Goal: Task Accomplishment & Management: Manage account settings

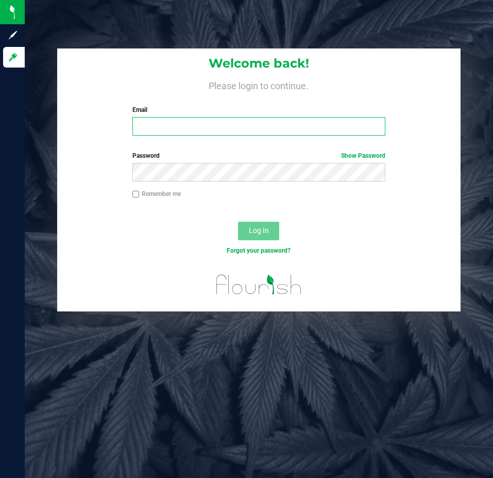
click at [224, 121] on input "Email" at bounding box center [259, 126] width 254 height 19
type input "[EMAIL_ADDRESS][DOMAIN_NAME]"
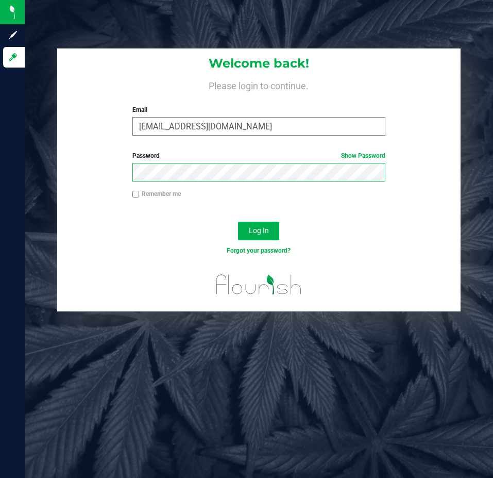
click at [238, 222] on button "Log In" at bounding box center [258, 231] width 41 height 19
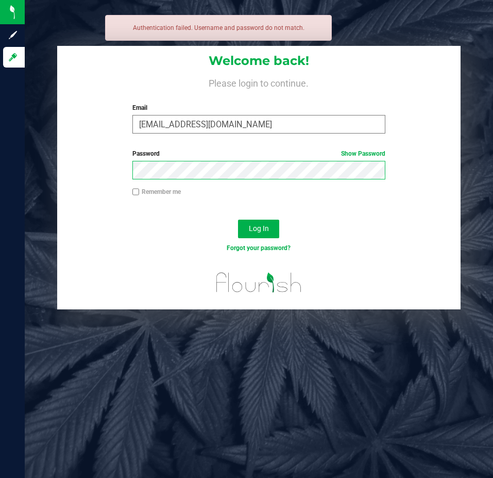
click at [238, 220] on button "Log In" at bounding box center [258, 229] width 41 height 19
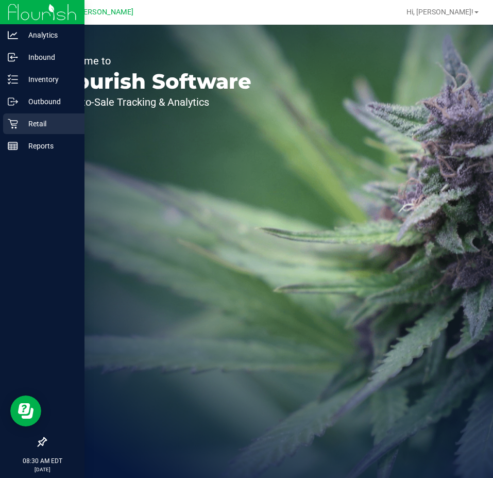
click at [12, 128] on icon at bounding box center [13, 124] width 10 height 10
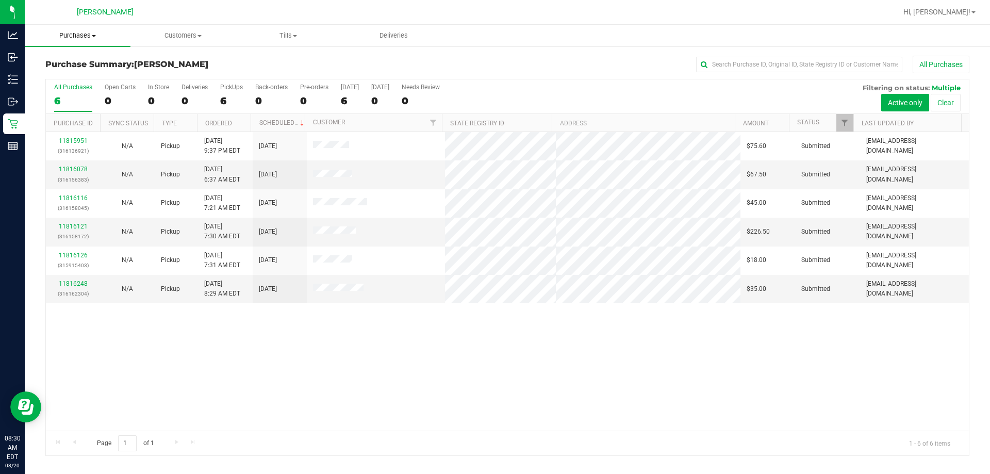
click at [87, 35] on span "Purchases" at bounding box center [78, 35] width 106 height 9
click at [83, 74] on span "Fulfillment" at bounding box center [57, 74] width 64 height 9
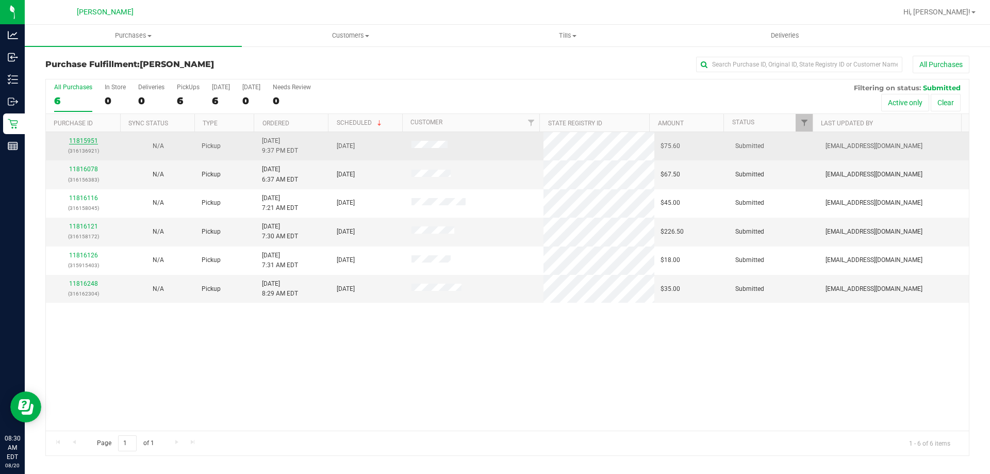
click at [89, 141] on link "11815951" at bounding box center [83, 140] width 29 height 7
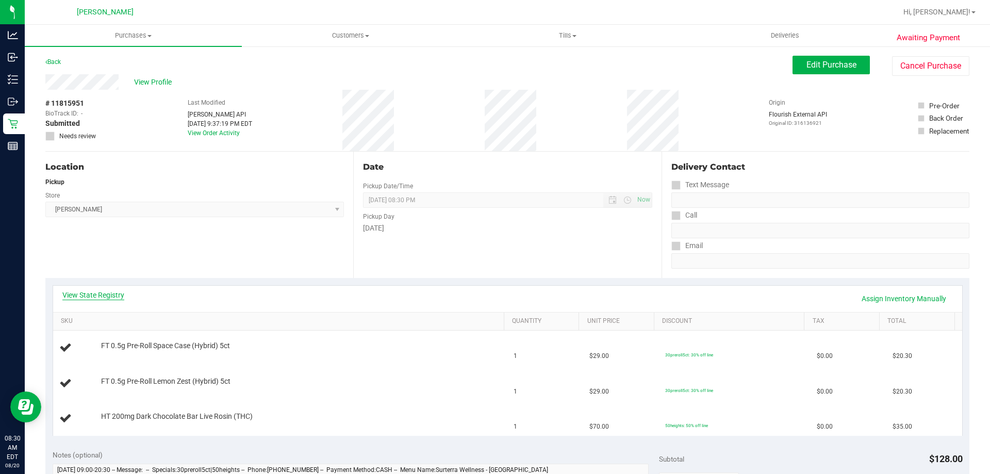
click at [91, 295] on link "View State Registry" at bounding box center [93, 295] width 62 height 10
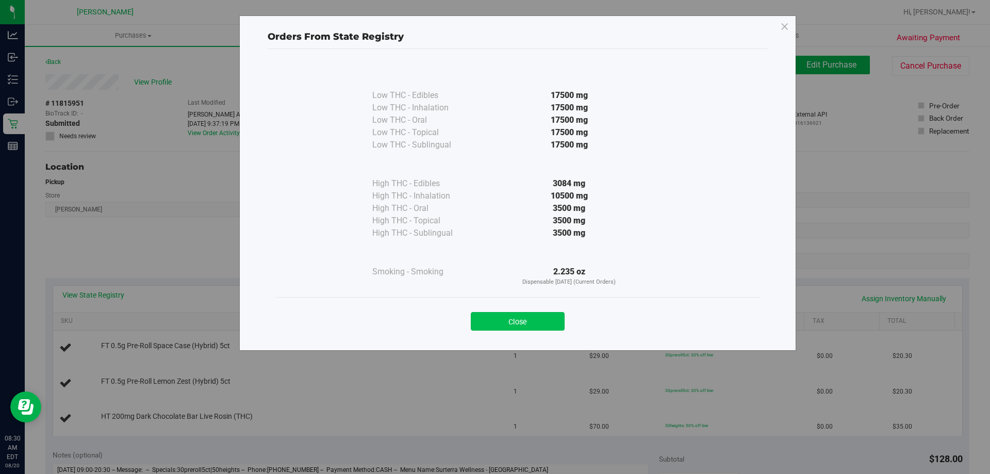
click at [493, 328] on button "Close" at bounding box center [518, 321] width 94 height 19
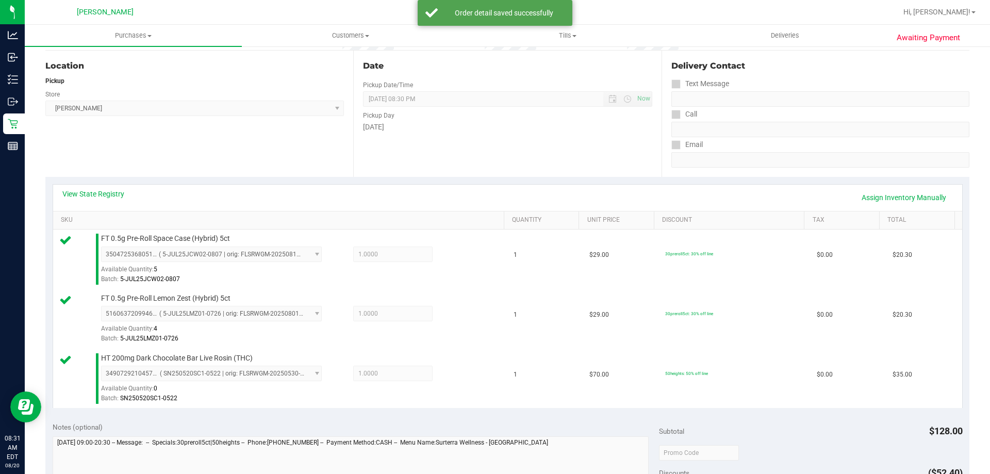
scroll to position [236, 0]
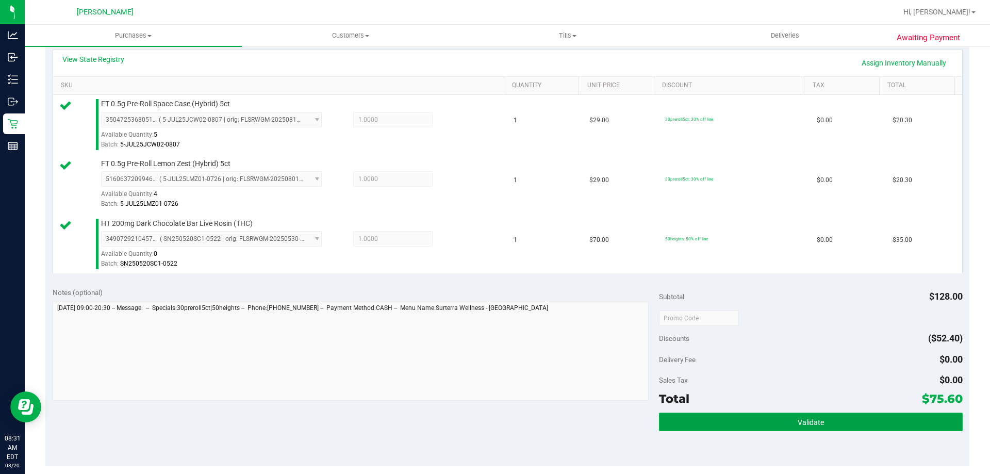
click at [493, 416] on button "Validate" at bounding box center [810, 421] width 303 height 19
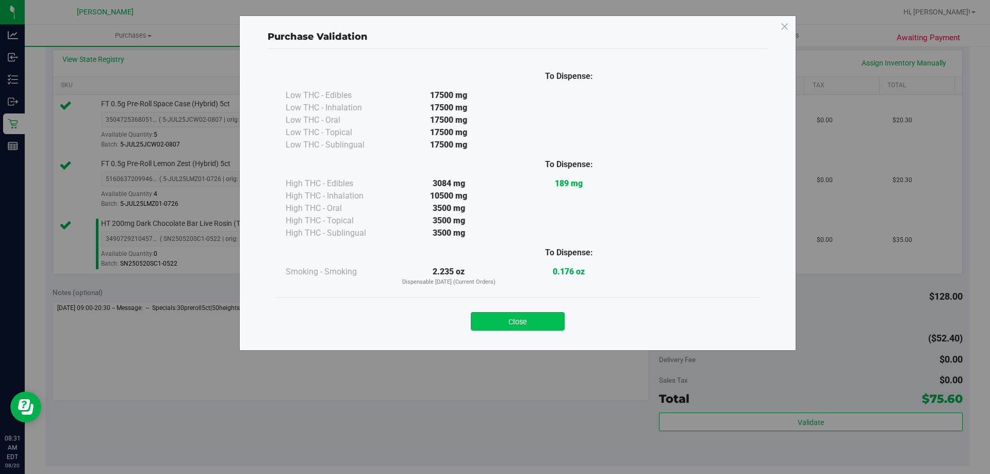
click at [493, 328] on button "Close" at bounding box center [518, 321] width 94 height 19
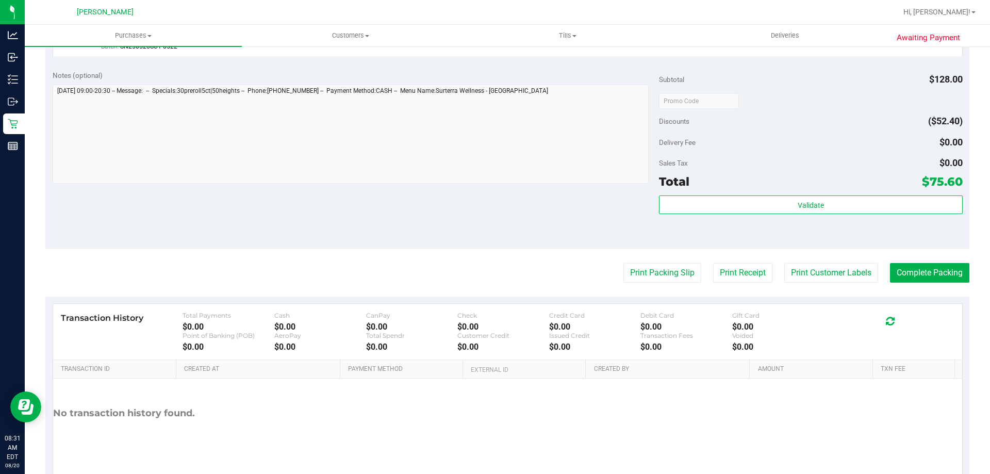
scroll to position [489, 0]
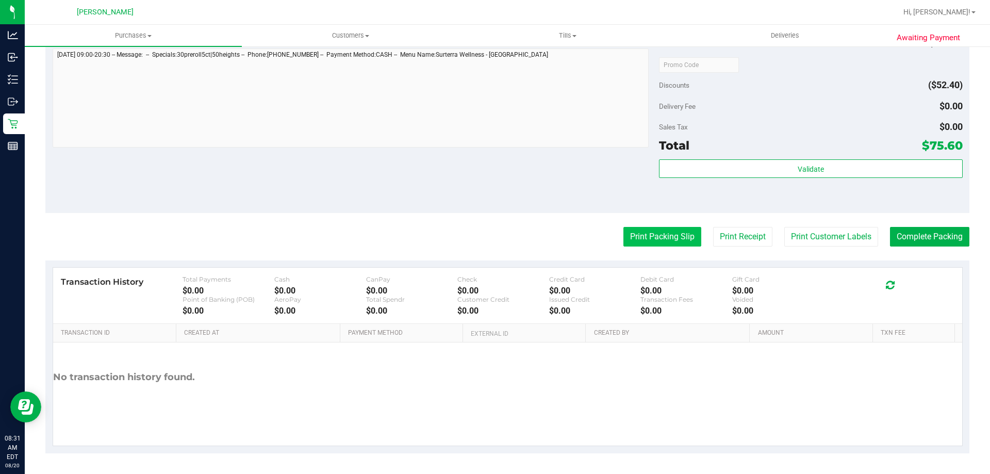
click at [493, 231] on button "Print Packing Slip" at bounding box center [662, 237] width 78 height 20
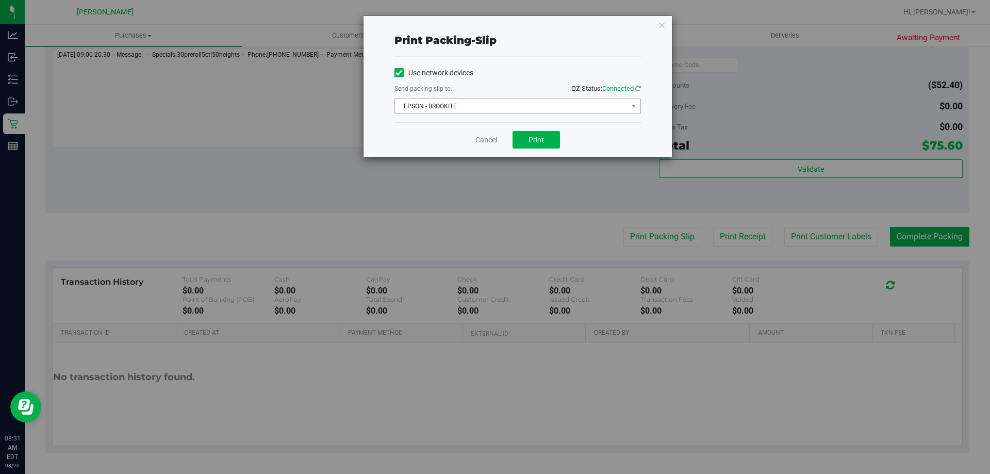
click at [493, 109] on span "EPSON - BROOKITE" at bounding box center [511, 106] width 232 height 14
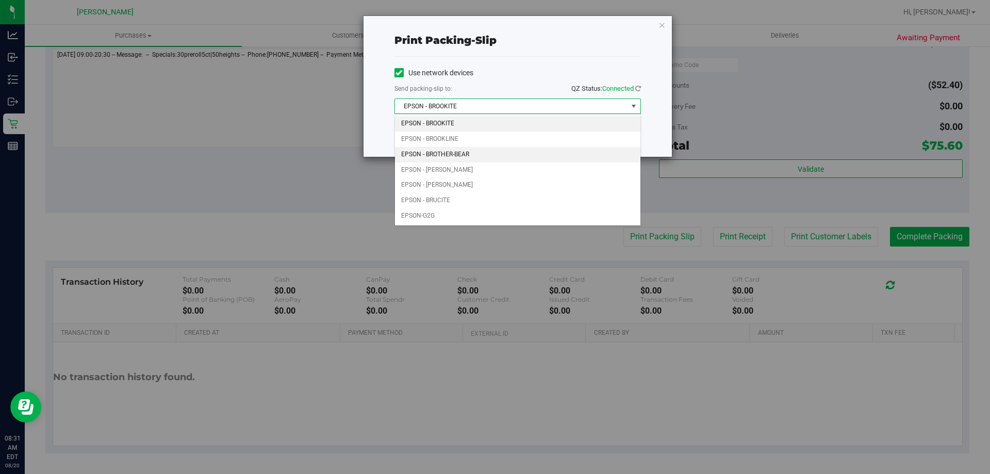
click at [474, 151] on li "EPSON - BROTHER-BEAR" at bounding box center [517, 154] width 245 height 15
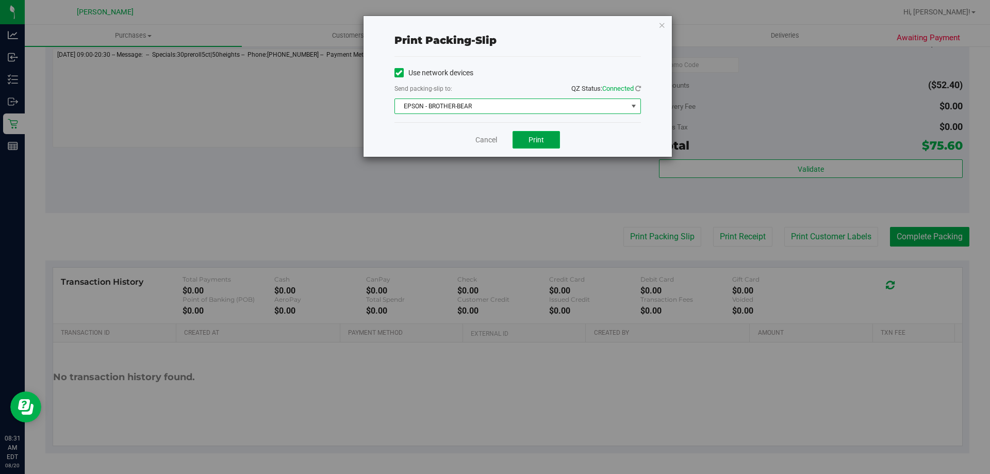
click at [493, 143] on button "Print" at bounding box center [535, 140] width 47 height 18
click at [490, 143] on link "Cancel" at bounding box center [486, 140] width 22 height 11
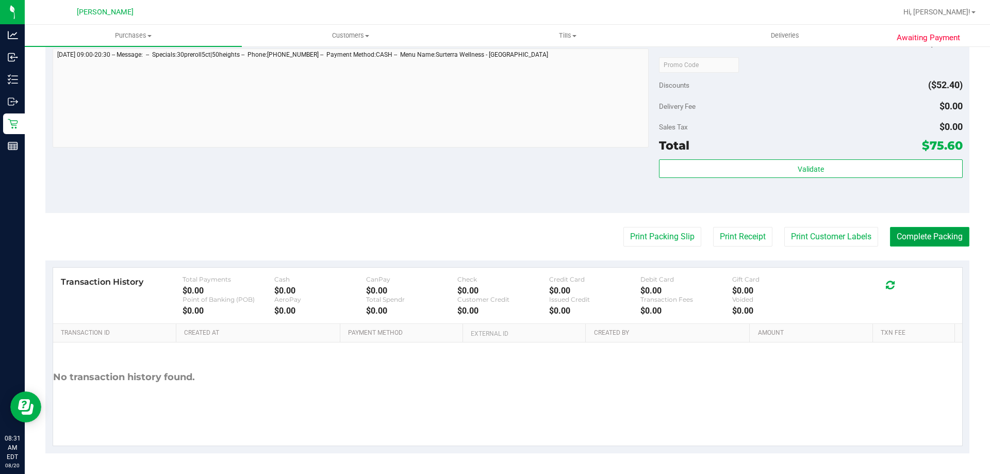
click at [493, 232] on button "Complete Packing" at bounding box center [929, 237] width 79 height 20
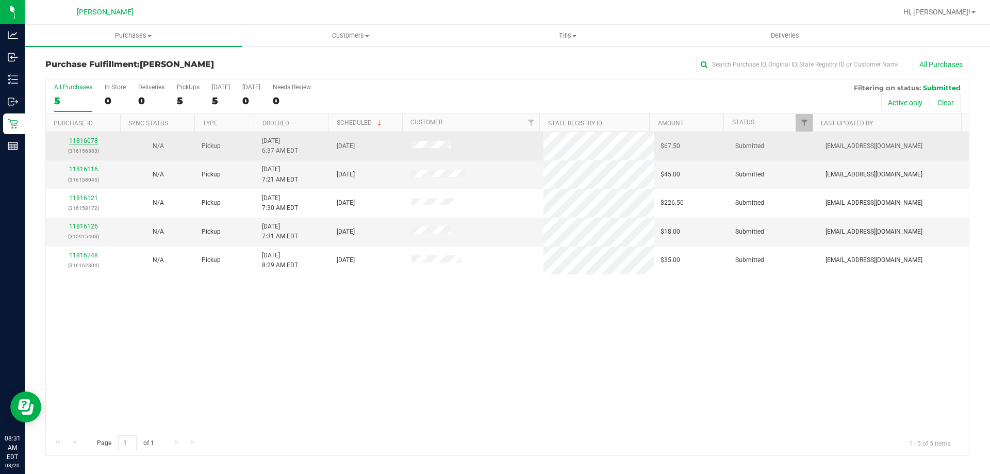
click at [89, 141] on link "11816078" at bounding box center [83, 140] width 29 height 7
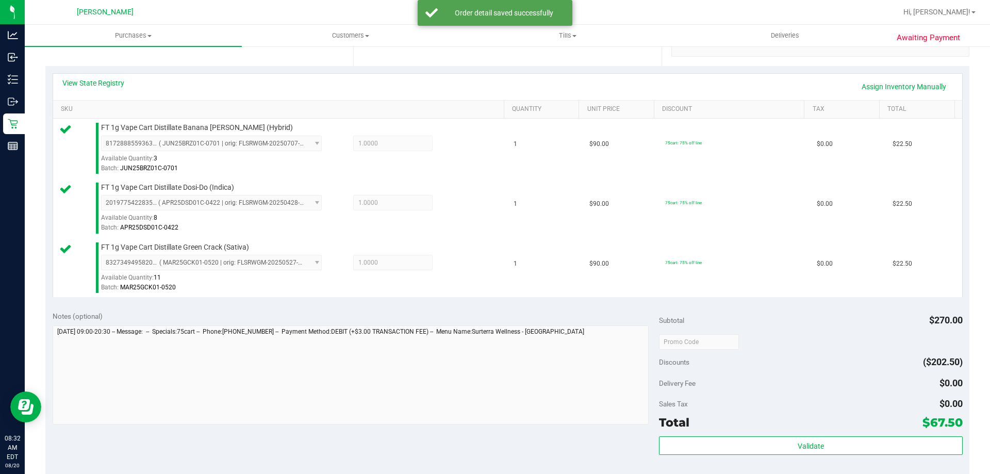
scroll to position [219, 0]
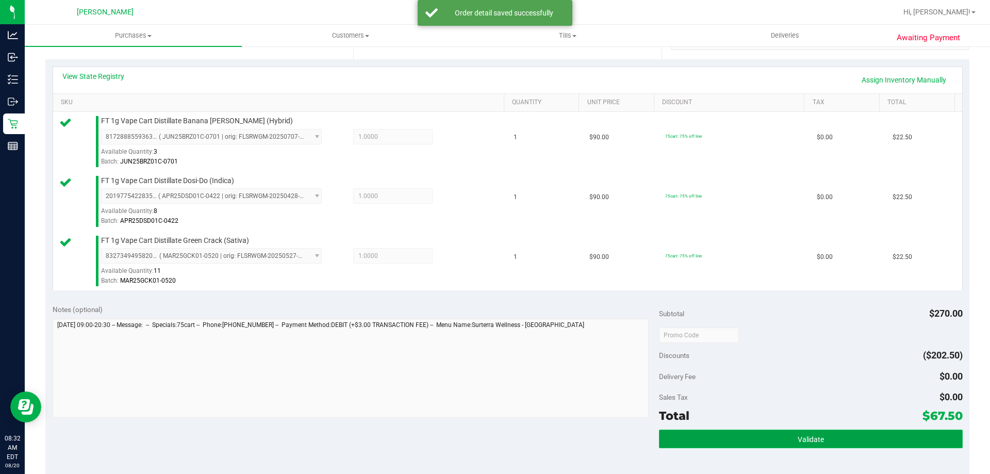
click at [493, 446] on button "Validate" at bounding box center [810, 438] width 303 height 19
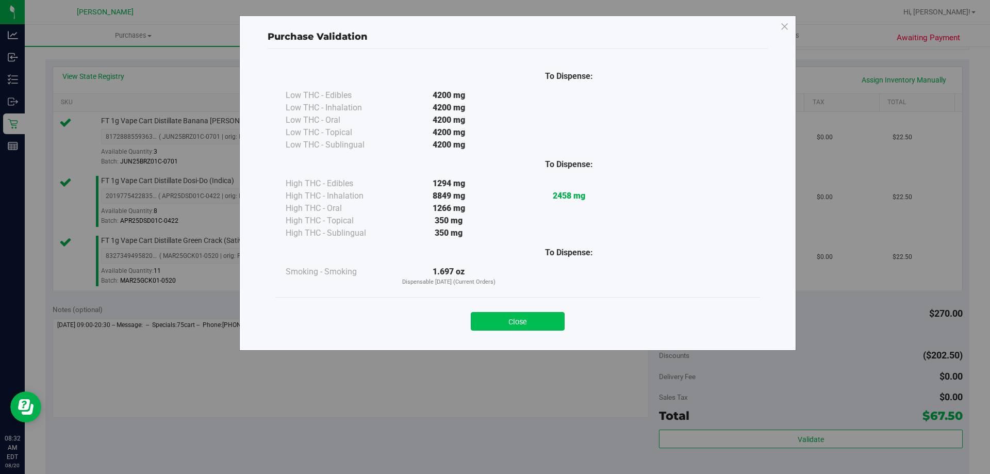
click at [493, 323] on button "Close" at bounding box center [518, 321] width 94 height 19
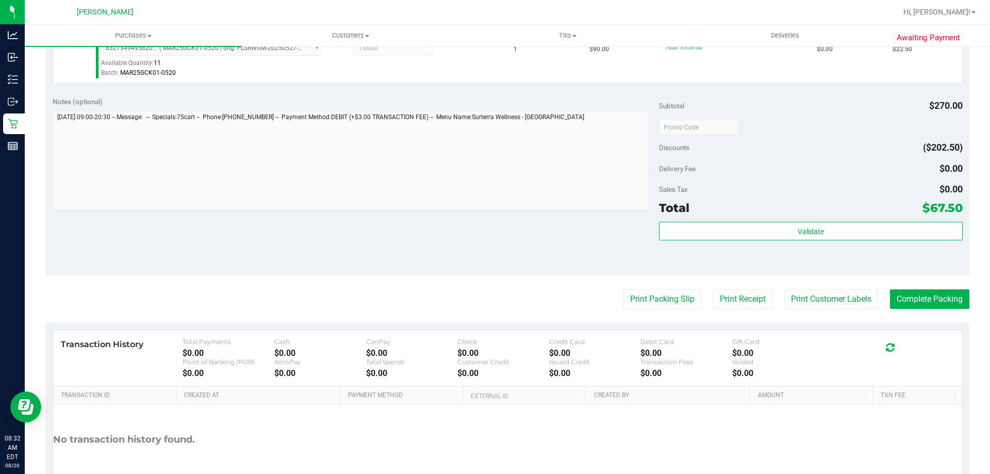
scroll to position [453, 0]
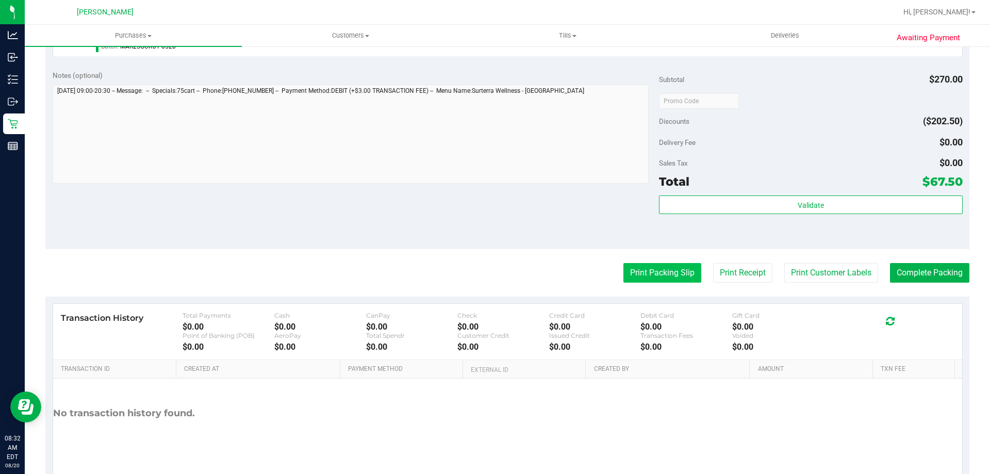
click at [493, 277] on button "Print Packing Slip" at bounding box center [662, 273] width 78 height 20
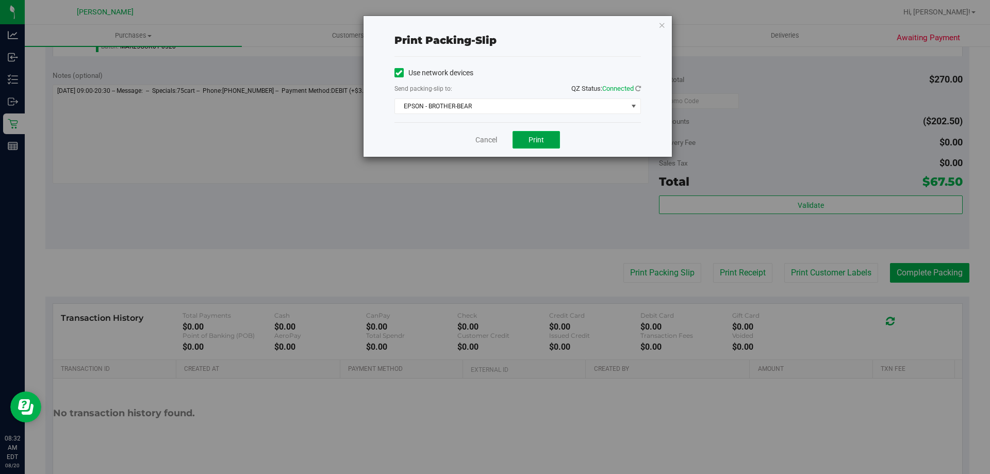
click at [493, 136] on span "Print" at bounding box center [535, 140] width 15 height 8
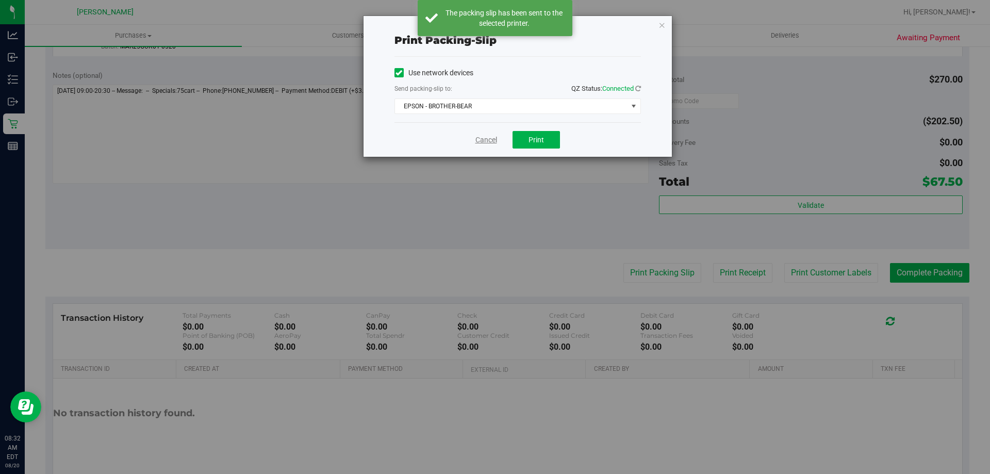
click at [489, 138] on link "Cancel" at bounding box center [486, 140] width 22 height 11
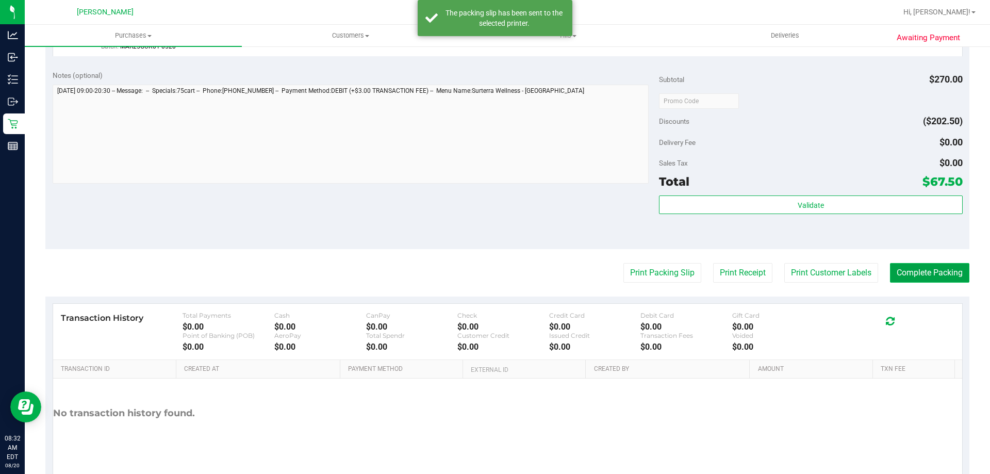
click at [493, 274] on button "Complete Packing" at bounding box center [929, 273] width 79 height 20
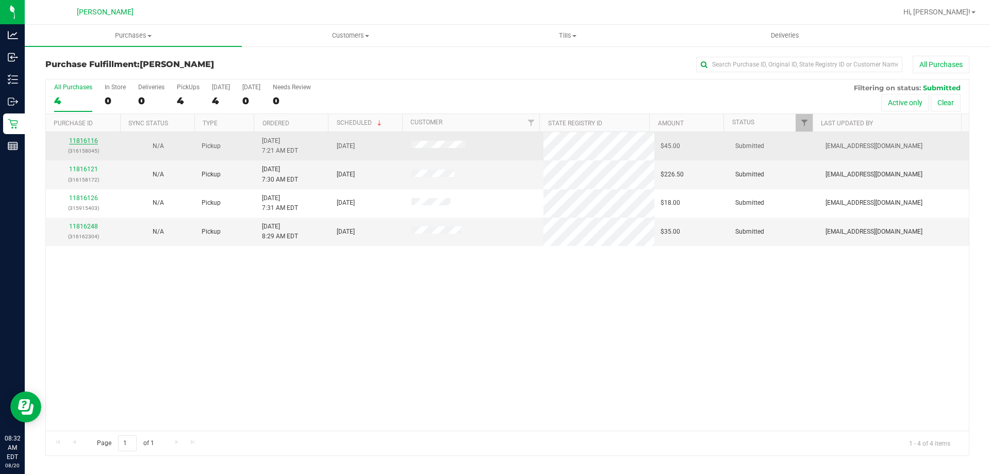
click at [81, 142] on link "11816116" at bounding box center [83, 140] width 29 height 7
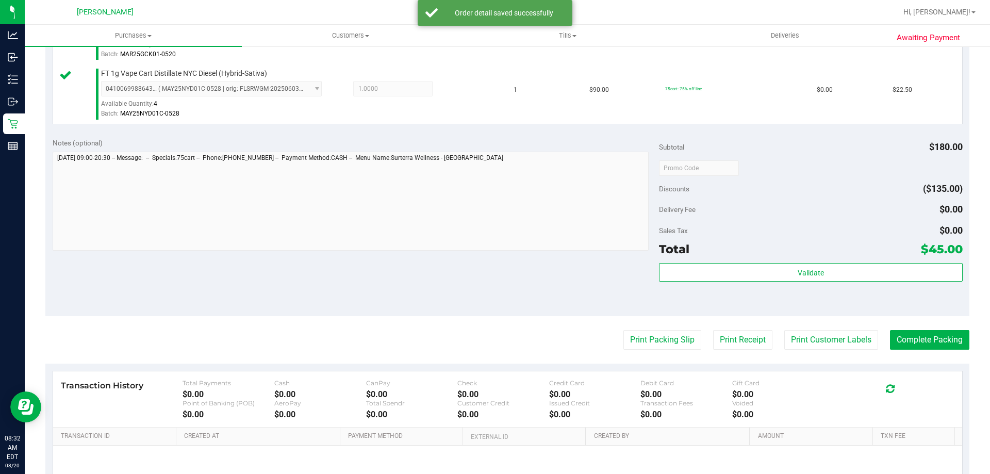
scroll to position [325, 0]
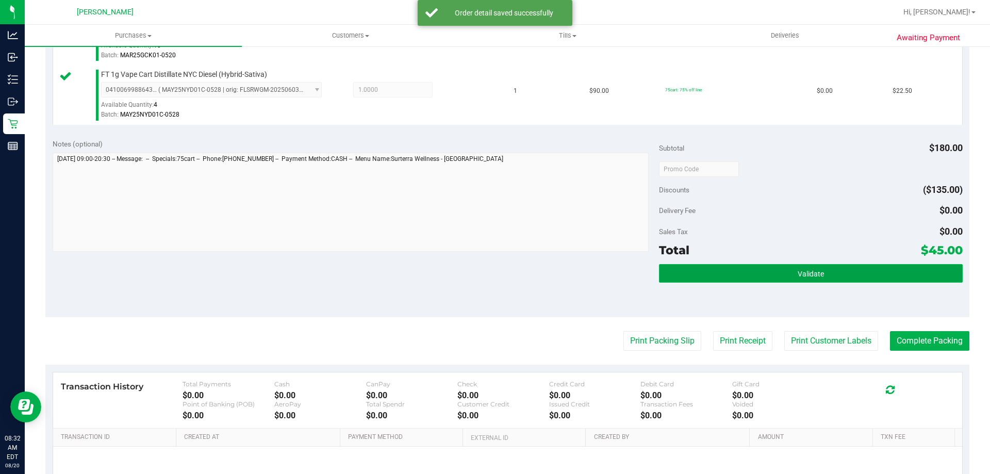
click at [493, 272] on button "Validate" at bounding box center [810, 273] width 303 height 19
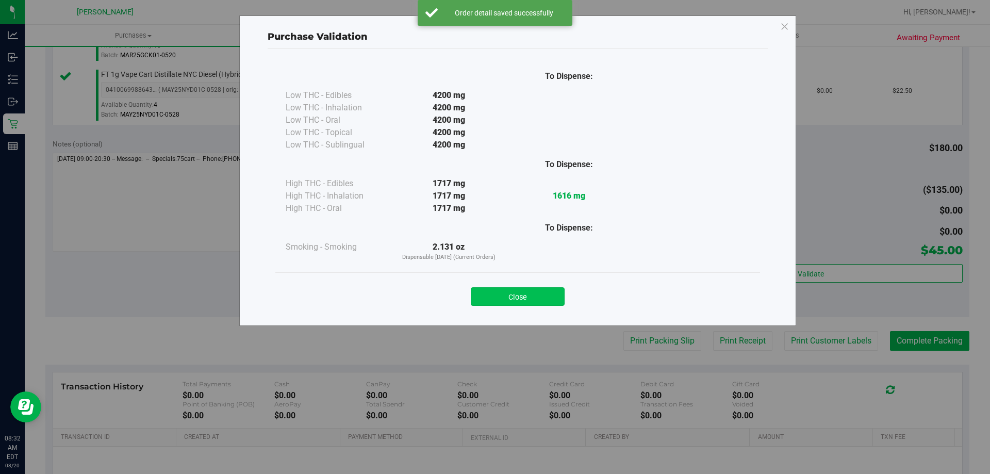
click at [493, 297] on button "Close" at bounding box center [518, 296] width 94 height 19
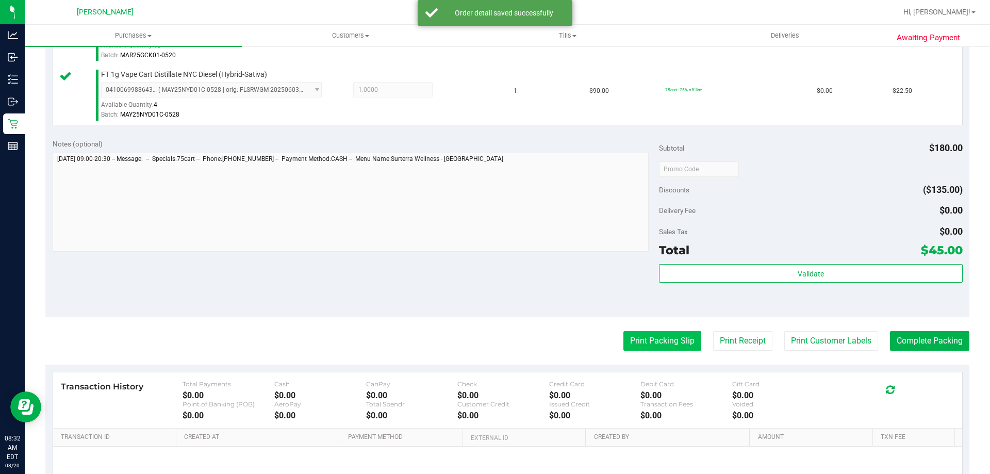
click at [493, 334] on button "Print Packing Slip" at bounding box center [662, 341] width 78 height 20
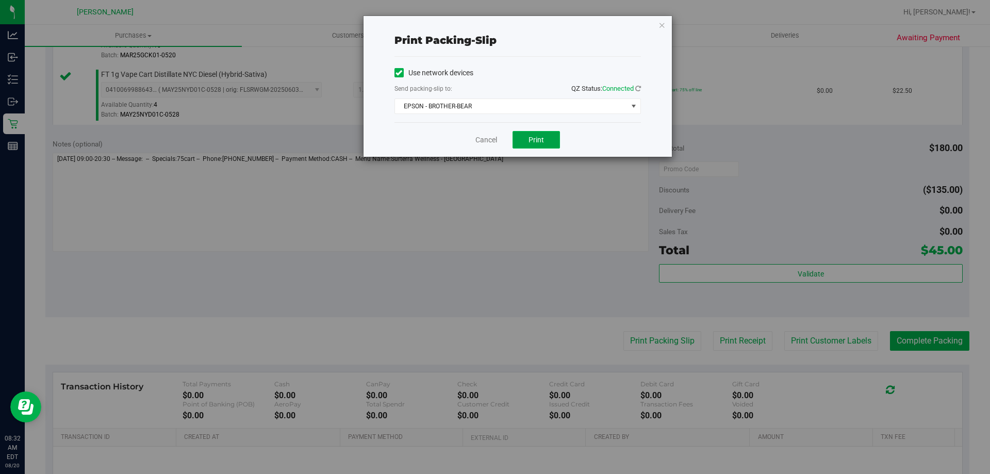
click at [493, 143] on button "Print" at bounding box center [535, 140] width 47 height 18
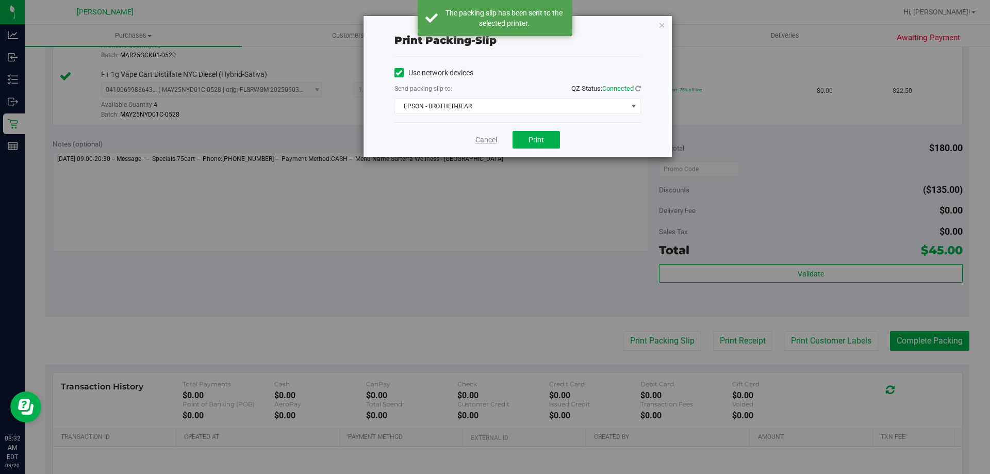
click at [485, 138] on link "Cancel" at bounding box center [486, 140] width 22 height 11
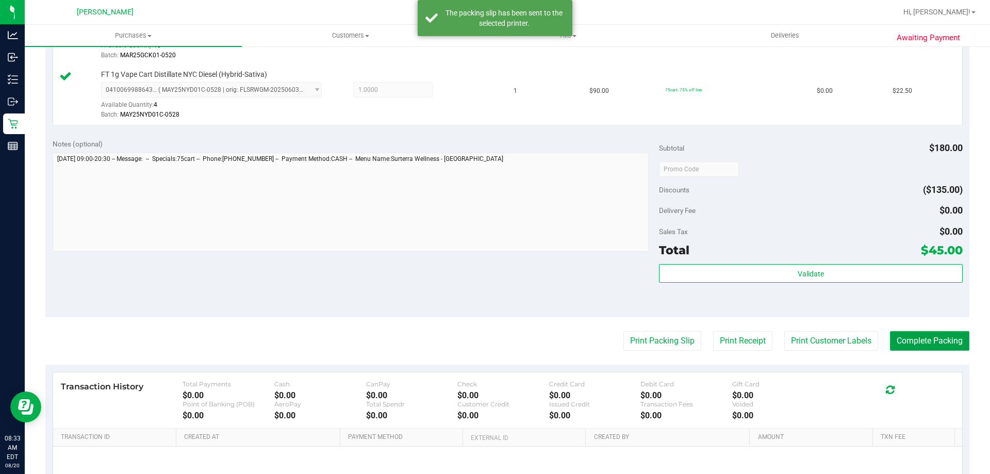
click at [493, 348] on button "Complete Packing" at bounding box center [929, 341] width 79 height 20
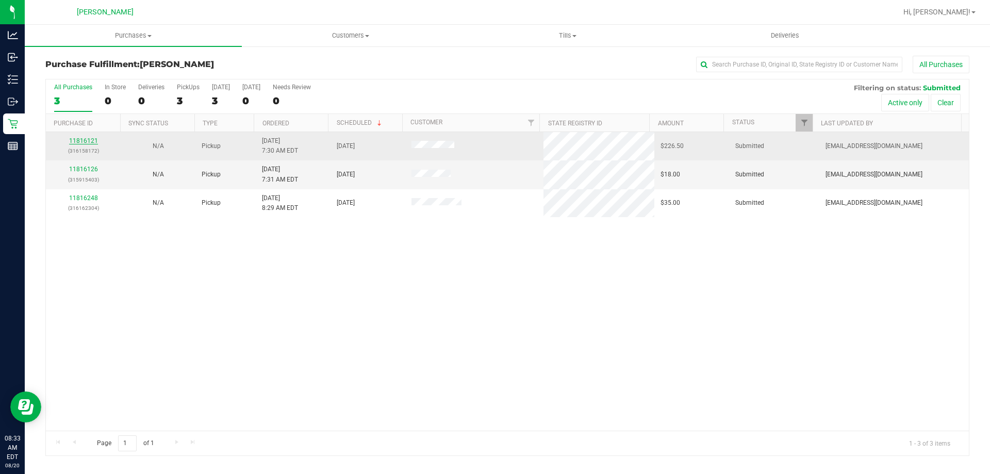
click at [88, 140] on link "11816121" at bounding box center [83, 140] width 29 height 7
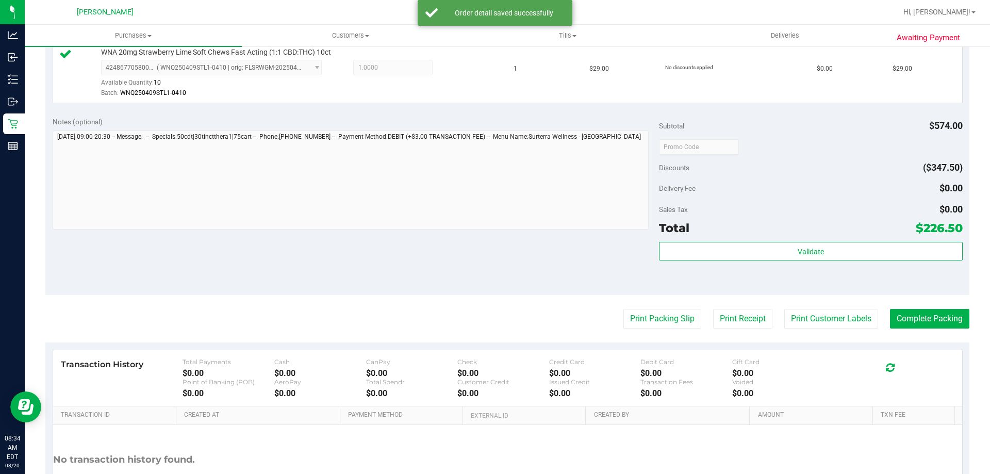
scroll to position [470, 0]
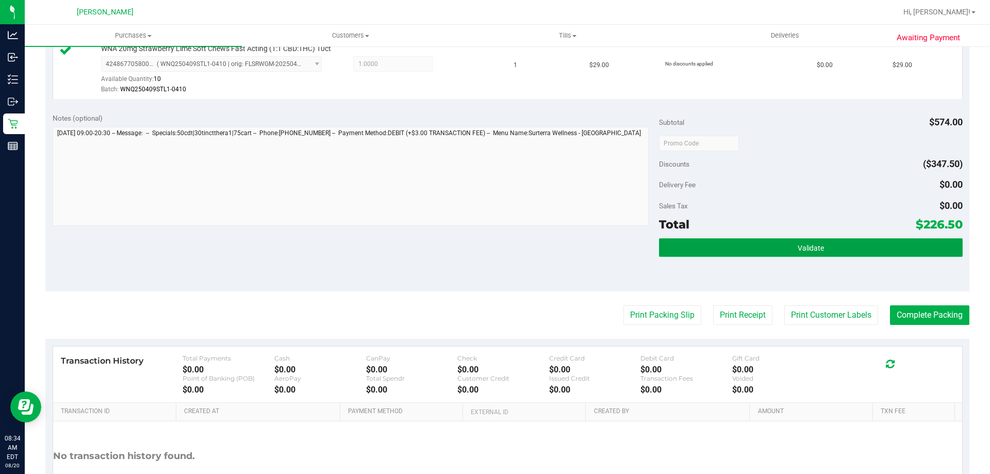
click at [493, 251] on span "Validate" at bounding box center [810, 248] width 26 height 8
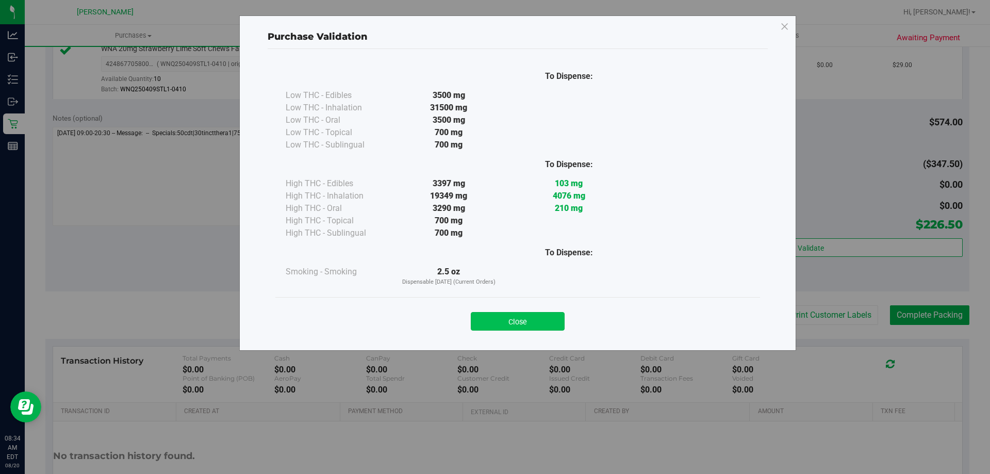
click at [493, 312] on button "Close" at bounding box center [518, 321] width 94 height 19
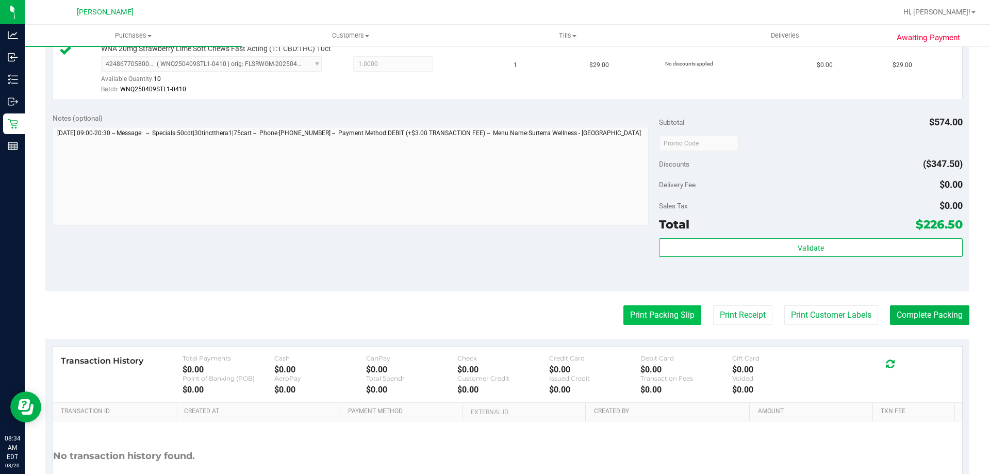
click at [493, 322] on button "Print Packing Slip" at bounding box center [662, 315] width 78 height 20
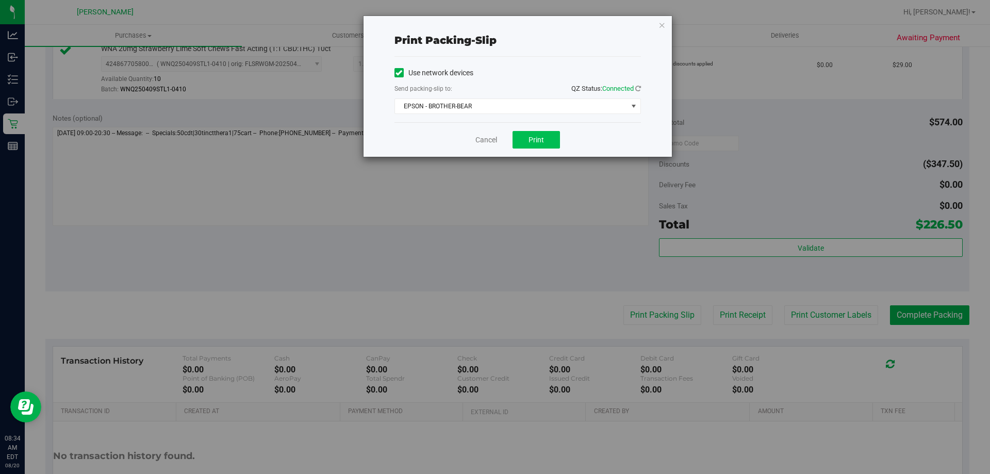
click at [493, 142] on span "Print" at bounding box center [535, 140] width 15 height 8
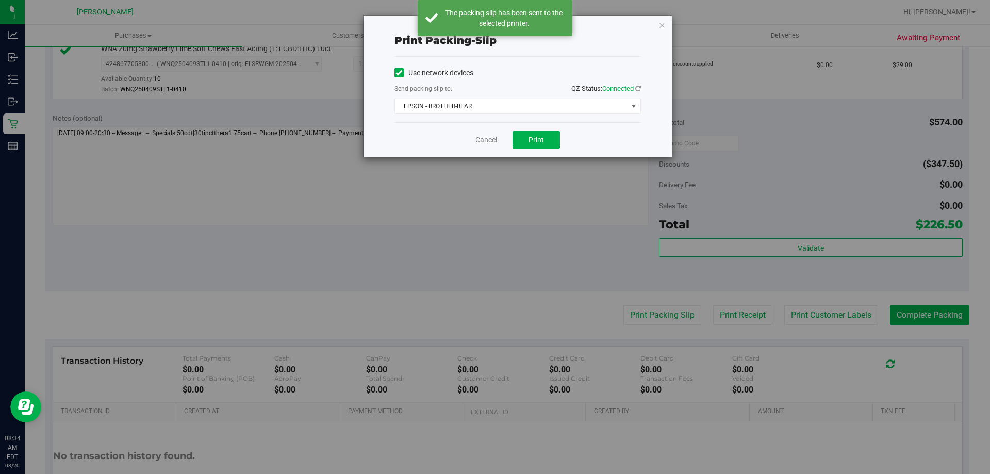
click at [488, 138] on link "Cancel" at bounding box center [486, 140] width 22 height 11
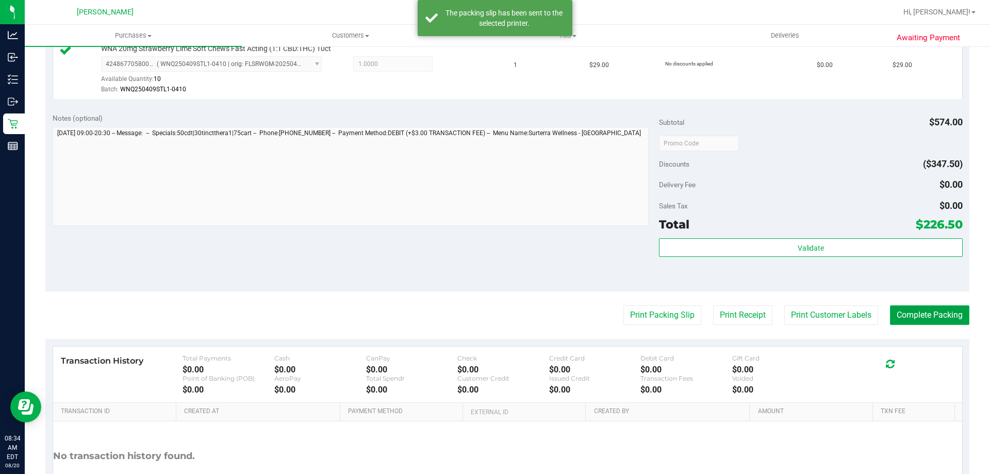
click at [493, 317] on button "Complete Packing" at bounding box center [929, 315] width 79 height 20
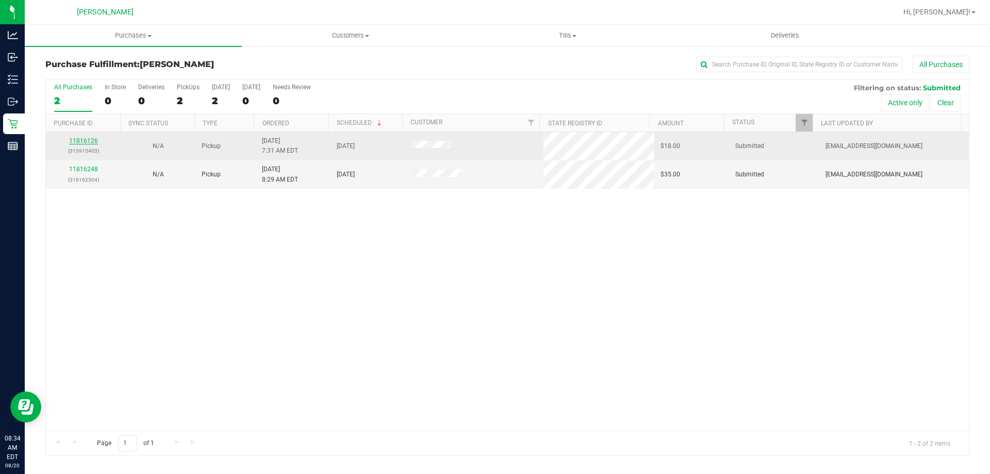
click at [83, 142] on link "11816126" at bounding box center [83, 140] width 29 height 7
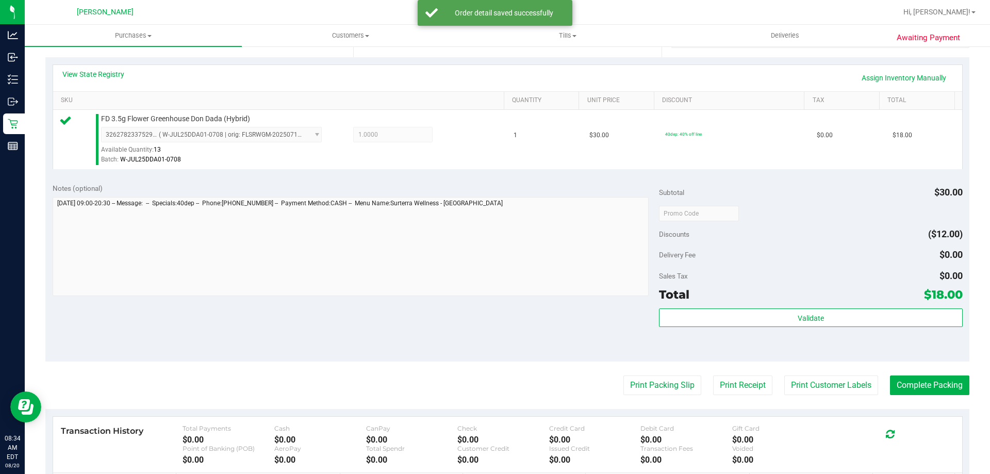
scroll to position [240, 0]
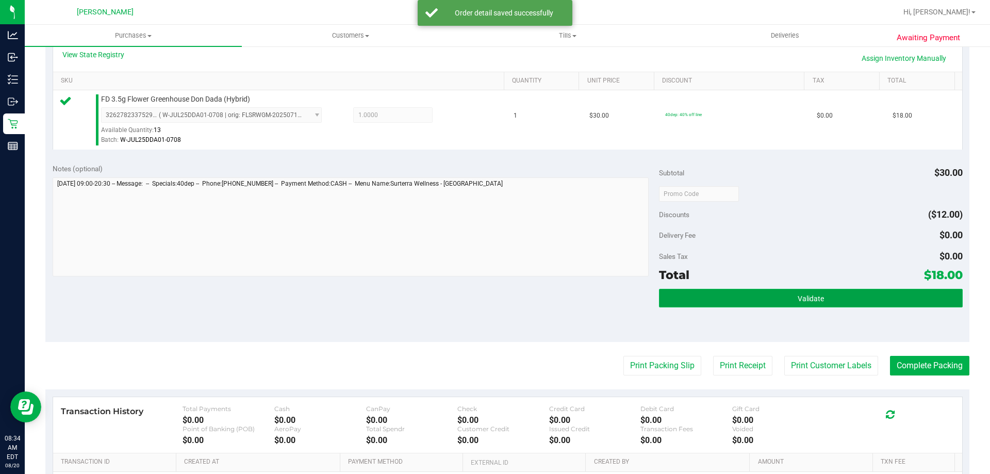
click at [493, 295] on button "Validate" at bounding box center [810, 298] width 303 height 19
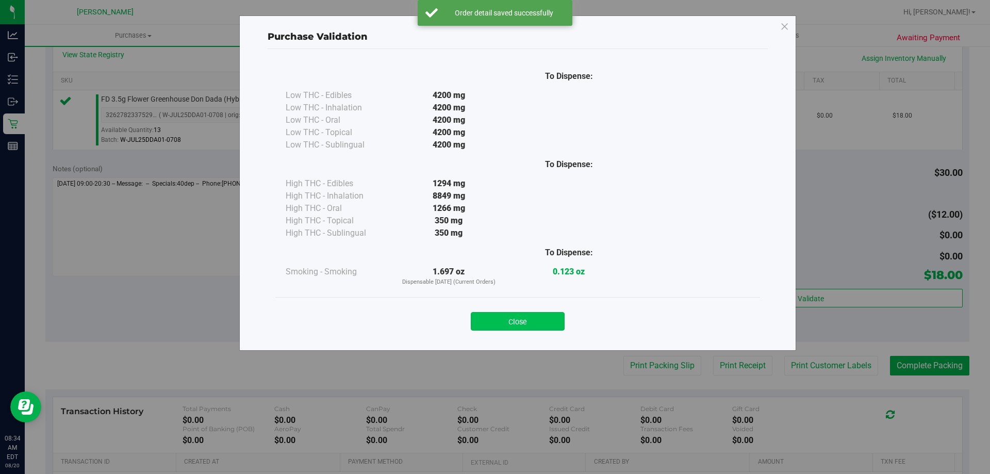
click at [493, 317] on button "Close" at bounding box center [518, 321] width 94 height 19
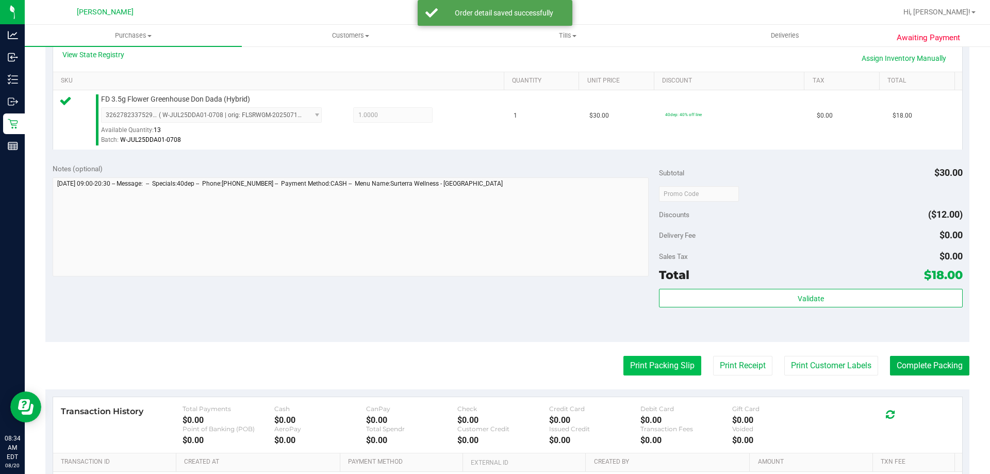
click at [493, 369] on button "Print Packing Slip" at bounding box center [662, 366] width 78 height 20
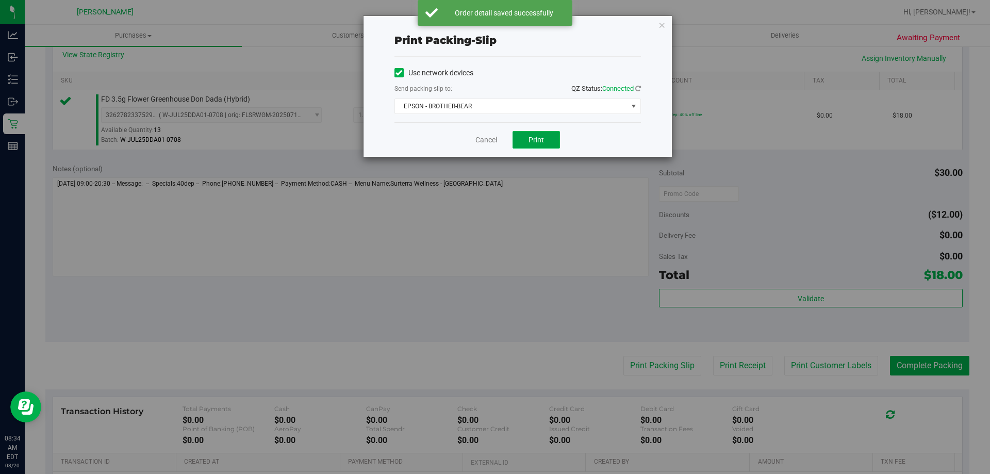
click at [493, 143] on span "Print" at bounding box center [535, 140] width 15 height 8
click at [493, 140] on link "Cancel" at bounding box center [486, 140] width 22 height 11
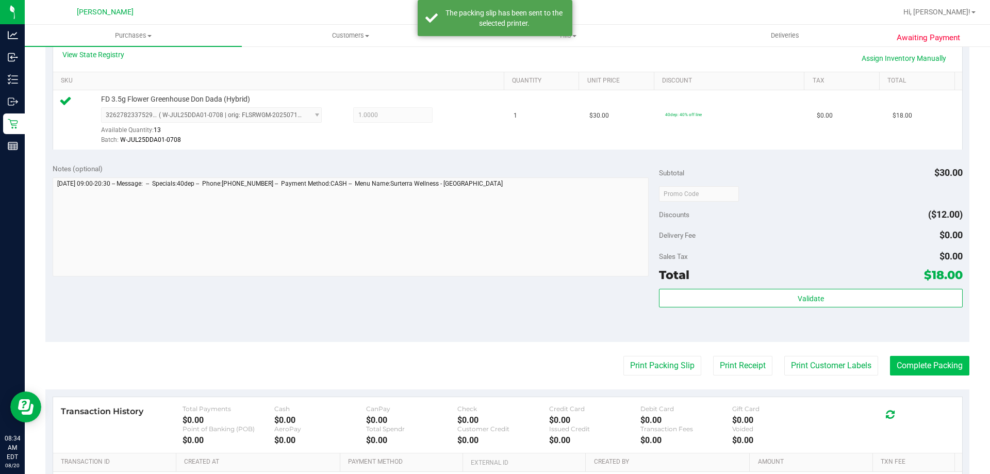
click at [493, 366] on button "Complete Packing" at bounding box center [929, 366] width 79 height 20
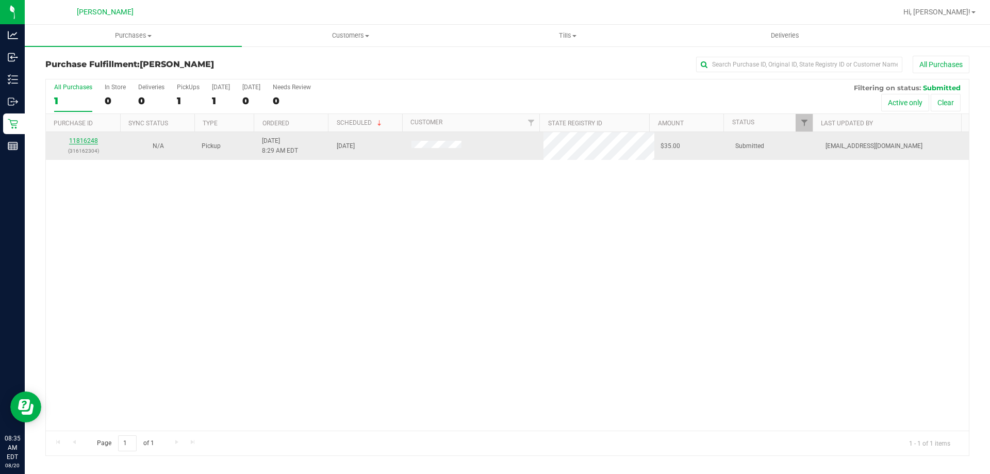
click at [88, 143] on link "11816248" at bounding box center [83, 140] width 29 height 7
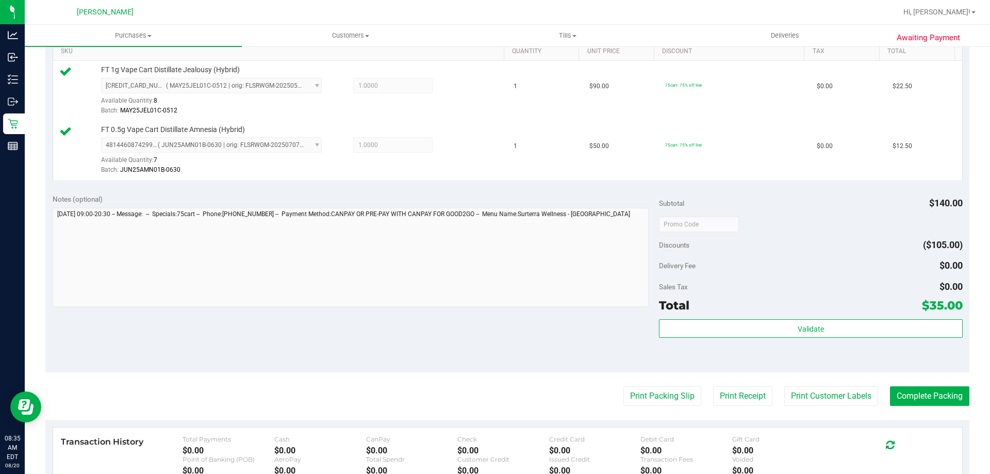
scroll to position [272, 0]
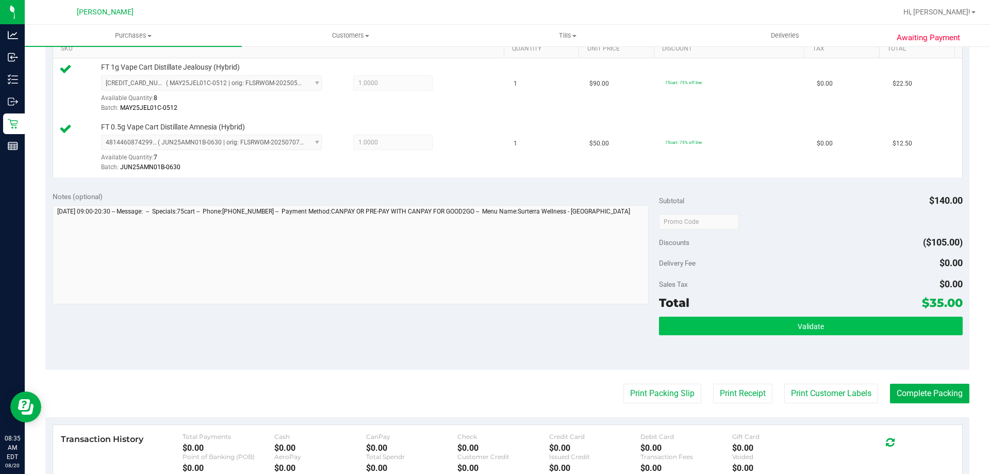
click at [493, 317] on button "Validate" at bounding box center [810, 325] width 303 height 19
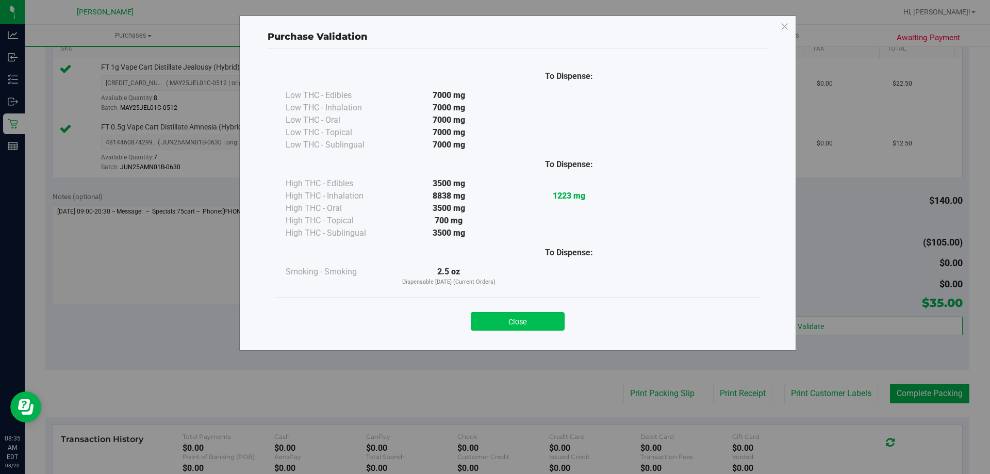
click at [493, 315] on button "Close" at bounding box center [518, 321] width 94 height 19
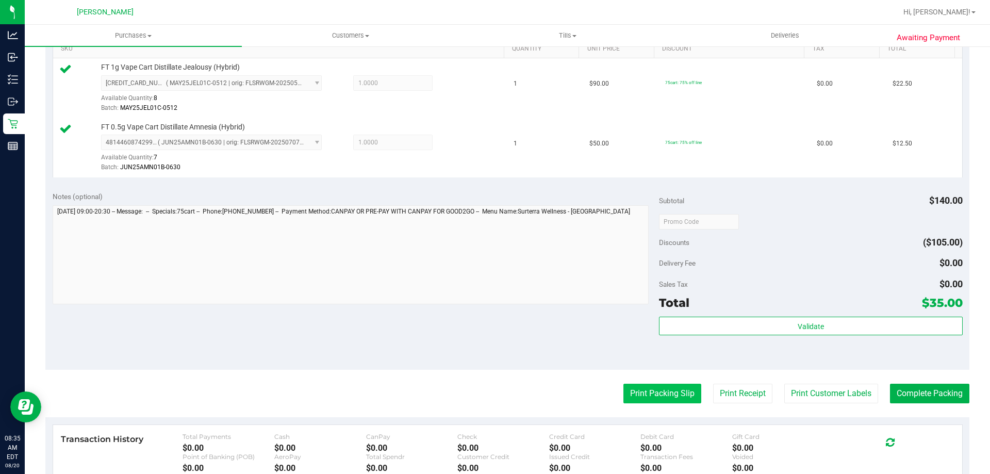
click at [493, 396] on button "Print Packing Slip" at bounding box center [662, 393] width 78 height 20
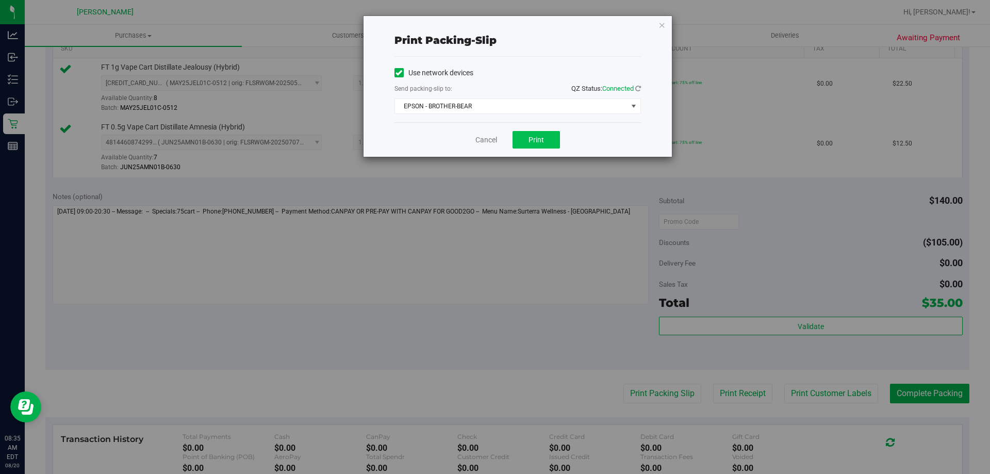
click at [493, 140] on span "Print" at bounding box center [535, 140] width 15 height 8
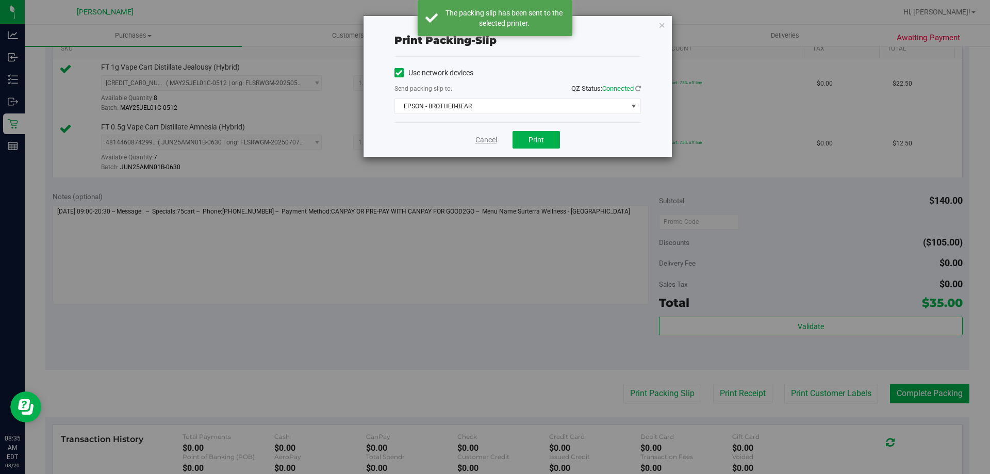
click at [484, 140] on link "Cancel" at bounding box center [486, 140] width 22 height 11
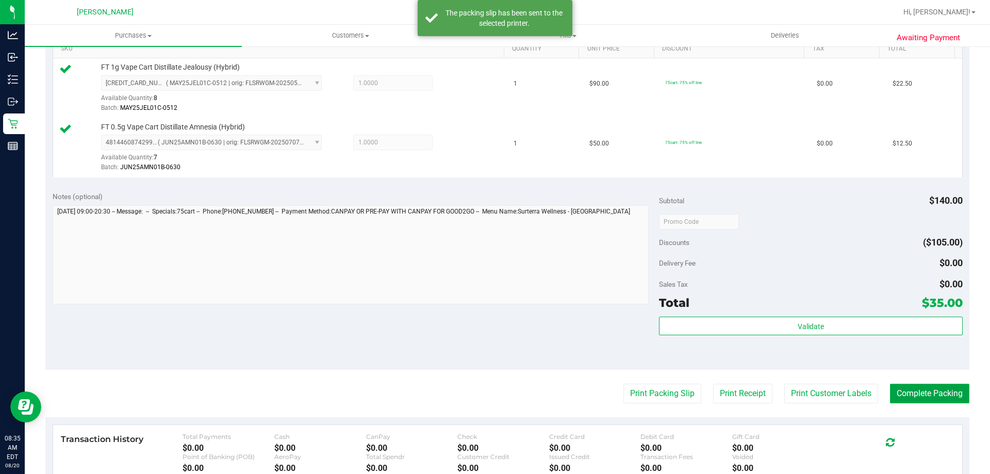
click at [493, 400] on button "Complete Packing" at bounding box center [929, 393] width 79 height 20
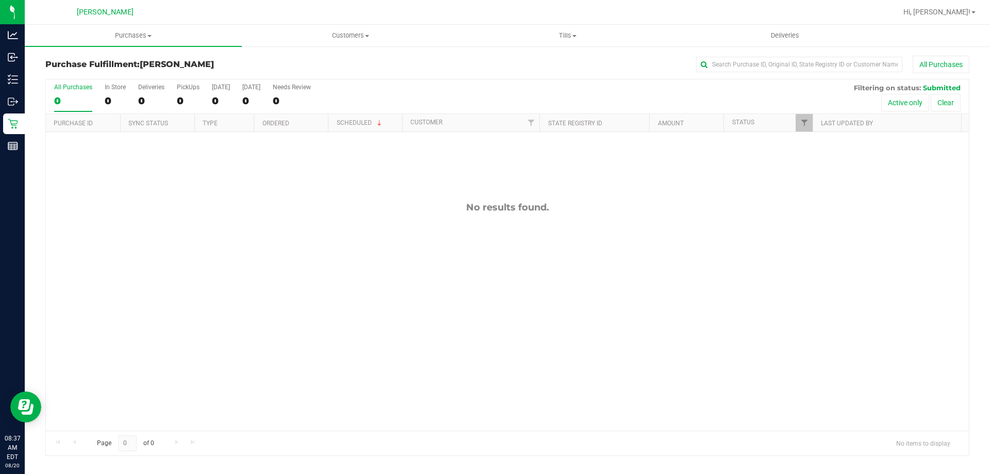
drag, startPoint x: 27, startPoint y: 85, endPoint x: 85, endPoint y: 90, distance: 58.0
click at [85, 90] on div "All Purchases" at bounding box center [73, 86] width 38 height 7
click at [0, 0] on input "All Purchases 0" at bounding box center [0, 0] width 0 height 0
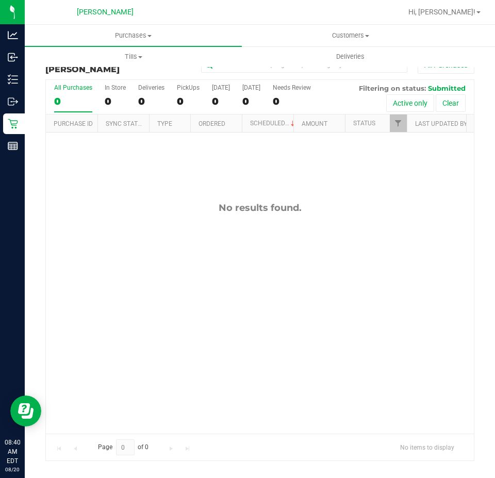
click at [294, 289] on div "No results found." at bounding box center [260, 317] width 428 height 371
click at [278, 247] on div "No results found." at bounding box center [260, 317] width 428 height 371
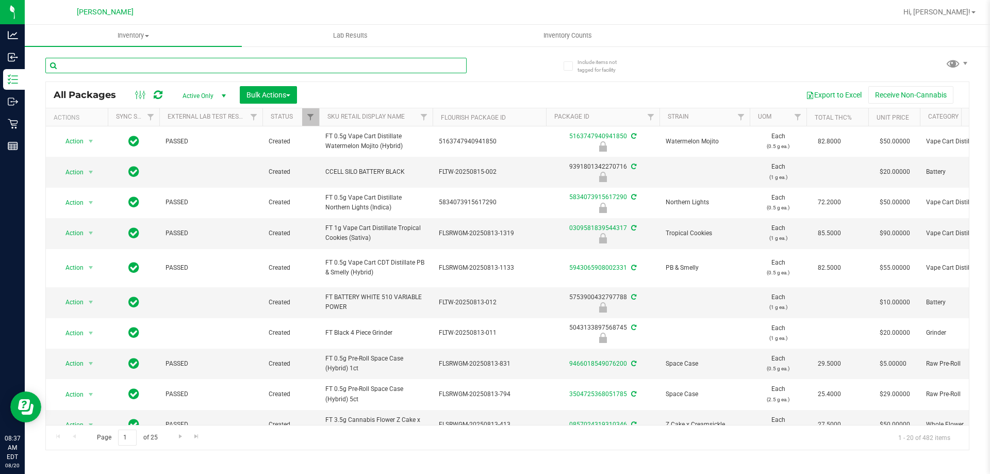
click at [172, 63] on input "text" at bounding box center [255, 65] width 421 height 15
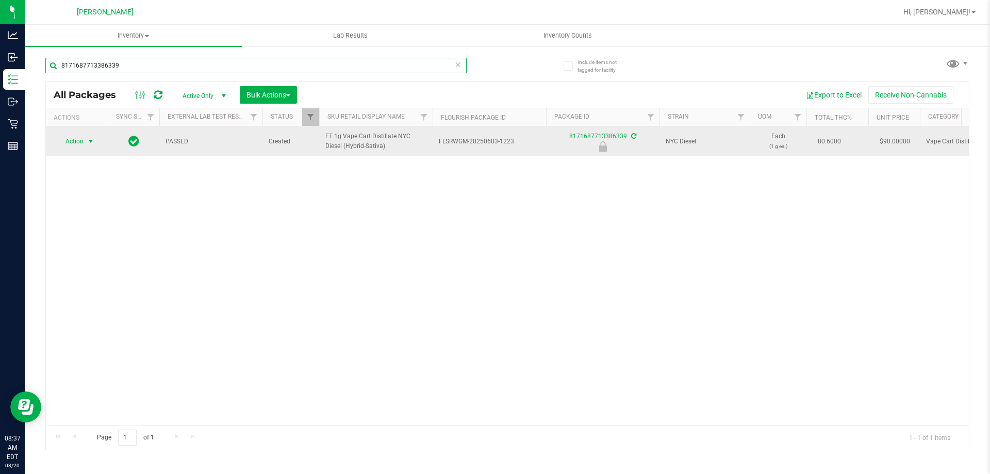
type input "8171687713386339"
click at [82, 146] on span "Action" at bounding box center [70, 141] width 28 height 14
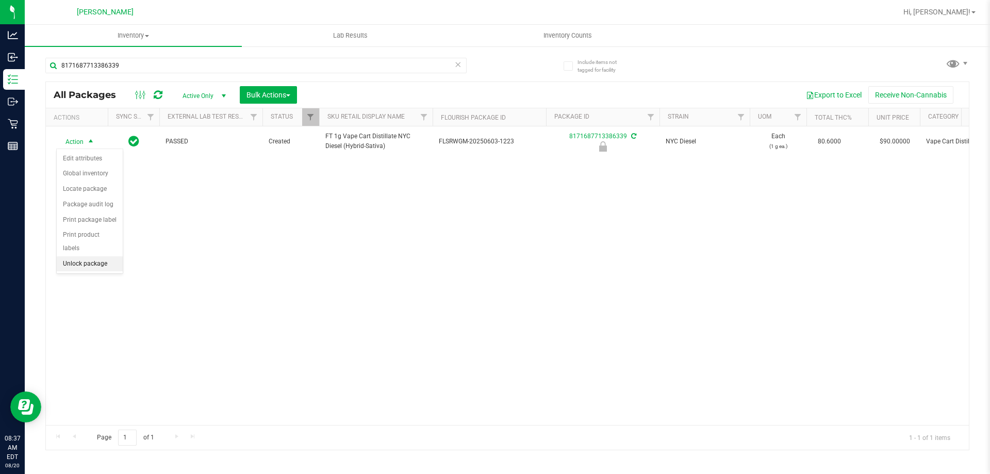
click at [100, 256] on li "Unlock package" at bounding box center [90, 263] width 66 height 15
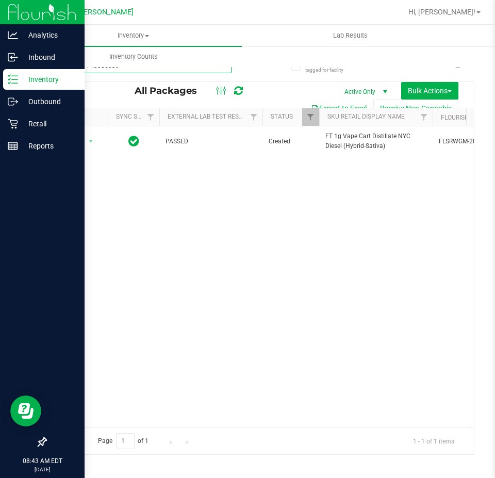
drag, startPoint x: 142, startPoint y: 72, endPoint x: 0, endPoint y: 77, distance: 141.8
click at [0, 77] on div "Analytics Inbound Inventory Outbound Retail Reports 08:43 AM EDT 08/20/2025 08/…" at bounding box center [247, 239] width 495 height 478
paste input "SEP23BZK03B-0926"
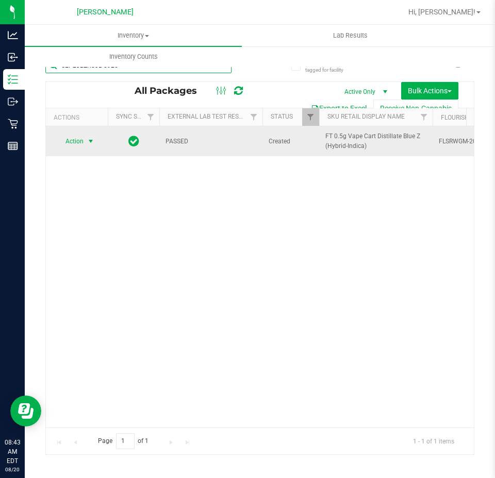
type input "SEP23BZK03B-0926"
click at [76, 139] on span "Action" at bounding box center [70, 141] width 28 height 14
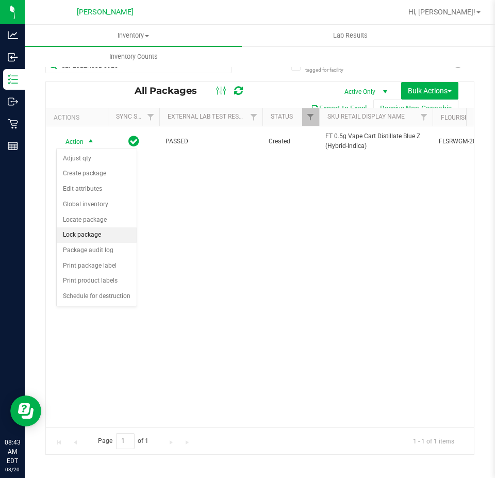
click at [97, 233] on li "Lock package" at bounding box center [97, 234] width 80 height 15
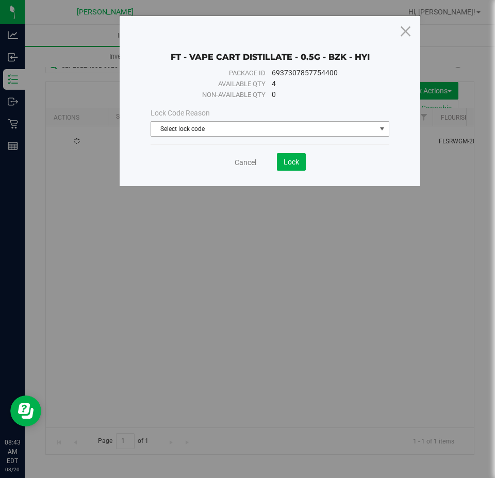
click at [211, 133] on span "Select lock code" at bounding box center [263, 129] width 225 height 14
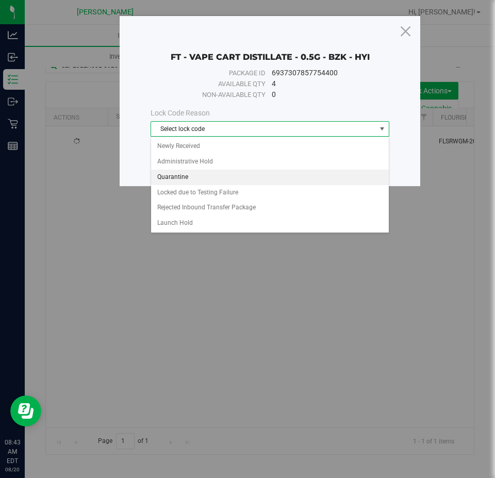
click at [195, 180] on li "Quarantine" at bounding box center [270, 177] width 238 height 15
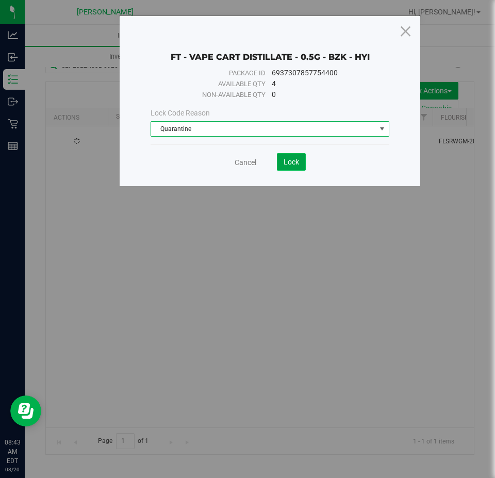
click at [284, 163] on span "Lock" at bounding box center [290, 162] width 15 height 8
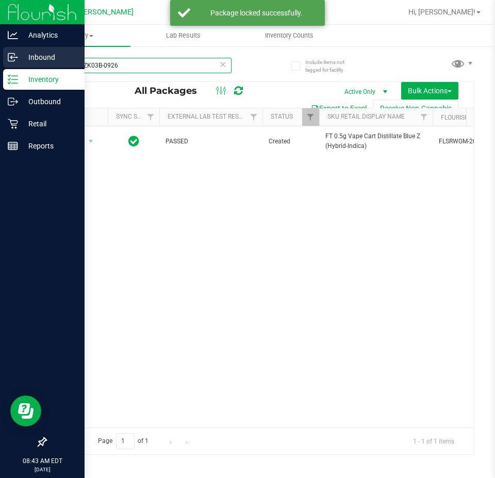
drag, startPoint x: 167, startPoint y: 69, endPoint x: 0, endPoint y: 68, distance: 167.0
click at [0, 68] on div "Analytics Inbound Inventory Outbound Retail Reports 08:43 AM EDT 08/20/2025 08/…" at bounding box center [247, 239] width 495 height 478
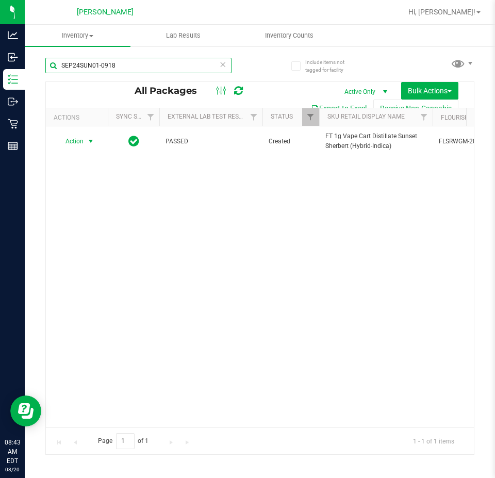
type input "SEP24SUN01-0918"
click at [88, 139] on span "select" at bounding box center [91, 141] width 8 height 8
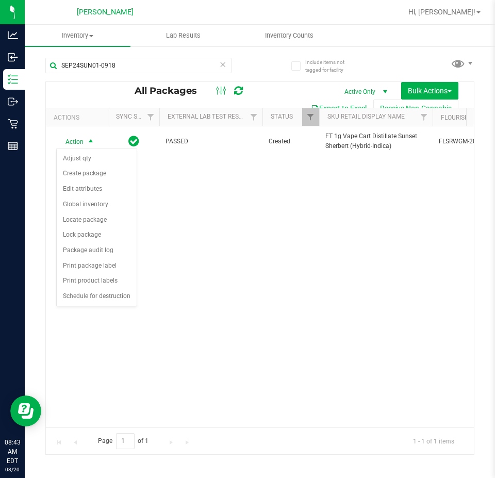
drag, startPoint x: 334, startPoint y: 230, endPoint x: 101, endPoint y: 167, distance: 242.3
click at [334, 230] on div "Action Action Adjust qty Create package Edit attributes Global inventory Locate…" at bounding box center [260, 276] width 428 height 301
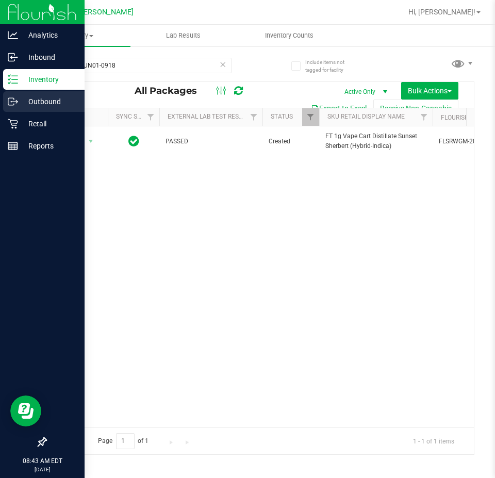
click at [51, 108] on div "Outbound" at bounding box center [43, 101] width 81 height 21
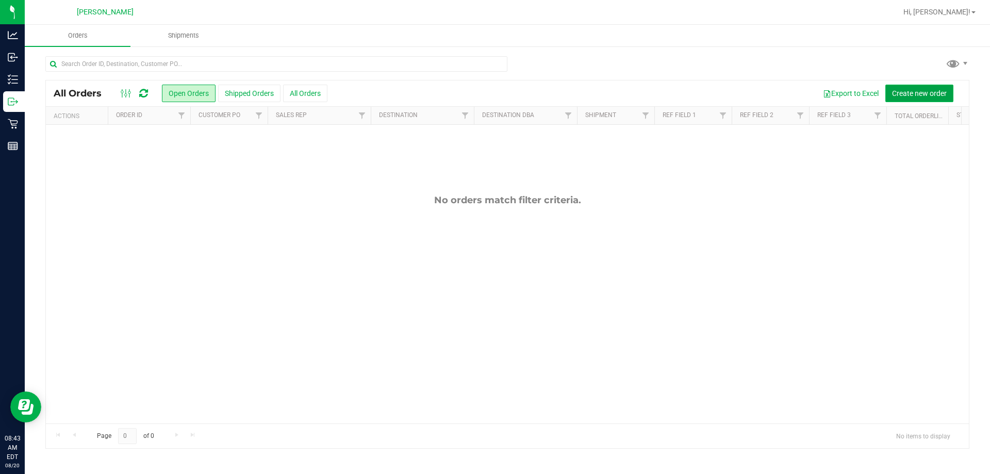
click at [908, 93] on span "Create new order" at bounding box center [919, 93] width 55 height 8
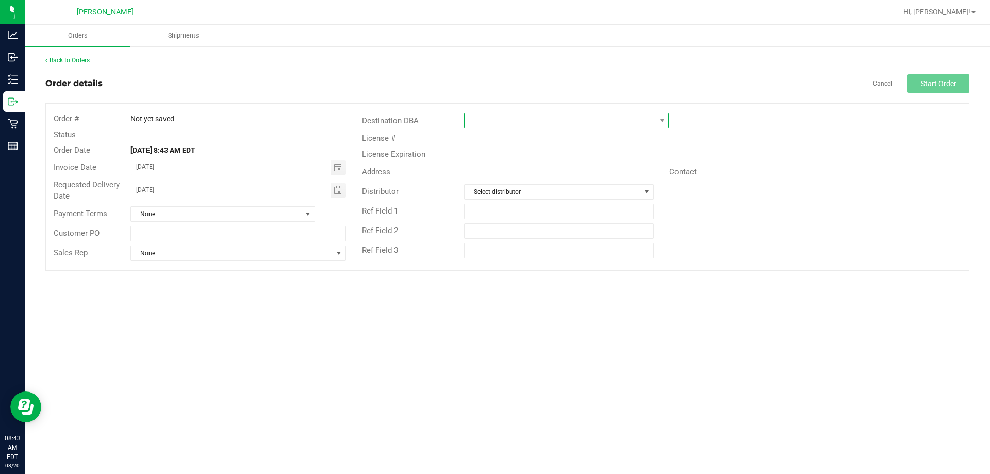
click at [593, 116] on span at bounding box center [559, 120] width 191 height 14
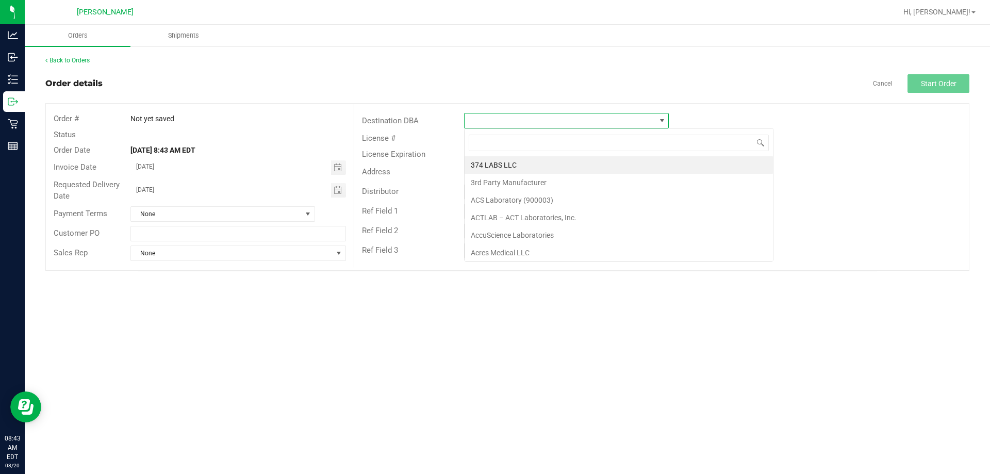
scroll to position [15, 205]
type input "tampa"
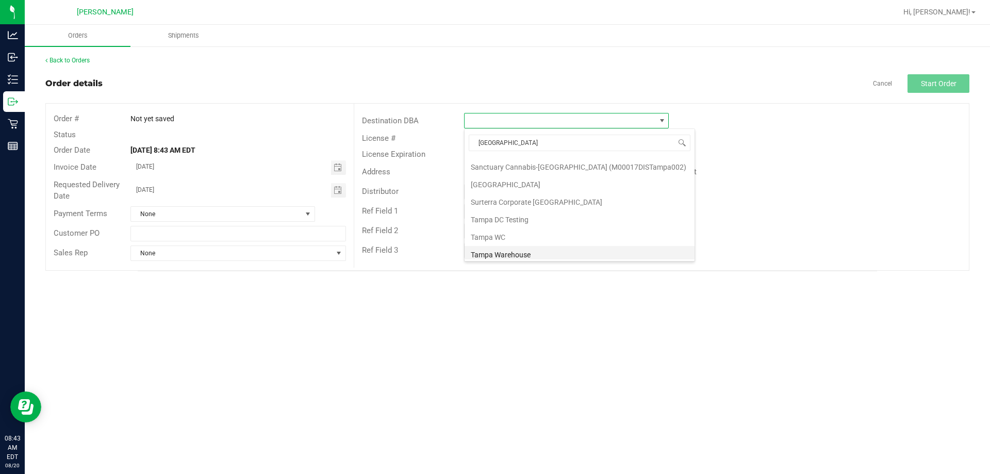
click at [534, 251] on li "Tampa Warehouse" at bounding box center [579, 255] width 230 height 18
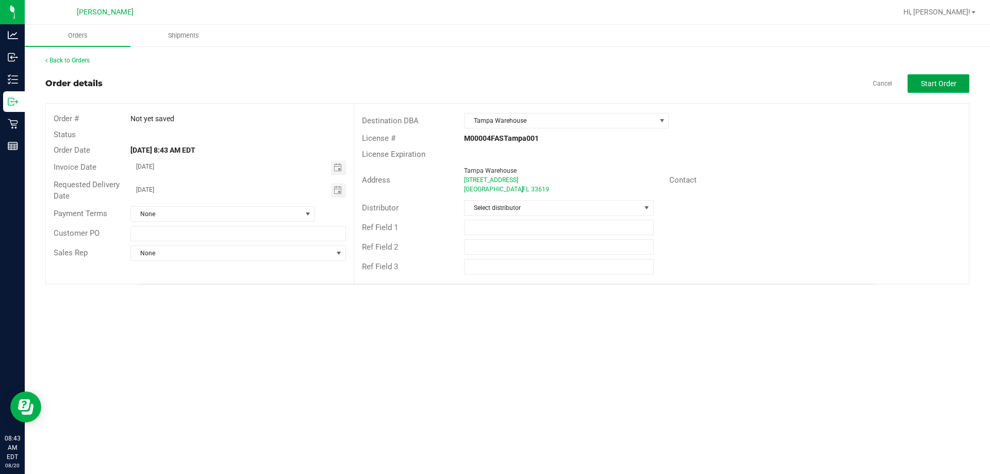
click at [952, 83] on span "Start Order" at bounding box center [938, 83] width 36 height 8
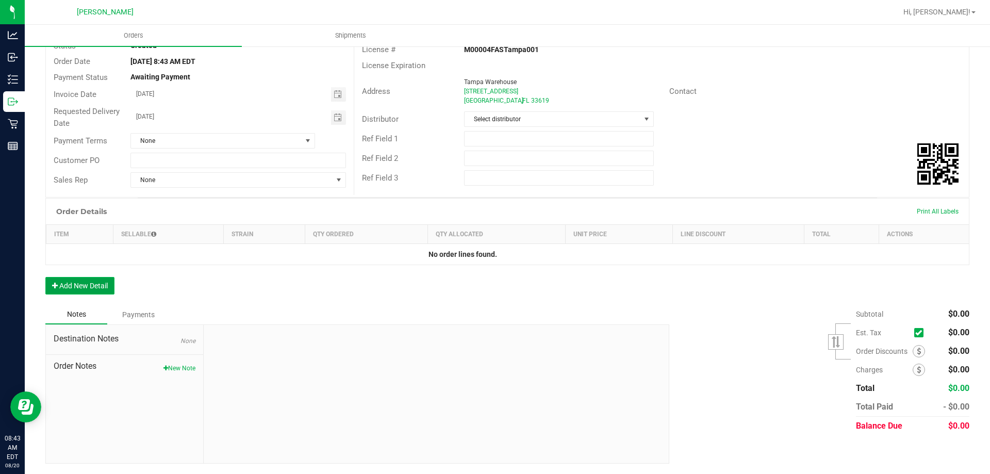
click at [107, 283] on button "Add New Detail" at bounding box center [79, 286] width 69 height 18
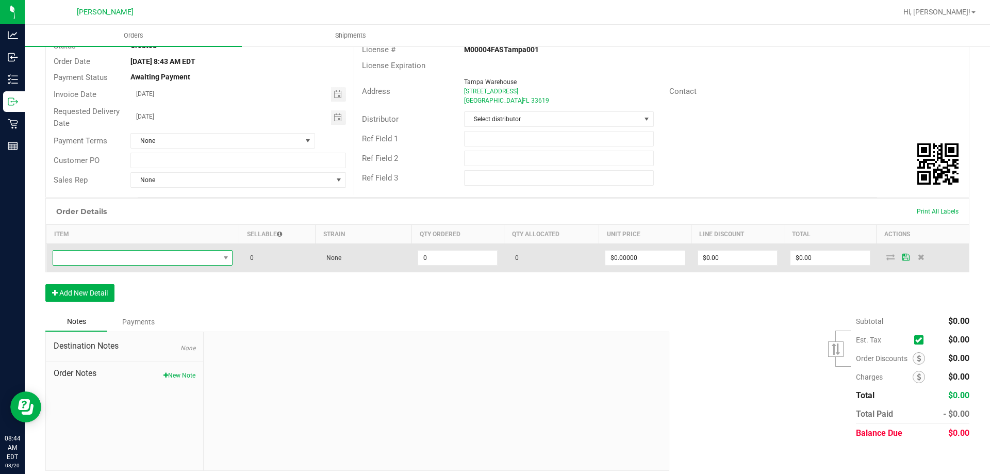
click at [189, 259] on span "NO DATA FOUND" at bounding box center [136, 257] width 166 height 14
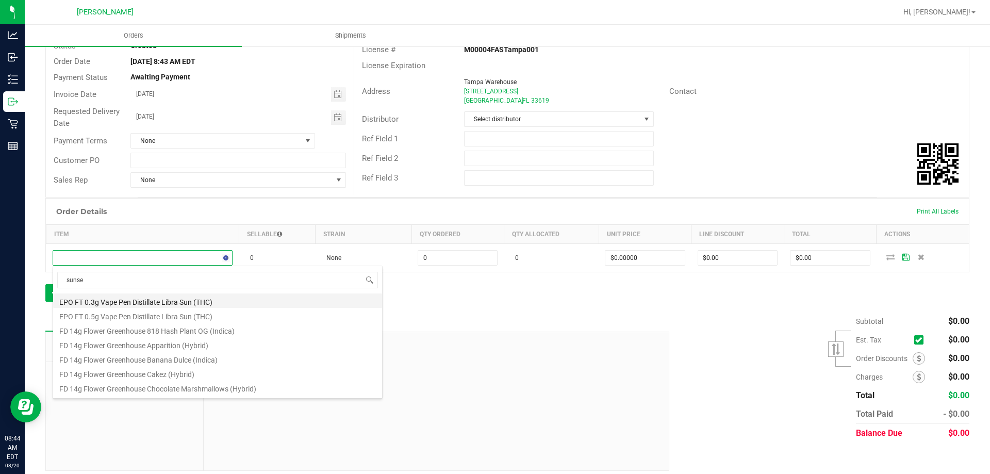
type input "sunset"
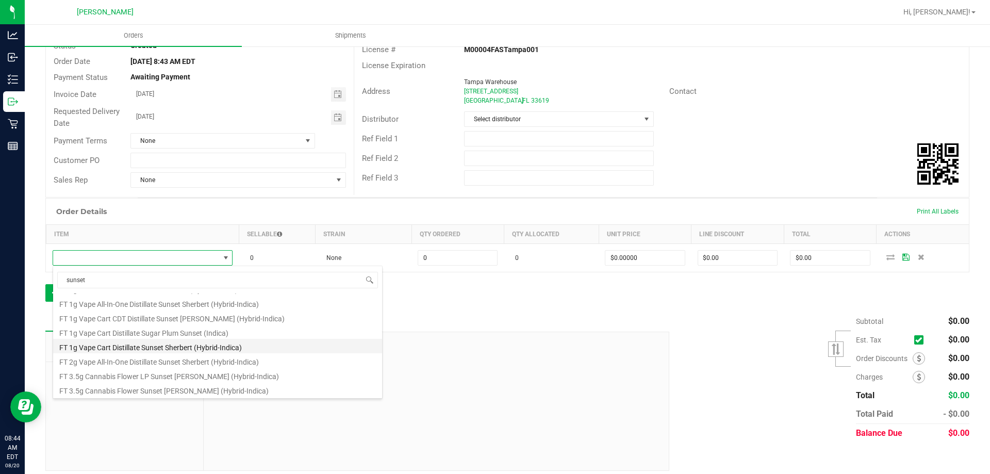
click at [205, 346] on li "FT 1g Vape Cart Distillate Sunset Sherbert (Hybrid-Indica)" at bounding box center [217, 346] width 329 height 14
type input "0 ea"
type input "$90.00000"
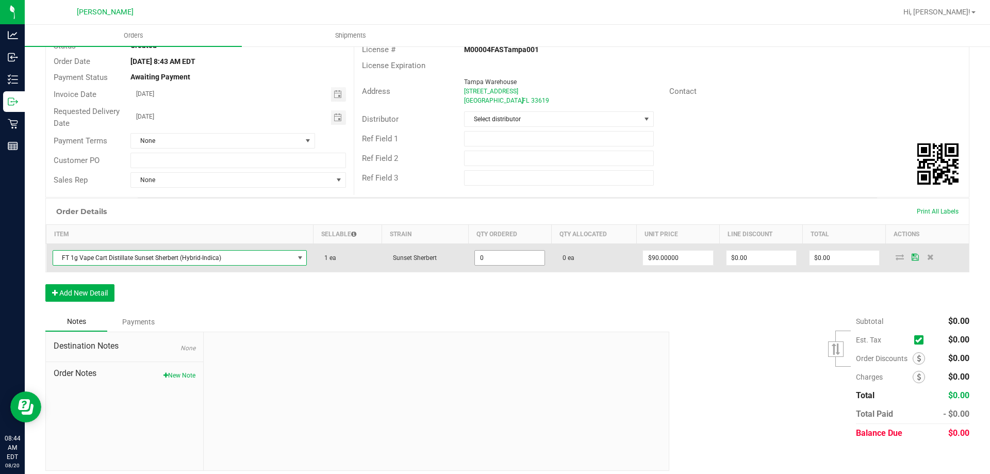
click at [477, 262] on input "0" at bounding box center [510, 257] width 70 height 14
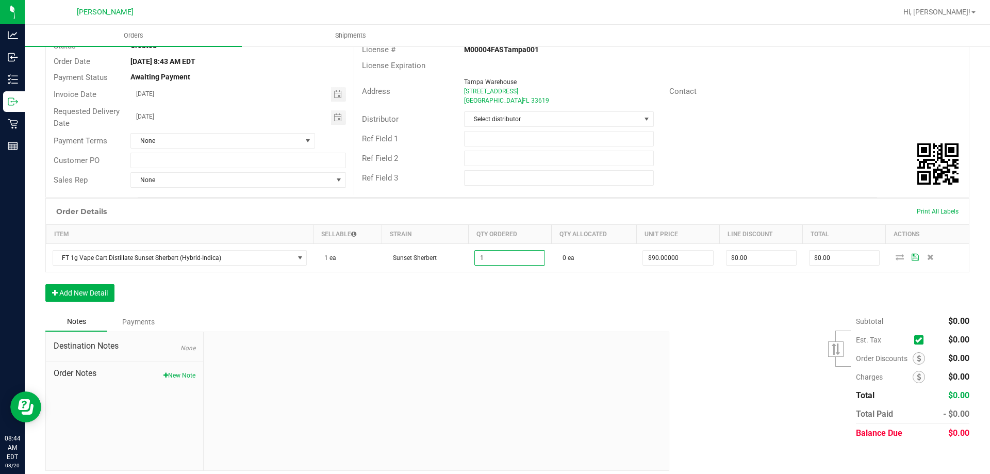
type input "1 ea"
type input "$90.00"
click at [771, 283] on div "Order Details Print All Labels Item Sellable Strain Qty Ordered Qty Allocated U…" at bounding box center [507, 255] width 924 height 114
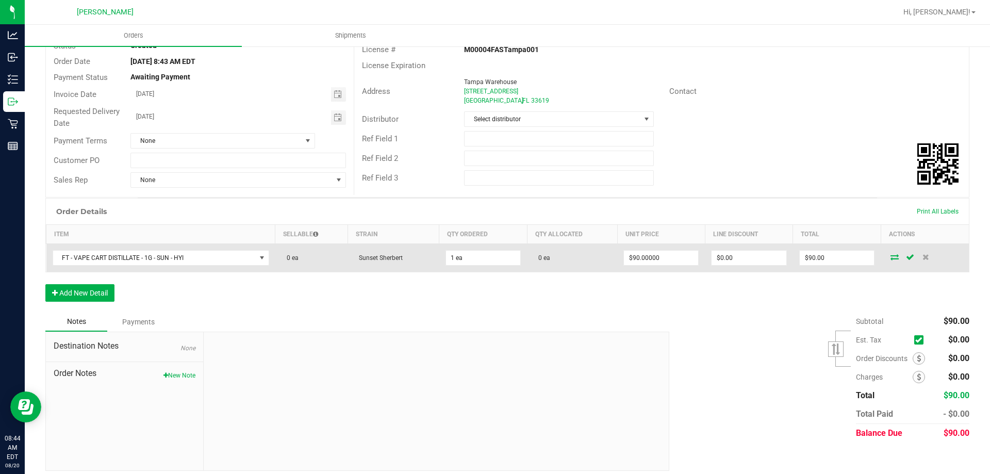
click at [892, 258] on span at bounding box center [893, 257] width 15 height 6
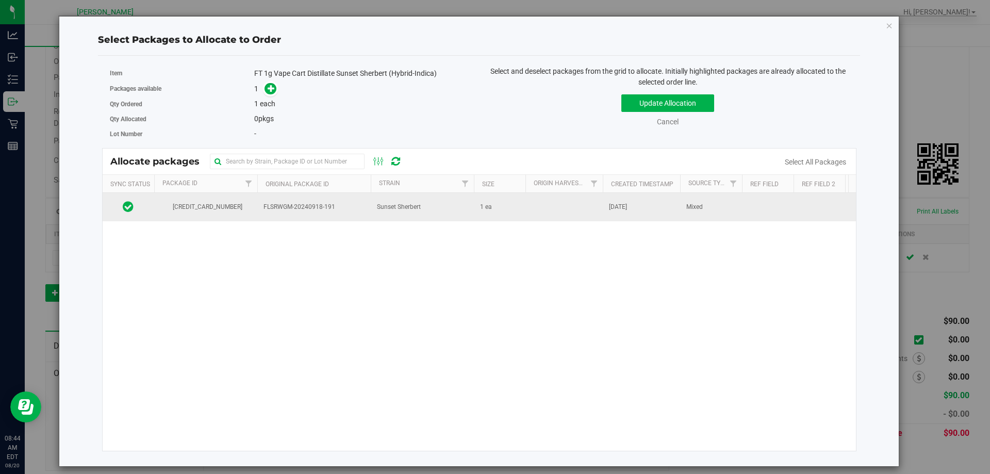
click at [259, 216] on td "FLSRWGM-20240918-191" at bounding box center [313, 207] width 113 height 28
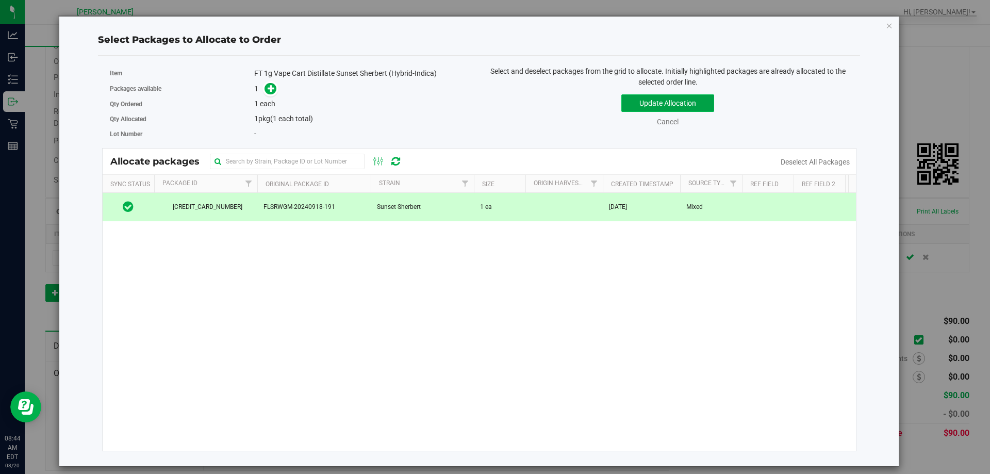
click at [658, 101] on button "Update Allocation" at bounding box center [667, 103] width 93 height 18
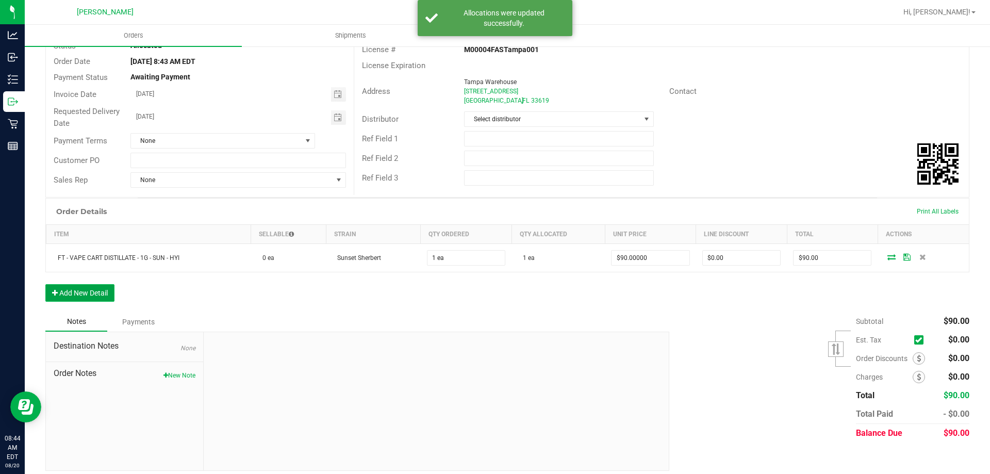
click at [91, 290] on button "Add New Detail" at bounding box center [79, 293] width 69 height 18
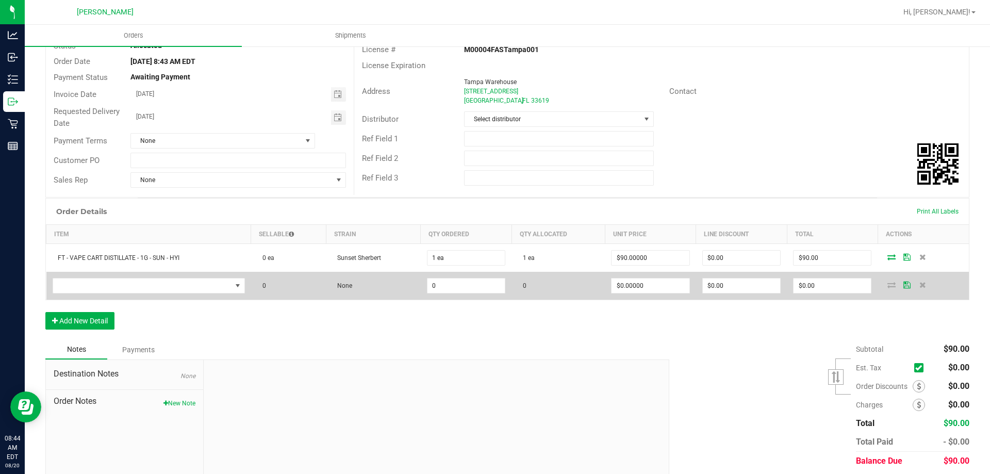
click at [138, 277] on td at bounding box center [148, 286] width 205 height 28
click at [138, 282] on span "NO DATA FOUND" at bounding box center [142, 285] width 178 height 14
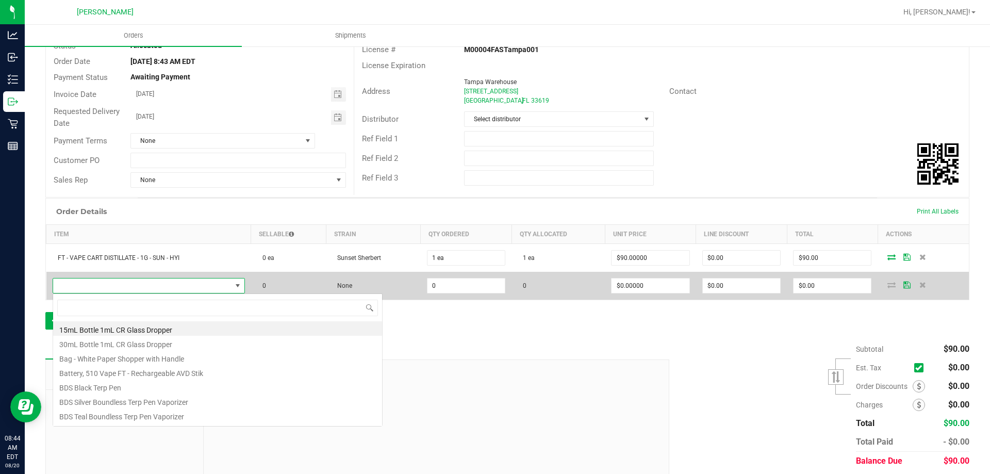
scroll to position [15, 189]
type input "bzk"
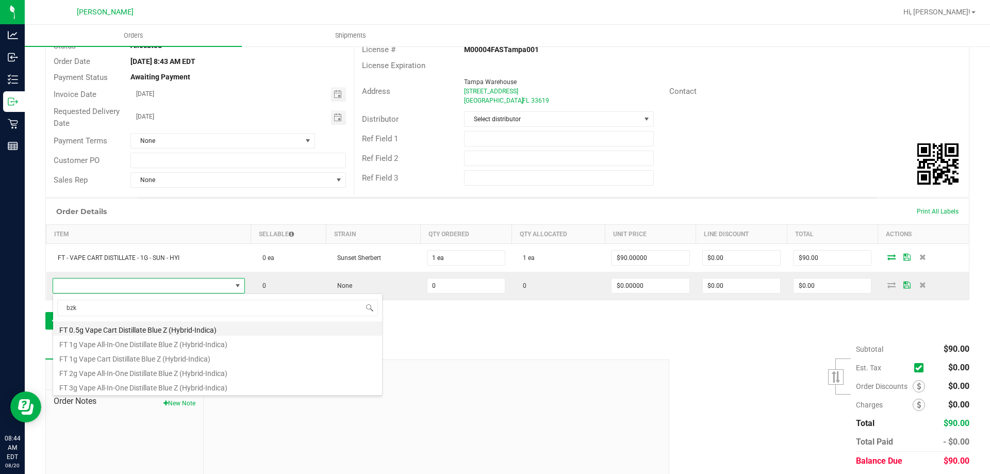
click at [149, 327] on li "FT 0.5g Vape Cart Distillate Blue Z (Hybrid-Indica)" at bounding box center [217, 328] width 329 height 14
type input "0 ea"
type input "$50.00000"
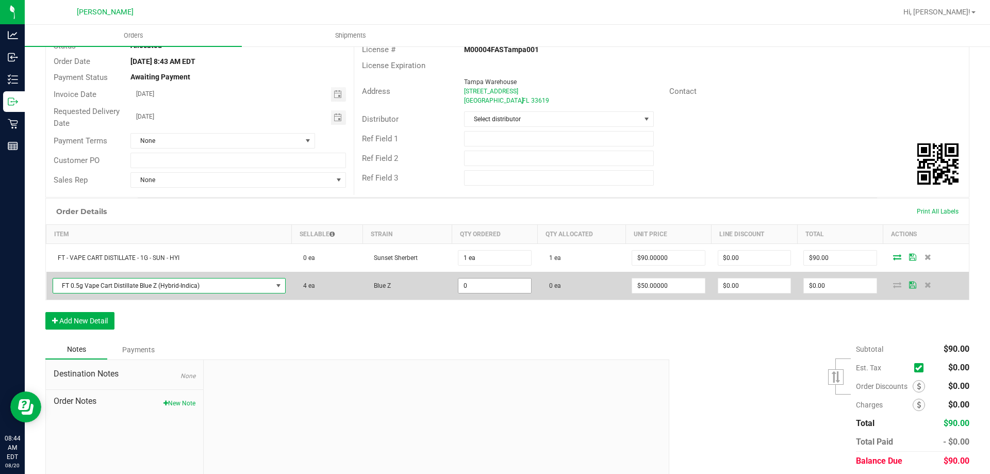
click at [516, 289] on input "0" at bounding box center [494, 285] width 72 height 14
type input "4 ea"
type input "$200.00"
click at [604, 298] on td "0 ea" at bounding box center [582, 286] width 88 height 28
click at [891, 287] on icon at bounding box center [895, 284] width 8 height 6
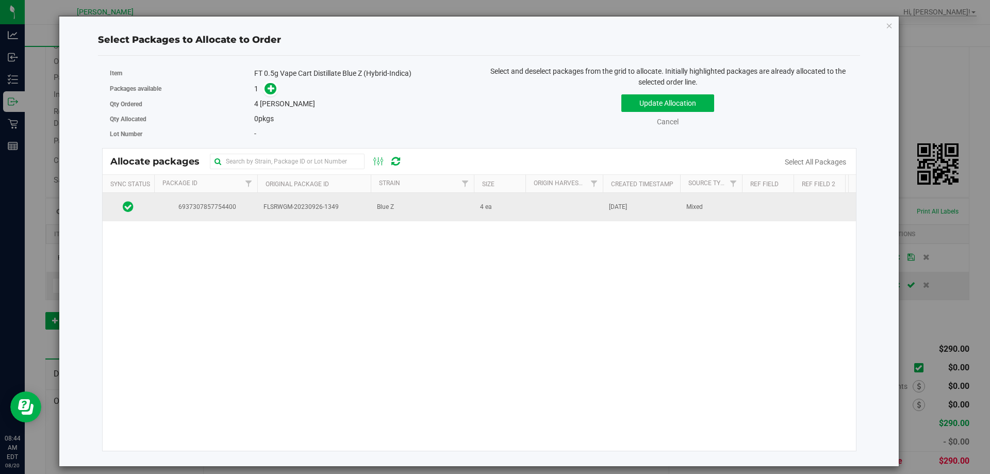
click at [576, 205] on td at bounding box center [563, 207] width 77 height 28
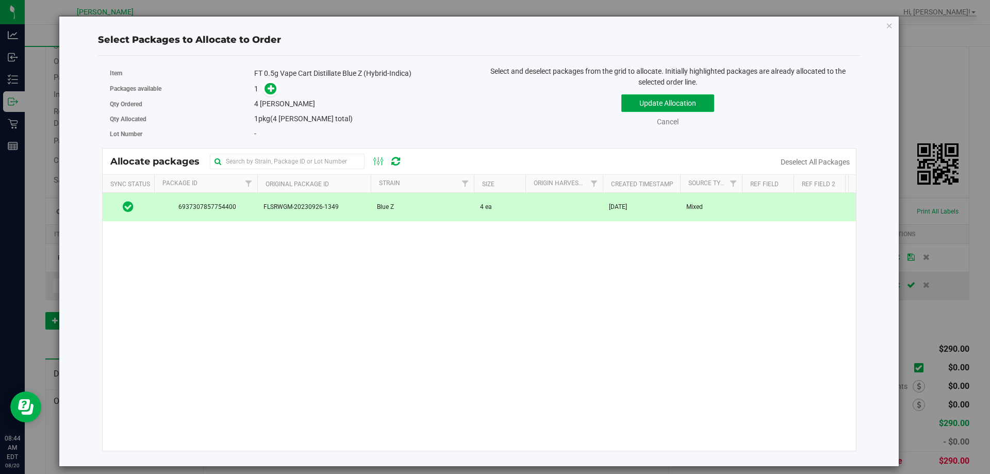
click at [691, 95] on button "Update Allocation" at bounding box center [667, 103] width 93 height 18
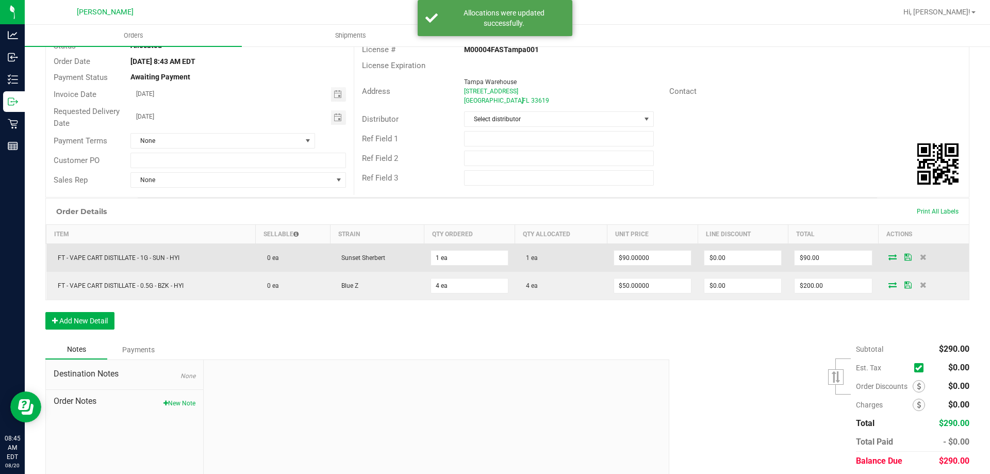
click at [904, 259] on icon at bounding box center [907, 257] width 7 height 6
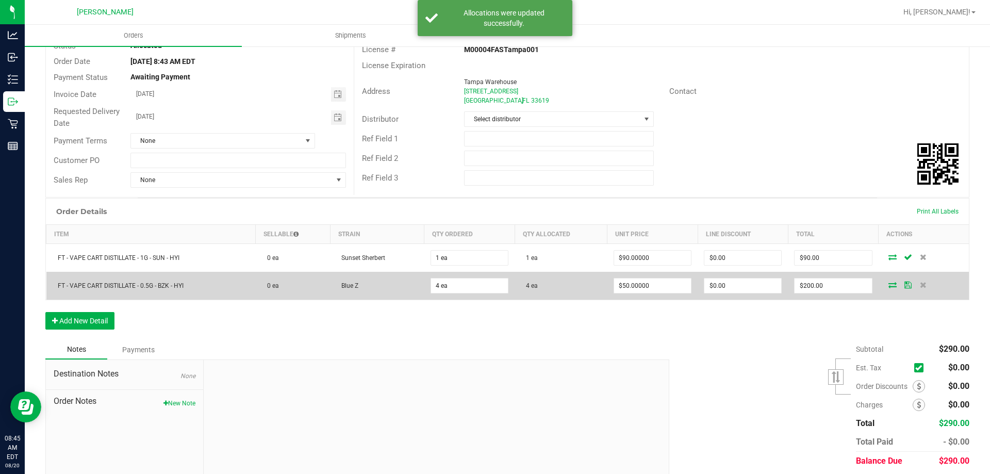
click at [904, 284] on icon at bounding box center [907, 284] width 7 height 6
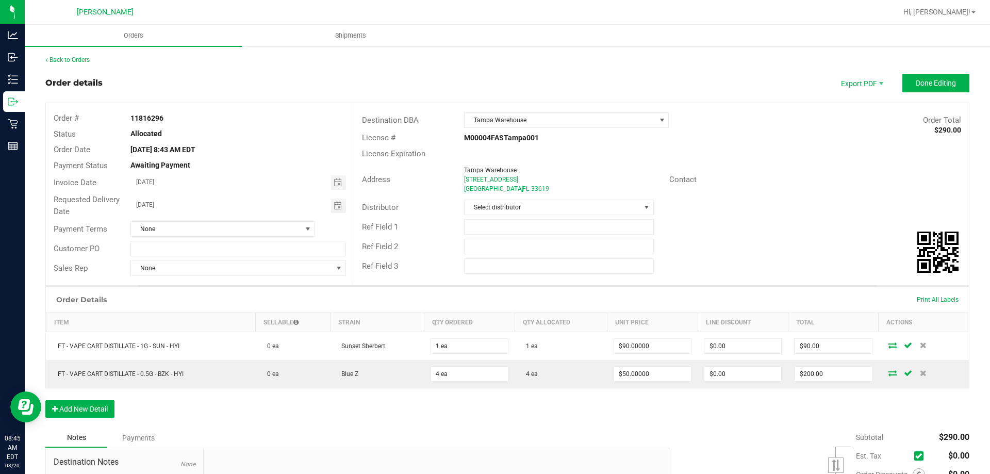
scroll to position [0, 0]
click at [923, 77] on button "Done Editing" at bounding box center [935, 83] width 67 height 19
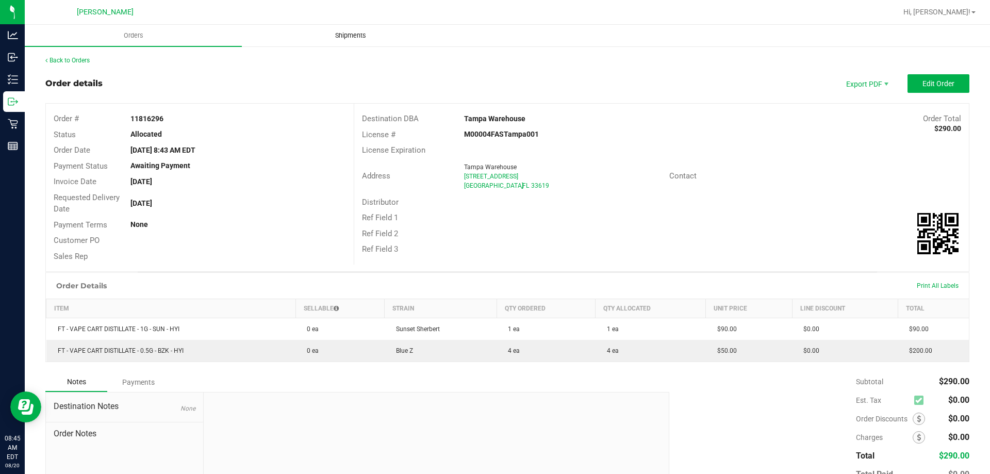
click at [330, 39] on span "Shipments" at bounding box center [350, 35] width 59 height 9
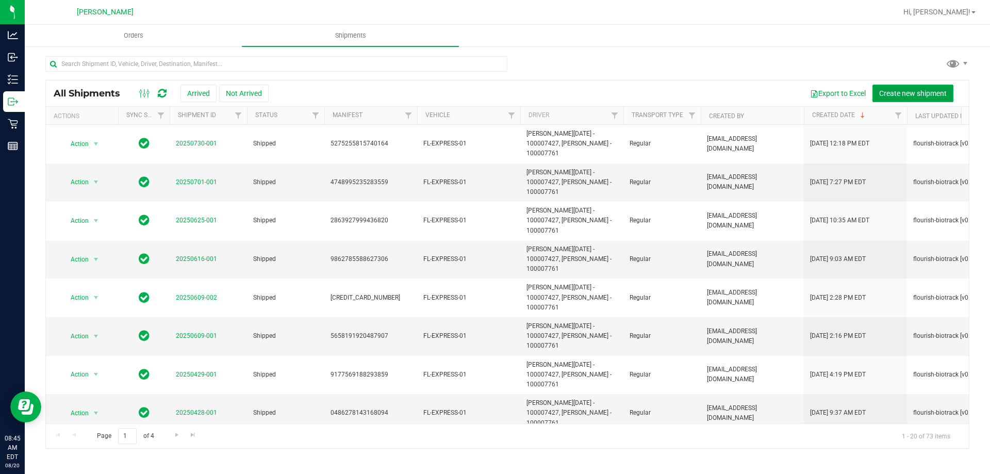
click at [926, 92] on span "Create new shipment" at bounding box center [913, 93] width 68 height 8
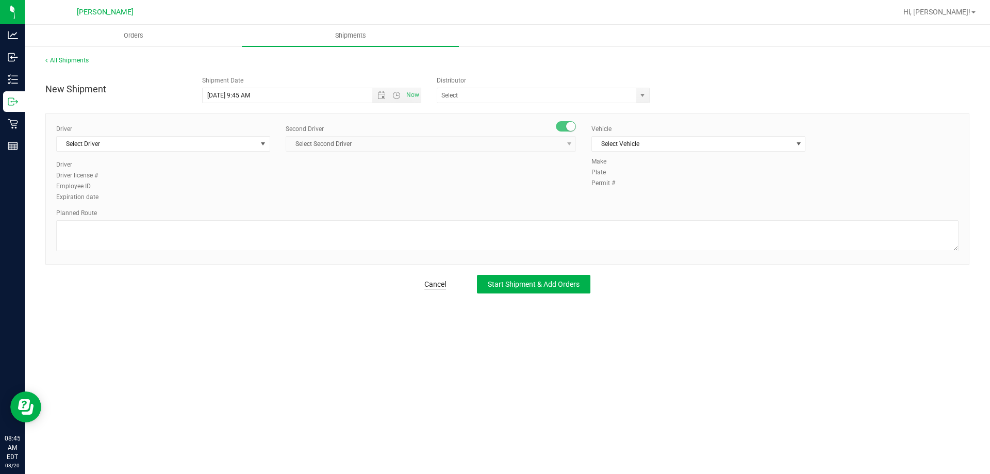
click at [441, 284] on link "Cancel" at bounding box center [435, 284] width 22 height 10
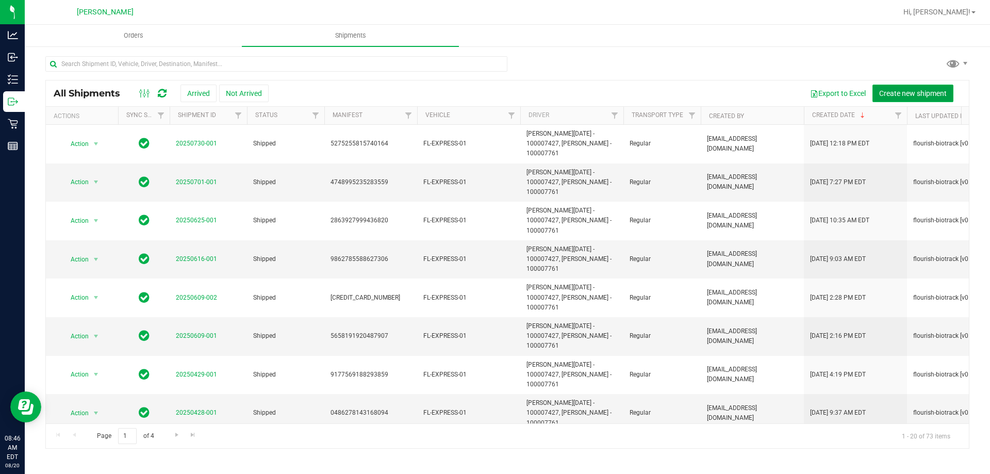
click at [922, 99] on button "Create new shipment" at bounding box center [912, 94] width 81 height 18
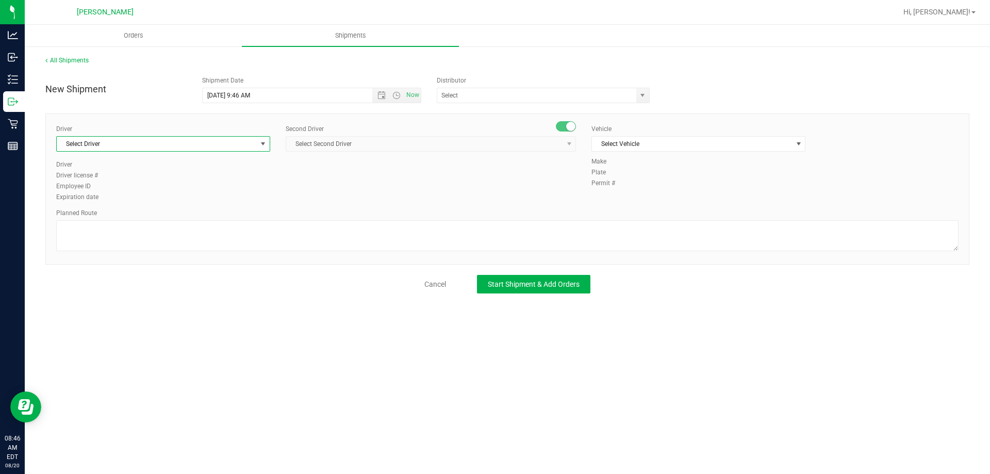
click at [138, 140] on span "Select Driver" at bounding box center [157, 144] width 200 height 14
click at [138, 213] on span "Anthony Natale - 100007427" at bounding box center [114, 217] width 102 height 13
type input "anth"
click at [344, 144] on span "Select Second Driver" at bounding box center [424, 144] width 276 height 14
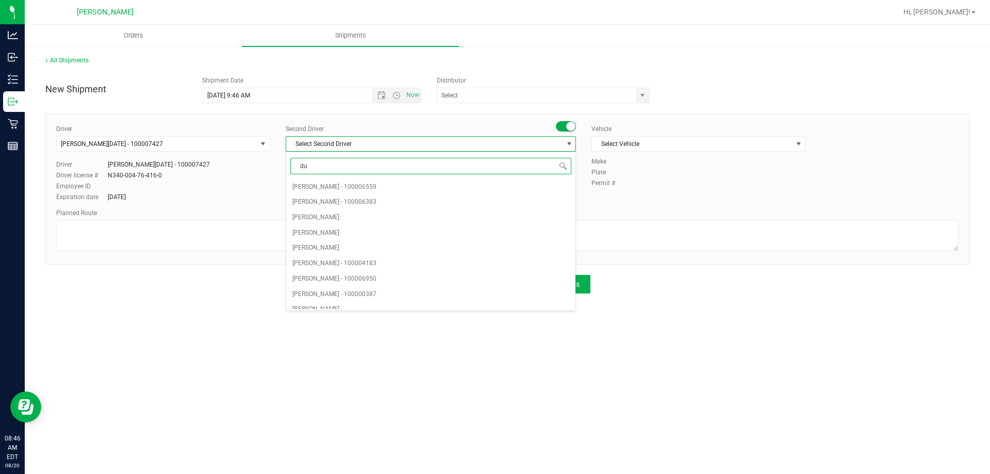
type input "dus"
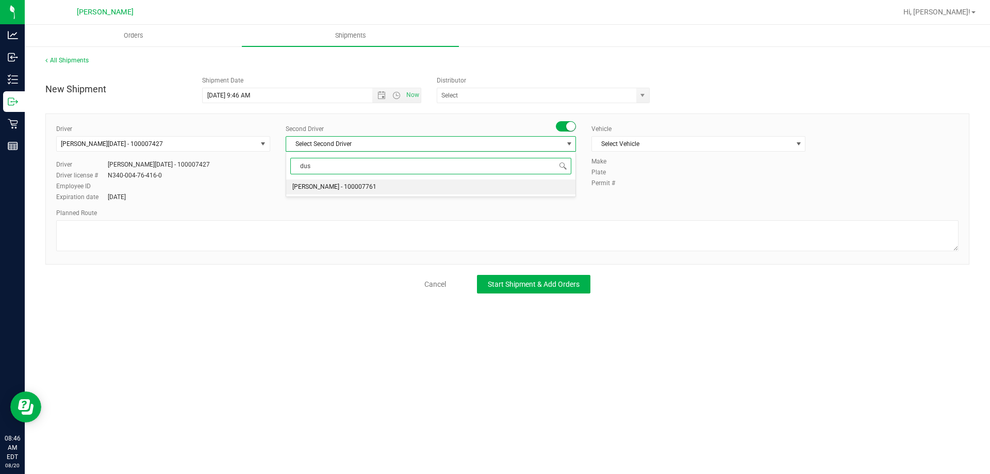
click at [340, 188] on span "Dustin Zonneville - 100007761" at bounding box center [334, 186] width 84 height 13
click at [706, 143] on span "Select Vehicle" at bounding box center [692, 144] width 200 height 14
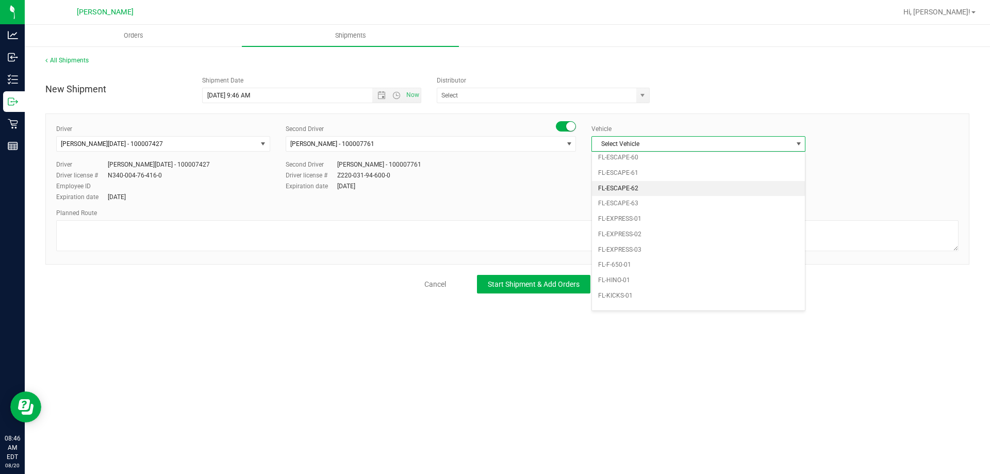
scroll to position [175, 0]
click at [640, 213] on li "FL-EXPRESS-01" at bounding box center [698, 215] width 213 height 15
click at [398, 97] on span "Open the time view" at bounding box center [396, 95] width 8 height 8
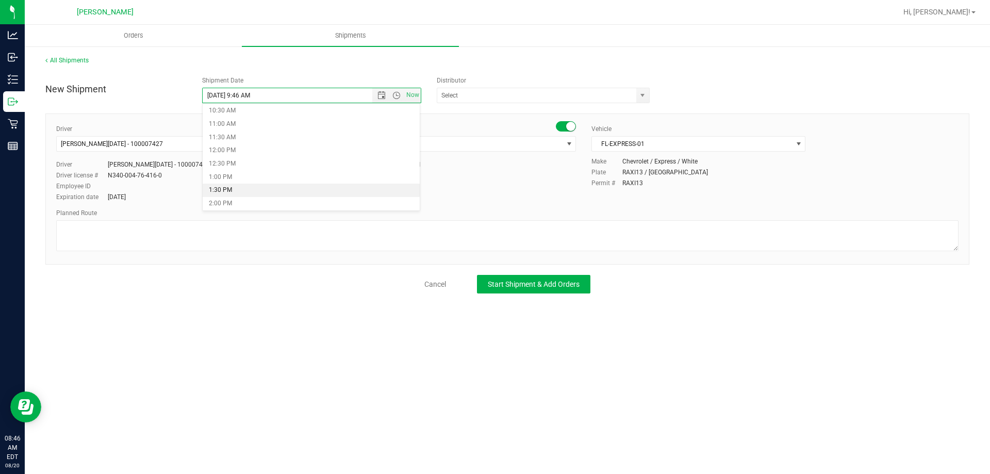
scroll to position [258, 0]
click at [239, 174] on li "12:00 PM" at bounding box center [311, 171] width 217 height 13
type input "8/20/2025 12:00 PM"
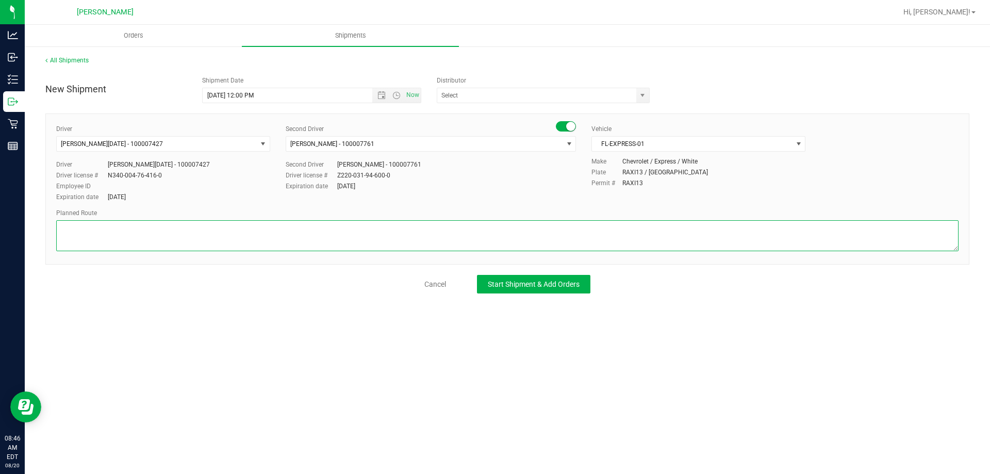
click at [524, 245] on textarea at bounding box center [507, 235] width 902 height 31
type textarea "clermont to tampa. pullback"
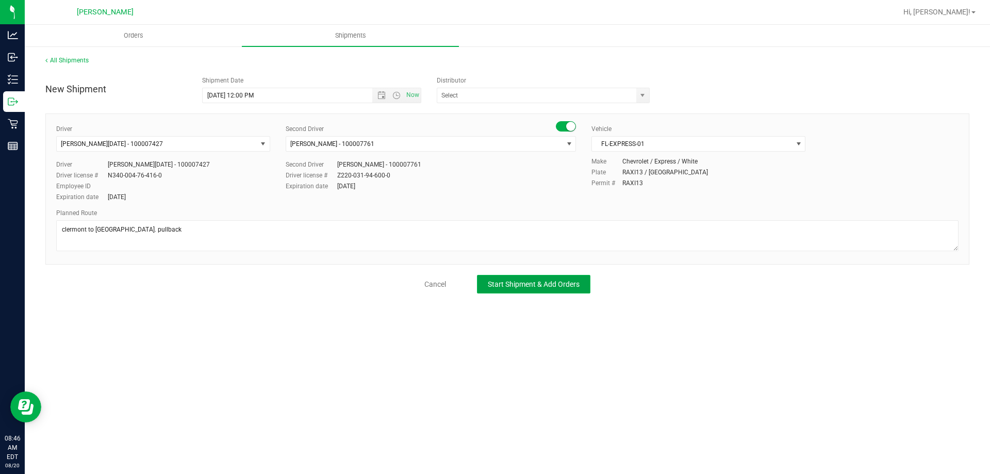
click at [521, 278] on button "Start Shipment & Add Orders" at bounding box center [533, 284] width 113 height 19
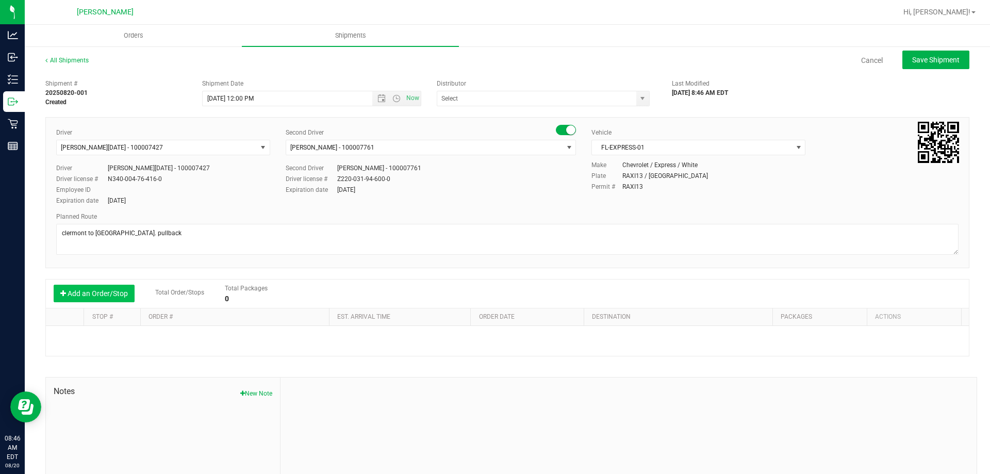
click at [127, 298] on button "Add an Order/Stop" at bounding box center [94, 293] width 81 height 18
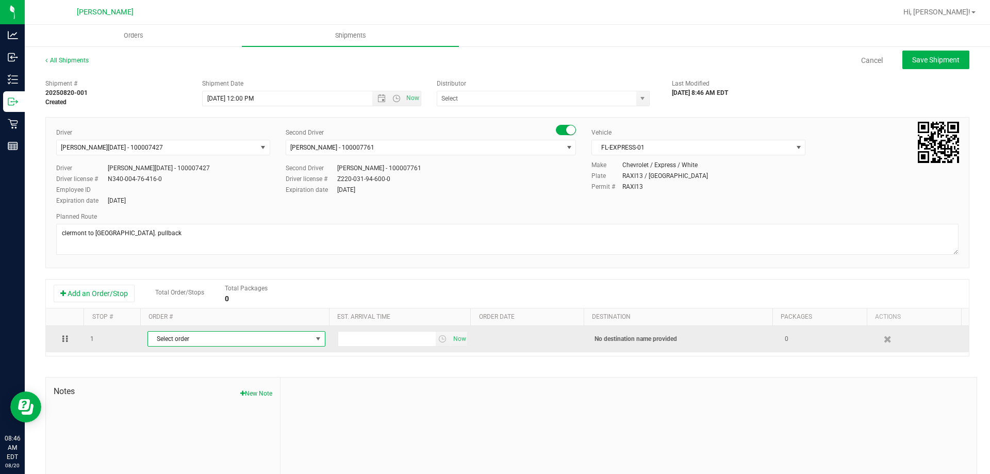
click at [257, 345] on span "Select order" at bounding box center [230, 338] width 164 height 14
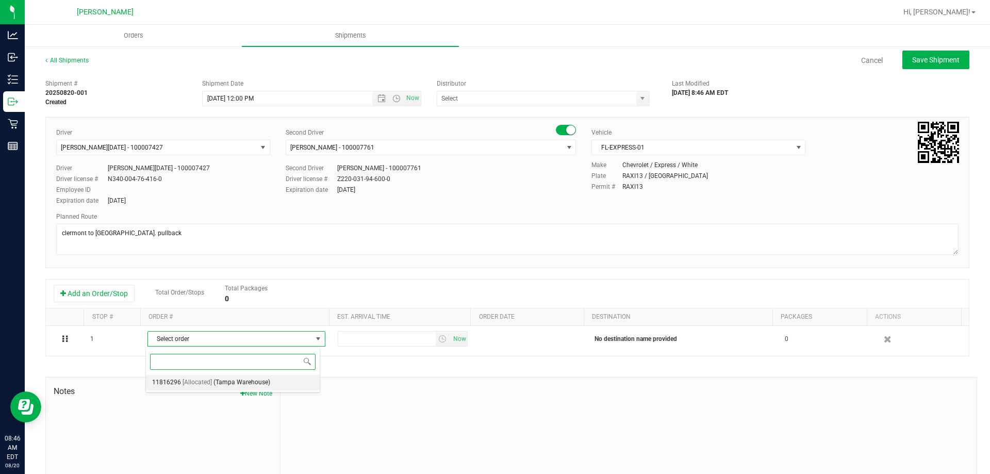
click at [224, 382] on span "(Tampa Warehouse)" at bounding box center [241, 382] width 57 height 13
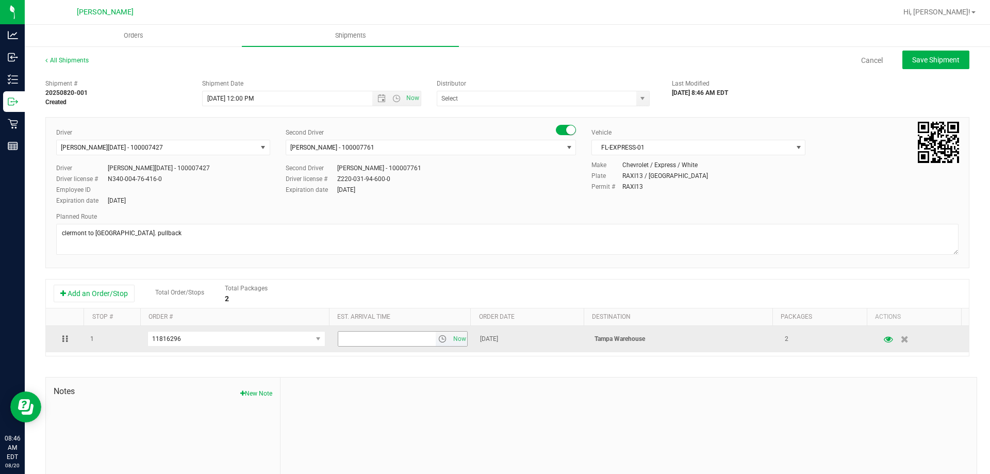
click at [438, 337] on span "select" at bounding box center [442, 338] width 8 height 8
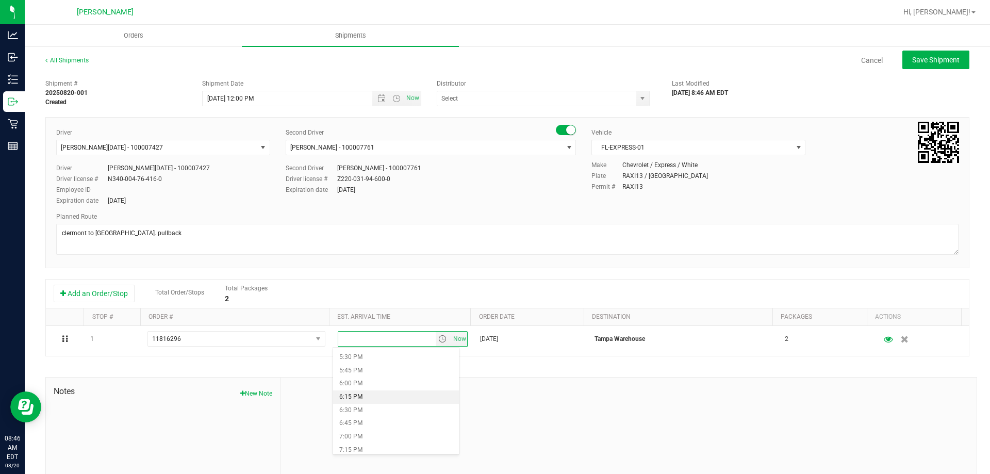
scroll to position [928, 0]
click at [365, 355] on li "5:30 PM" at bounding box center [396, 355] width 126 height 13
click at [537, 402] on div at bounding box center [628, 446] width 696 height 138
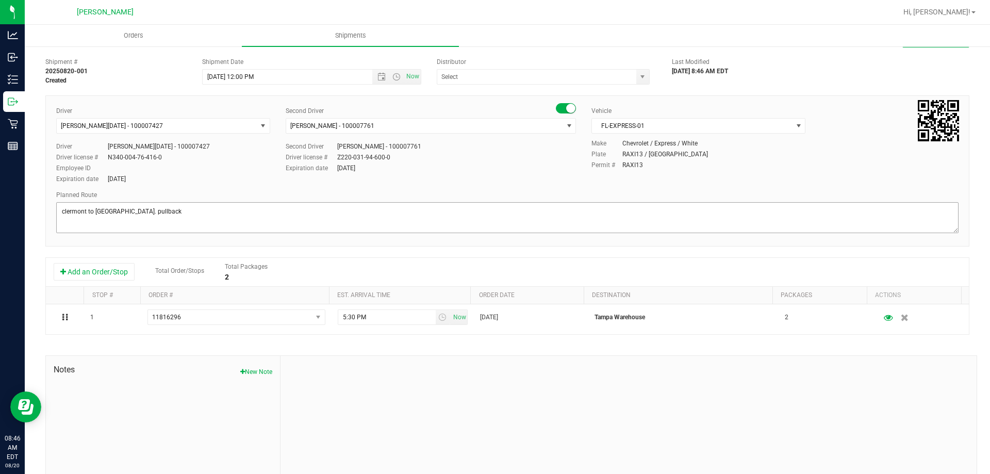
scroll to position [0, 0]
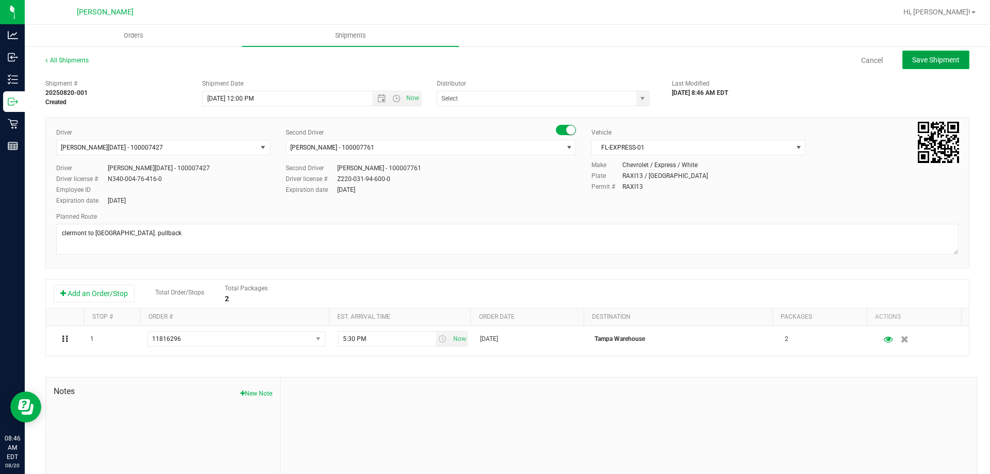
click at [936, 61] on span "Save Shipment" at bounding box center [935, 60] width 47 height 8
type input "8/20/2025 4:00 PM"
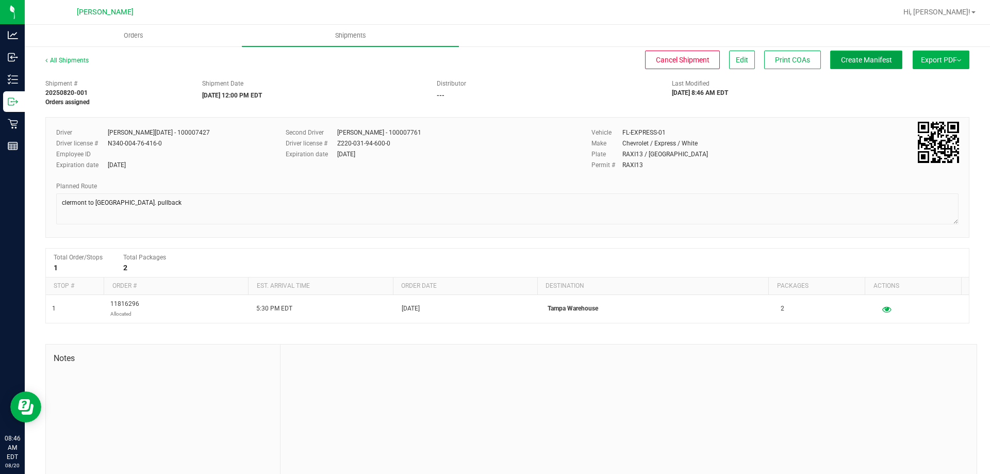
click at [841, 60] on span "Create Manifest" at bounding box center [866, 60] width 51 height 8
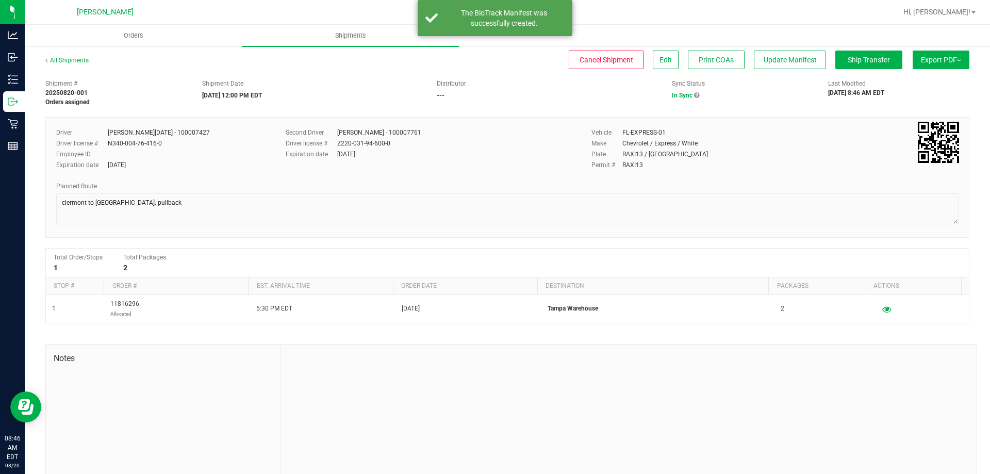
click at [935, 59] on button "Export PDF" at bounding box center [940, 60] width 57 height 19
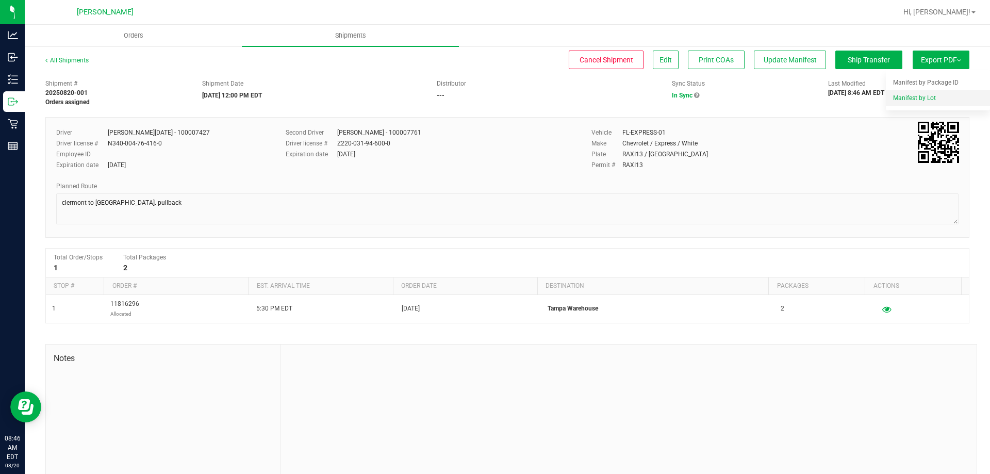
click at [938, 97] on div "Manifest by Lot" at bounding box center [940, 97] width 95 height 7
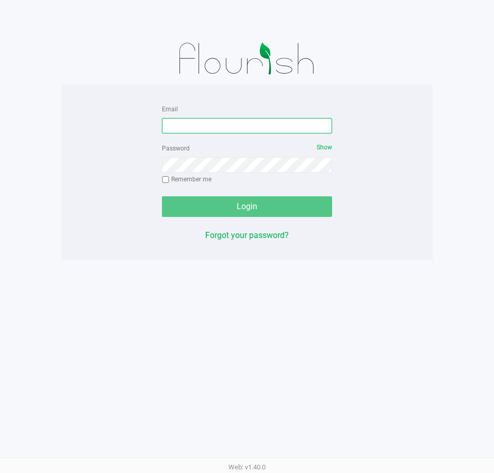
click at [236, 131] on input "Email" at bounding box center [247, 125] width 170 height 15
type input "[EMAIL_ADDRESS][DOMAIN_NAME]"
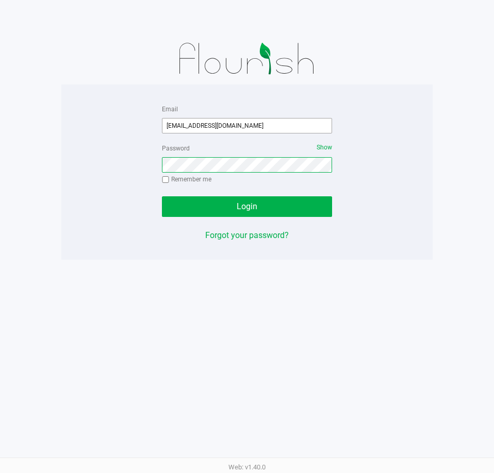
click at [162, 196] on button "Login" at bounding box center [247, 206] width 170 height 21
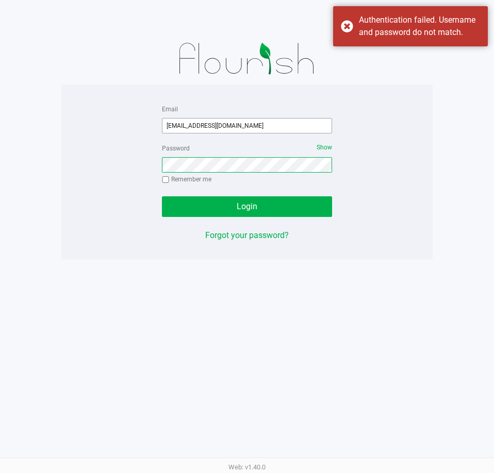
click at [162, 196] on button "Login" at bounding box center [247, 206] width 170 height 21
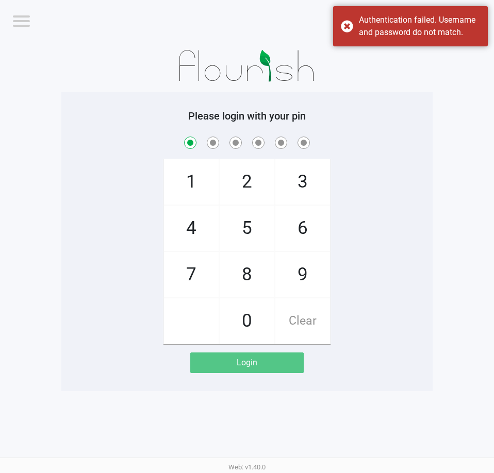
checkbox input "true"
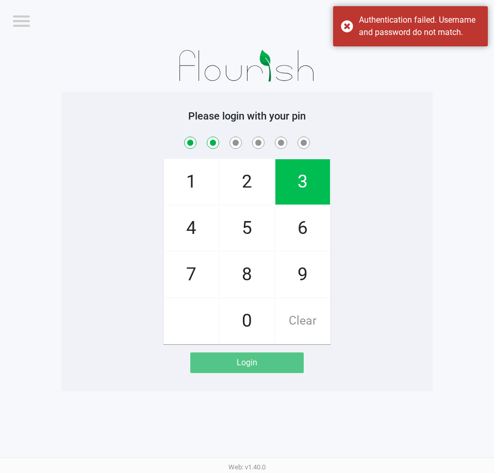
checkbox input "true"
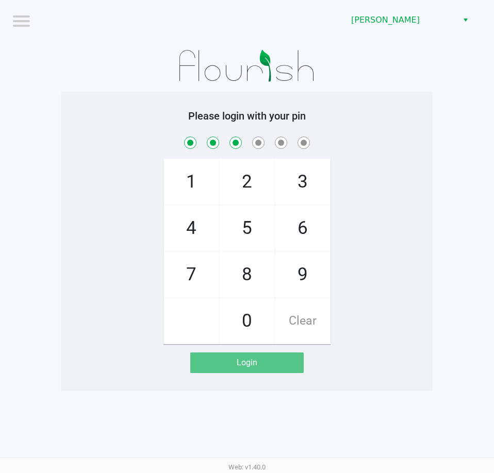
checkbox input "true"
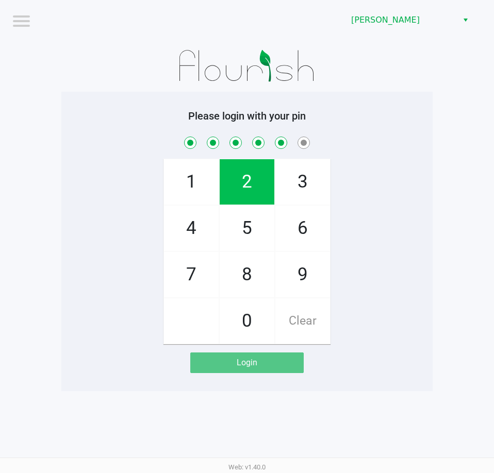
checkbox input "true"
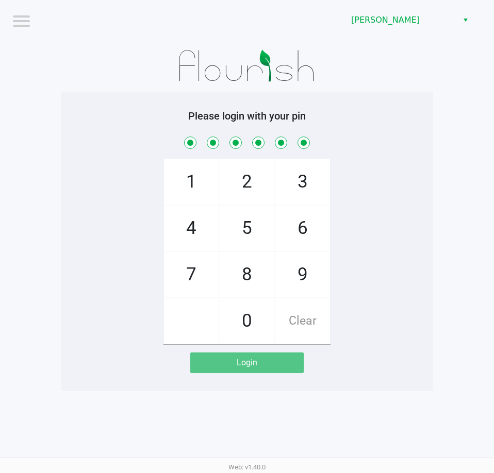
checkbox input "true"
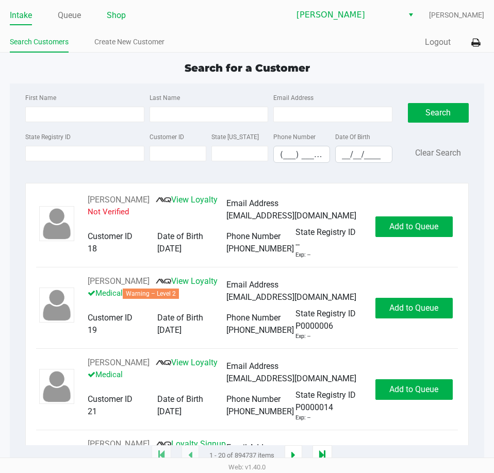
click at [112, 14] on link "Shop" at bounding box center [116, 15] width 19 height 14
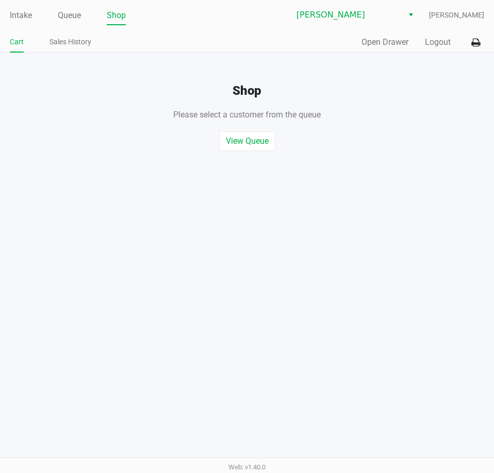
click at [82, 21] on ul "Intake Queue Shop" at bounding box center [128, 16] width 237 height 18
click at [71, 14] on link "Queue" at bounding box center [69, 15] width 23 height 14
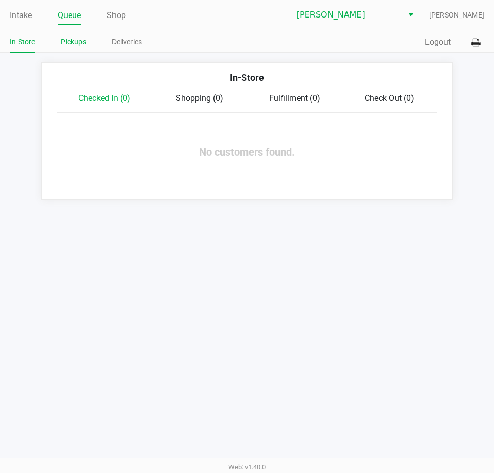
click at [75, 44] on link "Pickups" at bounding box center [73, 42] width 25 height 13
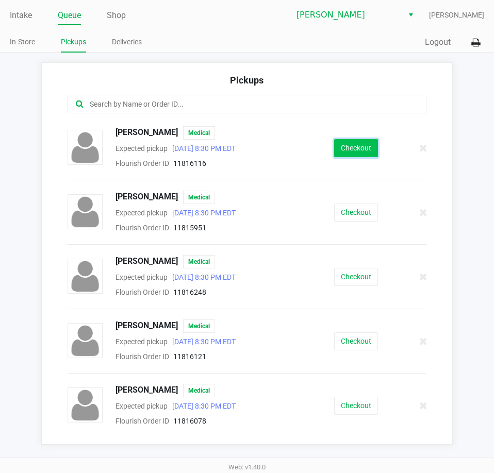
click at [357, 143] on button "Checkout" at bounding box center [356, 148] width 44 height 18
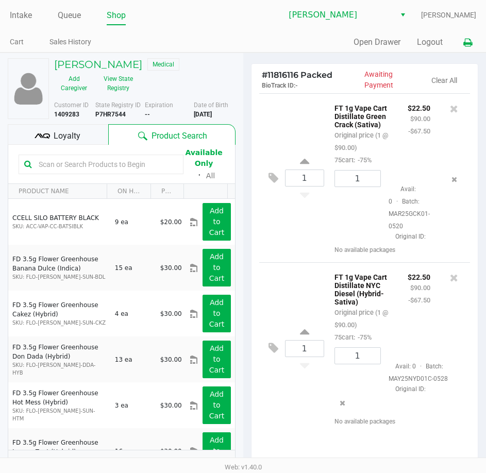
click at [464, 43] on icon at bounding box center [467, 42] width 9 height 7
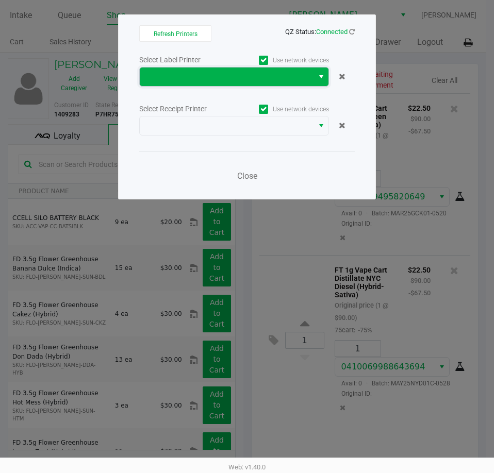
click at [308, 73] on span at bounding box center [227, 77] width 174 height 19
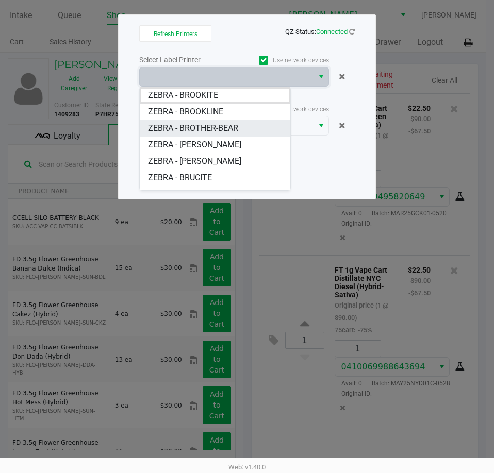
click at [235, 127] on span "ZEBRA - BROTHER-BEAR" at bounding box center [193, 128] width 90 height 12
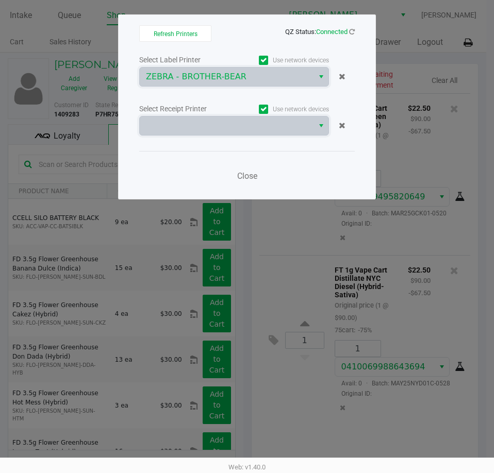
click at [235, 127] on span at bounding box center [226, 126] width 161 height 12
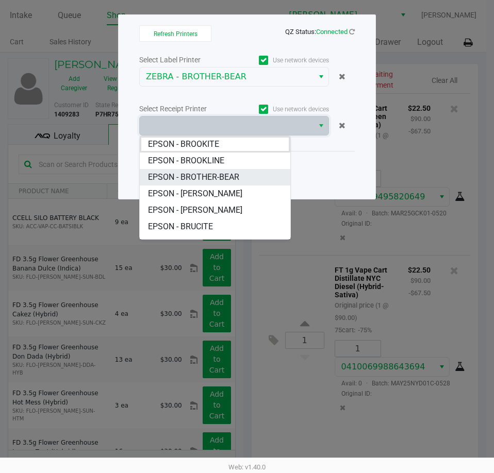
click at [227, 176] on span "EPSON - BROTHER-BEAR" at bounding box center [193, 177] width 91 height 12
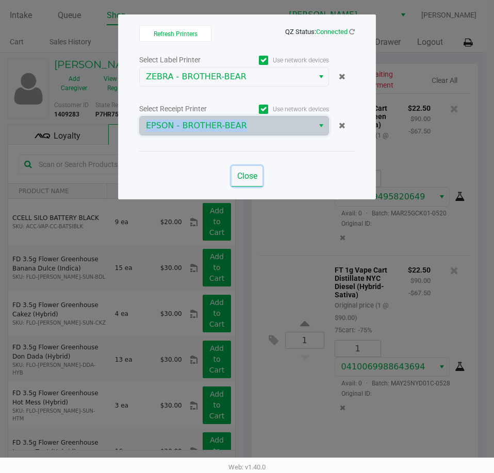
click at [253, 179] on span "Close" at bounding box center [247, 176] width 20 height 10
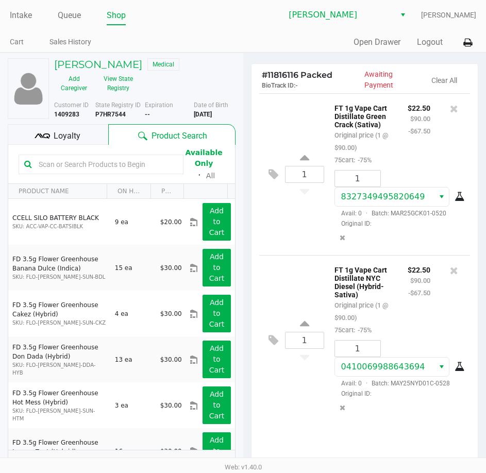
click at [241, 90] on div "ANTHONY WEAVER Medical Add Caregiver View State Registry" at bounding box center [144, 77] width 197 height 38
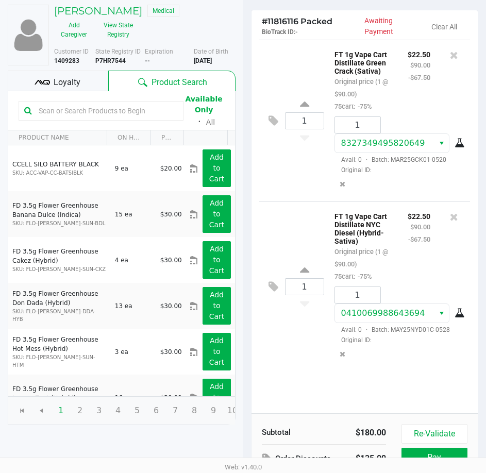
scroll to position [131, 0]
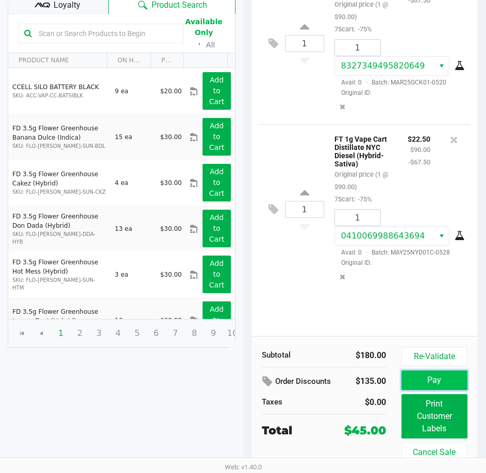
click at [441, 384] on button "Pay" at bounding box center [434, 381] width 66 height 20
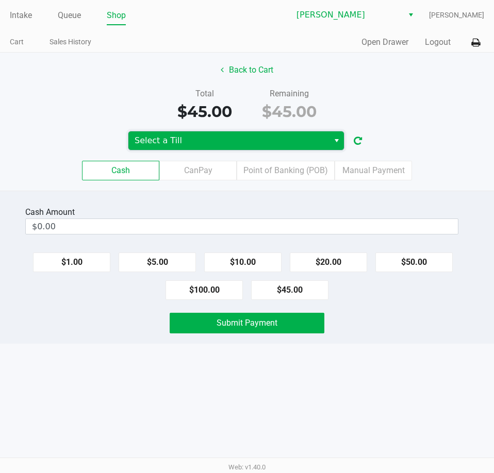
click at [204, 132] on span "Select a Till" at bounding box center [228, 140] width 200 height 19
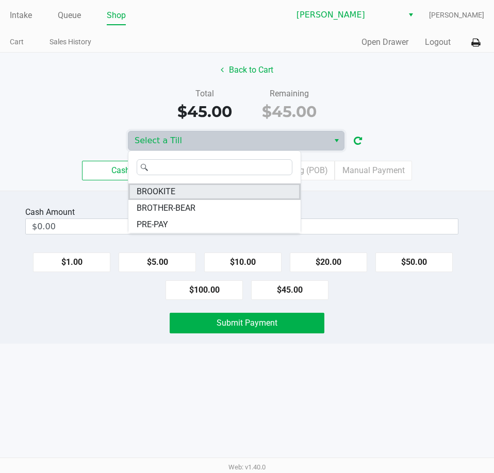
click at [190, 191] on li "BROOKITE" at bounding box center [214, 191] width 172 height 16
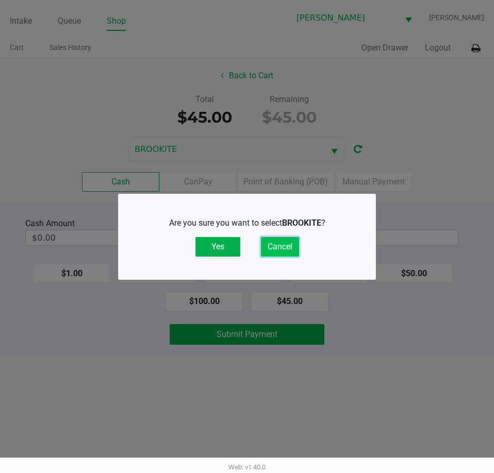
click at [290, 250] on button "Cancel" at bounding box center [280, 247] width 38 height 20
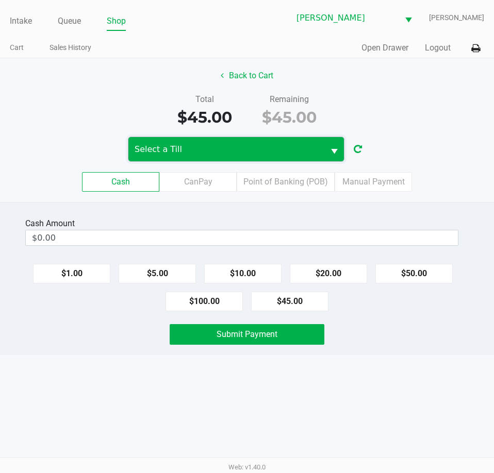
click at [206, 144] on span "Select a Till" at bounding box center [226, 149] width 183 height 12
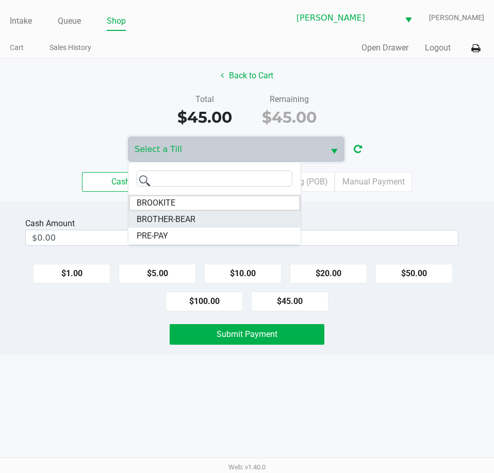
click at [182, 216] on span "BROTHER-BEAR" at bounding box center [166, 219] width 59 height 12
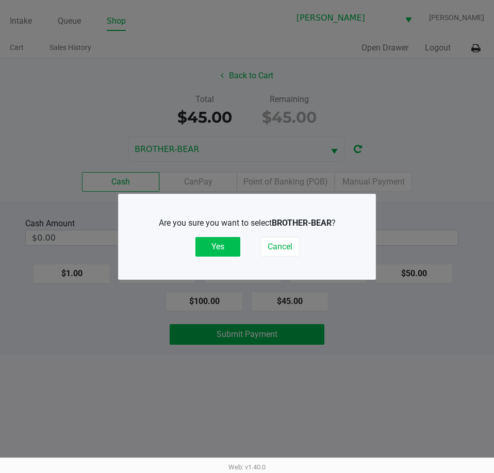
click at [216, 245] on button "Yes" at bounding box center [217, 247] width 45 height 20
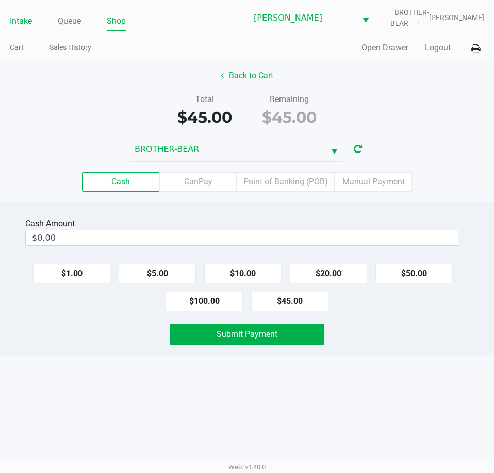
click at [29, 21] on link "Intake" at bounding box center [21, 21] width 22 height 14
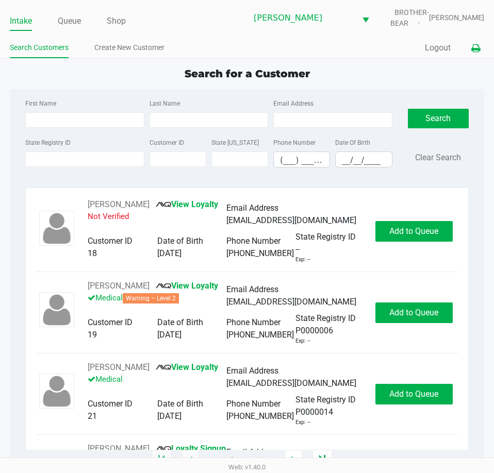
click at [477, 45] on icon at bounding box center [475, 48] width 9 height 7
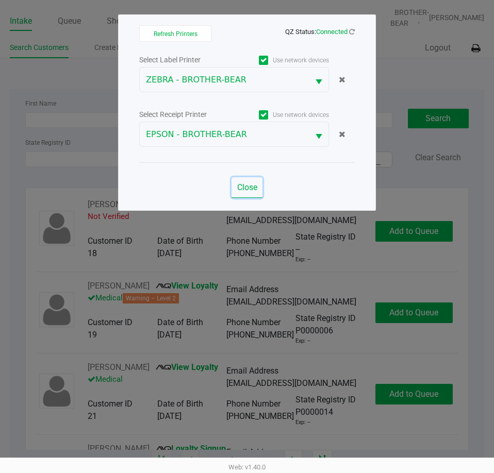
click at [252, 190] on span "Close" at bounding box center [247, 187] width 20 height 10
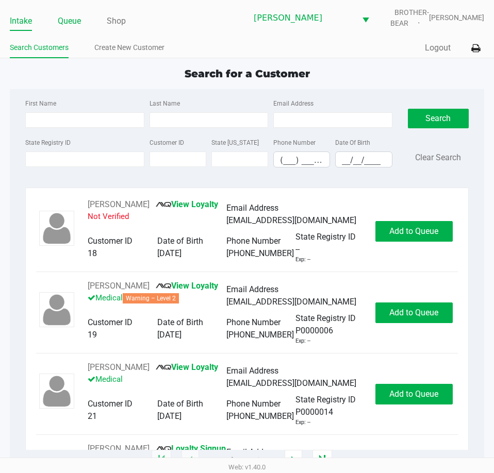
click at [73, 19] on link "Queue" at bounding box center [69, 21] width 23 height 14
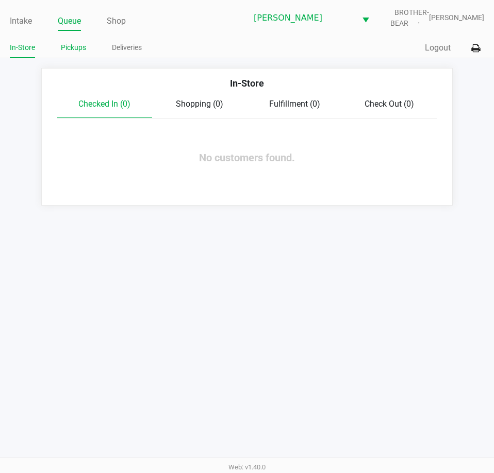
click at [74, 48] on link "Pickups" at bounding box center [73, 47] width 25 height 13
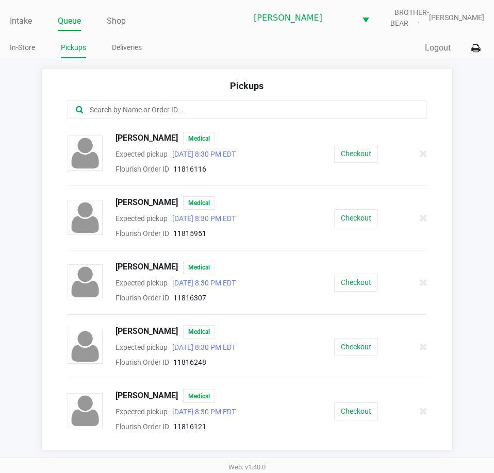
click at [351, 283] on button "Checkout" at bounding box center [356, 283] width 44 height 18
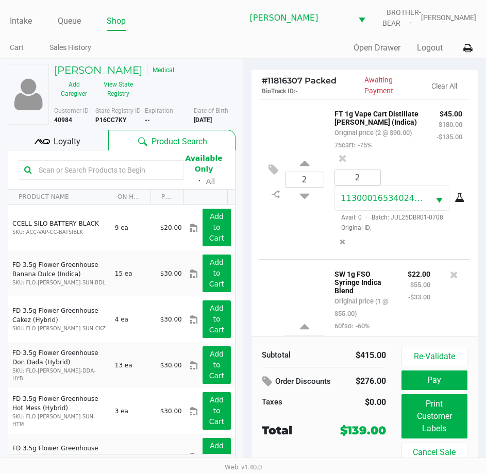
click at [441, 355] on button "Re-Validate" at bounding box center [434, 357] width 66 height 20
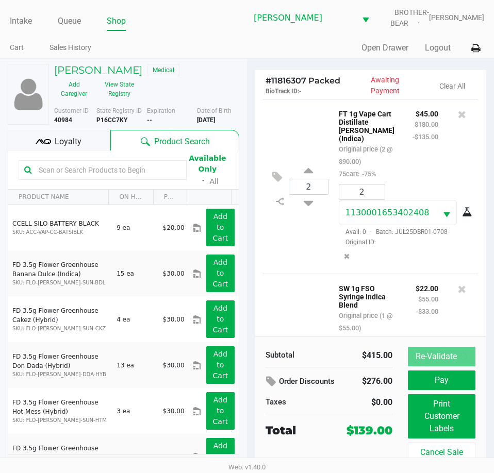
scroll to position [297, 0]
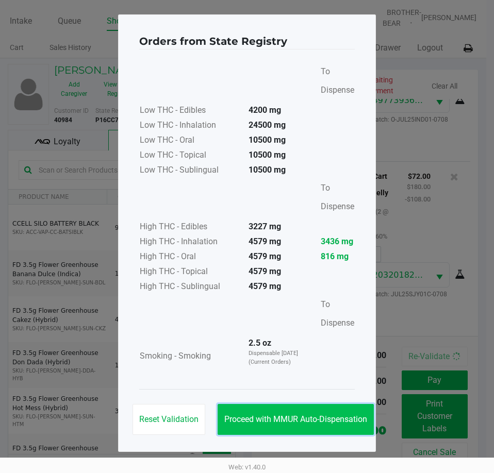
click at [313, 423] on span "Proceed with MMUR Auto-Dispensation" at bounding box center [295, 419] width 143 height 10
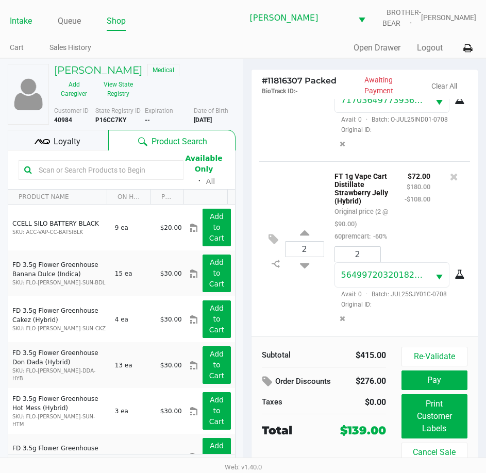
click at [13, 28] on li "Intake" at bounding box center [21, 22] width 22 height 18
click at [16, 15] on link "Intake" at bounding box center [21, 21] width 22 height 14
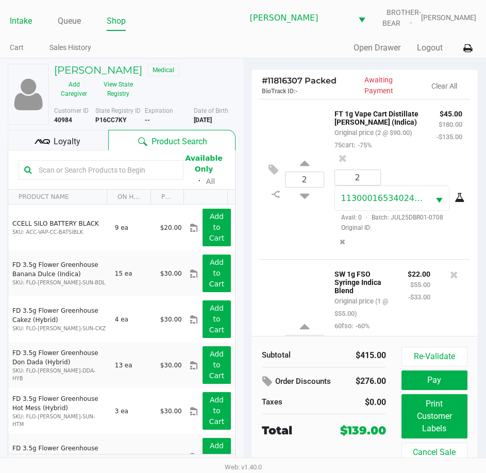
click at [16, 22] on link "Intake" at bounding box center [21, 21] width 22 height 14
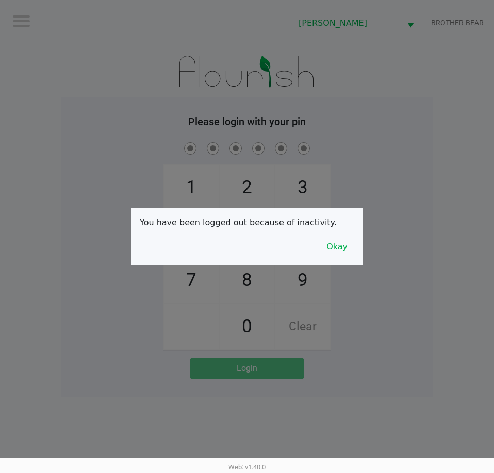
click at [122, 230] on div at bounding box center [247, 236] width 494 height 473
checkbox input "true"
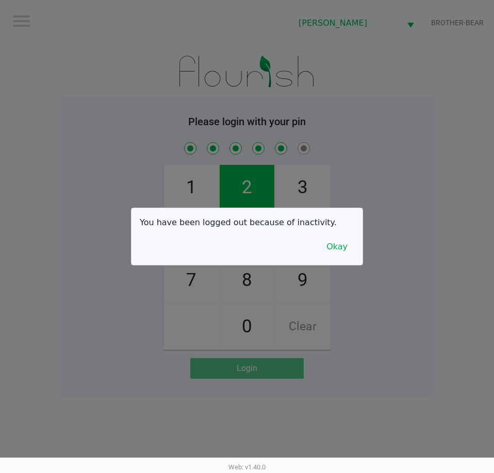
checkbox input "true"
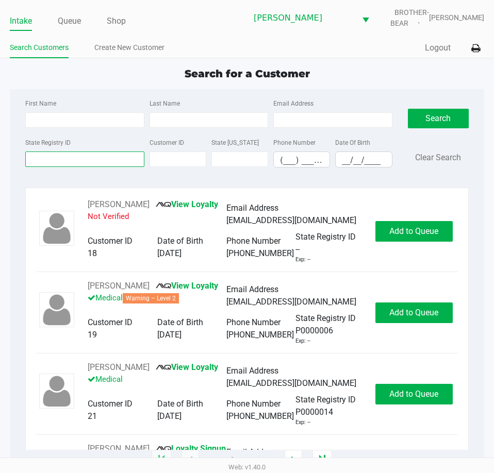
click at [74, 159] on input "State Registry ID" at bounding box center [84, 159] width 119 height 15
click at [73, 20] on link "Queue" at bounding box center [69, 21] width 23 height 14
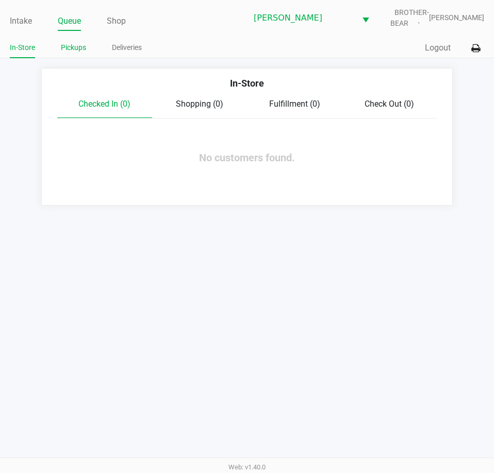
click at [75, 46] on link "Pickups" at bounding box center [73, 47] width 25 height 13
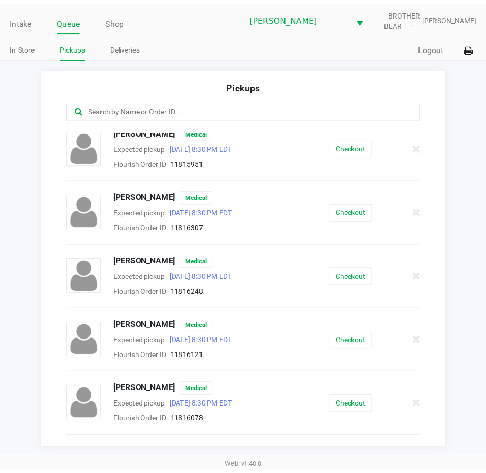
scroll to position [122, 0]
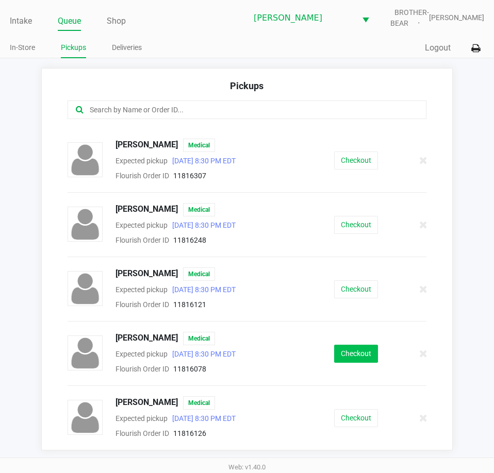
click at [351, 349] on button "Checkout" at bounding box center [356, 354] width 44 height 18
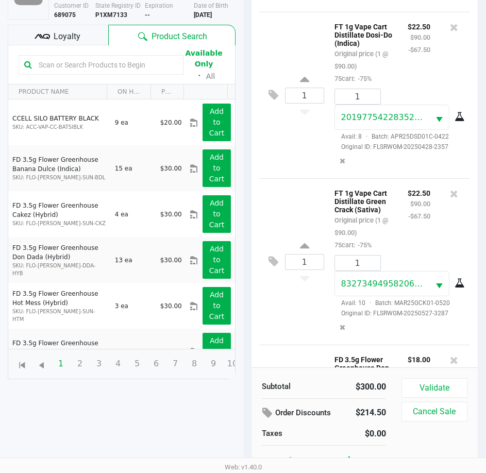
scroll to position [330, 0]
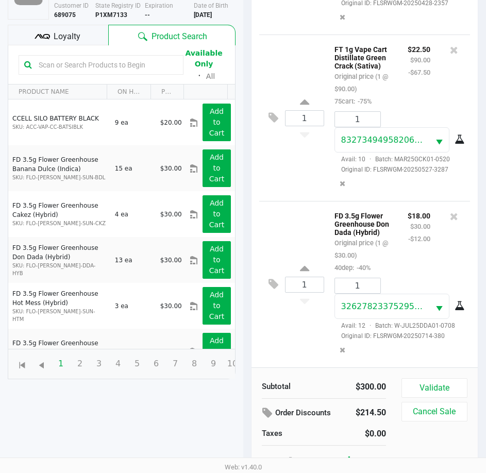
click at [80, 40] on div "Loyalty" at bounding box center [58, 35] width 101 height 21
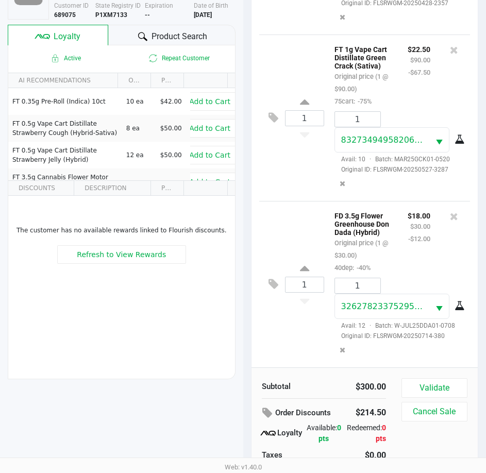
click at [440, 381] on button "Validate" at bounding box center [434, 388] width 66 height 20
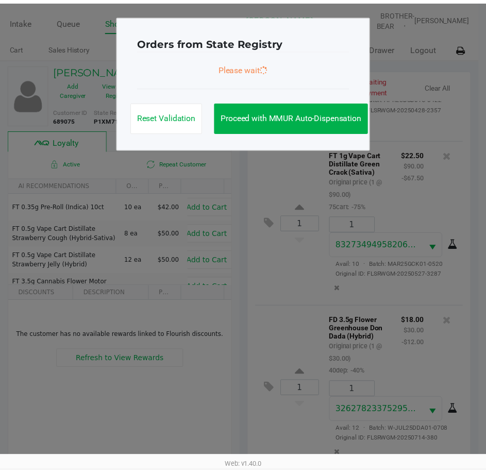
scroll to position [346, 0]
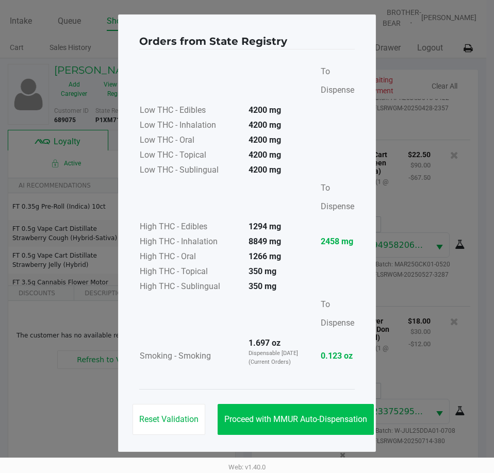
click at [311, 416] on span "Proceed with MMUR Auto-Dispensation" at bounding box center [295, 419] width 143 height 10
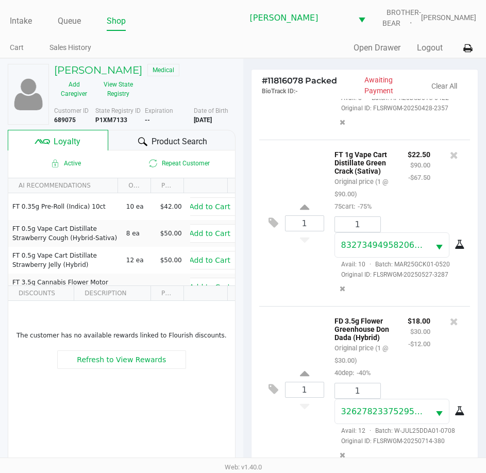
click at [169, 133] on div "Product Search" at bounding box center [171, 140] width 127 height 21
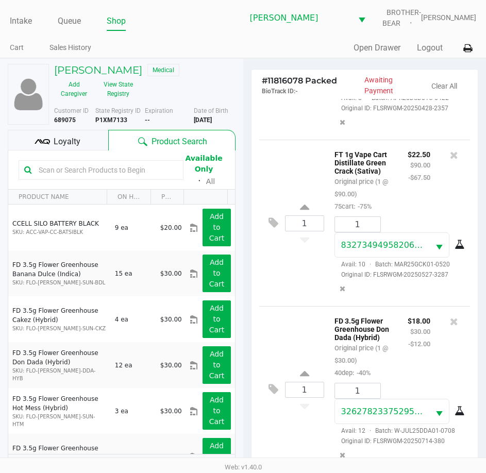
click at [139, 158] on div "Available Only ᛫ All" at bounding box center [122, 170] width 206 height 36
click at [136, 163] on input "text" at bounding box center [106, 169] width 143 height 15
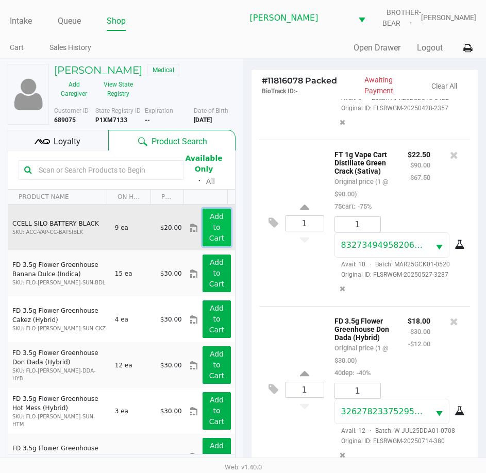
click at [216, 228] on button "Add to Cart" at bounding box center [217, 228] width 28 height 38
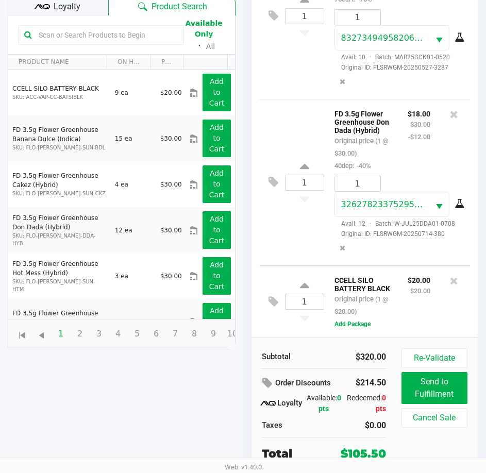
scroll to position [437, 0]
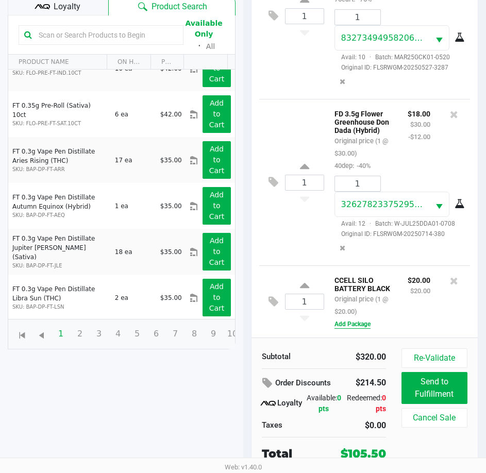
click at [345, 323] on button "Add Package" at bounding box center [352, 324] width 36 height 9
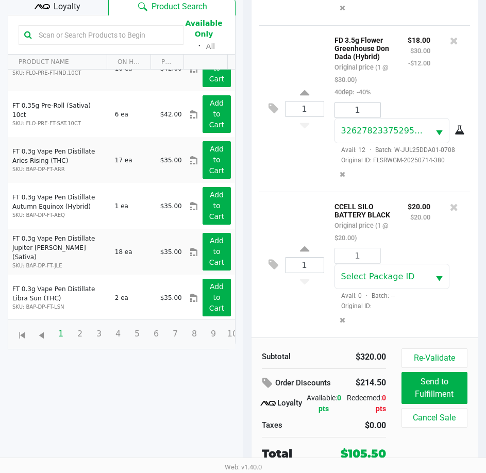
scroll to position [501, 0]
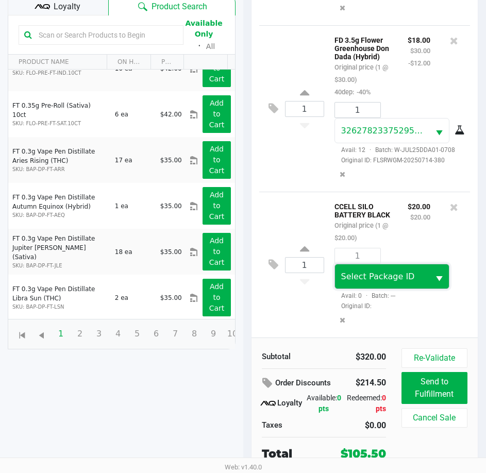
click at [387, 287] on span "Select Package ID" at bounding box center [382, 276] width 95 height 24
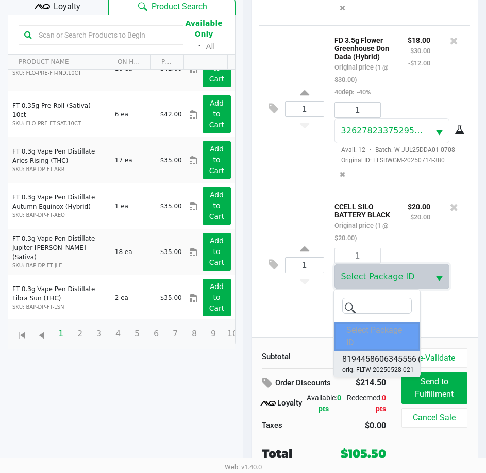
click at [377, 362] on span "8194458606345556" at bounding box center [379, 359] width 74 height 12
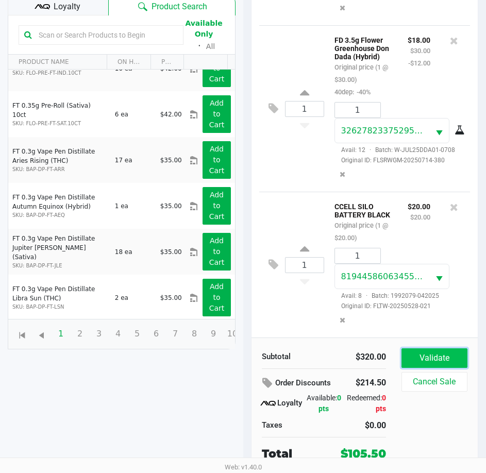
click at [442, 350] on button "Validate" at bounding box center [434, 358] width 66 height 20
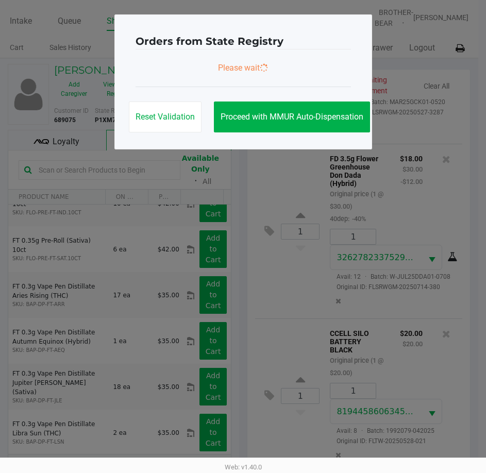
scroll to position [0, 0]
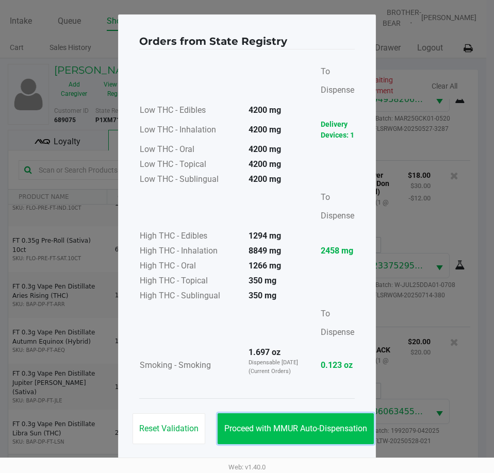
click at [334, 425] on span "Proceed with MMUR Auto-Dispensation" at bounding box center [295, 429] width 143 height 10
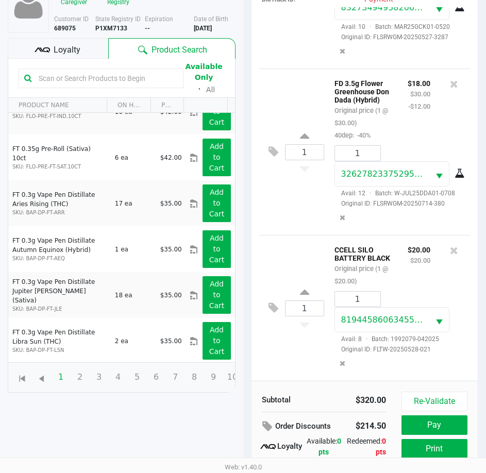
scroll to position [137, 0]
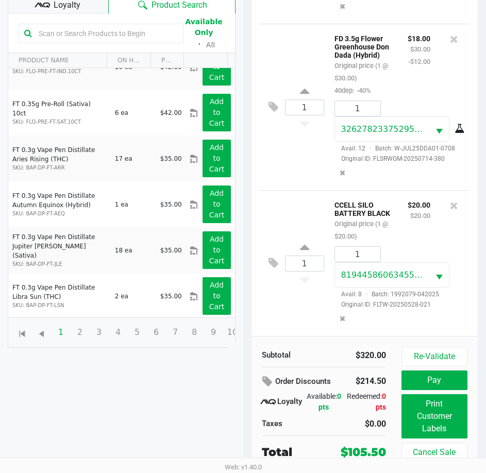
click at [55, 8] on span "Loyalty" at bounding box center [67, 5] width 27 height 12
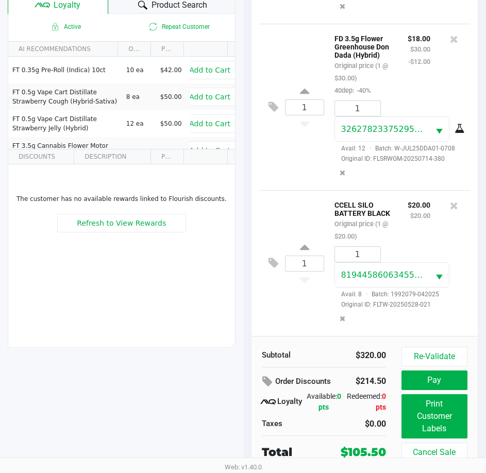
click at [106, 364] on div "Stephen Tovet Medical Add Caregiver View State Registry Customer ID 689075 Stat…" at bounding box center [121, 197] width 243 height 551
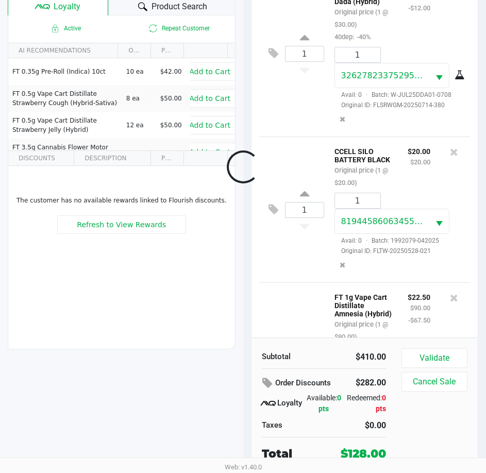
scroll to position [663, 0]
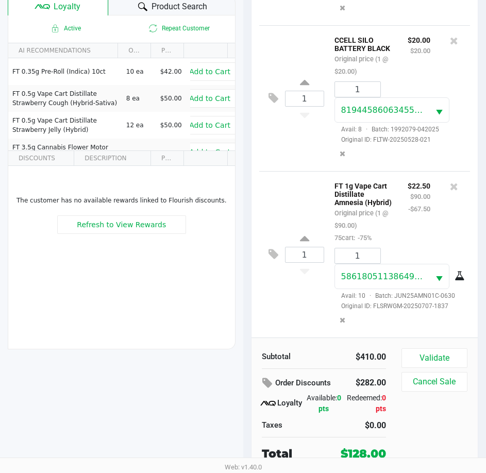
click at [273, 267] on button at bounding box center [276, 254] width 18 height 25
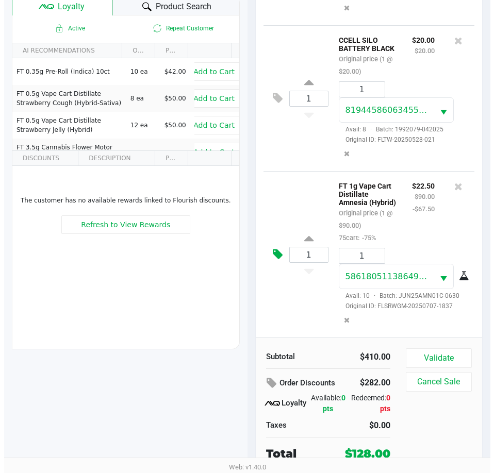
scroll to position [0, 0]
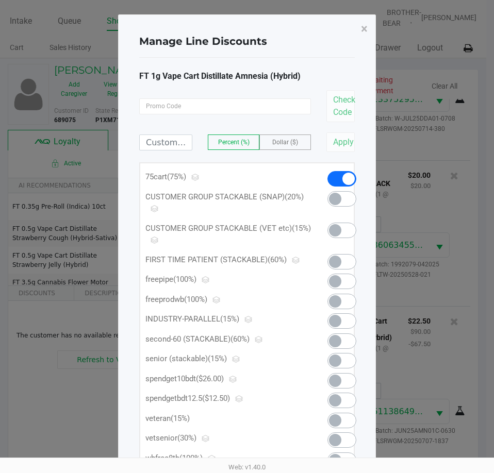
click at [343, 380] on span at bounding box center [341, 380] width 29 height 15
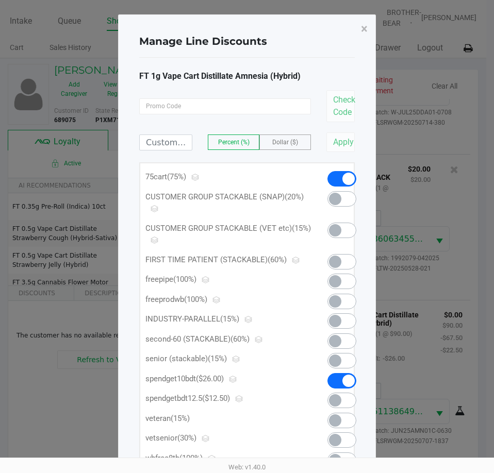
scroll to position [691, 0]
click at [358, 32] on button "×" at bounding box center [364, 28] width 23 height 29
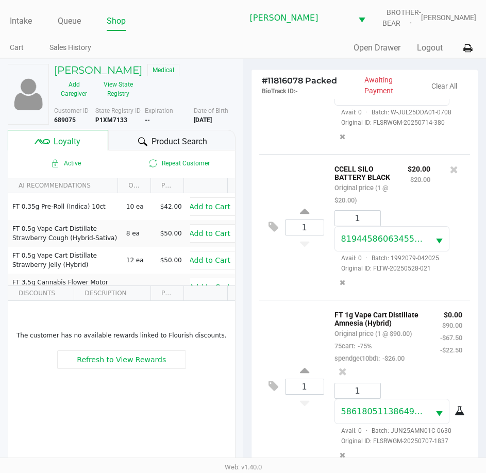
click at [278, 375] on button at bounding box center [276, 386] width 18 height 25
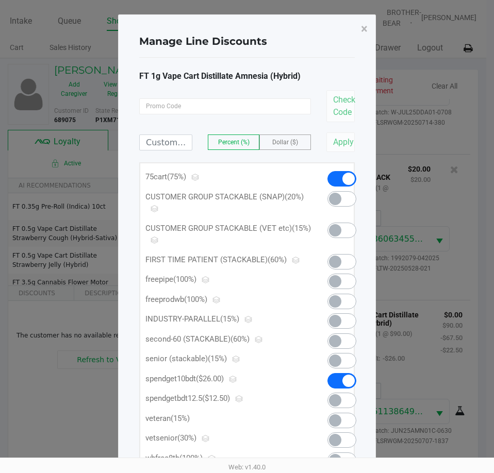
click at [340, 381] on span at bounding box center [341, 380] width 29 height 15
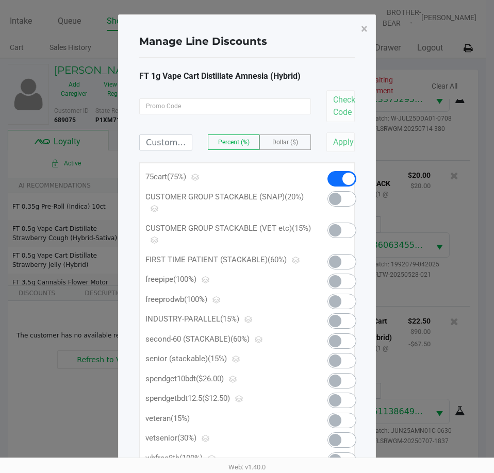
scroll to position [666, 0]
click at [167, 144] on input at bounding box center [166, 142] width 52 height 15
type input "12.50"
click at [331, 147] on button "Apply" at bounding box center [340, 142] width 28 height 20
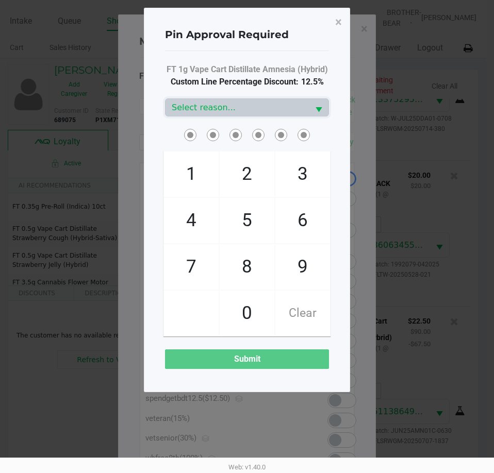
click at [305, 164] on span "3" at bounding box center [302, 174] width 55 height 45
checkbox input "true"
click at [309, 269] on span "9" at bounding box center [302, 266] width 55 height 45
checkbox input "true"
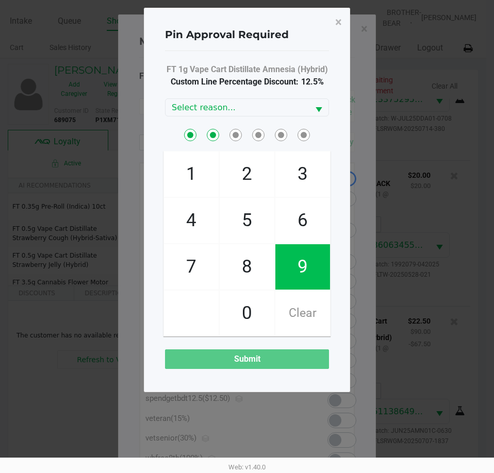
click at [304, 274] on span "9" at bounding box center [302, 266] width 55 height 45
checkbox input "true"
click at [255, 180] on span "2" at bounding box center [247, 174] width 55 height 45
checkbox input "true"
click at [308, 229] on span "6" at bounding box center [302, 220] width 55 height 45
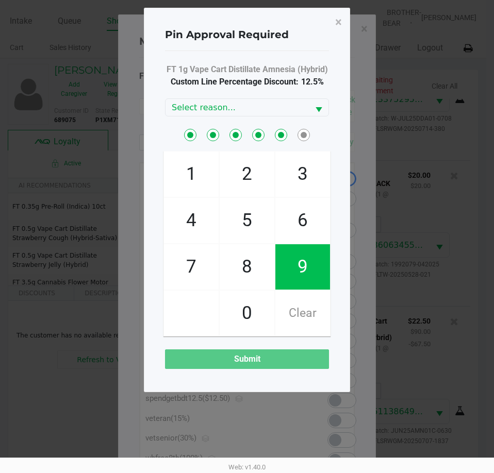
checkbox input "true"
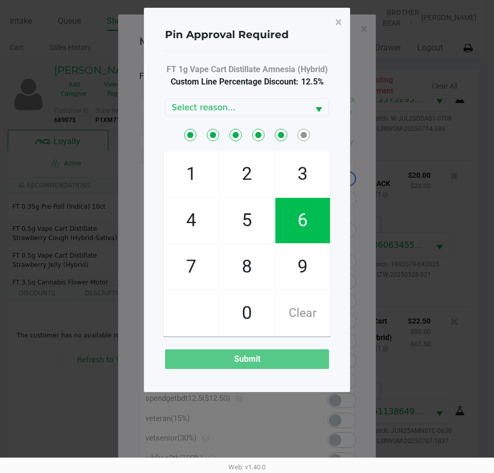
click at [190, 264] on span "7" at bounding box center [191, 266] width 55 height 45
checkbox input "true"
click at [313, 109] on span "Select" at bounding box center [318, 110] width 13 height 13
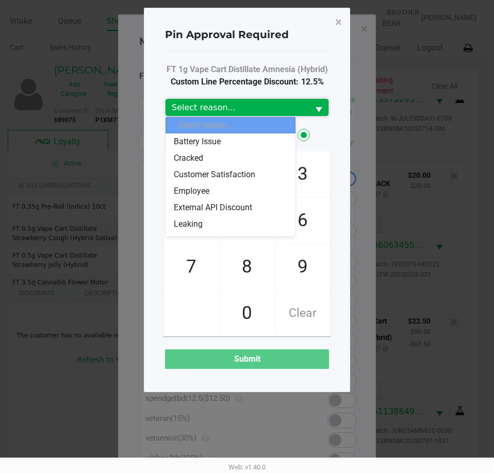
click at [338, 22] on span "×" at bounding box center [338, 22] width 7 height 14
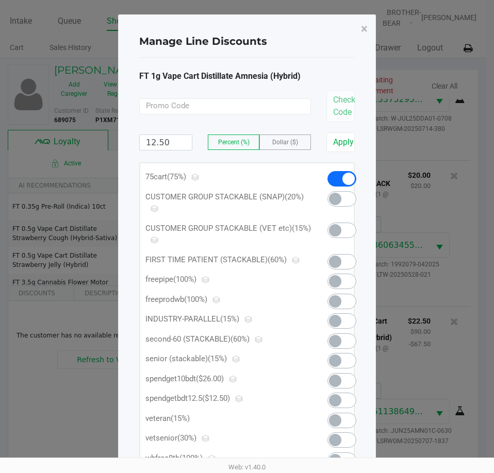
click at [289, 144] on span "Dollar ($)" at bounding box center [285, 142] width 26 height 7
click at [334, 145] on button "Apply" at bounding box center [340, 142] width 28 height 20
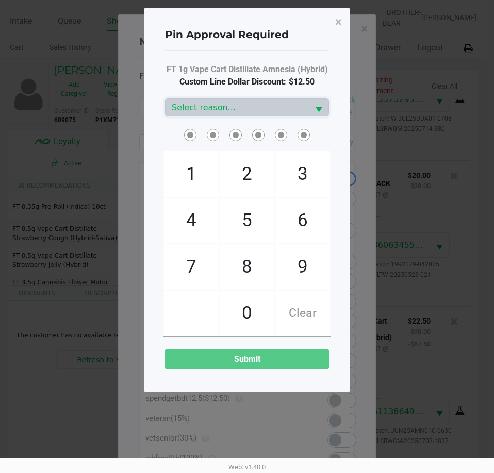
click at [302, 176] on span "3" at bounding box center [302, 174] width 55 height 45
checkbox input "true"
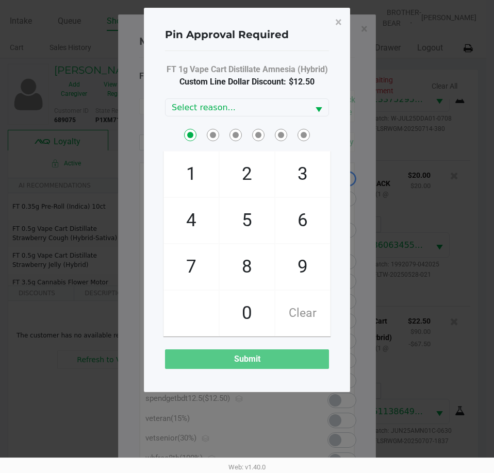
click at [305, 272] on span "9" at bounding box center [302, 266] width 55 height 45
checkbox input "true"
click at [303, 264] on span "9" at bounding box center [302, 266] width 55 height 45
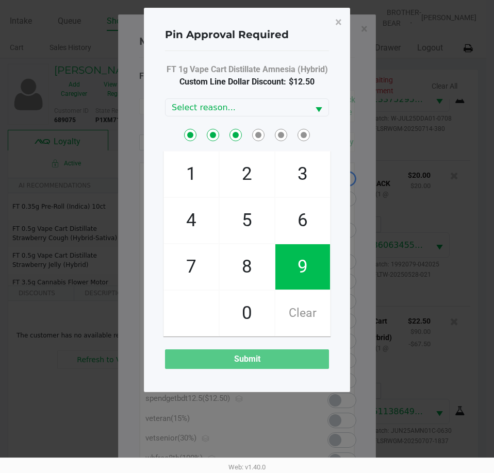
checkbox input "true"
click at [252, 178] on span "2" at bounding box center [247, 174] width 55 height 45
checkbox input "true"
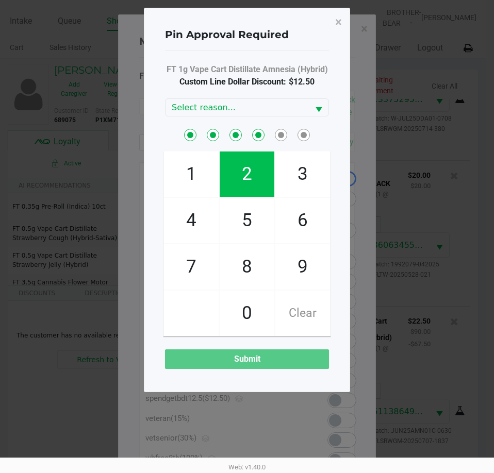
click at [308, 223] on span "6" at bounding box center [302, 220] width 55 height 45
checkbox input "true"
click at [199, 265] on span "7" at bounding box center [191, 266] width 55 height 45
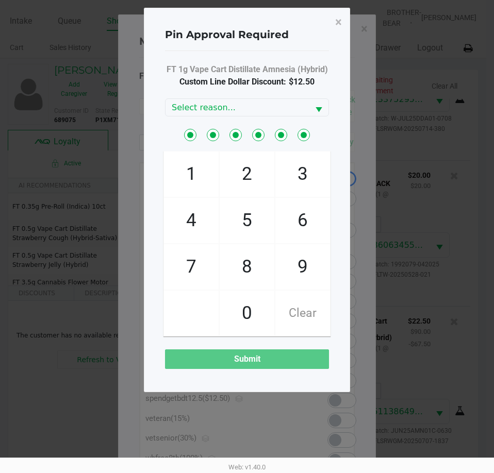
checkbox input "true"
click at [313, 108] on span "Select" at bounding box center [318, 110] width 13 height 13
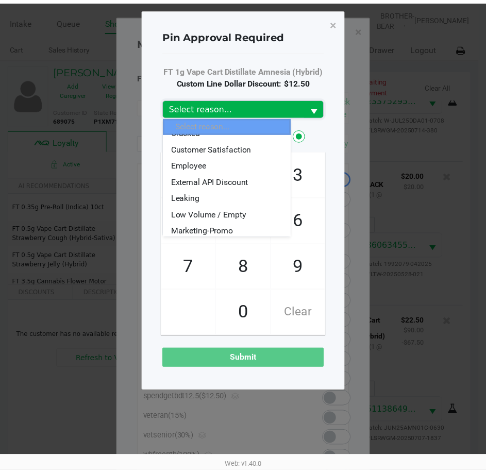
scroll to position [49, 0]
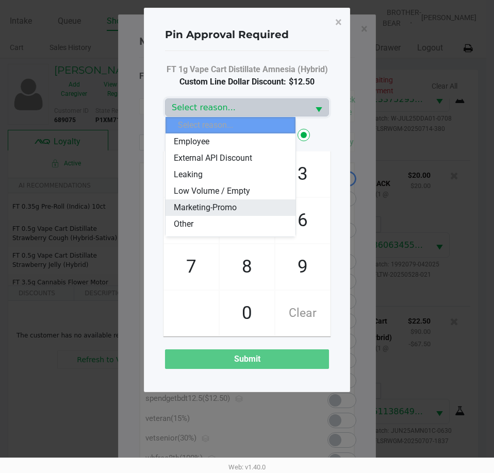
click at [229, 208] on span "Marketing-Promo" at bounding box center [205, 208] width 63 height 12
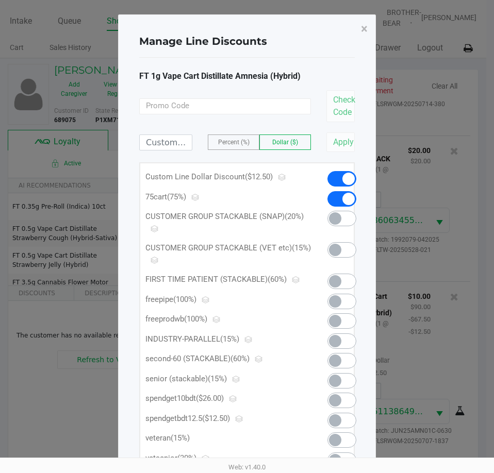
click at [363, 32] on span "×" at bounding box center [364, 29] width 7 height 14
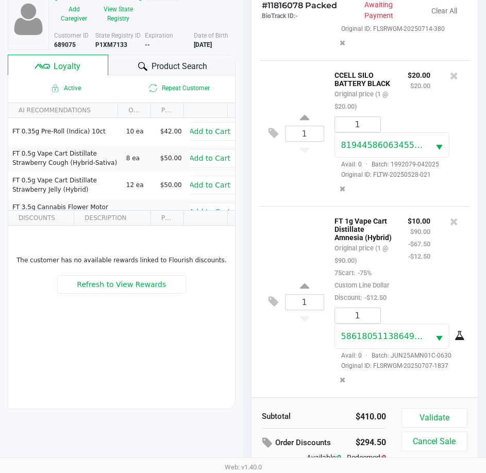
scroll to position [135, 0]
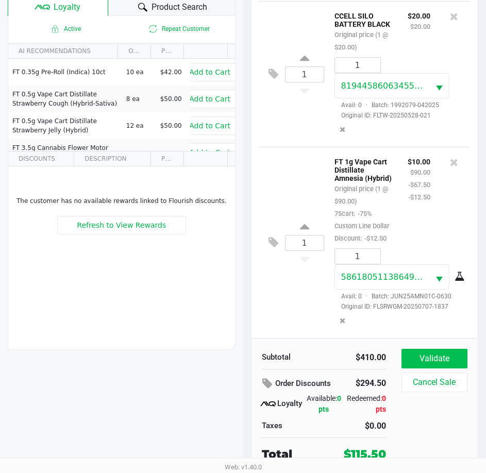
click at [444, 358] on button "Validate" at bounding box center [434, 359] width 66 height 20
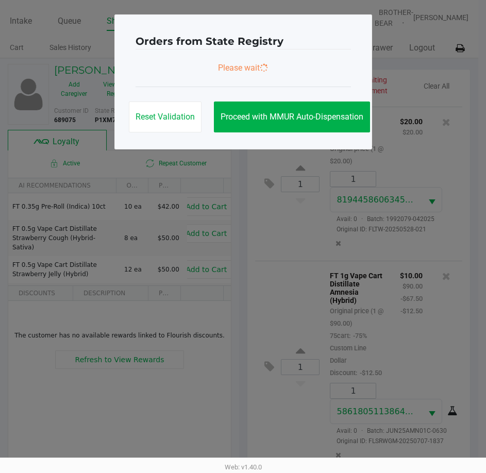
scroll to position [0, 0]
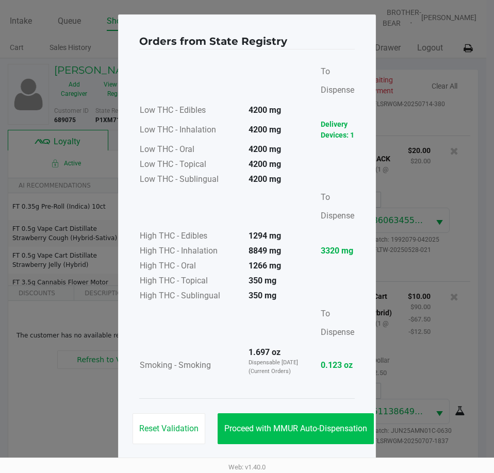
click at [300, 430] on span "Proceed with MMUR Auto-Dispensation" at bounding box center [295, 429] width 143 height 10
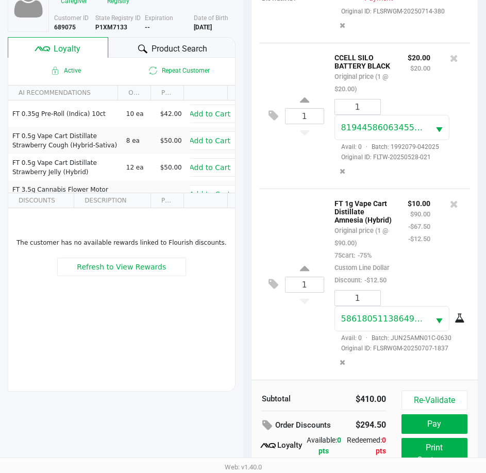
scroll to position [137, 0]
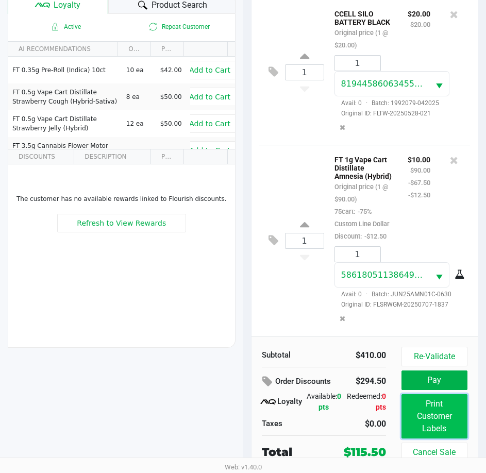
click at [440, 416] on button "Print Customer Labels" at bounding box center [434, 416] width 66 height 44
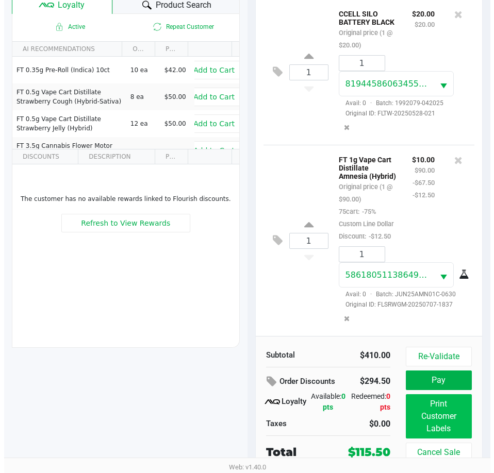
scroll to position [0, 0]
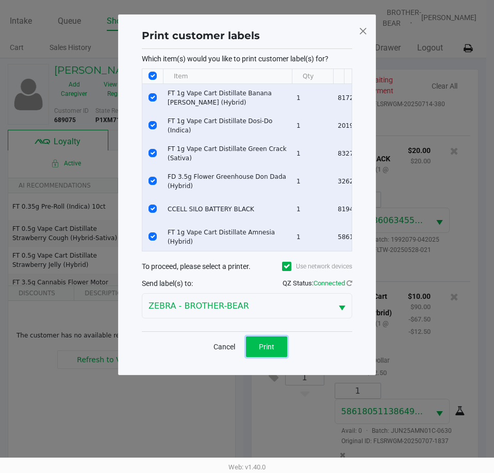
click at [269, 350] on span "Print" at bounding box center [266, 347] width 15 height 8
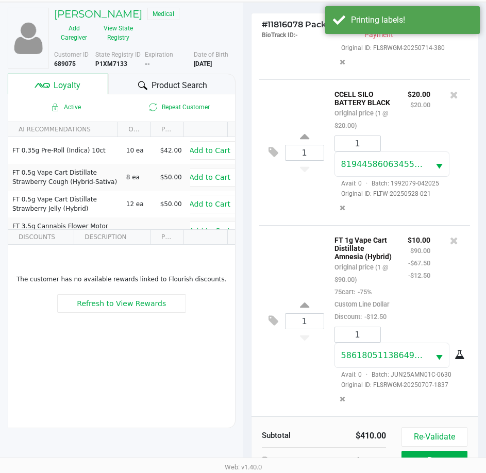
scroll to position [137, 0]
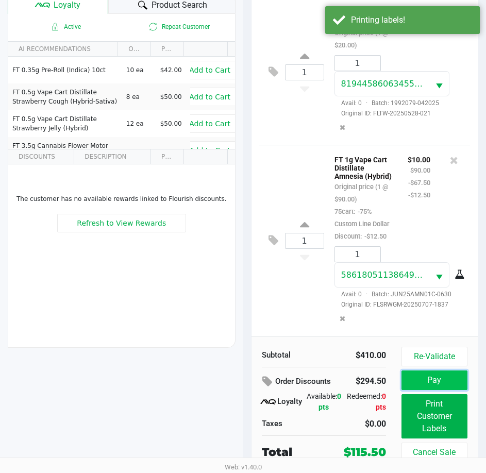
click at [432, 382] on button "Pay" at bounding box center [434, 381] width 66 height 20
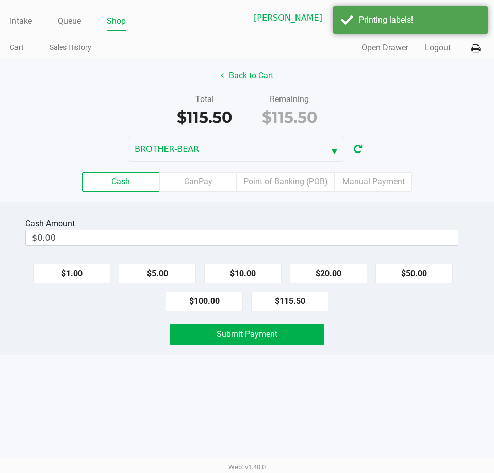
click at [291, 183] on label "Point of Banking (POB)" at bounding box center [286, 182] width 98 height 20
click at [0, 0] on 7 "Point of Banking (POB)" at bounding box center [0, 0] width 0 height 0
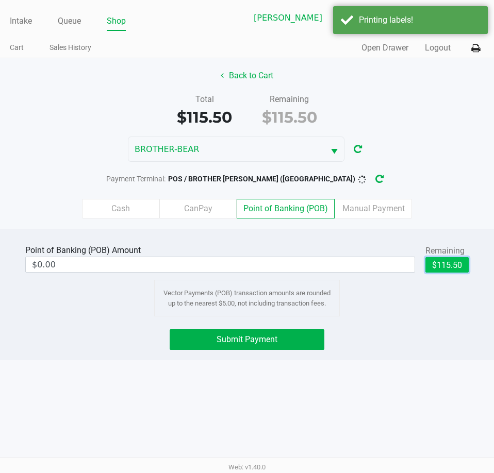
click at [451, 266] on button "$115.50" at bounding box center [446, 264] width 43 height 15
type input "$115.50"
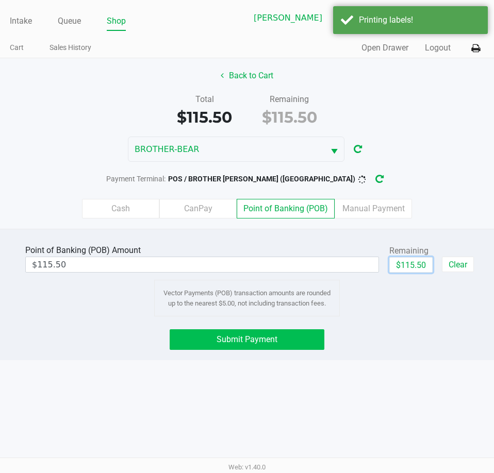
click at [239, 337] on span "Submit Payment" at bounding box center [246, 339] width 61 height 10
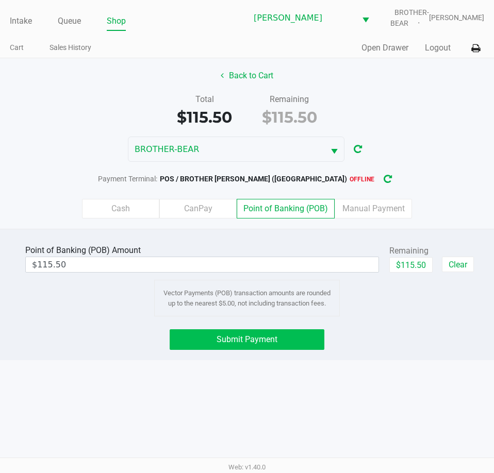
click at [383, 180] on icon "button" at bounding box center [387, 179] width 8 height 7
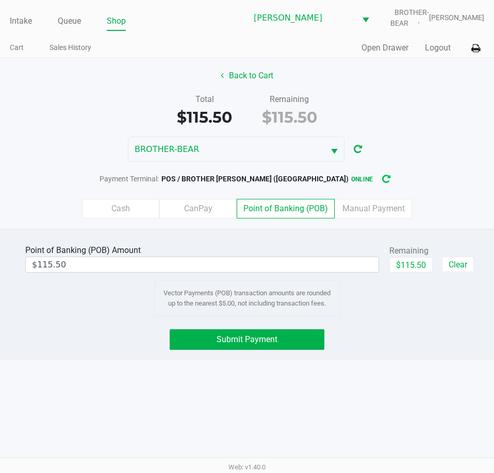
click at [266, 347] on button "Submit Payment" at bounding box center [247, 339] width 154 height 21
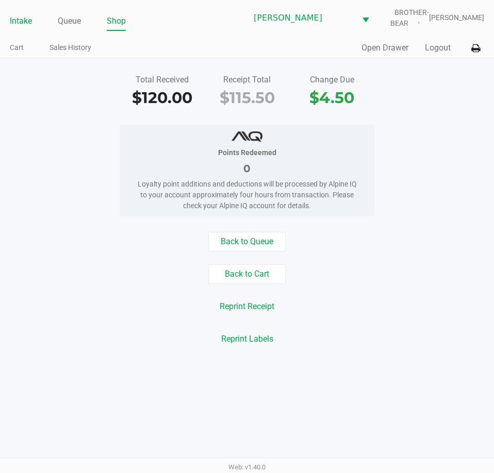
click at [24, 24] on link "Intake" at bounding box center [21, 21] width 22 height 14
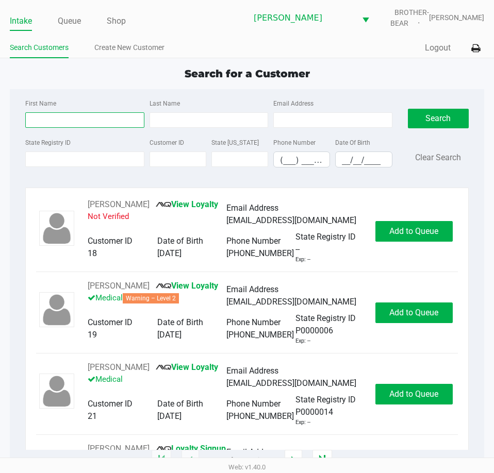
click at [61, 121] on input "First Name" at bounding box center [84, 119] width 119 height 15
type input "booth"
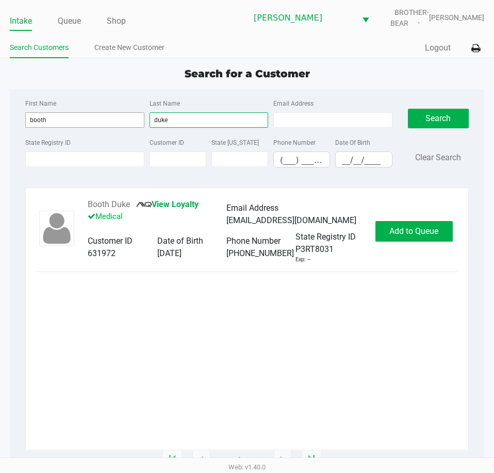
type input "duke"
click at [395, 221] on button "Add to Queue" at bounding box center [413, 231] width 77 height 21
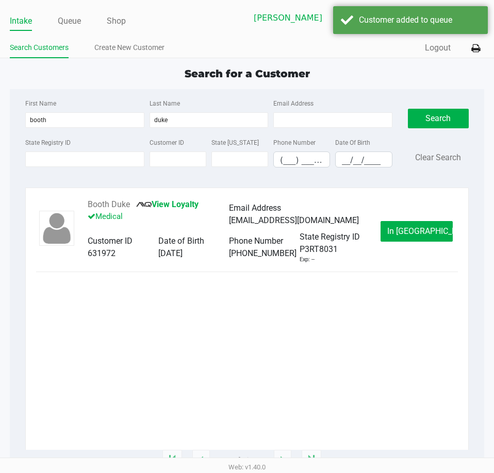
click at [420, 227] on span "In Queue" at bounding box center [430, 231] width 87 height 10
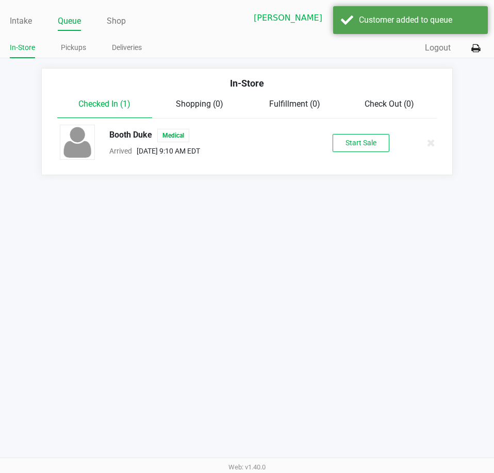
click at [381, 139] on button "Start Sale" at bounding box center [360, 143] width 57 height 18
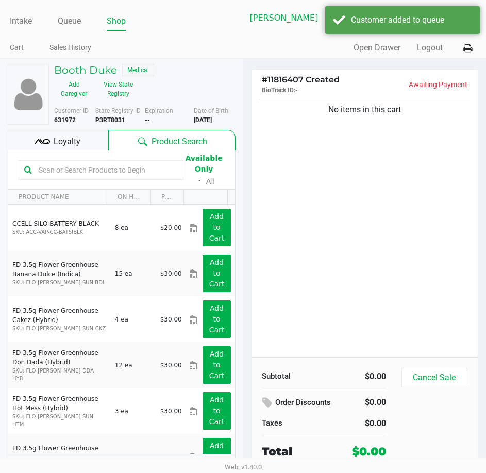
click at [292, 282] on div "No items in this cart" at bounding box center [365, 227] width 227 height 260
click at [126, 95] on button "View State Registry" at bounding box center [115, 89] width 43 height 26
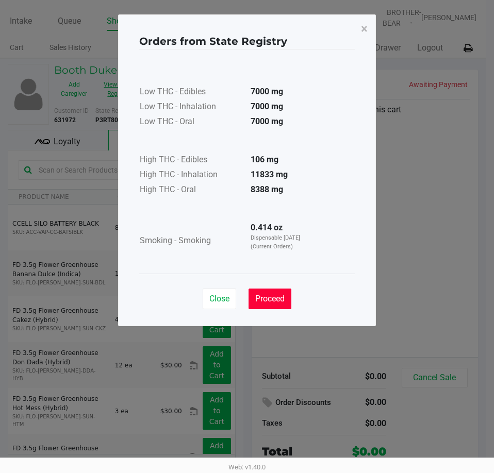
click at [288, 300] on button "Proceed" at bounding box center [269, 299] width 43 height 21
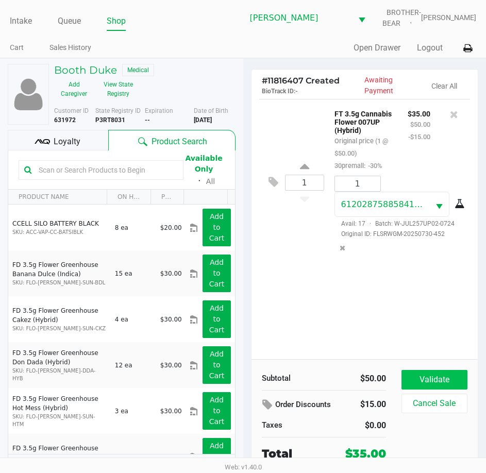
click at [421, 374] on button "Validate" at bounding box center [434, 380] width 66 height 20
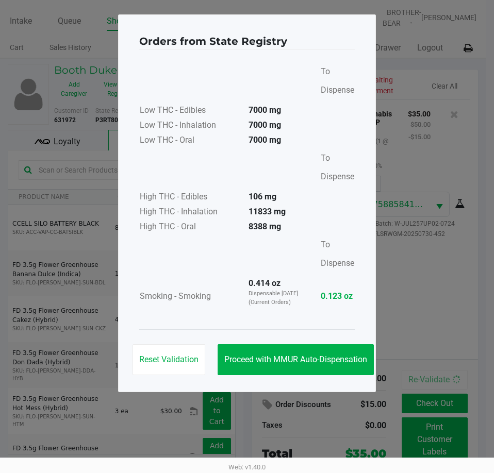
click at [278, 349] on button "Proceed with MMUR Auto-Dispensation" at bounding box center [295, 359] width 156 height 31
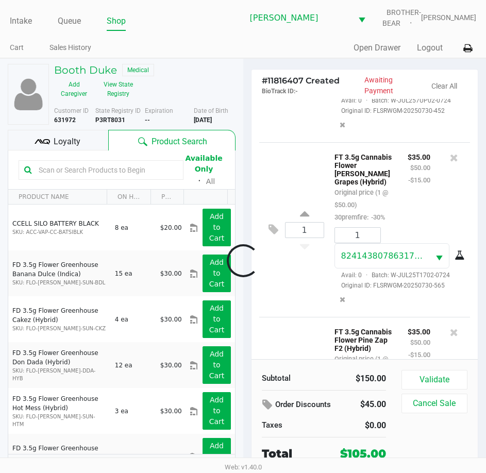
scroll to position [297, 0]
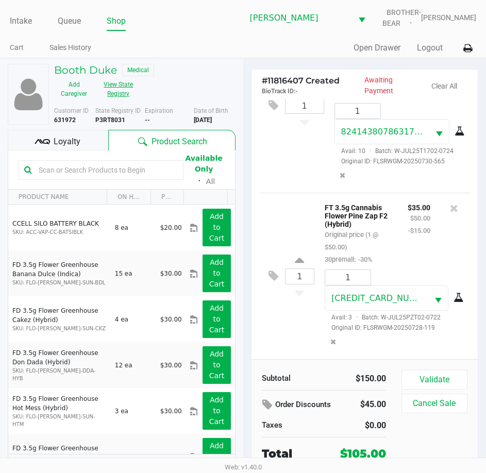
click at [120, 87] on button "View State Registry" at bounding box center [115, 89] width 43 height 26
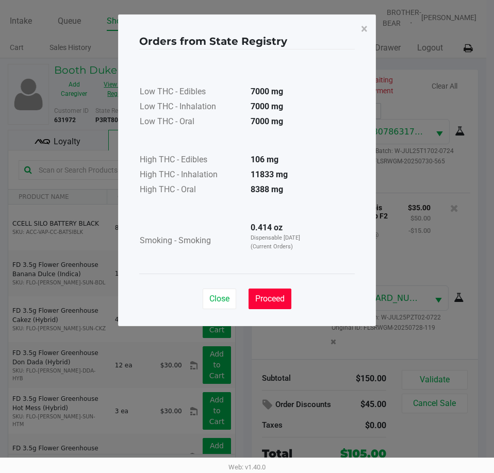
click at [283, 298] on span "Proceed" at bounding box center [269, 299] width 29 height 10
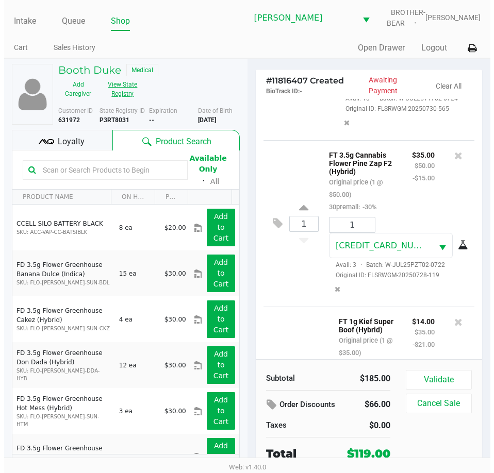
scroll to position [477, 0]
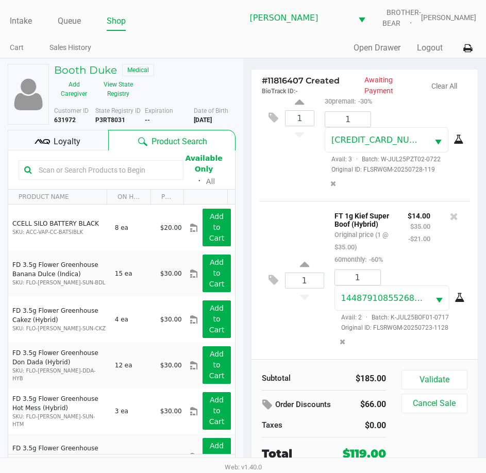
click at [69, 133] on div "Loyalty" at bounding box center [58, 140] width 101 height 21
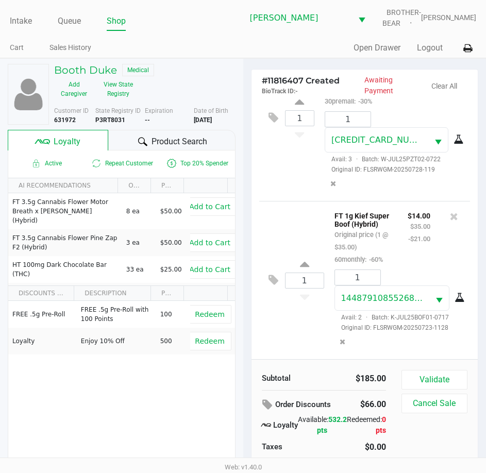
click at [439, 375] on button "Validate" at bounding box center [434, 380] width 66 height 20
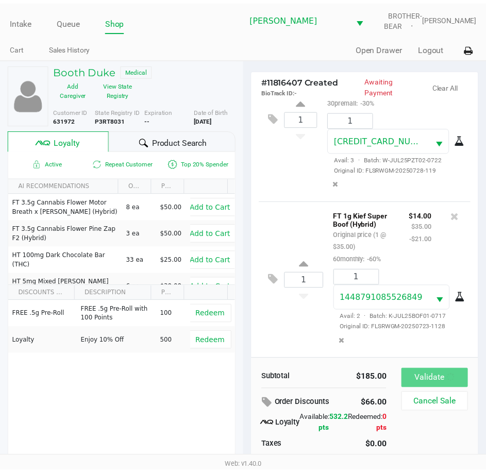
scroll to position [480, 0]
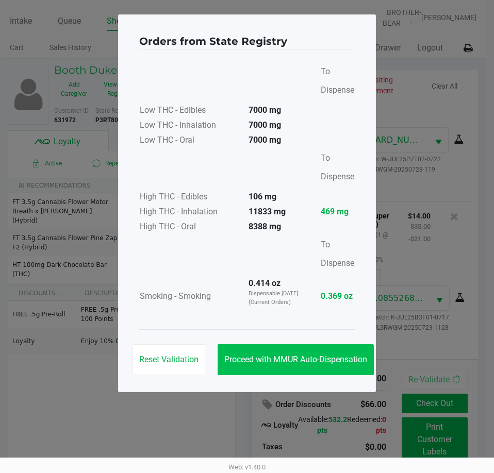
click at [283, 357] on span "Proceed with MMUR Auto-Dispensation" at bounding box center [295, 360] width 143 height 10
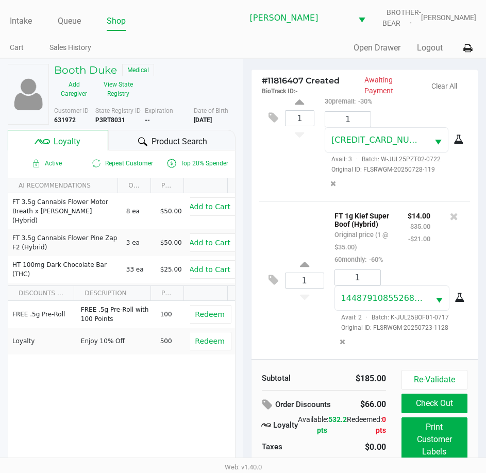
scroll to position [23, 0]
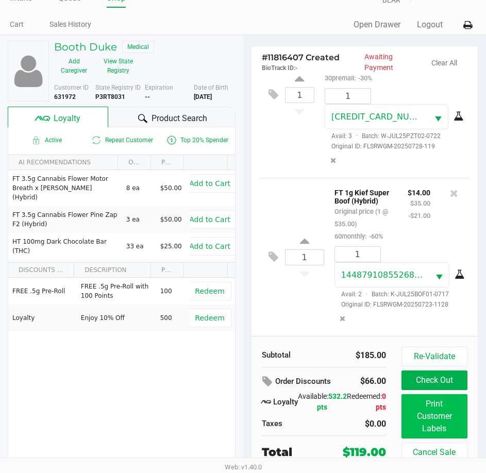
click at [444, 417] on button "Print Customer Labels" at bounding box center [434, 416] width 66 height 44
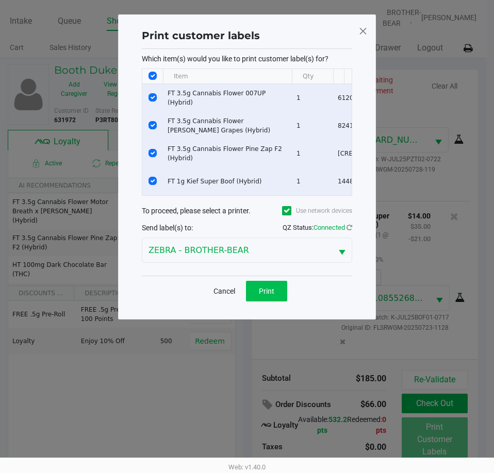
click at [255, 302] on button "Print" at bounding box center [266, 291] width 41 height 21
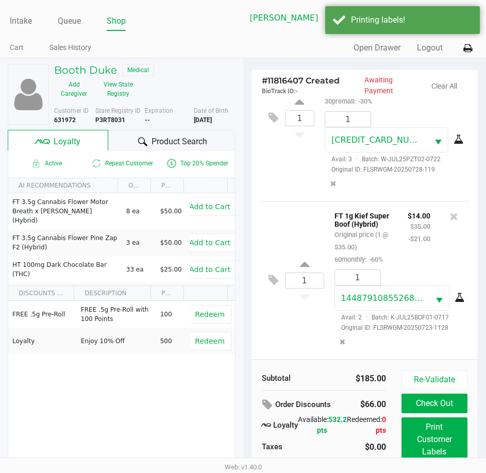
scroll to position [23, 0]
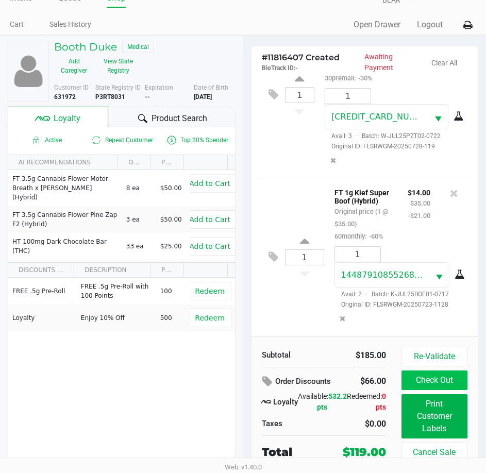
click at [439, 381] on button "Check Out" at bounding box center [434, 381] width 66 height 20
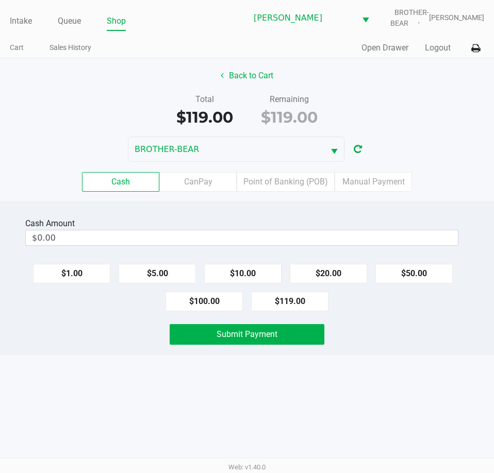
click at [259, 73] on button "Back to Cart" at bounding box center [247, 76] width 66 height 20
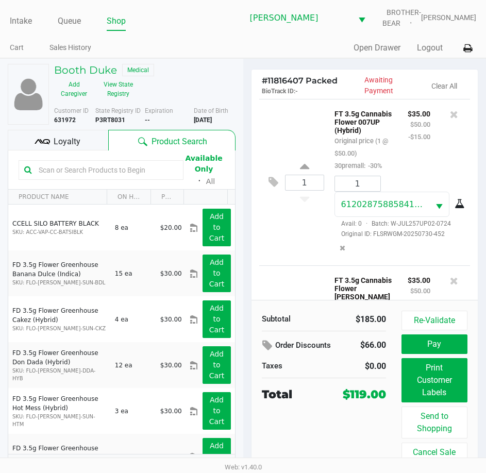
click at [73, 141] on span "Loyalty" at bounding box center [67, 142] width 27 height 12
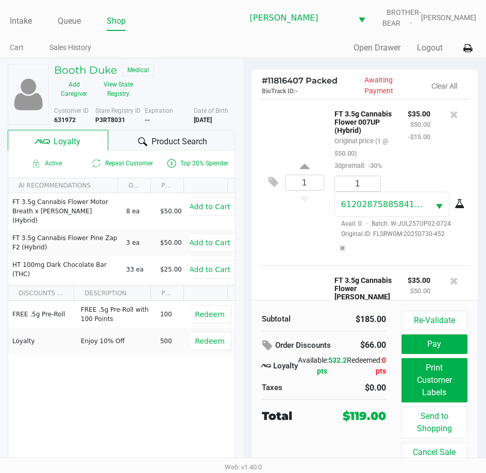
scroll to position [16, 0]
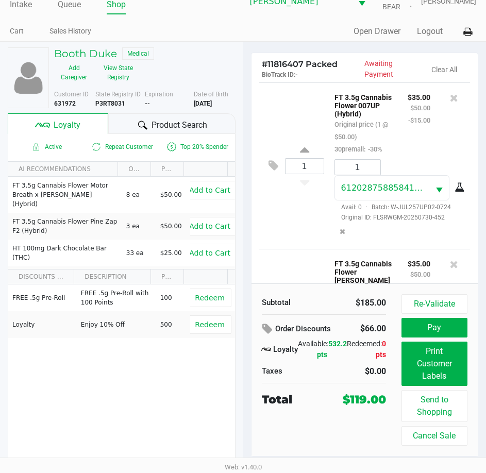
click at [424, 306] on button "Re-Validate" at bounding box center [434, 304] width 66 height 20
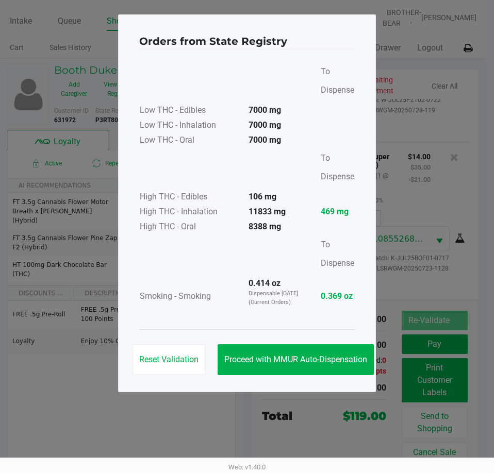
click at [244, 370] on button "Proceed with MMUR Auto-Dispensation" at bounding box center [295, 359] width 156 height 31
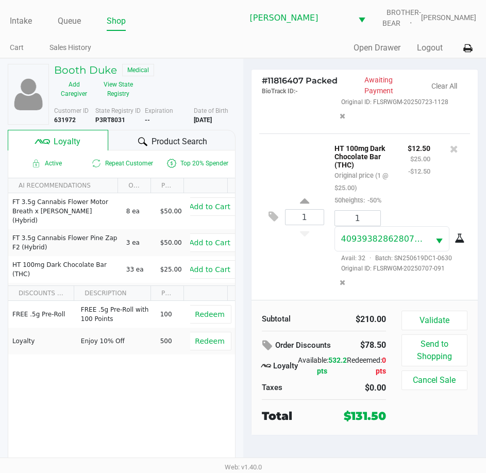
click at [437, 319] on button "Validate" at bounding box center [434, 321] width 66 height 20
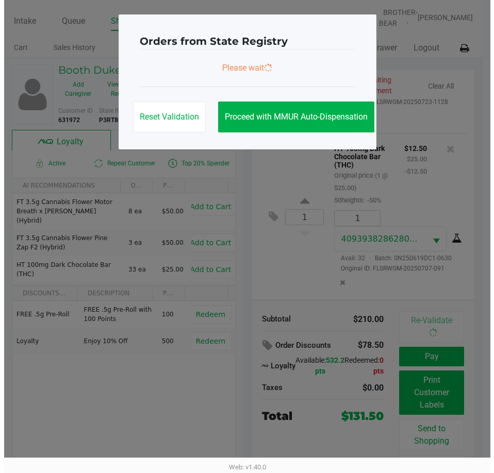
scroll to position [708, 0]
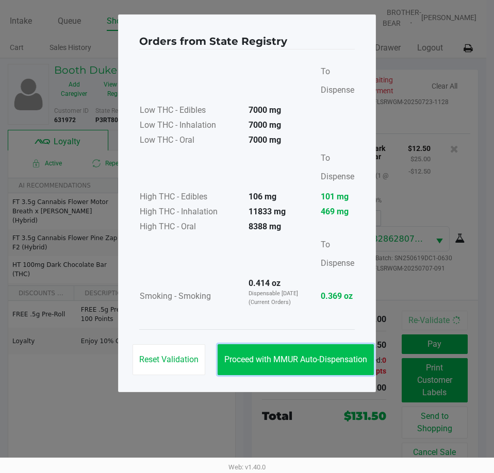
click at [330, 358] on span "Proceed with MMUR Auto-Dispensation" at bounding box center [295, 360] width 143 height 10
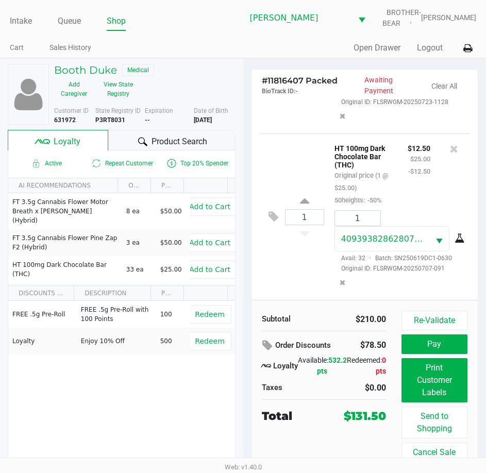
click at [450, 398] on ngb-modal-window "Orders from State Registry To Dispense Low THC - Edibles 7000 mg Low THC - Inha…" at bounding box center [243, 236] width 486 height 473
click at [442, 386] on button "Print Customer Labels" at bounding box center [434, 380] width 66 height 44
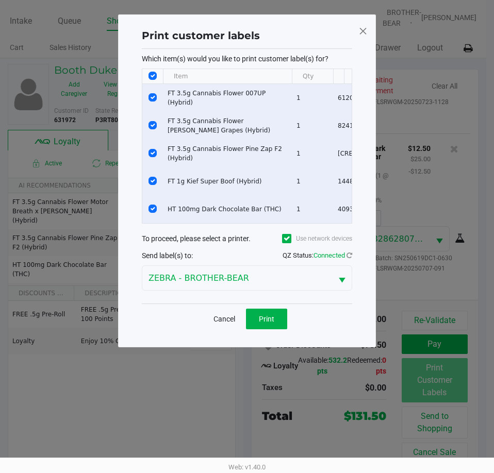
click at [153, 72] on input "Select All Rows" at bounding box center [152, 76] width 8 height 8
checkbox input "false"
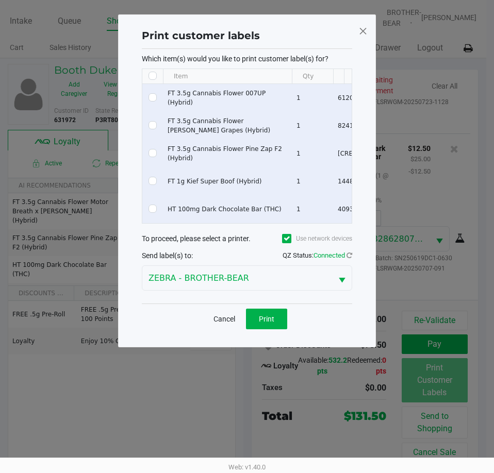
checkbox input "false"
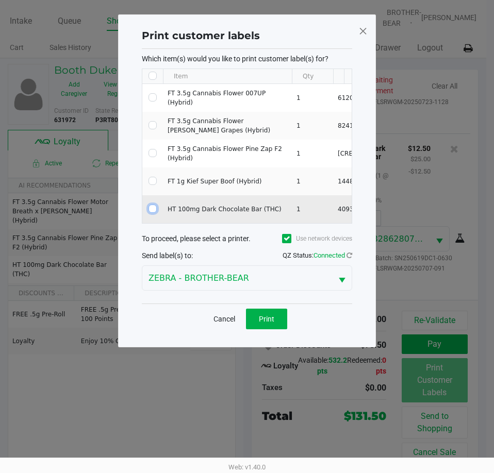
click at [152, 211] on input "Select Row" at bounding box center [152, 209] width 8 height 8
checkbox input "true"
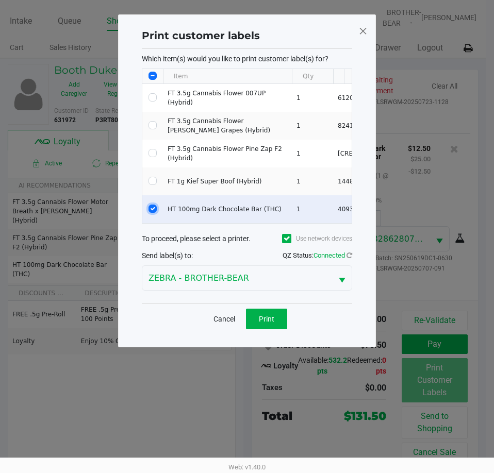
click at [263, 322] on span "Print" at bounding box center [266, 319] width 15 height 8
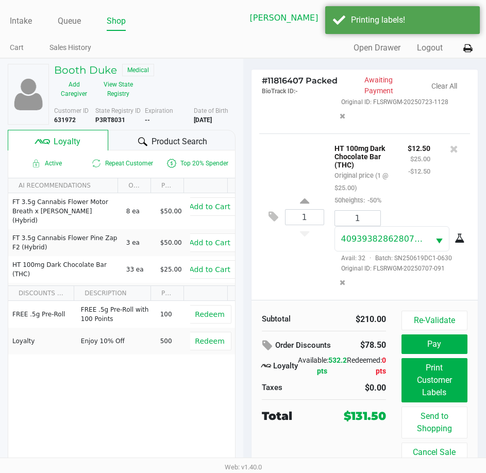
click at [270, 219] on icon at bounding box center [274, 217] width 10 height 12
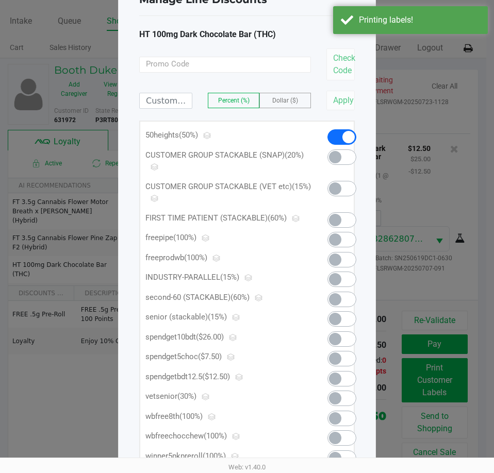
scroll to position [143, 0]
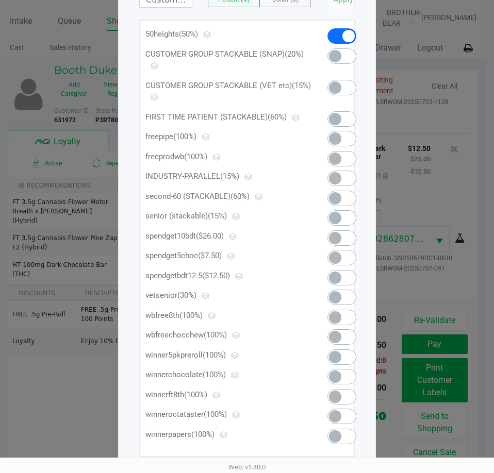
click at [341, 259] on span at bounding box center [335, 258] width 12 height 12
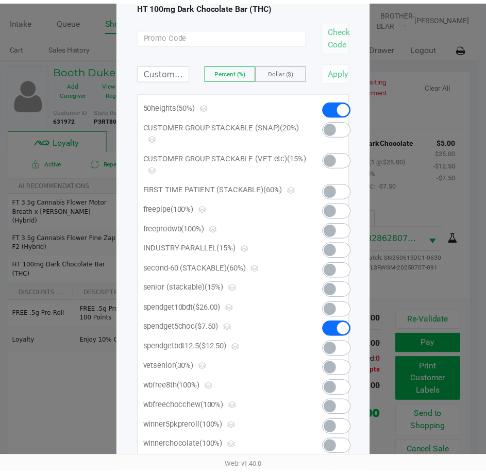
scroll to position [0, 0]
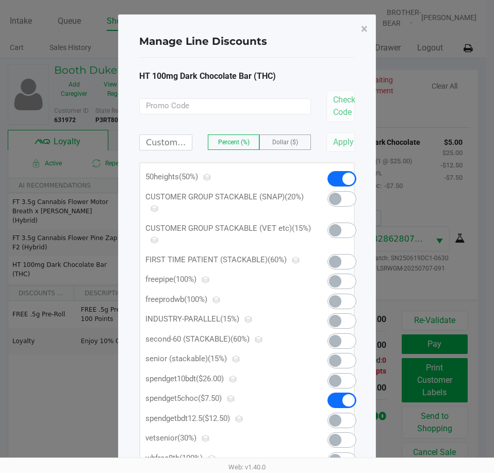
click at [360, 26] on button "×" at bounding box center [364, 28] width 23 height 29
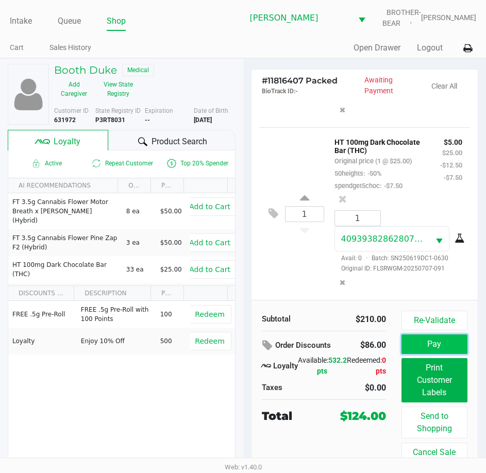
click at [438, 343] on button "Pay" at bounding box center [434, 344] width 66 height 20
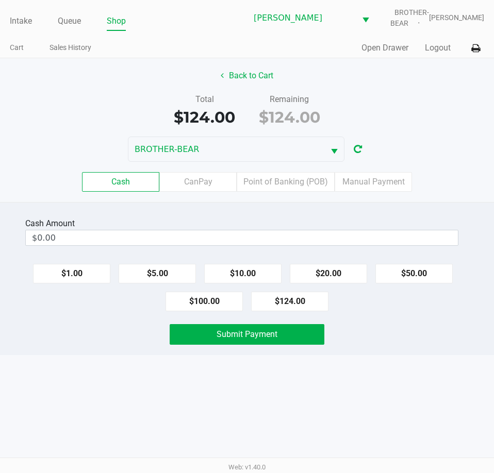
click at [305, 183] on label "Point of Banking (POB)" at bounding box center [286, 182] width 98 height 20
click at [0, 0] on 7 "Point of Banking (POB)" at bounding box center [0, 0] width 0 height 0
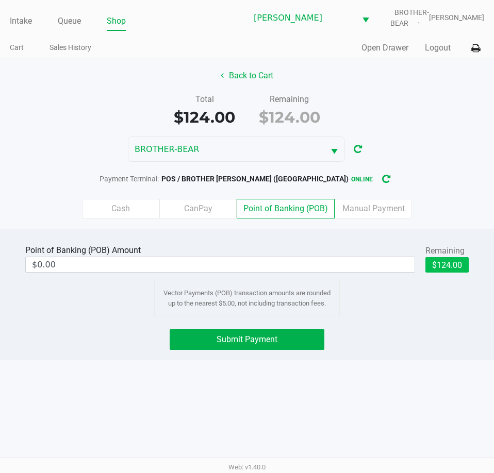
click at [451, 268] on button "$124.00" at bounding box center [446, 264] width 43 height 15
type input "$124.00"
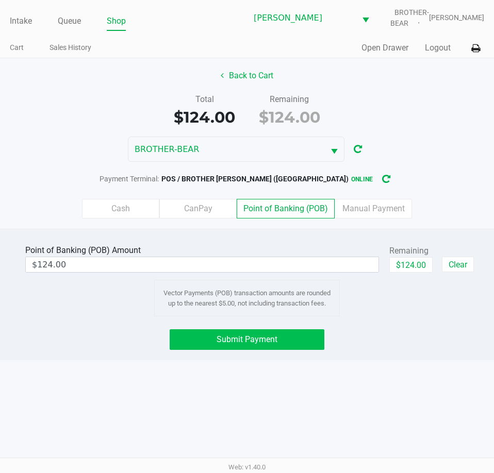
click at [261, 336] on span "Submit Payment" at bounding box center [246, 339] width 61 height 10
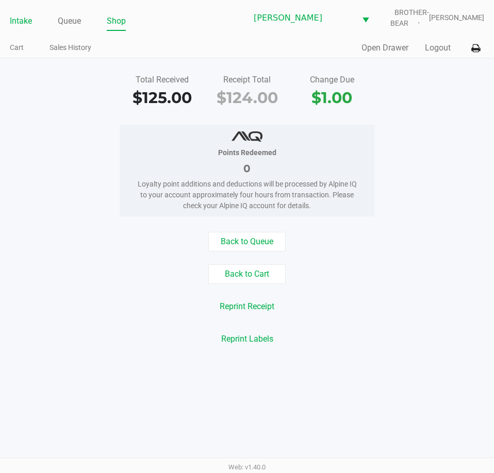
click at [26, 18] on link "Intake" at bounding box center [21, 21] width 22 height 14
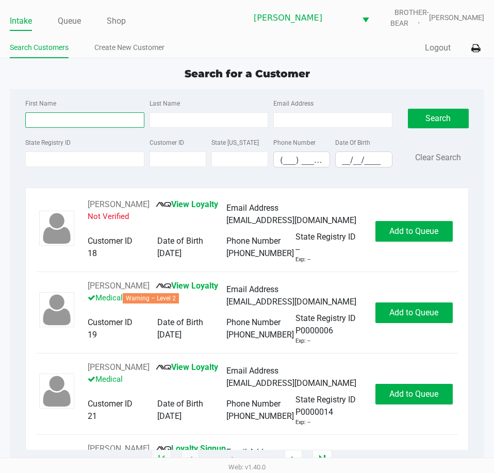
click at [80, 122] on input "First Name" at bounding box center [84, 119] width 119 height 15
type input "harry"
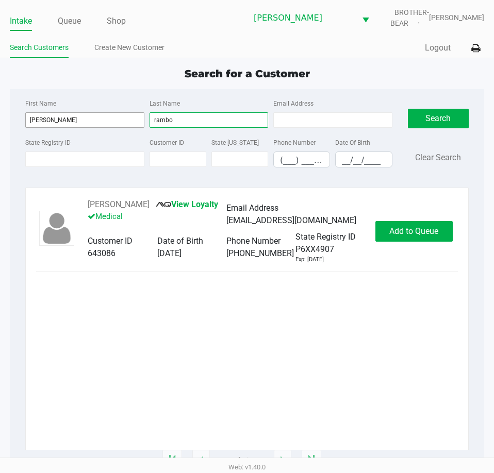
type input "rambo"
click at [270, 370] on div "HARRY RAMBO JR View Loyalty Medical Email Address ramboh10@yahoo.com Customer I…" at bounding box center [247, 324] width 422 height 252
click at [410, 242] on button "Add to Queue" at bounding box center [413, 231] width 77 height 21
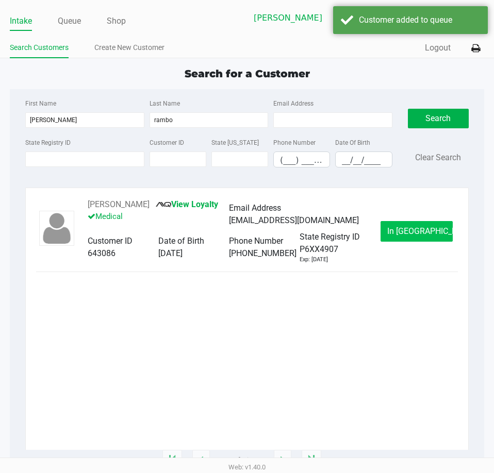
click at [388, 236] on button "In Queue" at bounding box center [416, 231] width 72 height 21
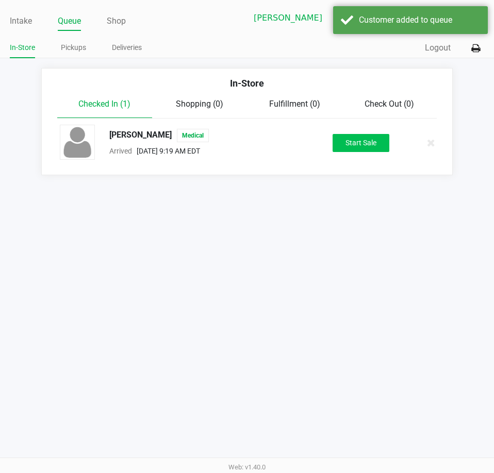
click at [371, 150] on button "Start Sale" at bounding box center [360, 143] width 57 height 18
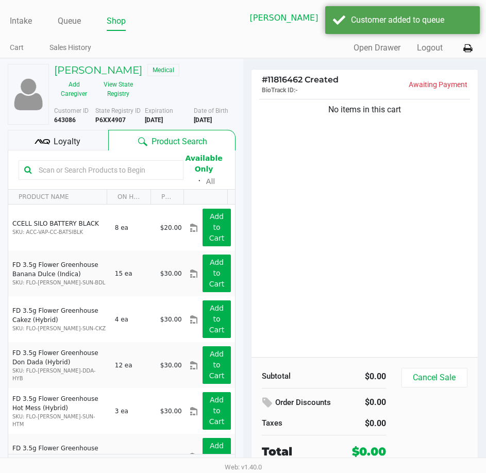
click at [118, 90] on button "View State Registry" at bounding box center [115, 89] width 43 height 26
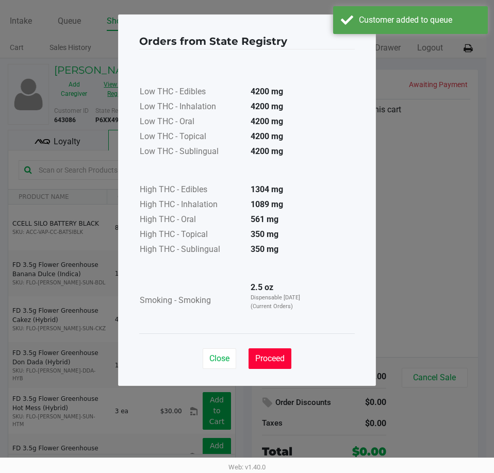
click at [275, 367] on button "Proceed" at bounding box center [269, 358] width 43 height 21
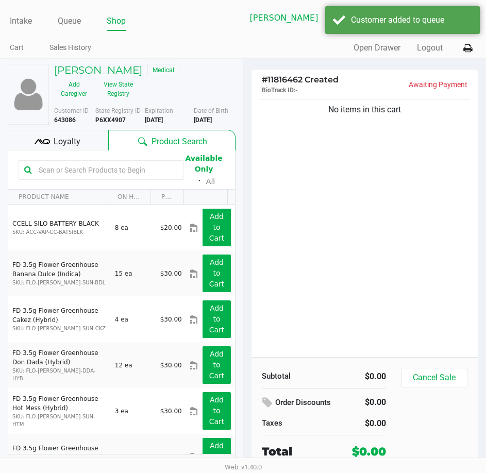
click at [371, 311] on div "Orders from State Registry × Low THC - Edibles 4200 mg Low THC - Inhalation 420…" at bounding box center [243, 175] width 258 height 372
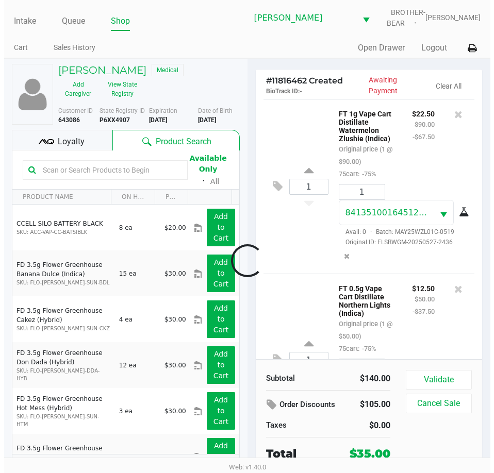
scroll to position [90, 0]
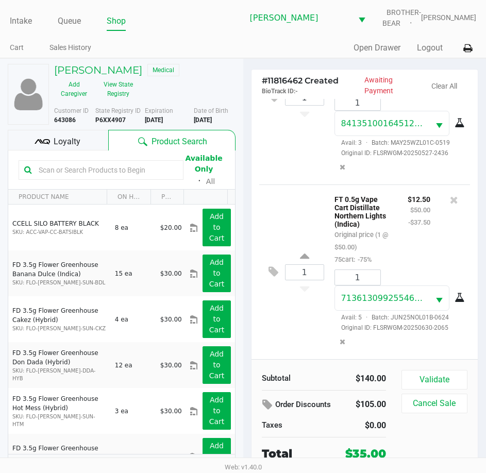
click at [459, 371] on button "Validate" at bounding box center [434, 380] width 66 height 20
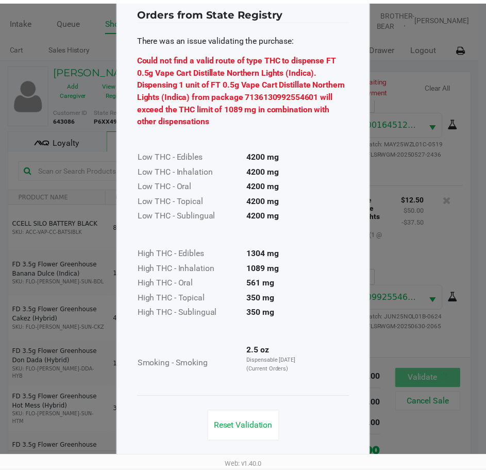
scroll to position [32, 0]
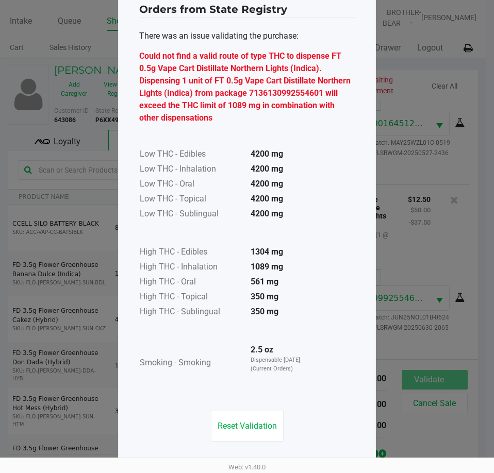
click at [252, 424] on span "Reset Validation" at bounding box center [246, 426] width 59 height 10
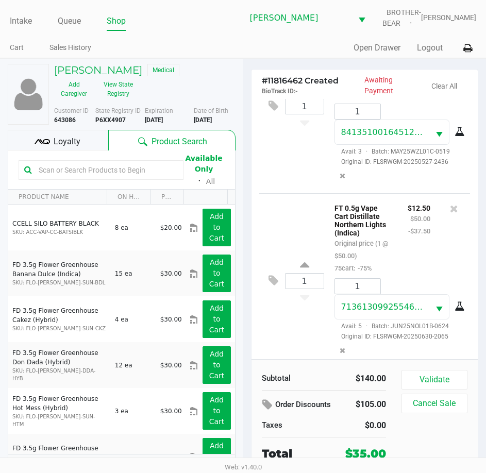
scroll to position [80, 0]
click at [450, 211] on icon at bounding box center [454, 209] width 8 height 10
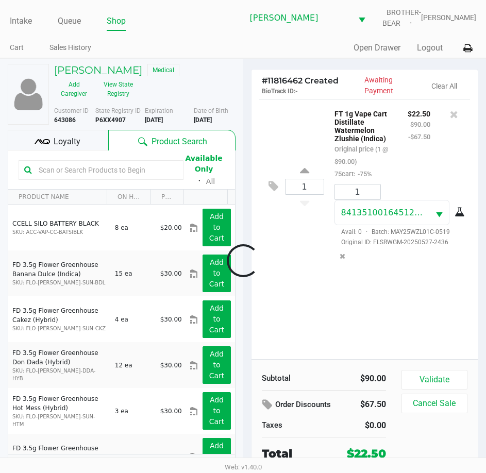
scroll to position [0, 0]
click at [431, 382] on button "Validate" at bounding box center [434, 380] width 66 height 20
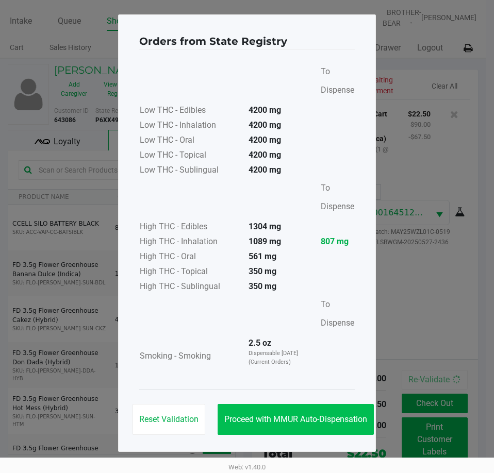
click at [273, 434] on button "Proceed with MMUR Auto-Dispensation" at bounding box center [295, 419] width 156 height 31
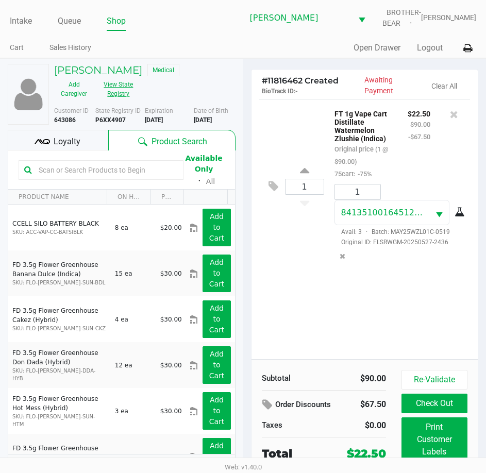
click at [130, 94] on button "View State Registry" at bounding box center [115, 89] width 43 height 26
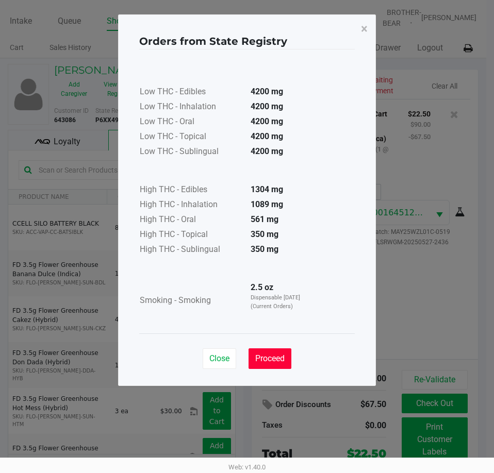
click at [280, 367] on button "Proceed" at bounding box center [269, 358] width 43 height 21
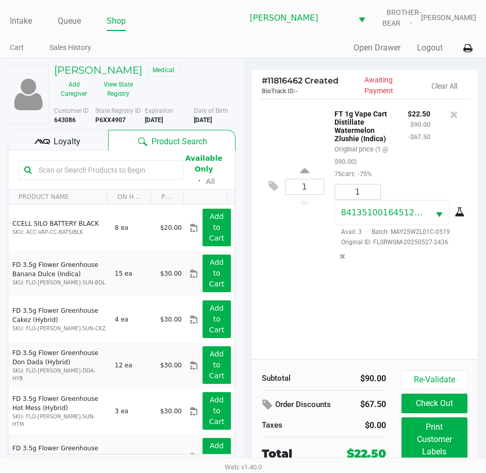
click at [114, 118] on b "P6XX4907" at bounding box center [110, 119] width 30 height 7
click at [409, 371] on button "Re-Validate" at bounding box center [434, 380] width 66 height 20
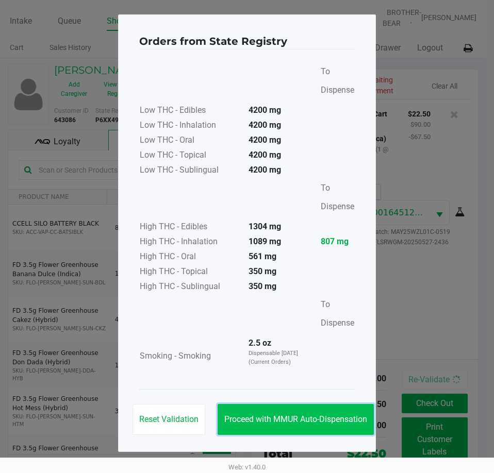
click at [286, 410] on button "Proceed with MMUR Auto-Dispensation" at bounding box center [295, 419] width 156 height 31
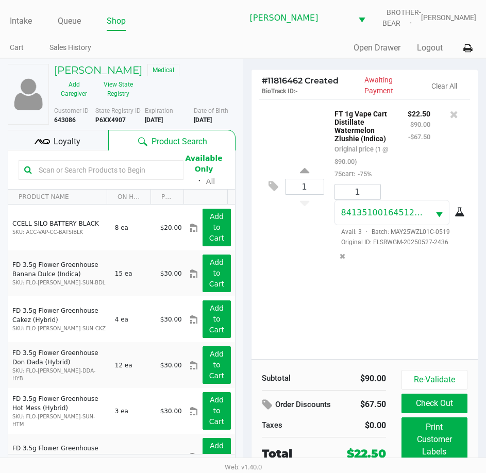
click at [152, 20] on ul "Intake Queue Shop" at bounding box center [126, 22] width 233 height 18
click at [311, 297] on div "1 FT 1g Vape Cart Distillate Watermelon Zlushie (Indica) Original price (1 @ $9…" at bounding box center [365, 229] width 227 height 260
click at [119, 91] on button "View State Registry" at bounding box center [115, 89] width 43 height 26
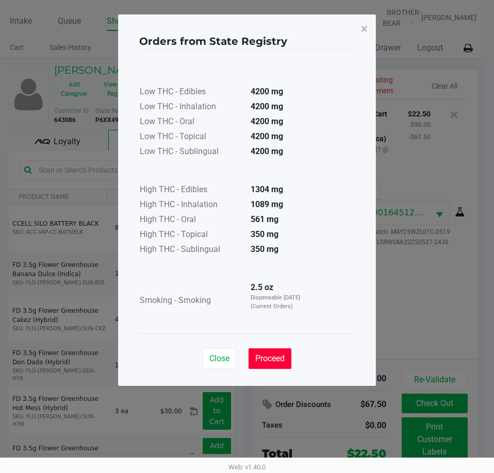
click at [262, 360] on span "Proceed" at bounding box center [269, 359] width 29 height 10
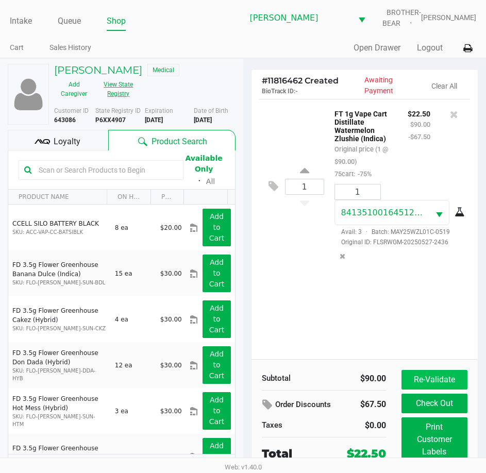
click at [432, 383] on button "Re-Validate" at bounding box center [434, 380] width 66 height 20
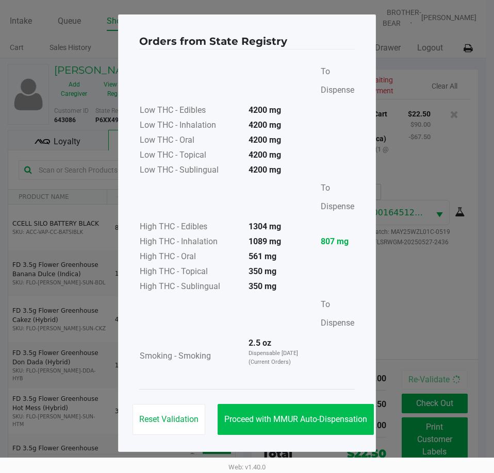
click at [304, 434] on button "Proceed with MMUR Auto-Dispensation" at bounding box center [295, 419] width 156 height 31
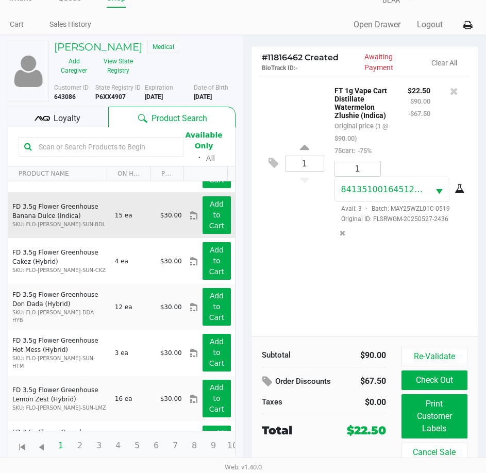
scroll to position [52, 0]
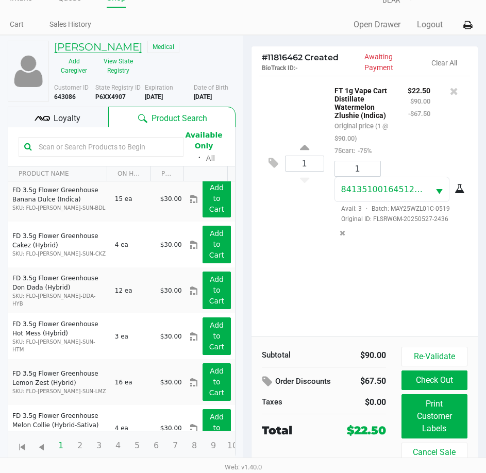
click at [118, 49] on h5 "HARRY RAMBO JR" at bounding box center [98, 47] width 88 height 12
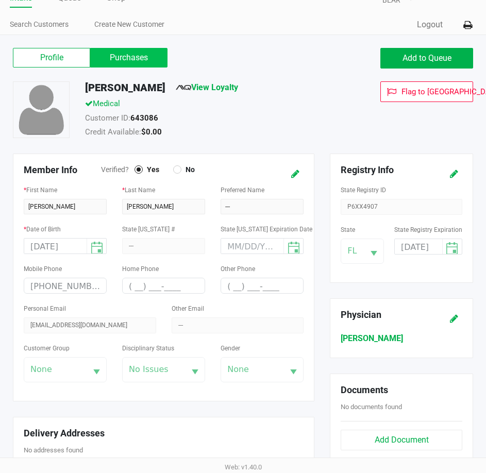
click at [131, 58] on label "Purchases" at bounding box center [128, 58] width 77 height 20
click at [0, 0] on 1 "Purchases" at bounding box center [0, 0] width 0 height 0
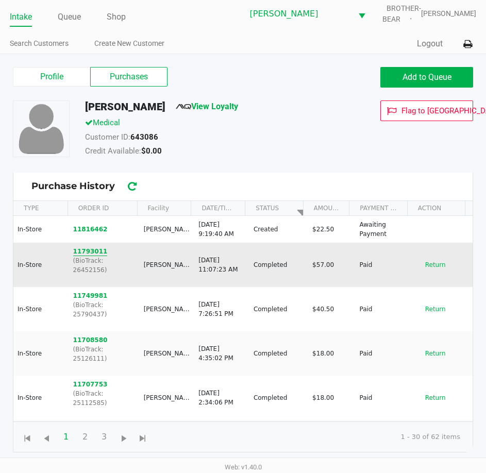
click at [80, 252] on button "11793011" at bounding box center [90, 251] width 35 height 9
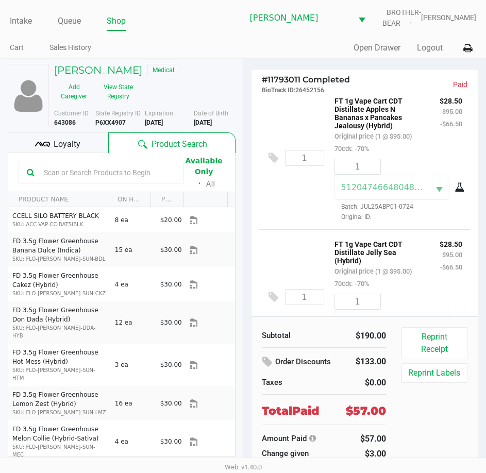
scroll to position [4, 0]
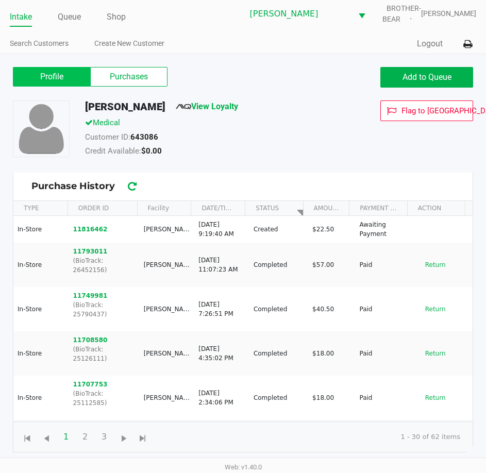
click at [58, 69] on label "Profile" at bounding box center [51, 77] width 77 height 20
click at [0, 0] on 0 "Profile" at bounding box center [0, 0] width 0 height 0
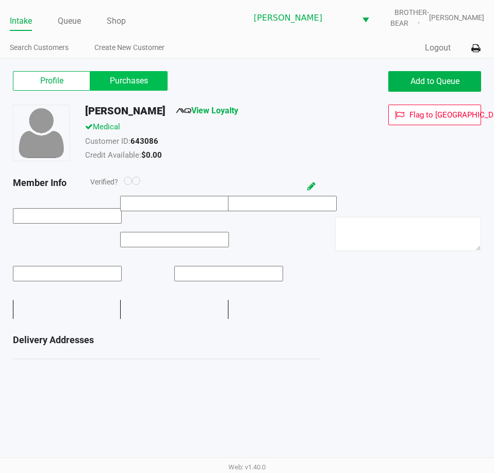
click at [137, 76] on label "Purchases" at bounding box center [128, 81] width 77 height 20
click at [0, 0] on 1 "Purchases" at bounding box center [0, 0] width 0 height 0
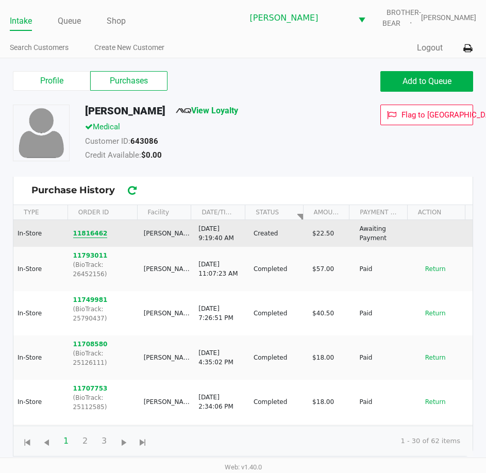
click at [95, 231] on button "11816462" at bounding box center [90, 233] width 35 height 9
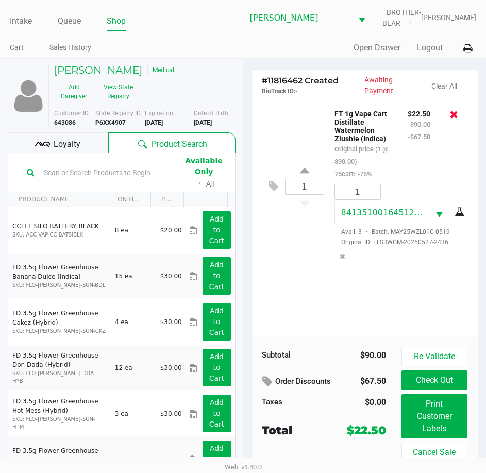
click at [453, 113] on icon at bounding box center [454, 114] width 8 height 10
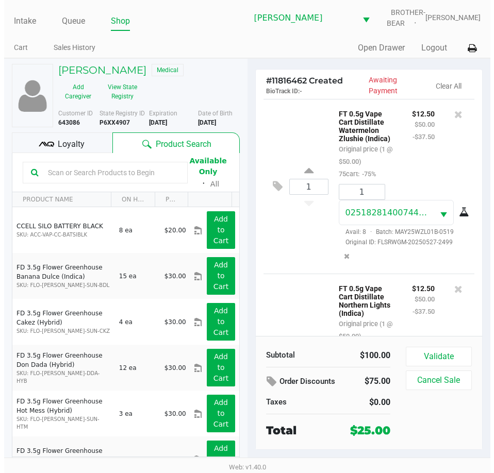
scroll to position [113, 0]
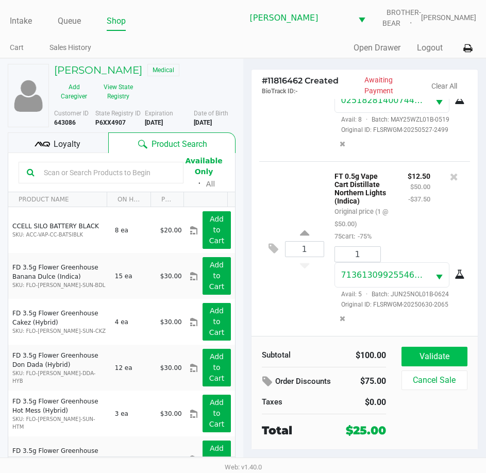
click at [445, 350] on button "Validate" at bounding box center [434, 357] width 66 height 20
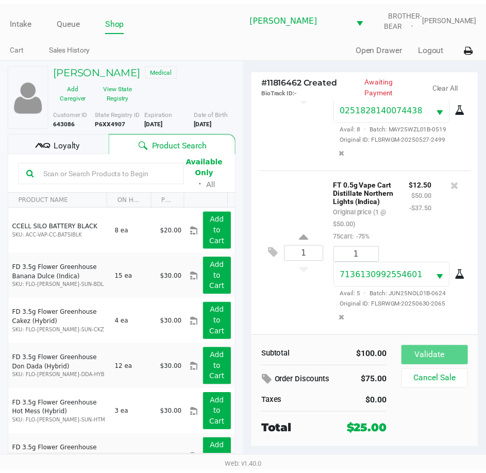
scroll to position [116, 0]
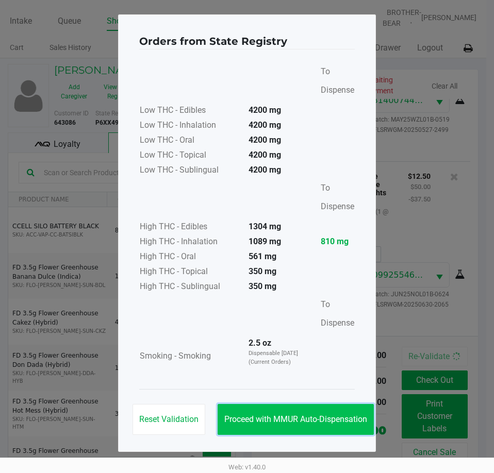
click at [314, 418] on span "Proceed with MMUR Auto-Dispensation" at bounding box center [295, 419] width 143 height 10
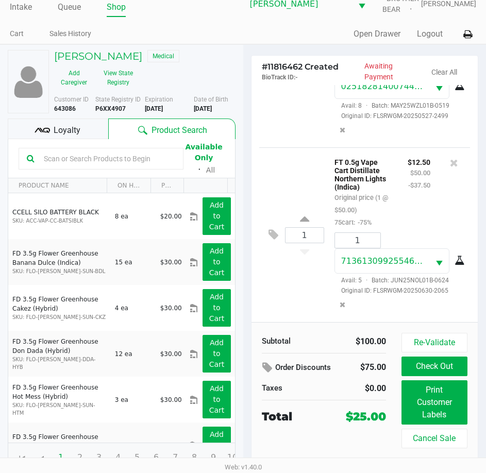
scroll to position [19, 0]
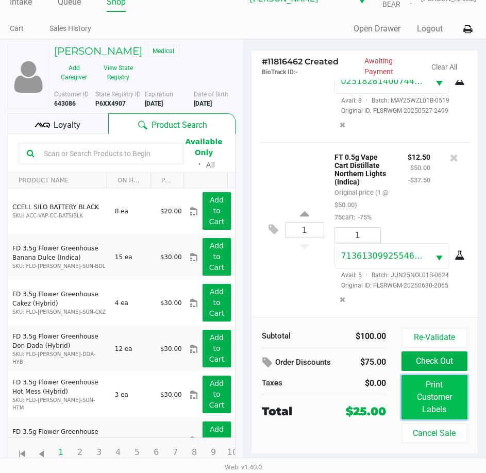
click at [418, 385] on button "Print Customer Labels" at bounding box center [434, 397] width 66 height 44
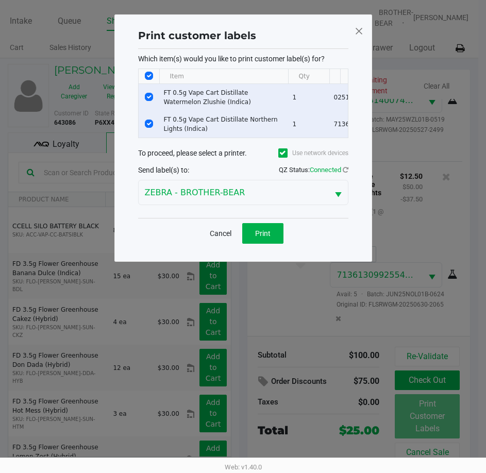
scroll to position [0, 0]
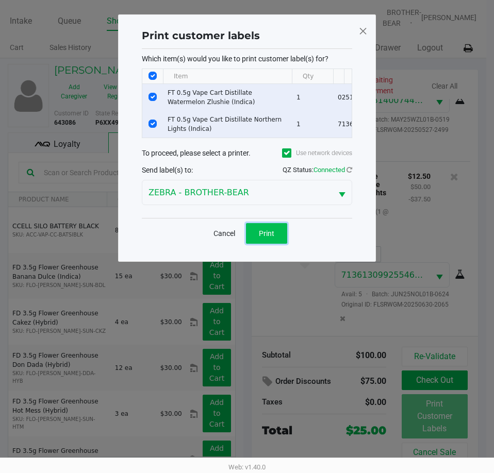
click at [273, 238] on span "Print" at bounding box center [266, 233] width 15 height 8
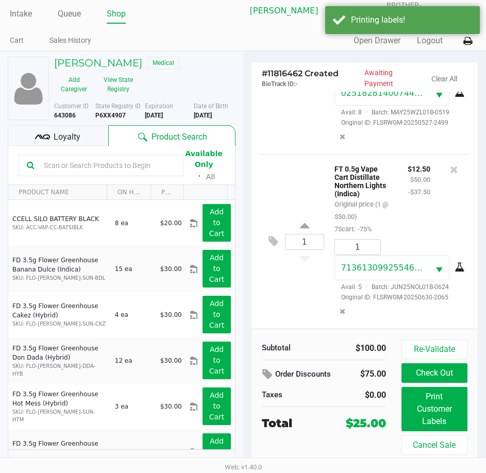
scroll to position [19, 0]
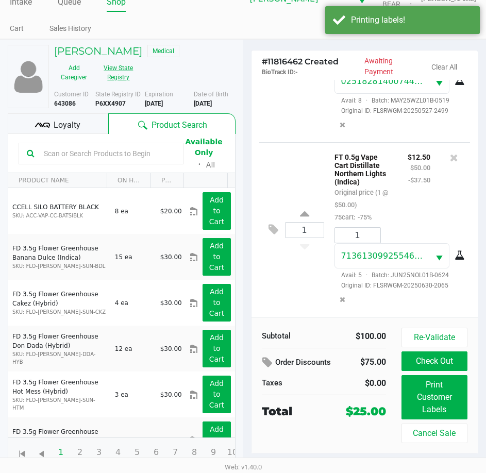
click at [125, 70] on button "View State Registry" at bounding box center [115, 73] width 43 height 26
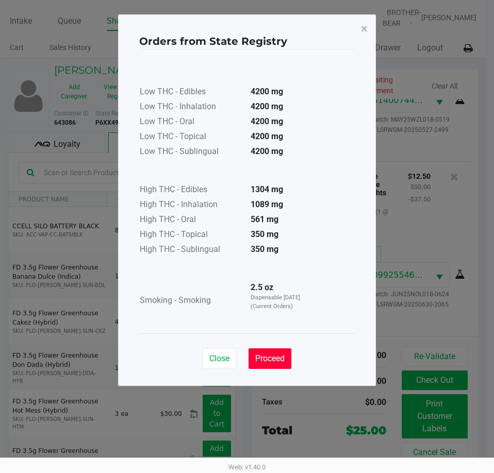
click at [276, 366] on button "Proceed" at bounding box center [269, 358] width 43 height 21
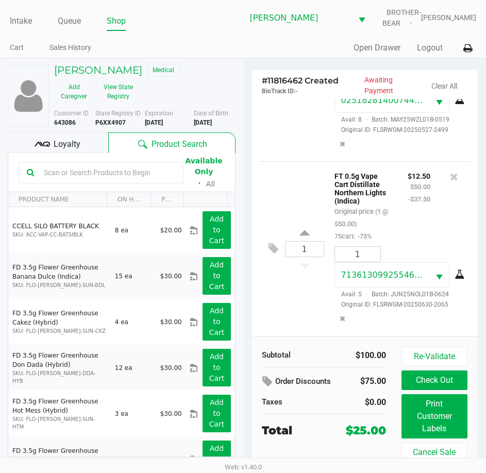
click at [53, 150] on div "Loyalty" at bounding box center [58, 142] width 101 height 21
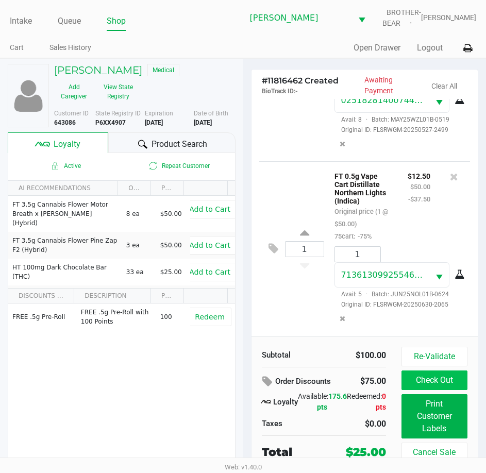
click at [451, 384] on button "Check Out" at bounding box center [434, 381] width 66 height 20
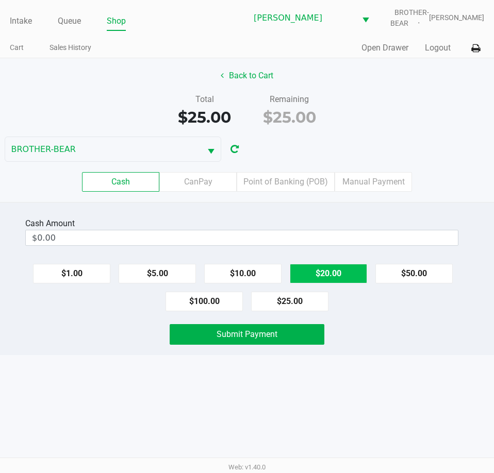
click at [322, 277] on button "$20.00" at bounding box center [328, 274] width 77 height 20
click at [332, 278] on button "$20.00" at bounding box center [328, 274] width 77 height 20
type input "$40.00"
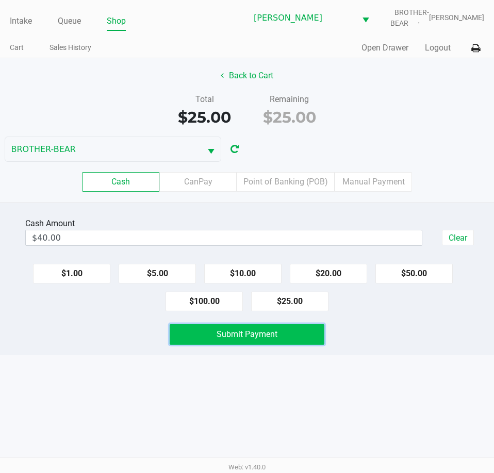
click at [274, 337] on span "Submit Payment" at bounding box center [246, 334] width 61 height 10
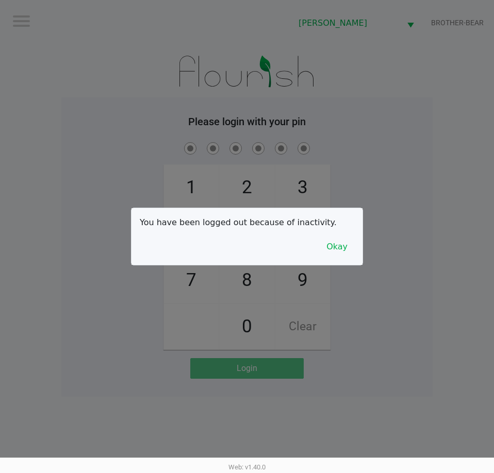
click at [431, 353] on div at bounding box center [247, 236] width 494 height 473
checkbox input "true"
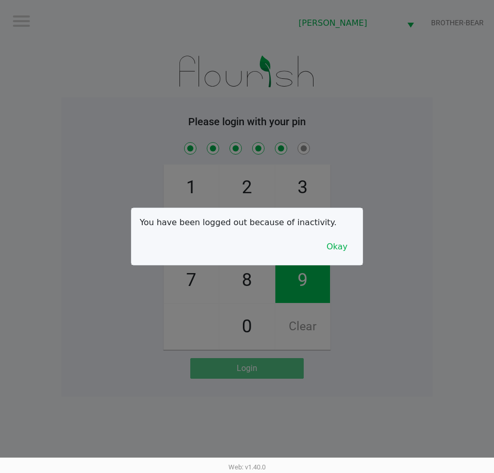
checkbox input "true"
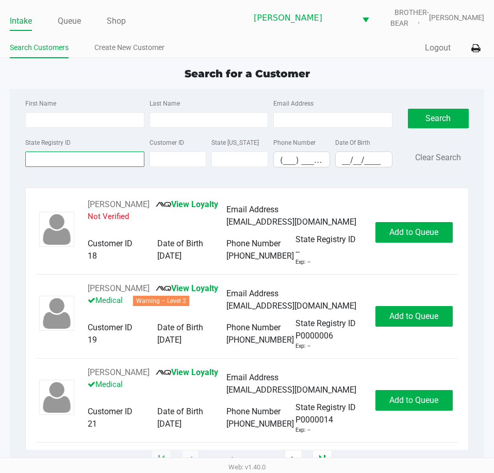
click at [80, 152] on input "State Registry ID" at bounding box center [84, 159] width 119 height 15
drag, startPoint x: 425, startPoint y: 1, endPoint x: 106, endPoint y: 154, distance: 353.4
click at [106, 154] on input "State Registry ID" at bounding box center [84, 159] width 119 height 15
click at [102, 157] on input "State Registry ID" at bounding box center [84, 159] width 119 height 15
click at [87, 123] on input "First Name" at bounding box center [84, 119] width 119 height 15
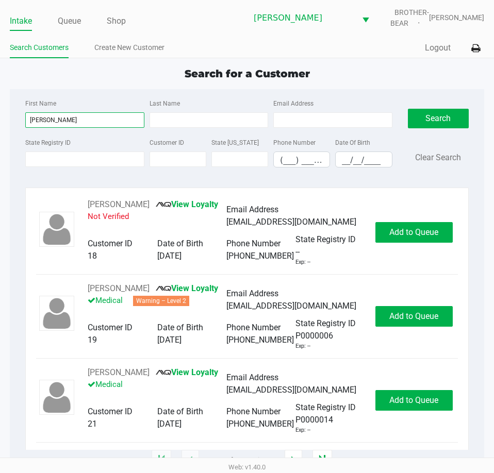
type input "jessica"
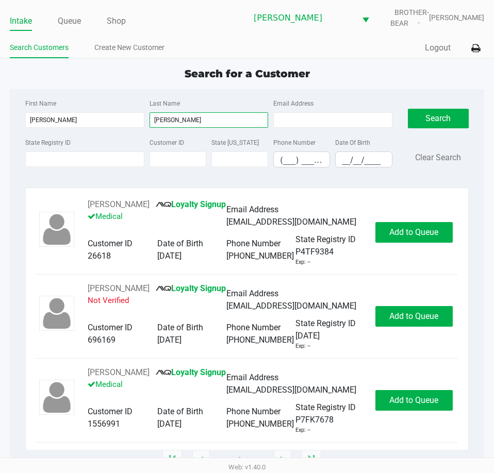
type input "george"
click at [340, 159] on input "__/__/____" at bounding box center [364, 160] width 56 height 16
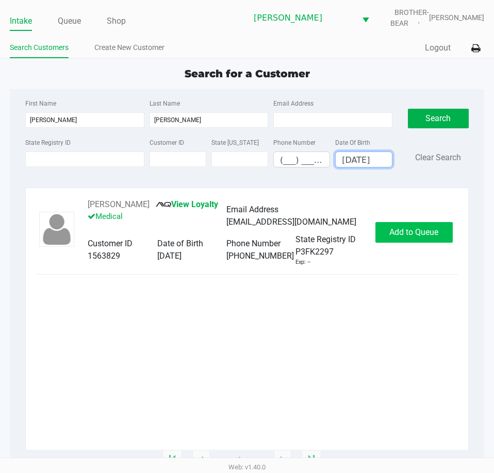
type input "10/30/1988"
click at [397, 239] on button "Add to Queue" at bounding box center [413, 232] width 77 height 21
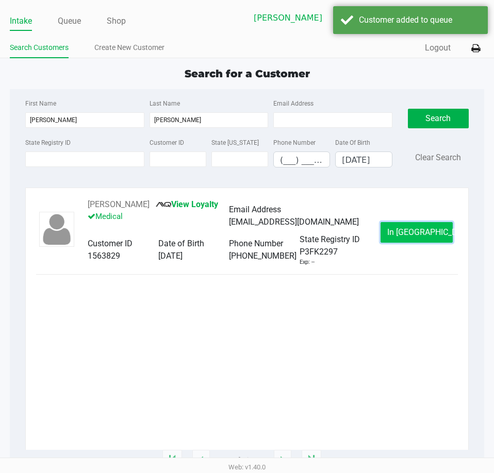
click at [410, 232] on span "In Queue" at bounding box center [430, 232] width 87 height 10
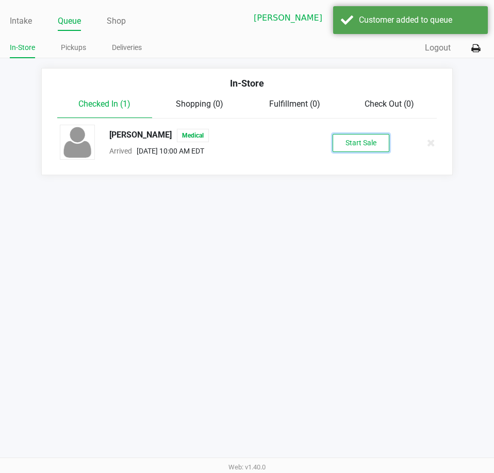
click at [356, 140] on button "Start Sale" at bounding box center [360, 143] width 57 height 18
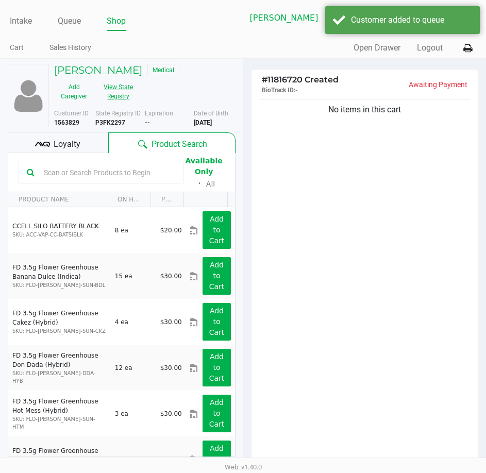
click at [111, 93] on button "View State Registry" at bounding box center [115, 92] width 43 height 26
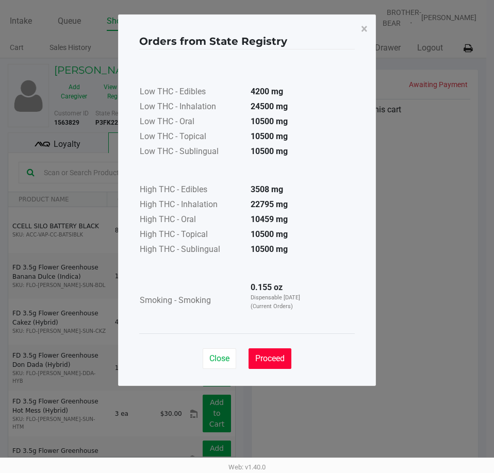
click at [265, 362] on span "Proceed" at bounding box center [269, 359] width 29 height 10
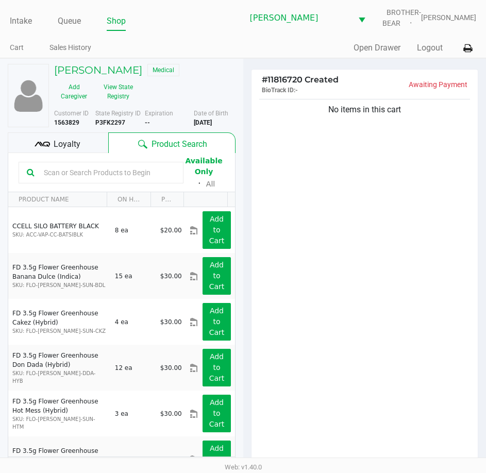
click at [110, 122] on b "P3FK2297" at bounding box center [110, 122] width 30 height 7
click at [350, 280] on div "No items in this cart" at bounding box center [365, 284] width 227 height 374
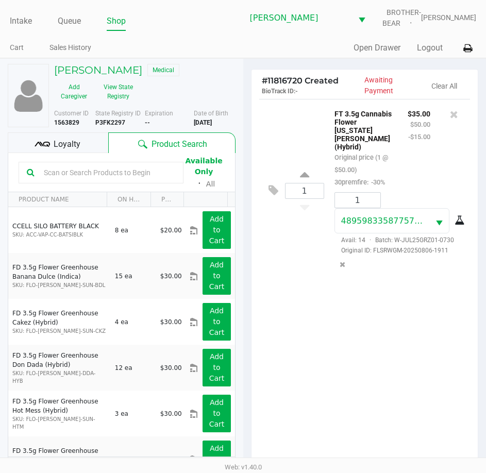
click at [396, 357] on div "1 FT 3.5g Cannabis Flower Georgia Runtz (Hybrid) Original price (1 @ $50.00) 30…" at bounding box center [365, 286] width 227 height 374
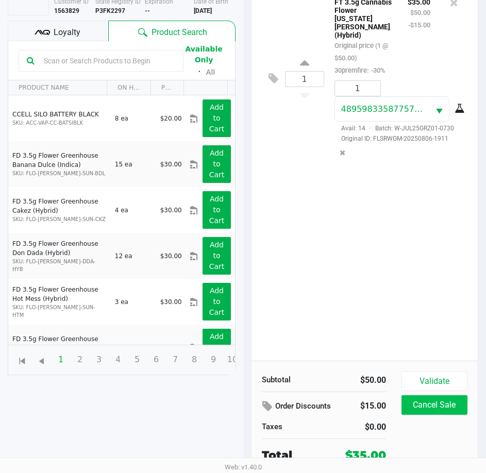
scroll to position [113, 0]
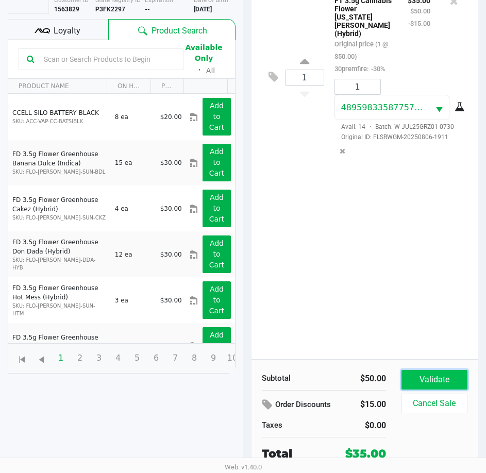
click at [424, 380] on button "Validate" at bounding box center [434, 380] width 66 height 20
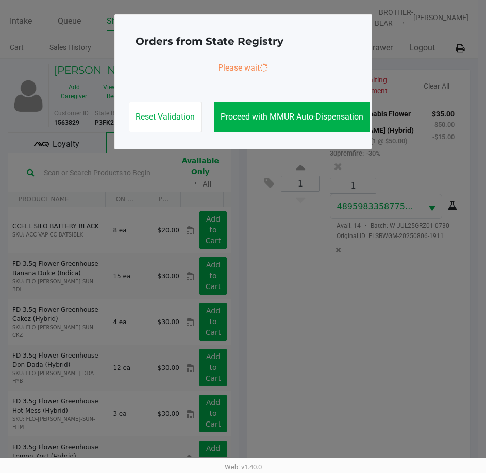
scroll to position [0, 0]
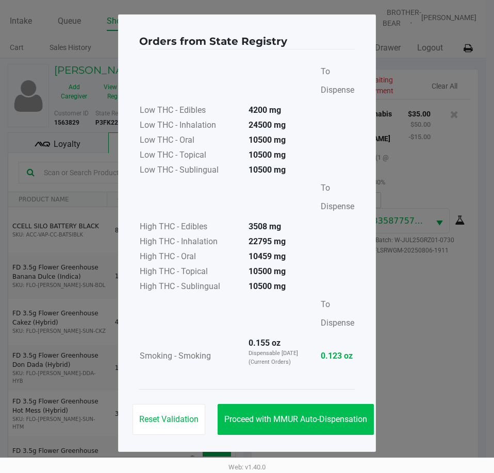
click at [295, 433] on button "Proceed with MMUR Auto-Dispensation" at bounding box center [295, 419] width 156 height 31
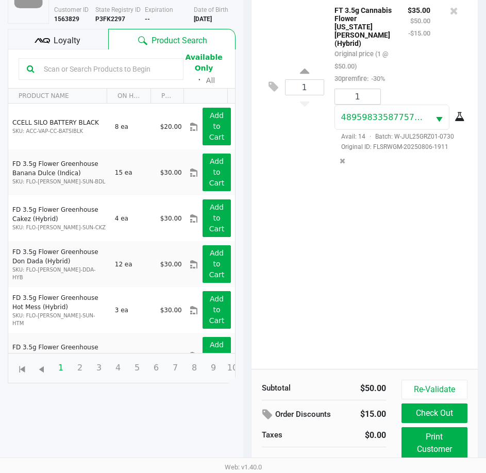
scroll to position [137, 0]
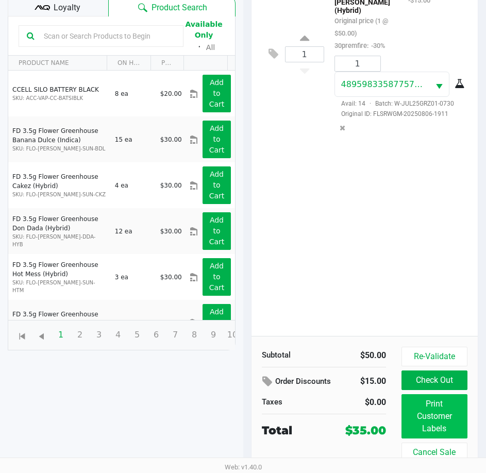
click at [432, 420] on button "Print Customer Labels" at bounding box center [434, 416] width 66 height 44
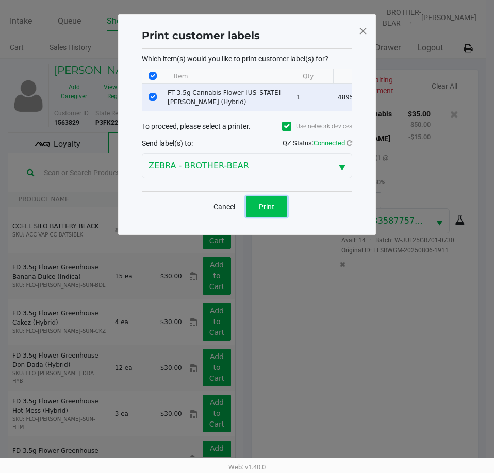
click at [283, 215] on button "Print" at bounding box center [266, 206] width 41 height 21
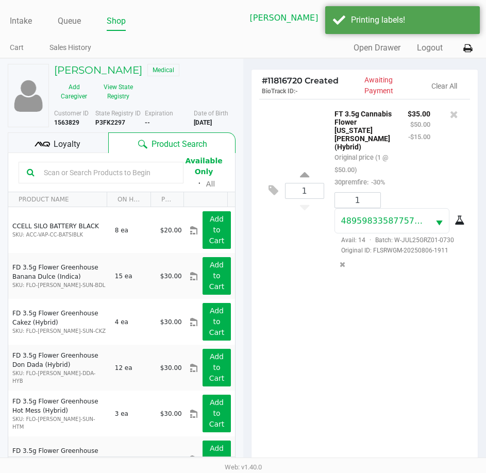
click at [57, 135] on div "Loyalty" at bounding box center [58, 142] width 101 height 21
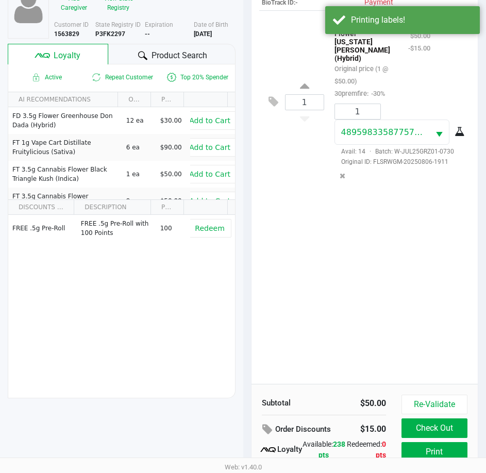
scroll to position [137, 0]
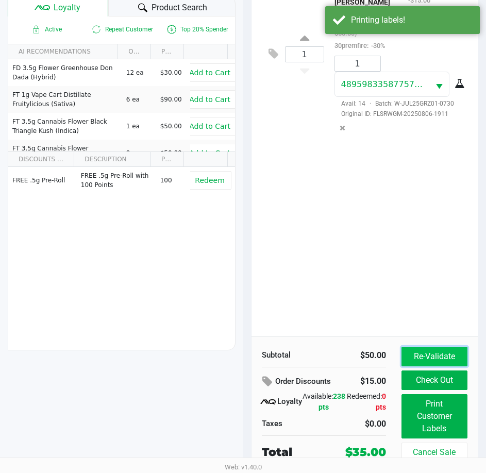
click at [441, 355] on button "Re-Validate" at bounding box center [434, 357] width 66 height 20
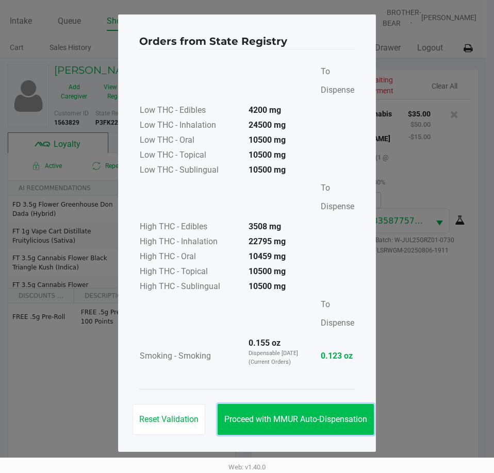
click at [331, 409] on button "Proceed with MMUR Auto-Dispensation" at bounding box center [295, 419] width 156 height 31
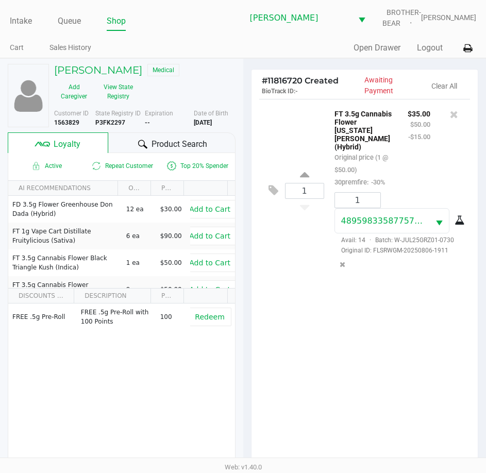
scroll to position [137, 0]
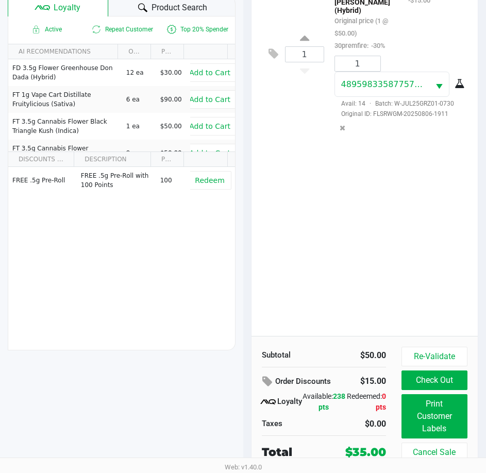
click at [442, 382] on button "Check Out" at bounding box center [434, 381] width 66 height 20
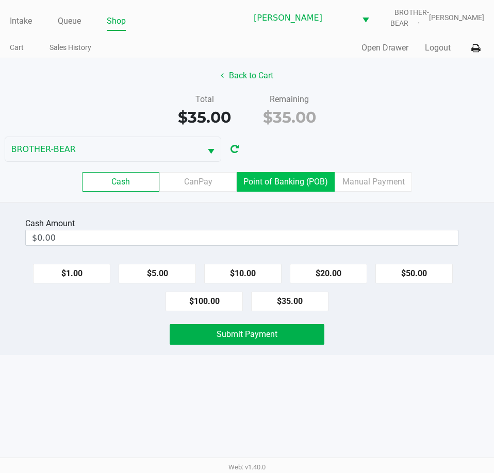
click at [288, 186] on label "Point of Banking (POB)" at bounding box center [286, 182] width 98 height 20
click at [0, 0] on 7 "Point of Banking (POB)" at bounding box center [0, 0] width 0 height 0
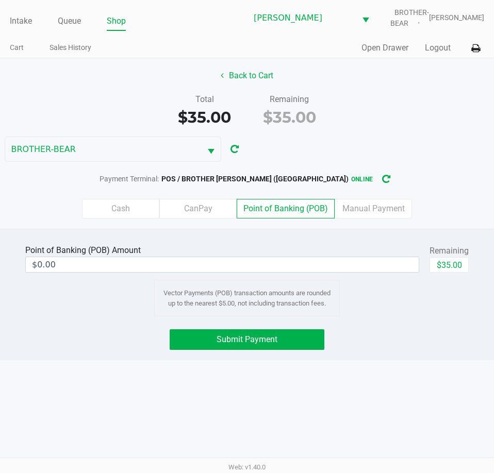
click at [457, 281] on div "Point of Banking (POB) Amount $0.00 Remaining $35.00 Vector Payments (POB) tran…" at bounding box center [247, 279] width 476 height 74
click at [449, 263] on button "$35.00" at bounding box center [448, 264] width 39 height 15
type input "$35.00"
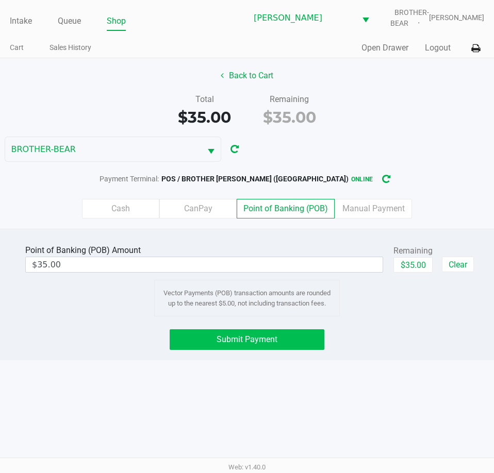
click at [304, 339] on button "Submit Payment" at bounding box center [247, 339] width 154 height 21
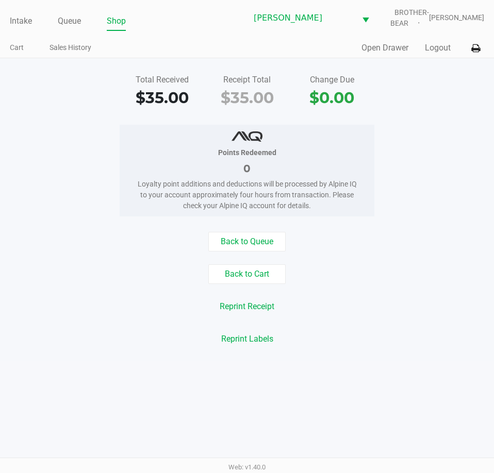
click at [65, 27] on link "Queue" at bounding box center [69, 21] width 23 height 14
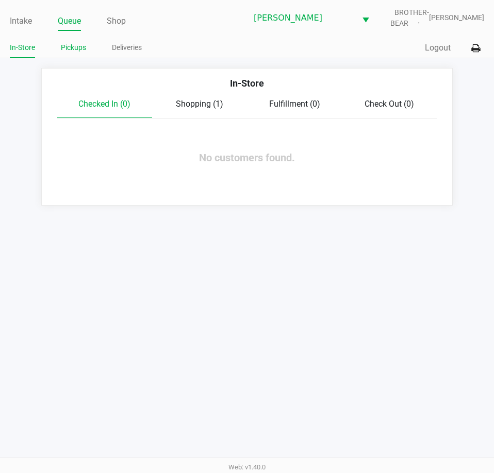
click at [72, 45] on link "Pickups" at bounding box center [73, 47] width 25 height 13
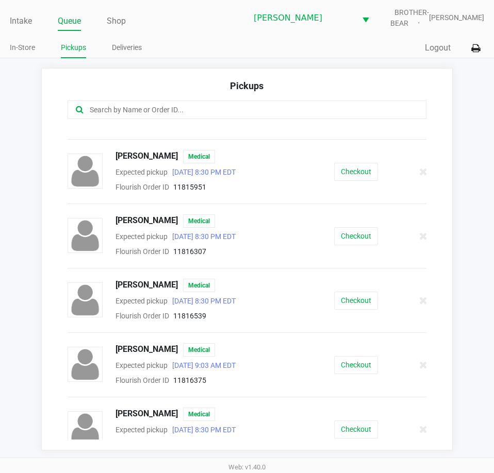
scroll to position [251, 0]
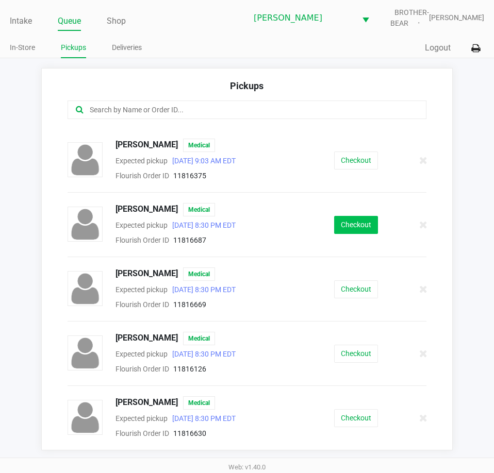
click at [357, 225] on button "Checkout" at bounding box center [356, 225] width 44 height 18
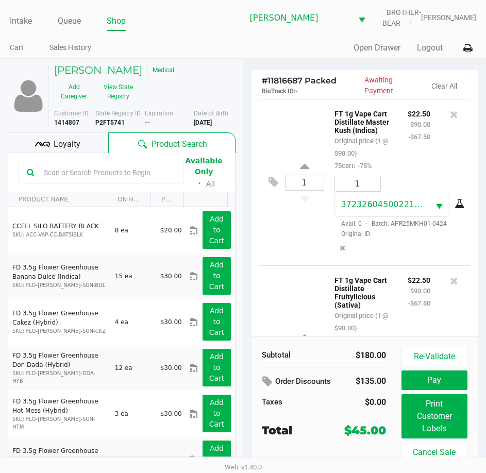
click at [46, 144] on icon at bounding box center [42, 144] width 15 height 15
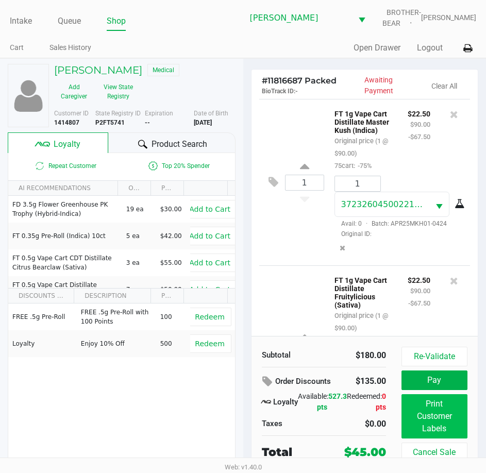
click at [440, 413] on button "Print Customer Labels" at bounding box center [434, 416] width 66 height 44
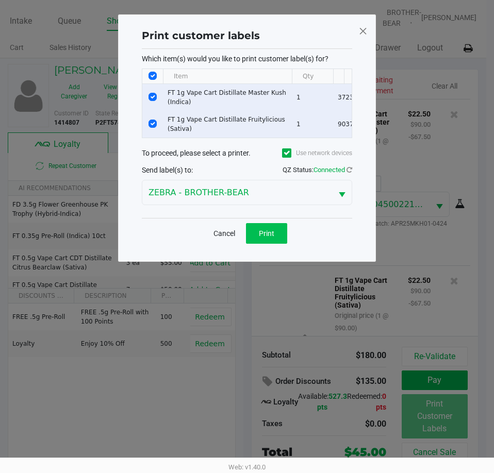
click at [281, 242] on button "Print" at bounding box center [266, 233] width 41 height 21
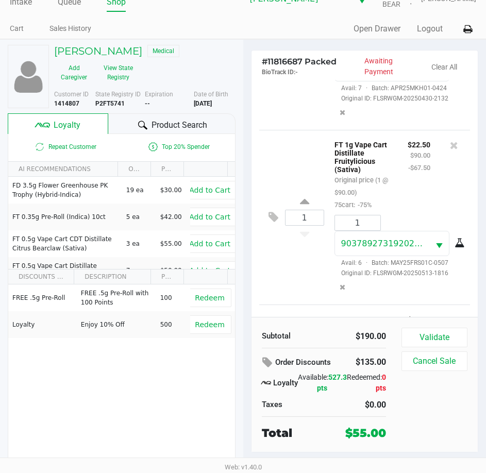
scroll to position [281, 0]
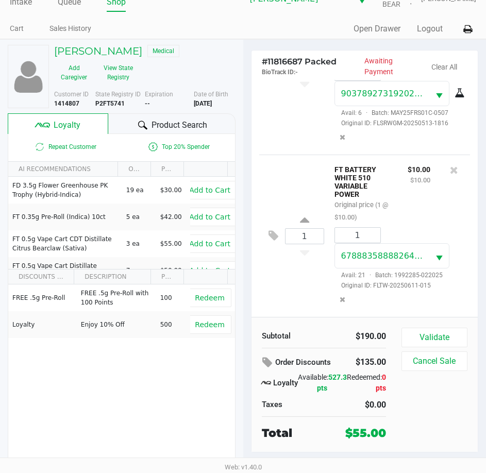
click at [434, 346] on button "Validate" at bounding box center [434, 338] width 66 height 20
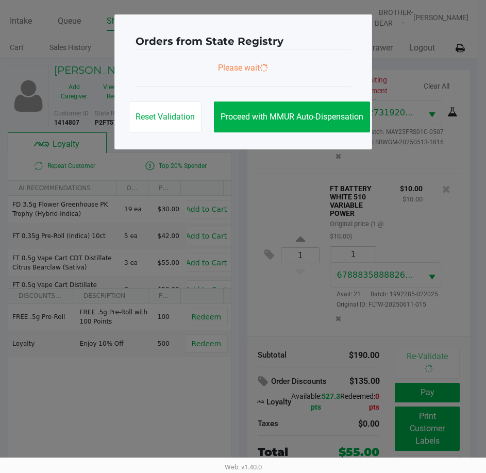
scroll to position [0, 0]
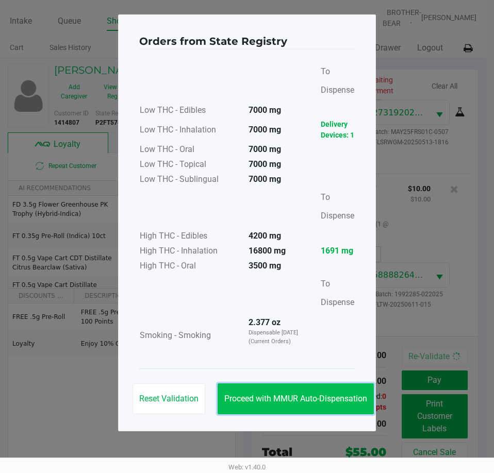
click at [250, 403] on span "Proceed with MMUR Auto-Dispensation" at bounding box center [295, 399] width 143 height 10
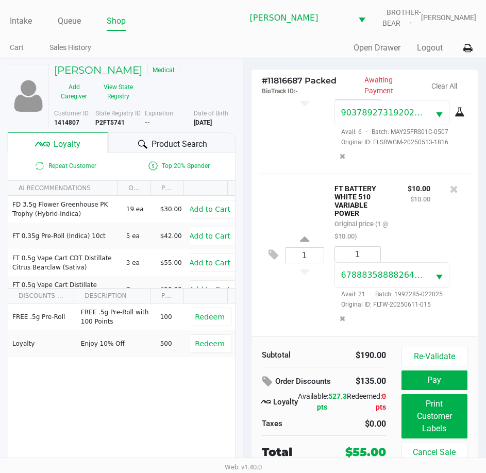
scroll to position [19, 0]
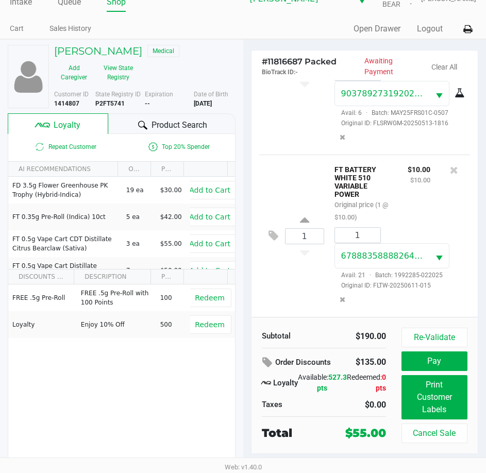
click at [443, 405] on button "Print Customer Labels" at bounding box center [434, 397] width 66 height 44
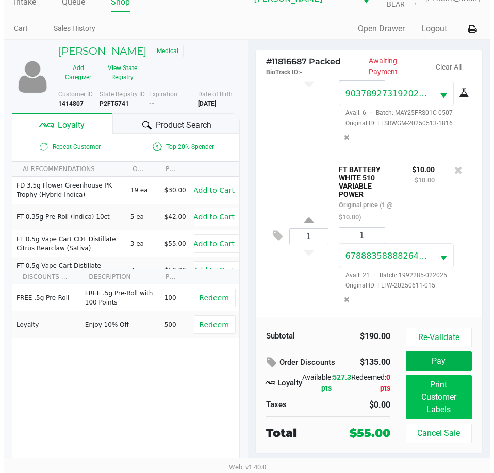
scroll to position [0, 0]
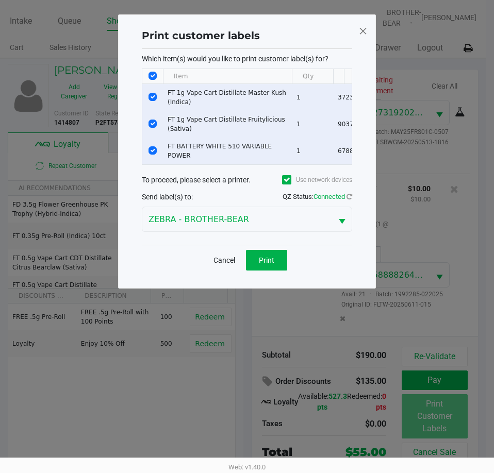
click at [149, 73] on input "Select All Rows" at bounding box center [152, 76] width 8 height 8
checkbox input "false"
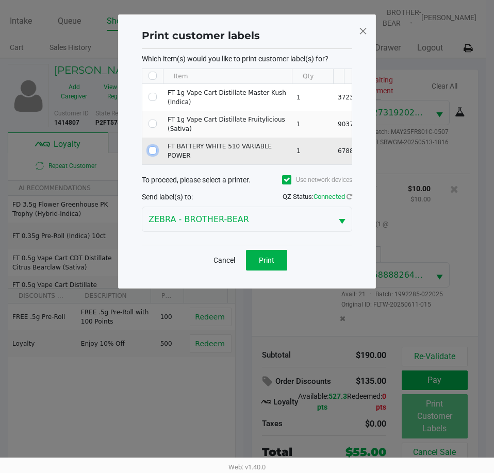
click at [154, 151] on input "Select Row" at bounding box center [152, 150] width 8 height 8
checkbox input "true"
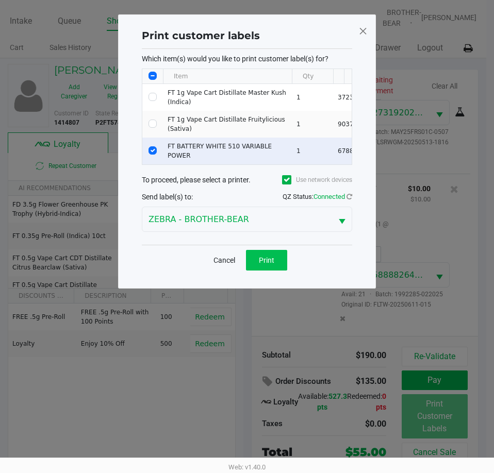
click at [263, 263] on span "Print" at bounding box center [266, 260] width 15 height 8
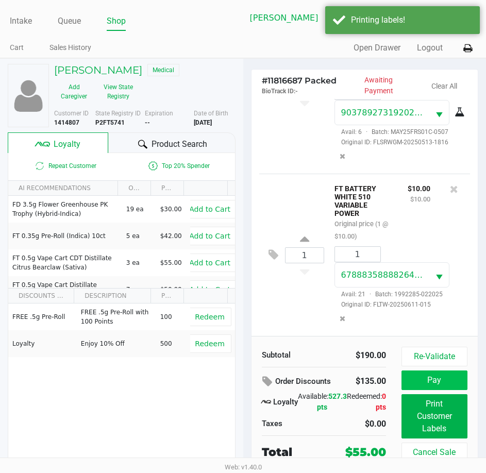
click at [435, 383] on button "Pay" at bounding box center [434, 381] width 66 height 20
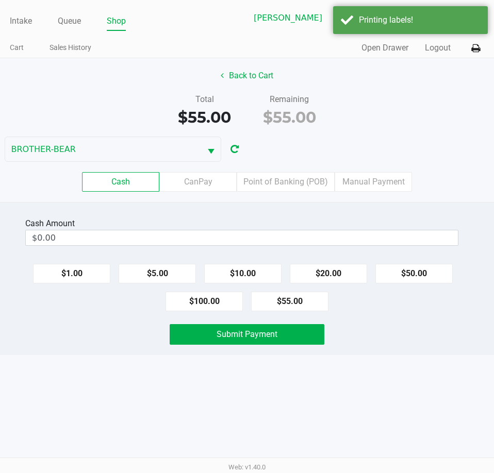
click at [305, 177] on label "Point of Banking (POB)" at bounding box center [286, 182] width 98 height 20
click at [0, 0] on 7 "Point of Banking (POB)" at bounding box center [0, 0] width 0 height 0
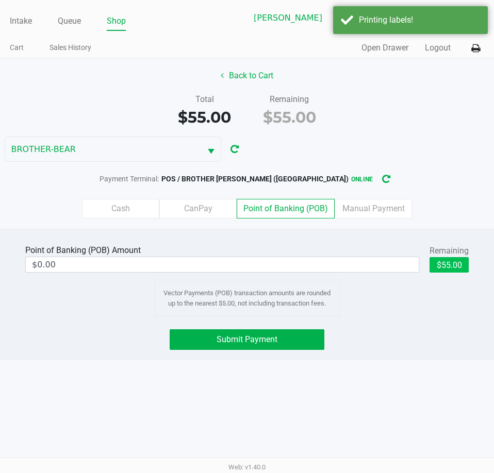
click at [446, 266] on button "$55.00" at bounding box center [448, 264] width 39 height 15
type input "$55.00"
click at [287, 348] on button "Submit Payment" at bounding box center [247, 339] width 154 height 21
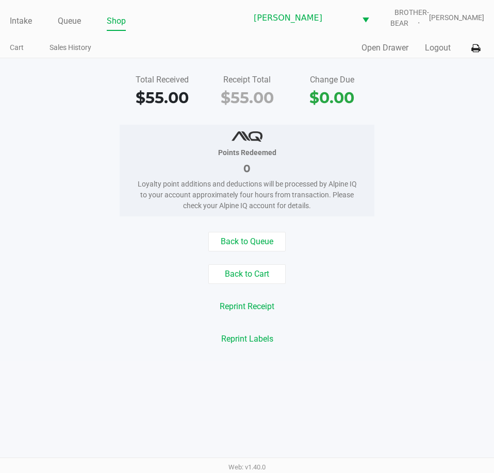
click at [95, 278] on div "Back to Cart" at bounding box center [246, 274] width 509 height 20
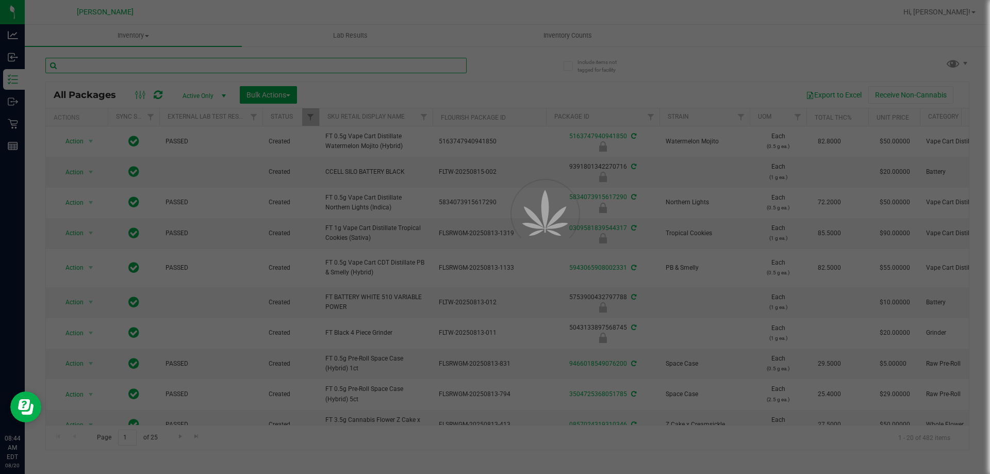
click at [110, 65] on input "text" at bounding box center [255, 65] width 421 height 15
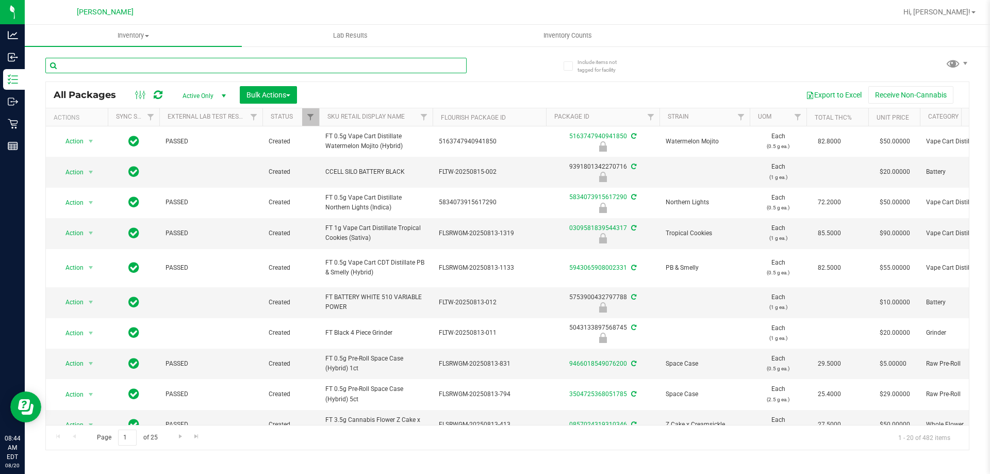
click at [110, 65] on input "text" at bounding box center [255, 65] width 421 height 15
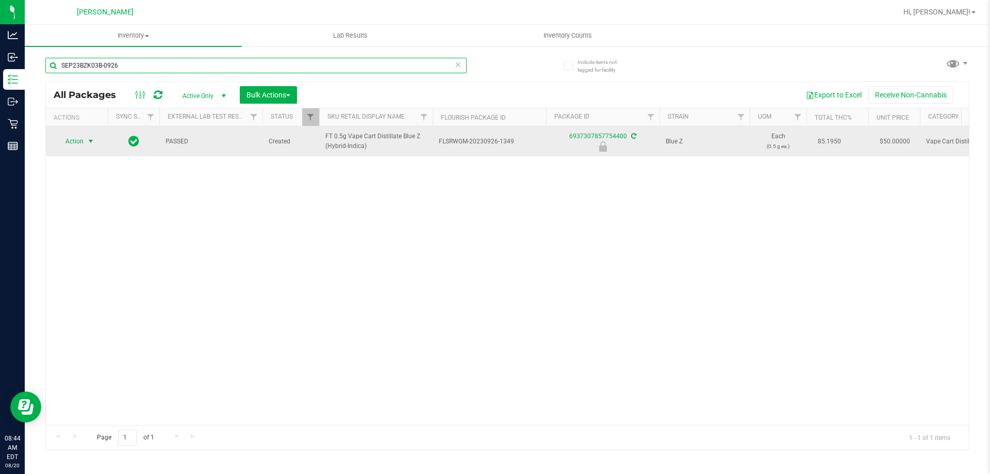
type input "SEP23BZK03B-0926"
click at [85, 142] on span "select" at bounding box center [91, 141] width 13 height 14
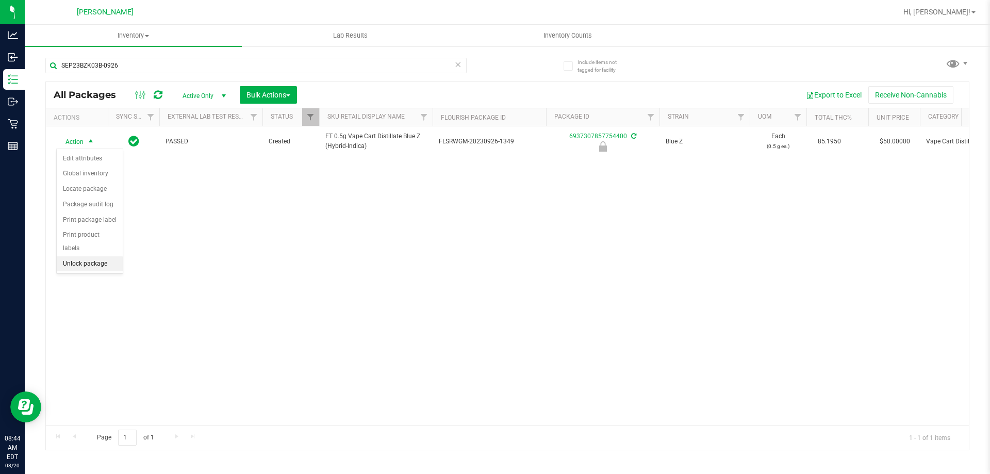
click at [88, 256] on li "Unlock package" at bounding box center [90, 263] width 66 height 15
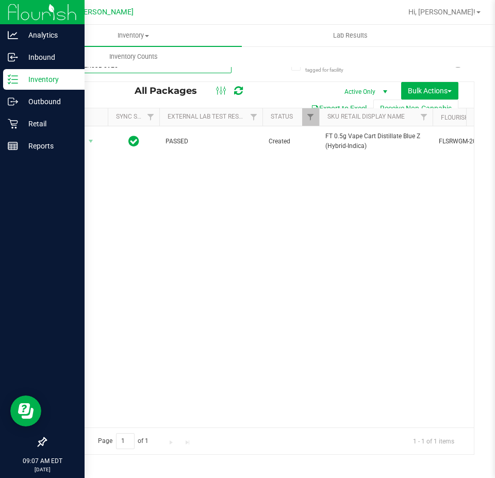
drag, startPoint x: 150, startPoint y: 70, endPoint x: 0, endPoint y: 69, distance: 150.0
click at [0, 69] on div "Analytics Inbound Inventory Outbound Retail Reports 09:07 AM EDT 08/20/2025 08/…" at bounding box center [247, 239] width 495 height 478
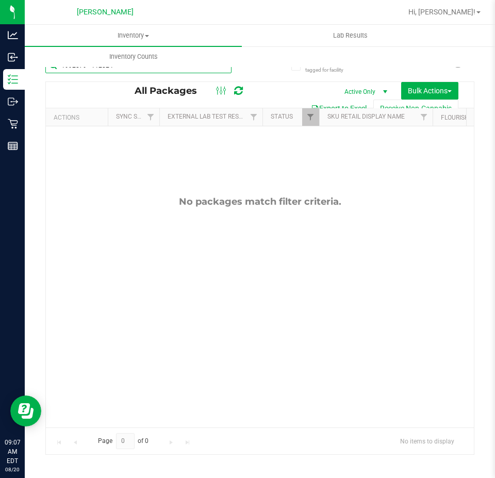
type input "1992079 - 112024"
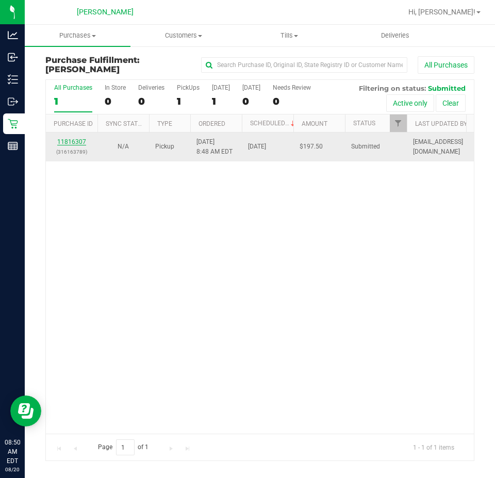
click at [71, 140] on link "11816307" at bounding box center [71, 141] width 29 height 7
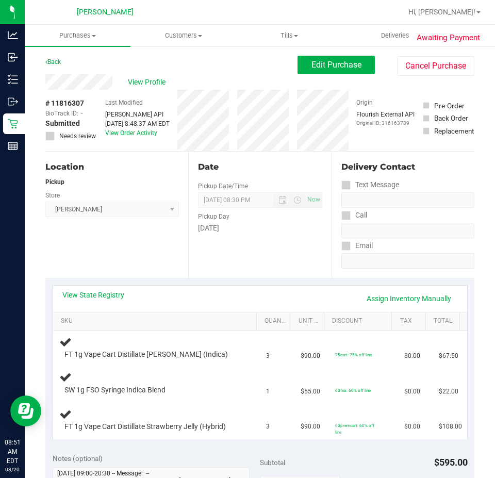
scroll to position [56, 0]
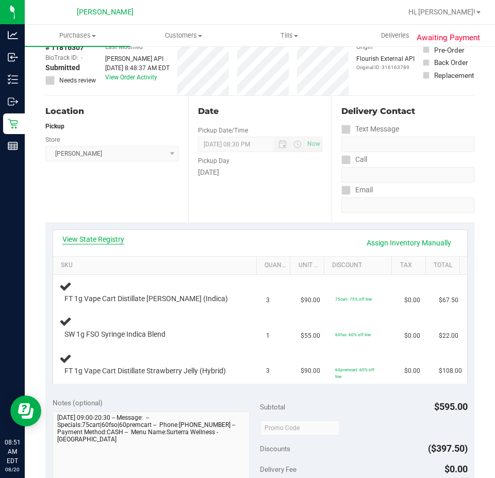
click at [75, 239] on link "View State Registry" at bounding box center [93, 239] width 62 height 10
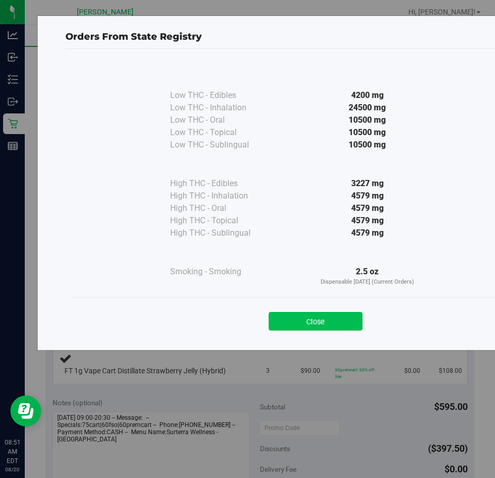
click at [313, 320] on button "Close" at bounding box center [316, 321] width 94 height 19
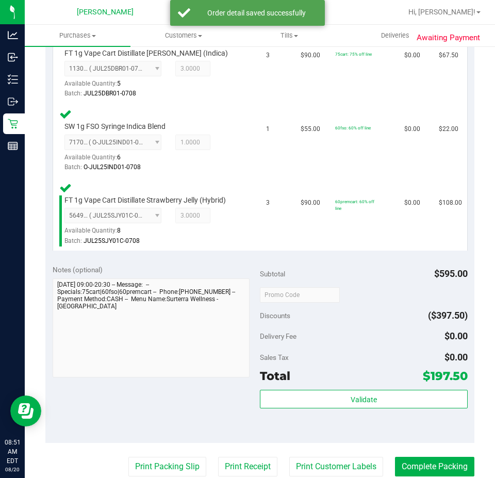
scroll to position [302, 0]
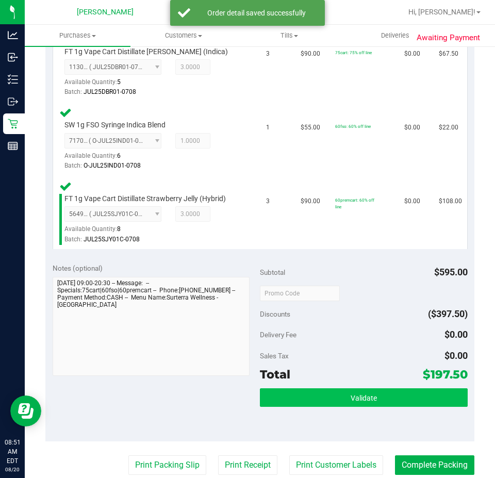
click at [371, 390] on button "Validate" at bounding box center [364, 397] width 208 height 19
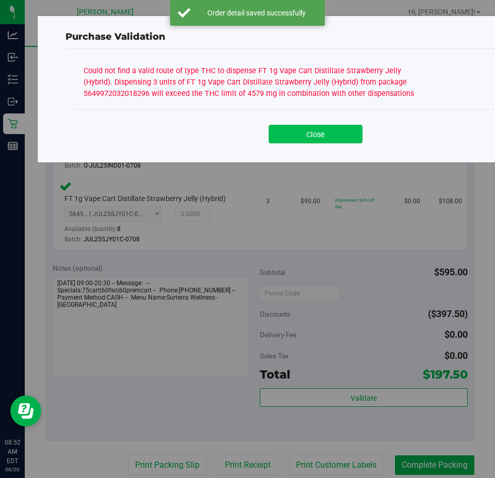
click at [333, 140] on button "Close" at bounding box center [316, 134] width 94 height 19
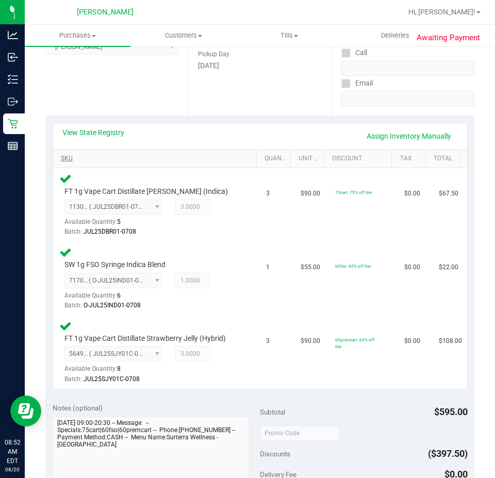
scroll to position [96, 0]
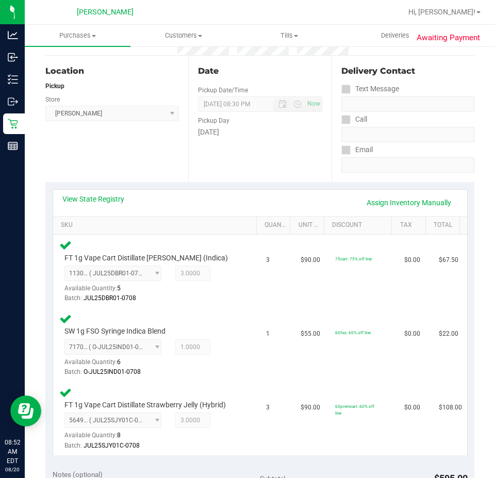
click at [111, 204] on div "View State Registry Assign Inventory Manually" at bounding box center [259, 203] width 395 height 18
click at [111, 201] on link "View State Registry" at bounding box center [93, 199] width 62 height 10
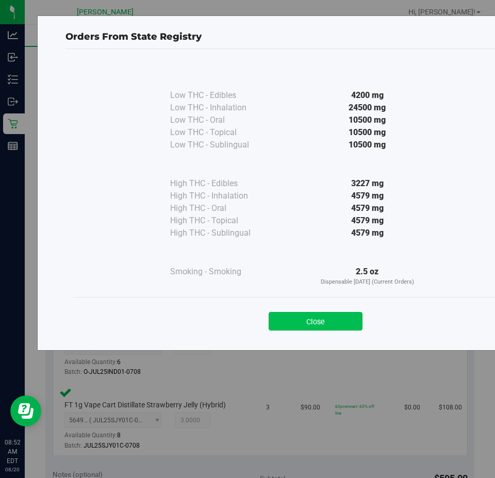
click at [361, 323] on button "Close" at bounding box center [316, 321] width 94 height 19
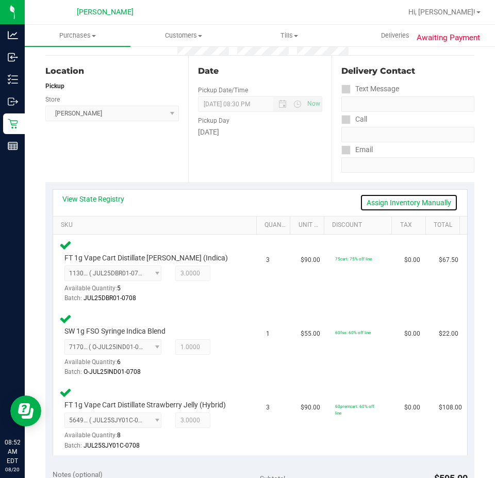
click at [403, 205] on link "Assign Inventory Manually" at bounding box center [409, 203] width 98 height 18
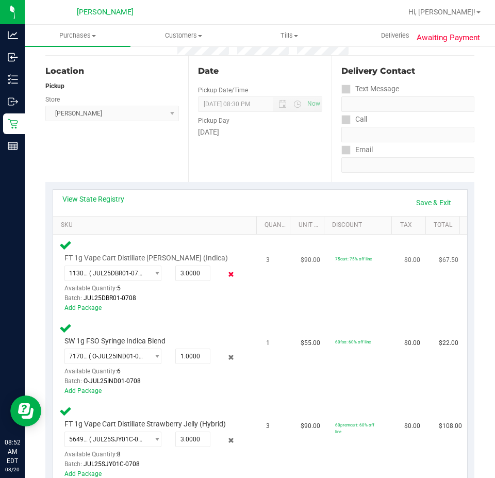
click at [226, 273] on icon at bounding box center [231, 275] width 11 height 12
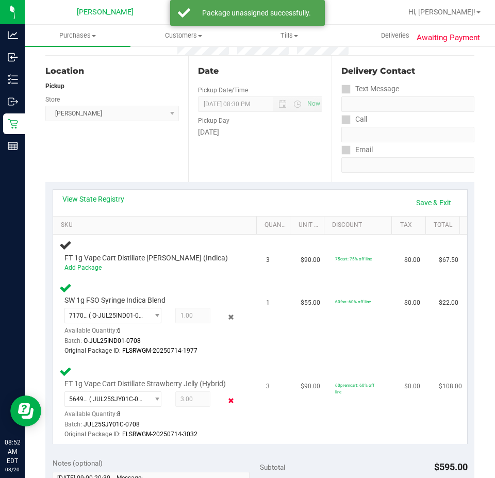
click at [226, 401] on icon at bounding box center [231, 400] width 11 height 12
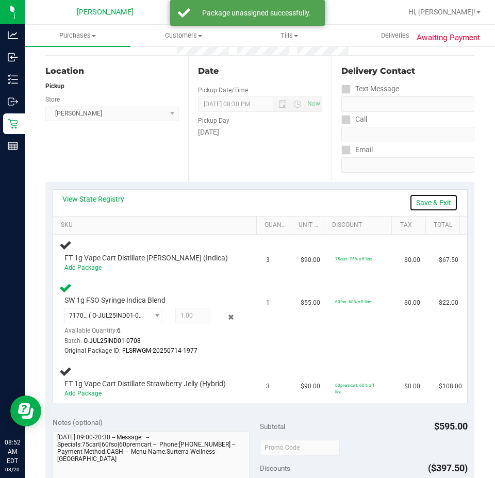
click at [423, 207] on link "Save & Exit" at bounding box center [433, 203] width 48 height 18
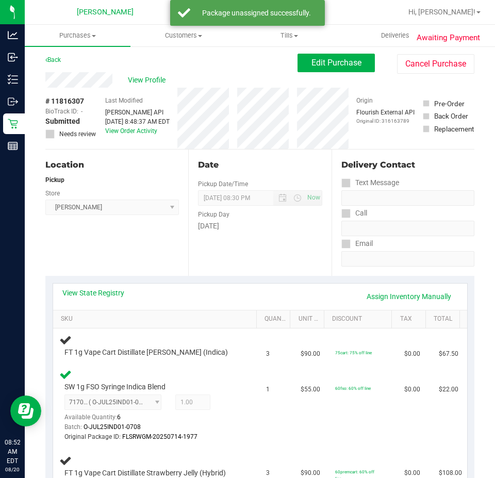
scroll to position [0, 0]
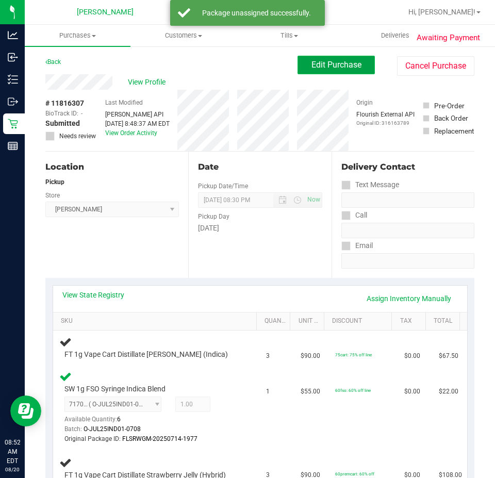
click at [338, 70] on button "Edit Purchase" at bounding box center [335, 65] width 77 height 19
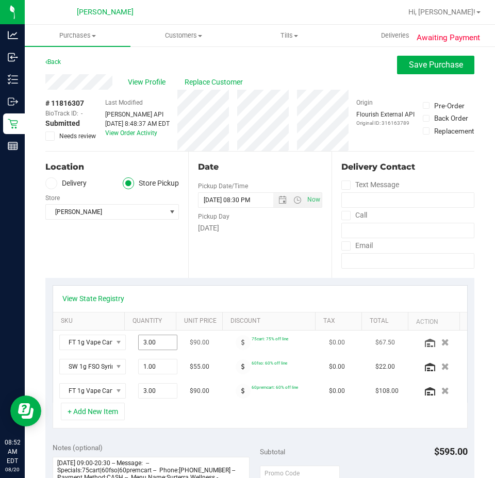
click at [144, 349] on span "3.00 3" at bounding box center [157, 341] width 39 height 15
type input "2"
type input "2.00"
click at [144, 395] on span "3.00 3" at bounding box center [157, 390] width 39 height 15
type input "2"
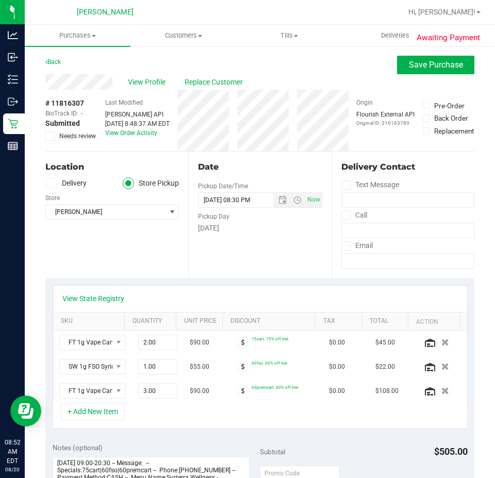
click at [370, 295] on div "View State Registry" at bounding box center [259, 298] width 395 height 10
click at [140, 392] on span "3.00 3" at bounding box center [157, 390] width 39 height 15
type input "2"
type input "2.00"
click at [247, 287] on div "View State Registry" at bounding box center [260, 299] width 414 height 26
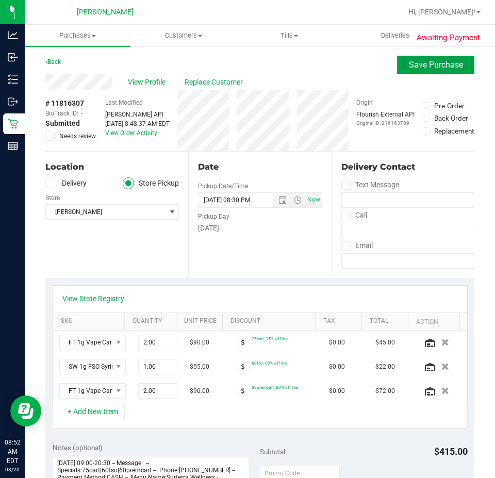
click at [412, 66] on span "Save Purchase" at bounding box center [436, 65] width 54 height 10
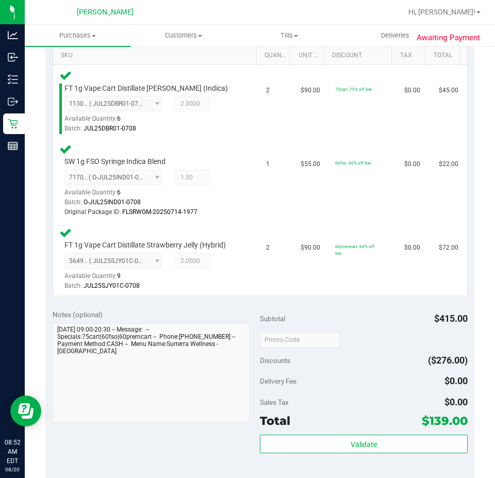
scroll to position [272, 0]
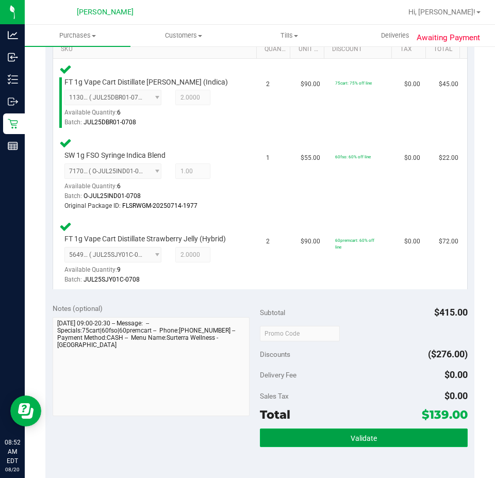
click at [400, 438] on button "Validate" at bounding box center [364, 437] width 208 height 19
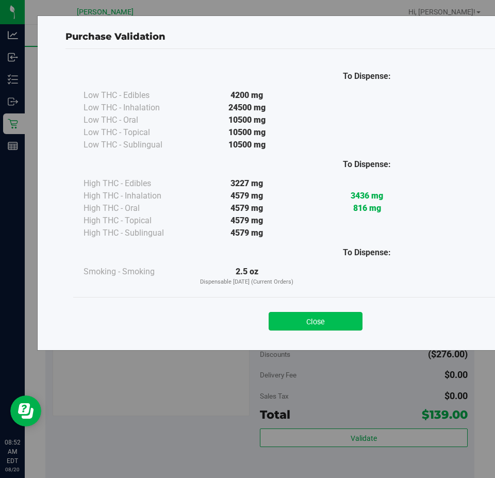
click at [337, 317] on button "Close" at bounding box center [316, 321] width 94 height 19
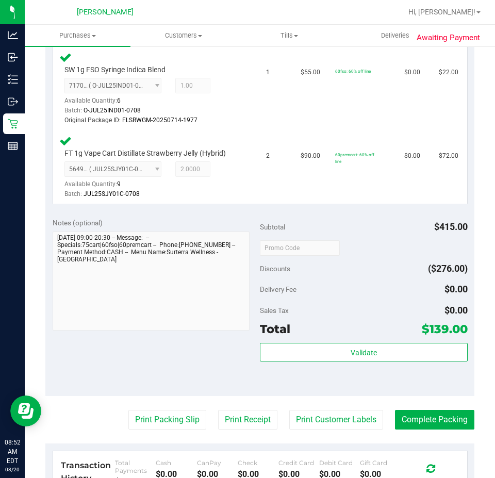
scroll to position [437, 0]
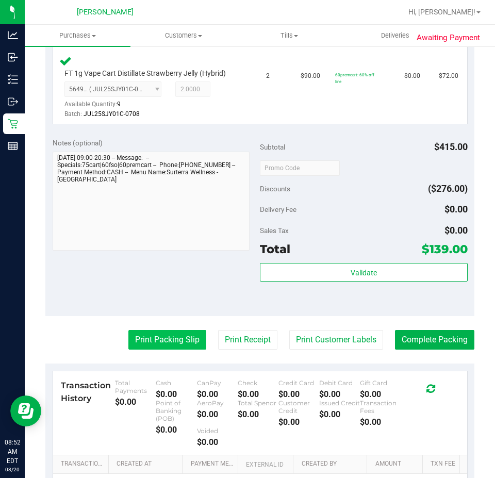
click at [182, 333] on button "Print Packing Slip" at bounding box center [167, 340] width 78 height 20
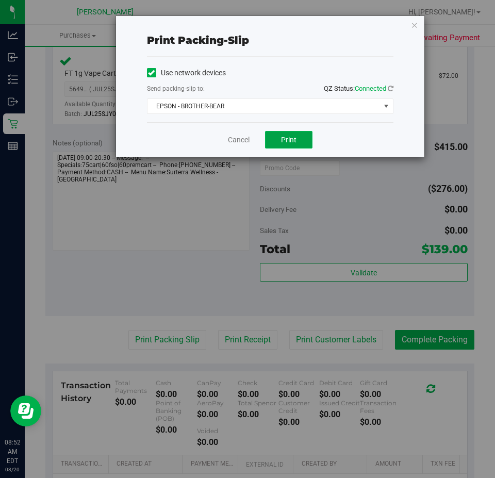
click at [311, 143] on button "Print" at bounding box center [288, 140] width 47 height 18
click at [237, 143] on link "Cancel" at bounding box center [239, 140] width 22 height 11
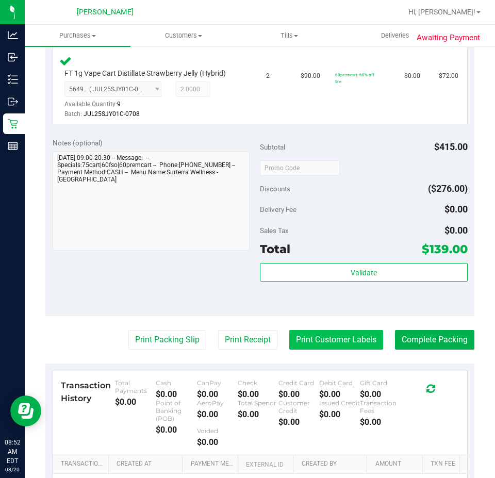
click at [324, 336] on button "Print Customer Labels" at bounding box center [336, 340] width 94 height 20
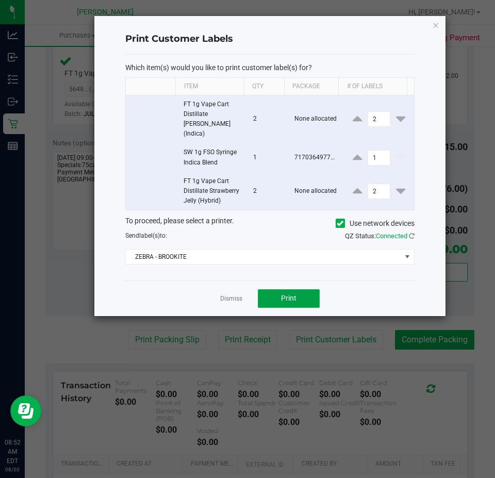
click at [308, 289] on button "Print" at bounding box center [289, 298] width 62 height 19
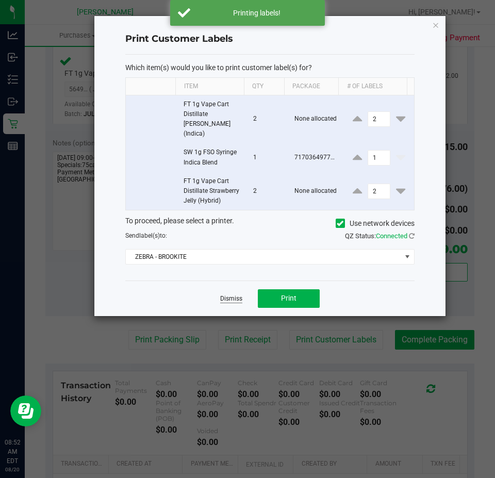
click at [228, 294] on link "Dismiss" at bounding box center [231, 298] width 22 height 9
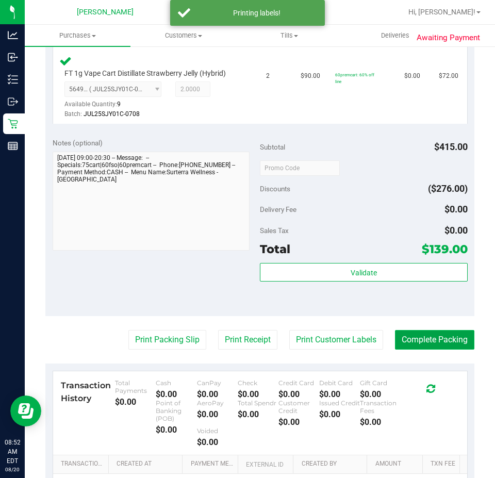
click at [428, 343] on button "Complete Packing" at bounding box center [434, 340] width 79 height 20
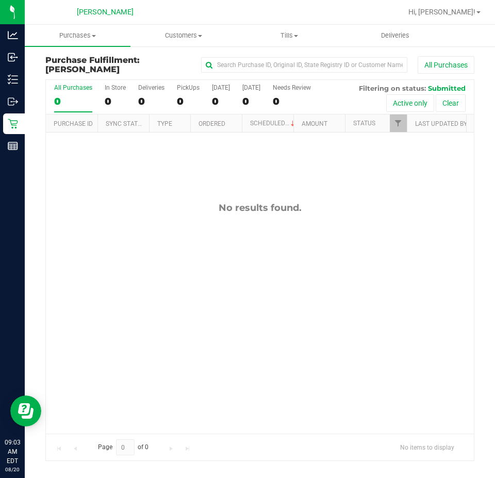
click at [145, 180] on div "No results found." at bounding box center [260, 317] width 428 height 371
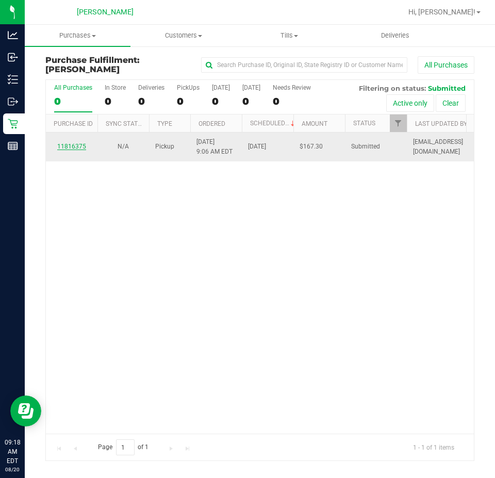
click at [78, 143] on link "11816375" at bounding box center [71, 146] width 29 height 7
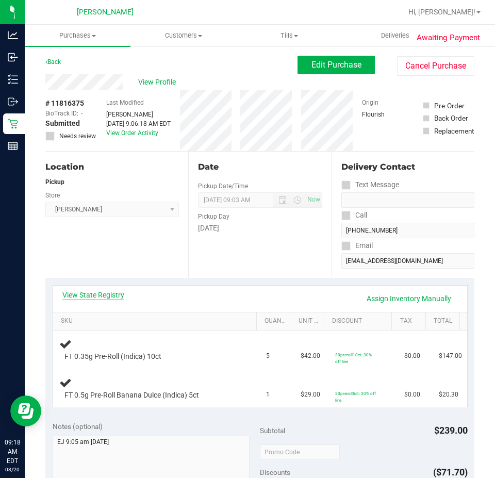
click at [116, 297] on link "View State Registry" at bounding box center [93, 295] width 62 height 10
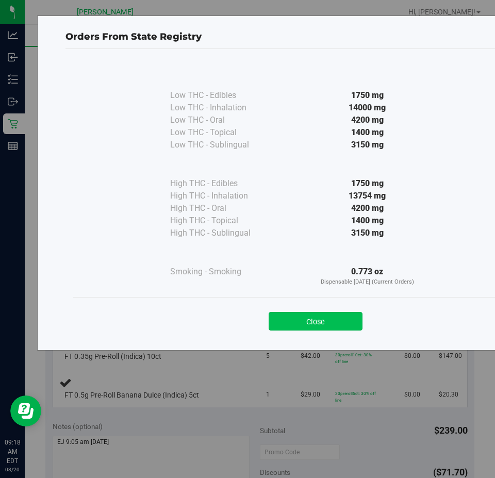
click at [337, 316] on button "Close" at bounding box center [316, 321] width 94 height 19
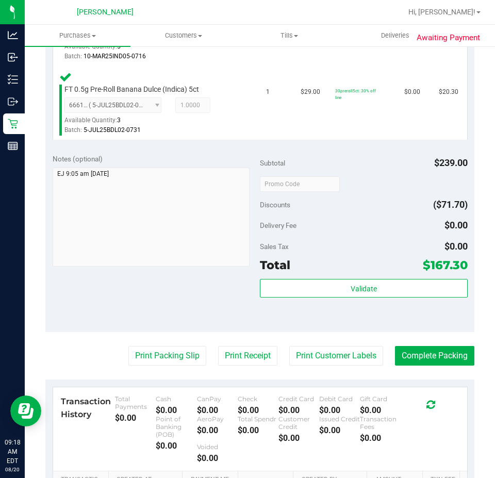
scroll to position [341, 0]
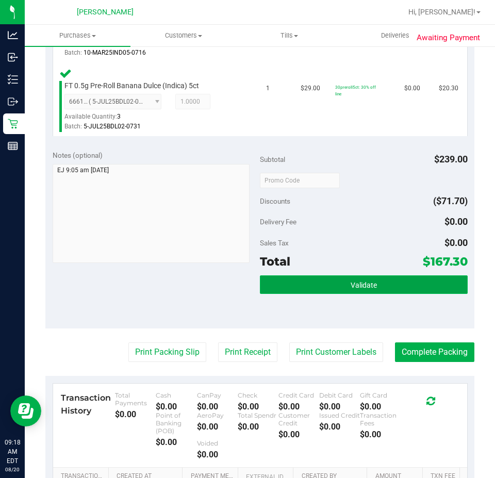
click at [404, 287] on button "Validate" at bounding box center [364, 284] width 208 height 19
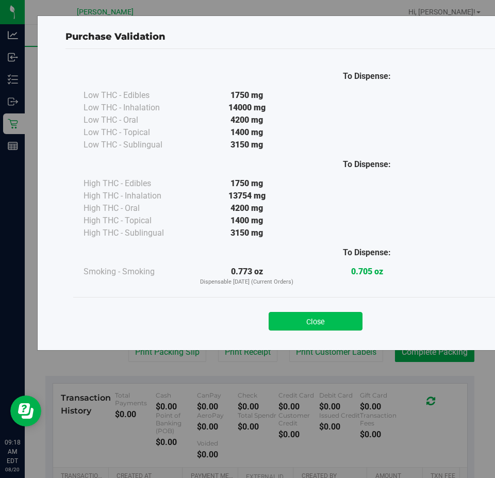
click at [337, 324] on button "Close" at bounding box center [316, 321] width 94 height 19
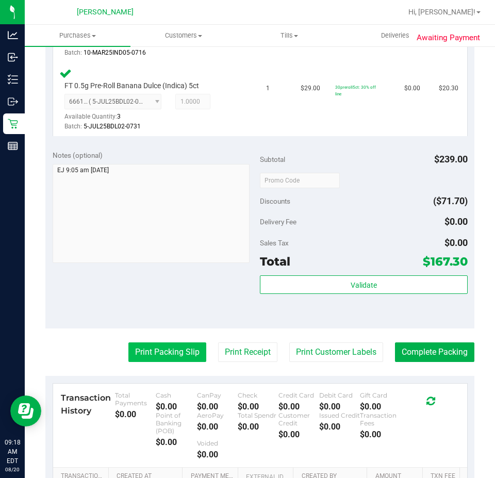
click at [152, 354] on button "Print Packing Slip" at bounding box center [167, 352] width 78 height 20
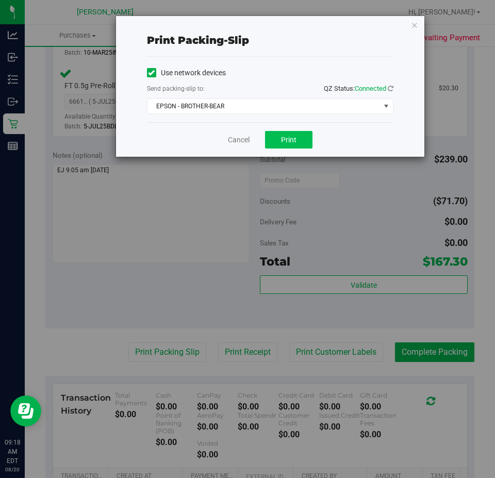
click at [298, 140] on button "Print" at bounding box center [288, 140] width 47 height 18
click at [234, 136] on link "Cancel" at bounding box center [239, 140] width 22 height 11
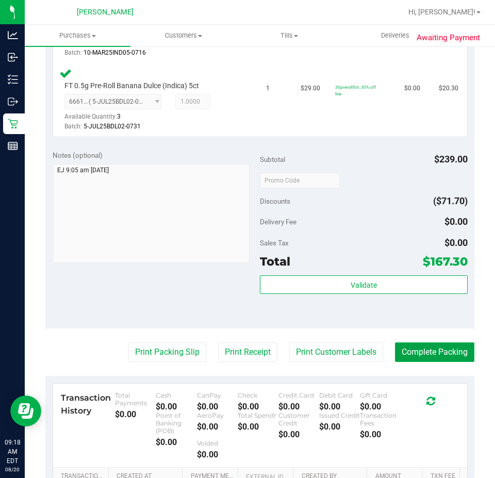
click at [429, 359] on button "Complete Packing" at bounding box center [434, 352] width 79 height 20
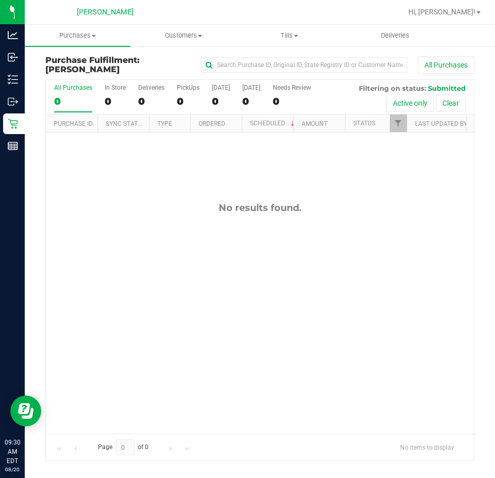
click at [114, 252] on div "No results found." at bounding box center [260, 317] width 428 height 371
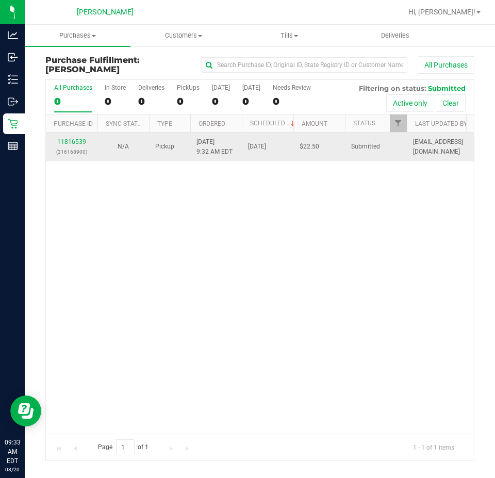
click at [74, 145] on div "11816539 (316168900)" at bounding box center [71, 147] width 39 height 20
click at [69, 138] on link "11816539" at bounding box center [71, 141] width 29 height 7
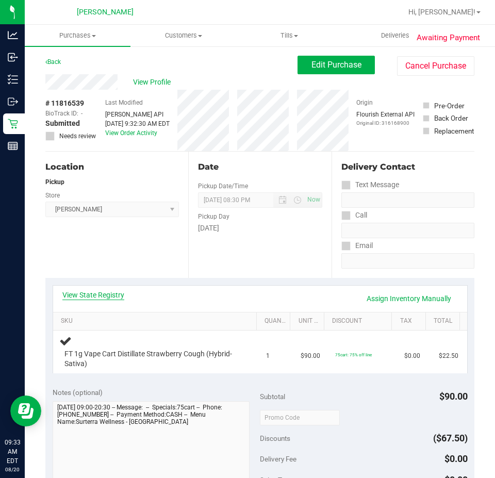
click at [79, 297] on link "View State Registry" at bounding box center [93, 295] width 62 height 10
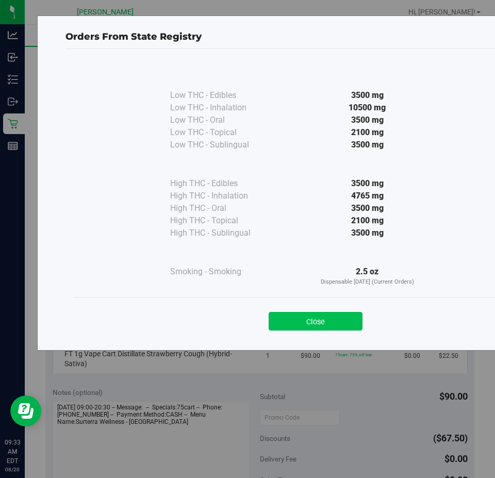
click at [320, 328] on button "Close" at bounding box center [316, 321] width 94 height 19
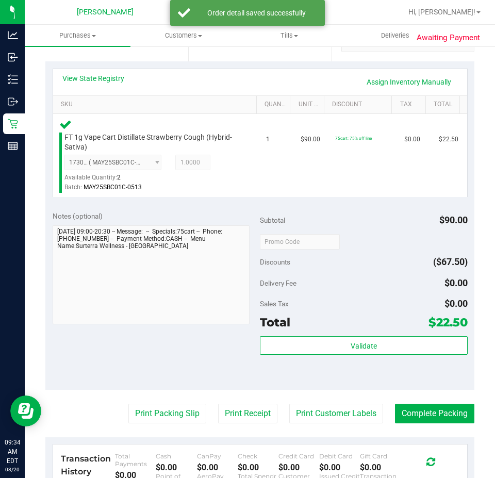
scroll to position [241, 0]
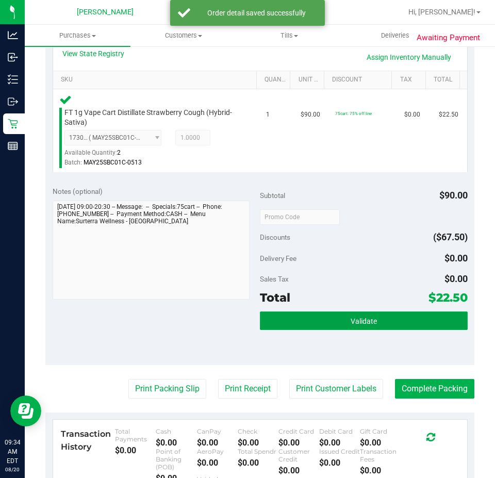
click at [343, 328] on button "Validate" at bounding box center [364, 320] width 208 height 19
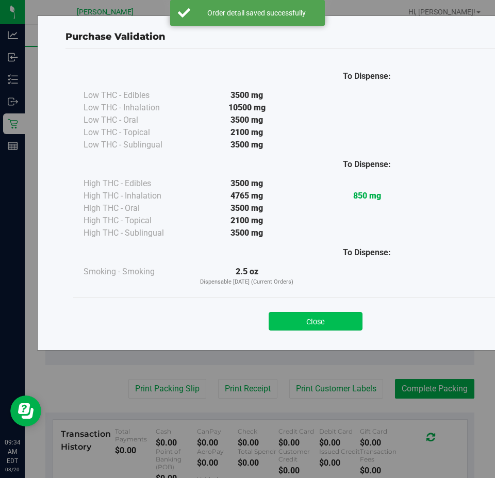
click at [319, 323] on button "Close" at bounding box center [316, 321] width 94 height 19
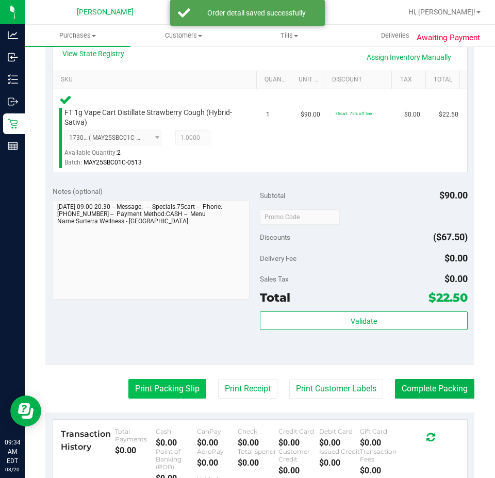
click at [171, 390] on button "Print Packing Slip" at bounding box center [167, 389] width 78 height 20
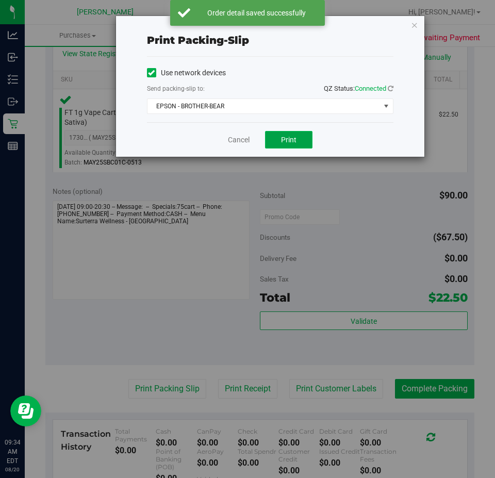
click at [278, 134] on button "Print" at bounding box center [288, 140] width 47 height 18
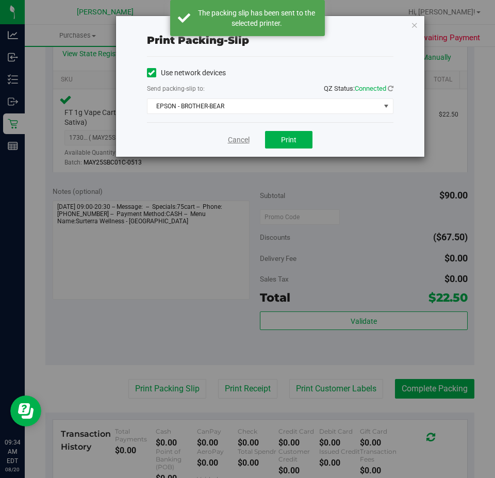
click at [235, 136] on link "Cancel" at bounding box center [239, 140] width 22 height 11
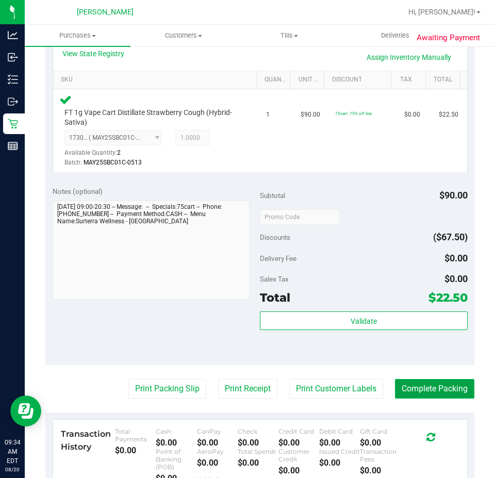
click at [441, 386] on button "Complete Packing" at bounding box center [434, 389] width 79 height 20
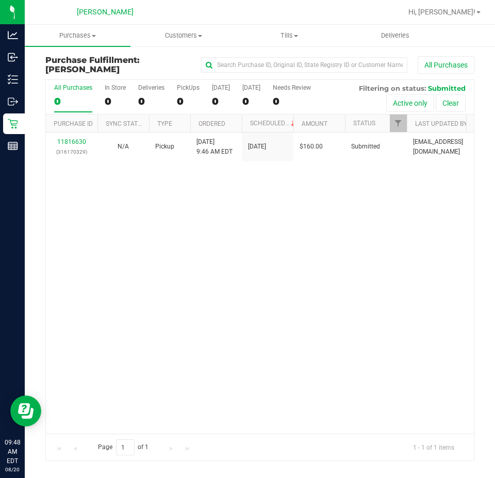
click at [66, 143] on link "11816630" at bounding box center [71, 141] width 29 height 7
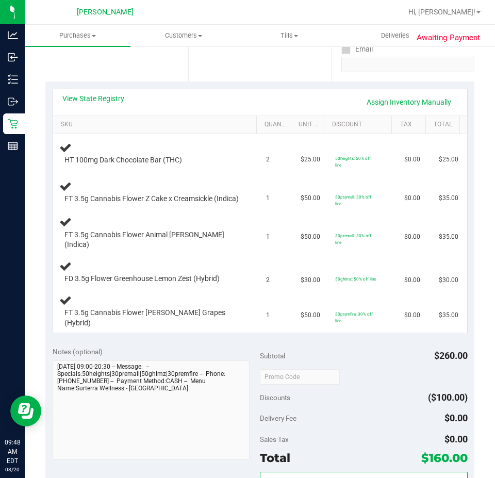
scroll to position [199, 0]
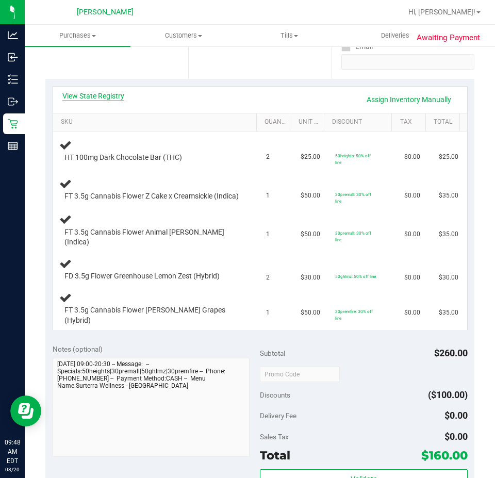
click at [112, 97] on link "View State Registry" at bounding box center [93, 96] width 62 height 10
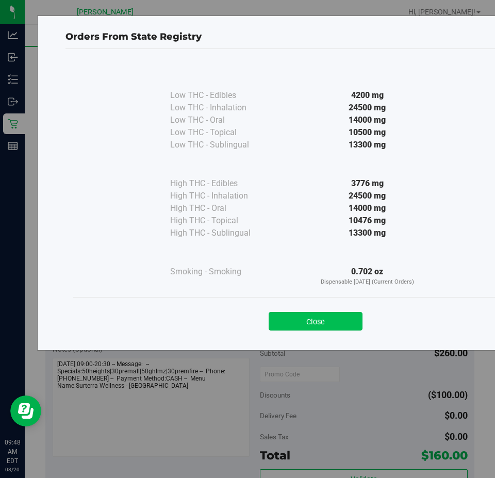
click at [314, 314] on button "Close" at bounding box center [316, 321] width 94 height 19
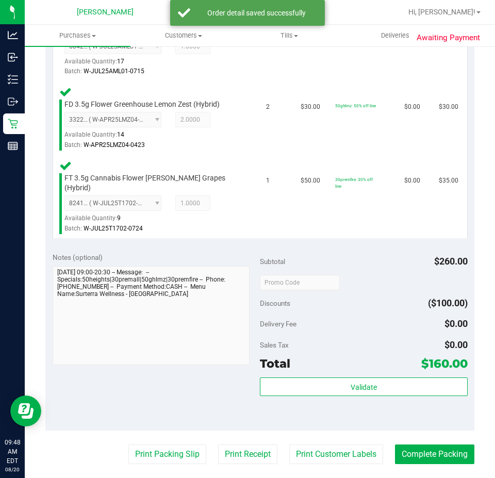
scroll to position [484, 0]
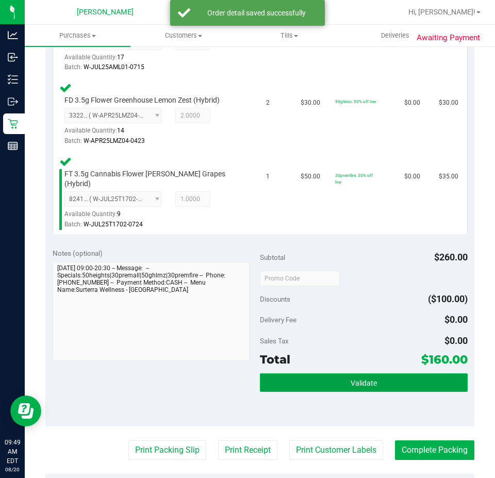
click at [406, 373] on button "Validate" at bounding box center [364, 382] width 208 height 19
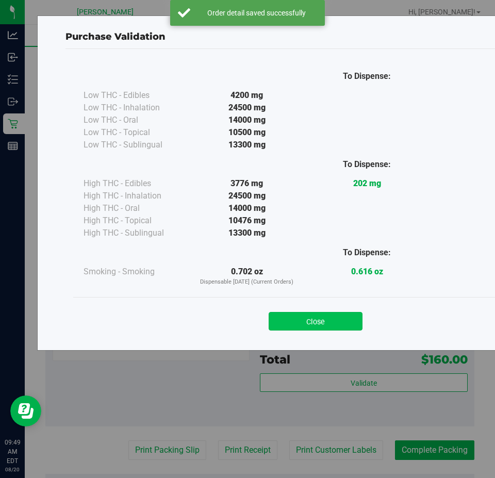
click at [327, 327] on button "Close" at bounding box center [316, 321] width 94 height 19
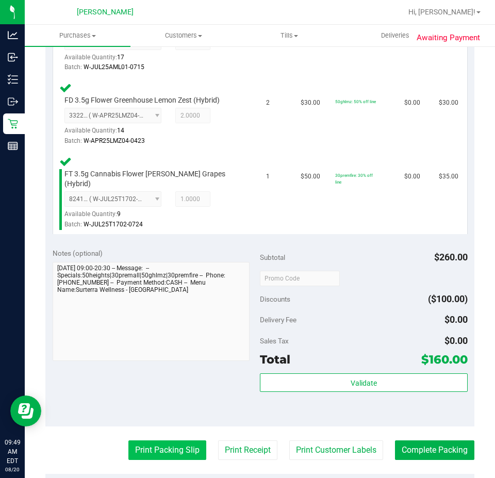
click at [175, 442] on button "Print Packing Slip" at bounding box center [167, 450] width 78 height 20
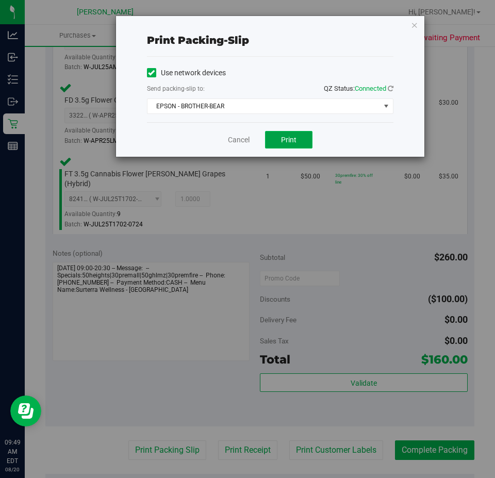
click at [297, 137] on button "Print" at bounding box center [288, 140] width 47 height 18
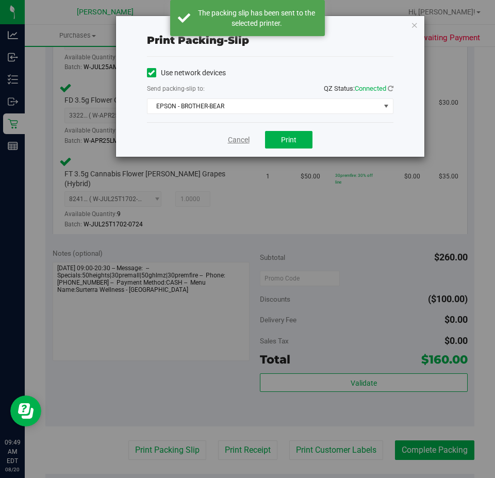
click at [246, 140] on link "Cancel" at bounding box center [239, 140] width 22 height 11
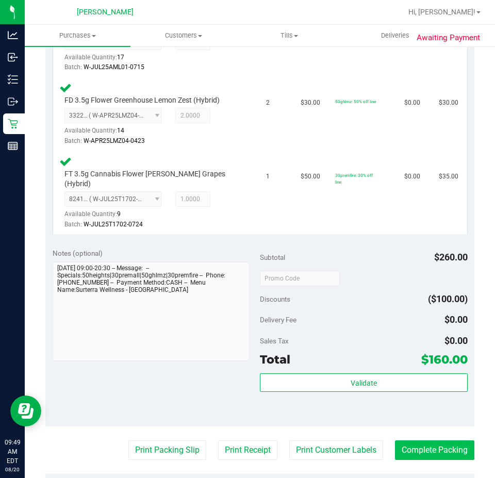
click at [433, 440] on button "Complete Packing" at bounding box center [434, 450] width 79 height 20
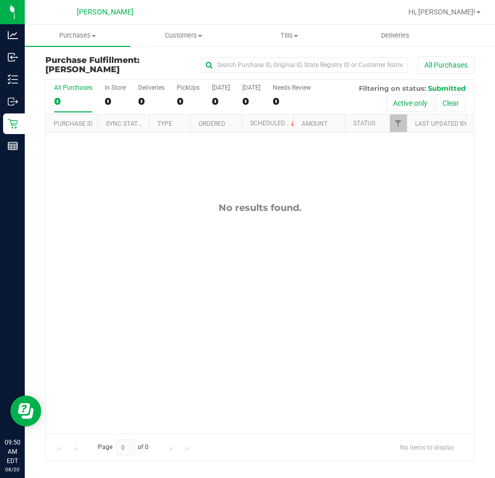
click at [280, 291] on div "No results found." at bounding box center [260, 317] width 428 height 371
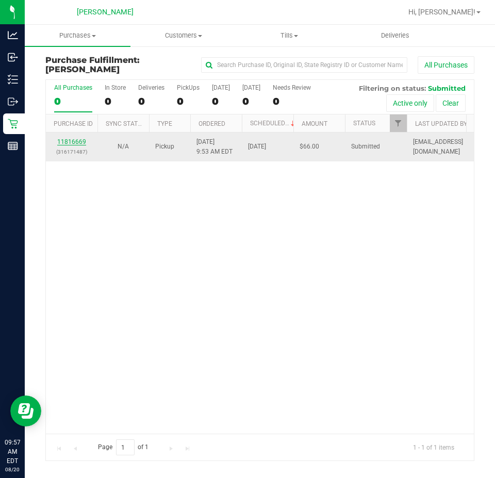
click at [75, 143] on link "11816669" at bounding box center [71, 141] width 29 height 7
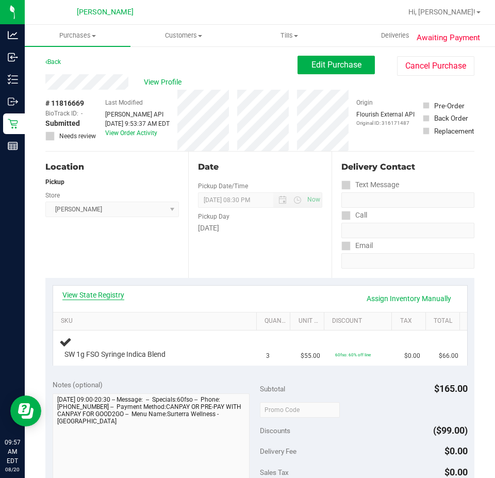
click at [102, 292] on link "View State Registry" at bounding box center [93, 295] width 62 height 10
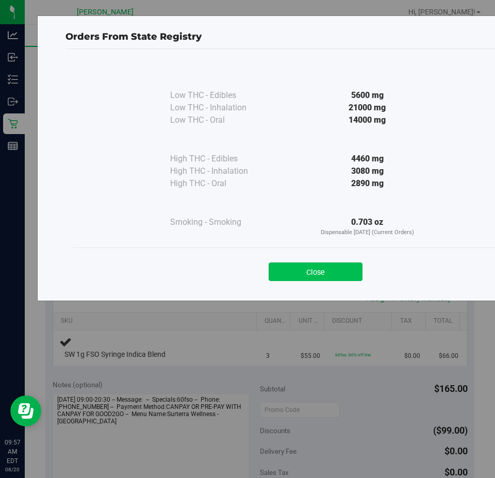
click at [317, 274] on button "Close" at bounding box center [316, 271] width 94 height 19
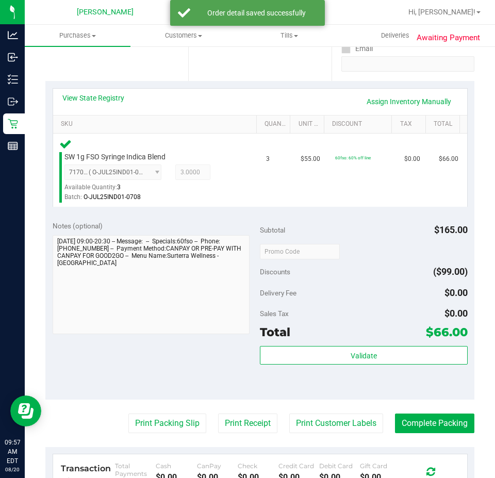
scroll to position [196, 0]
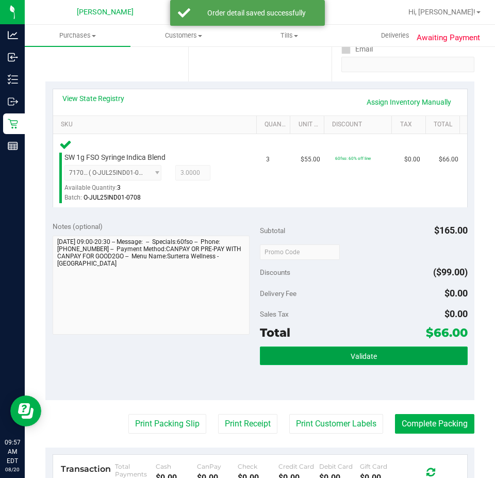
click at [390, 349] on button "Validate" at bounding box center [364, 355] width 208 height 19
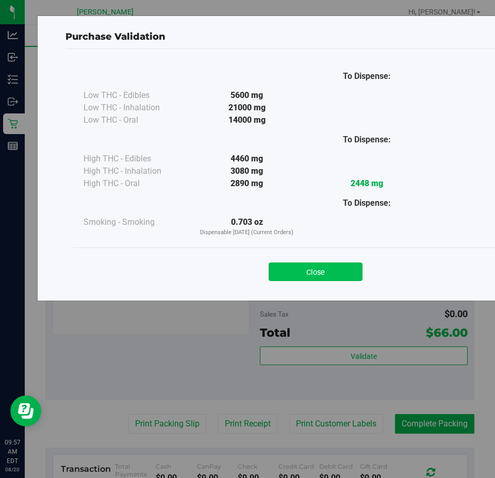
click at [332, 279] on button "Close" at bounding box center [316, 271] width 94 height 19
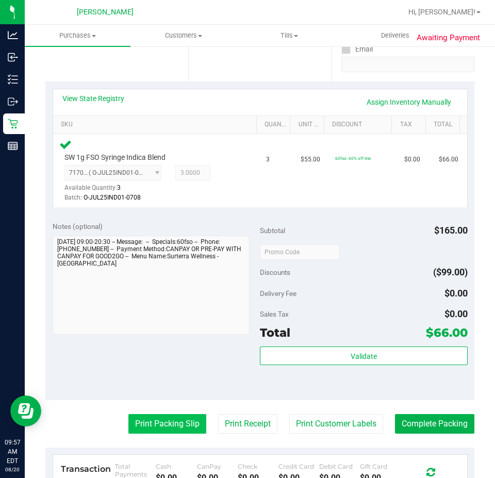
click at [163, 421] on button "Print Packing Slip" at bounding box center [167, 424] width 78 height 20
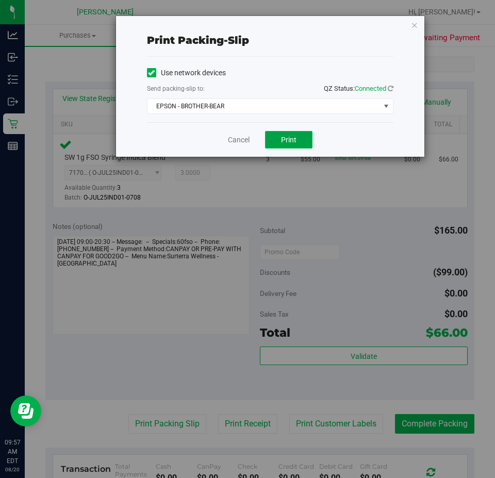
click at [297, 134] on button "Print" at bounding box center [288, 140] width 47 height 18
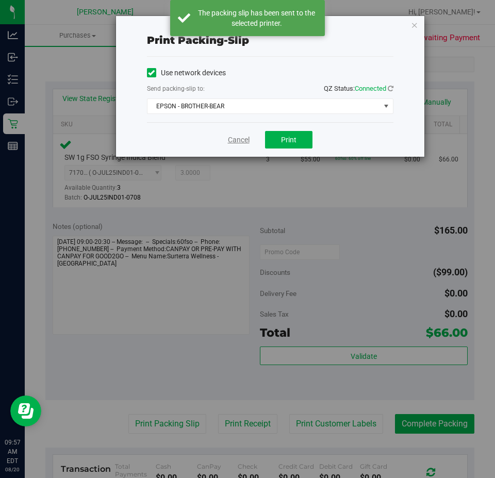
click at [231, 140] on link "Cancel" at bounding box center [239, 140] width 22 height 11
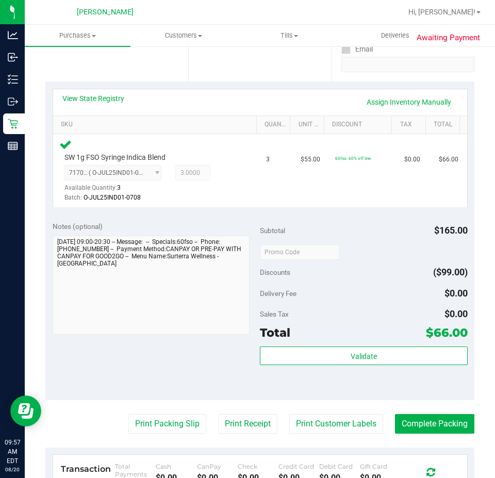
click at [425, 401] on purchase-details "Back Edit Purchase Cancel Purchase View Profile # 11816669 BioTrack ID: - Submi…" at bounding box center [259, 263] width 429 height 809
click at [426, 421] on button "Complete Packing" at bounding box center [434, 424] width 79 height 20
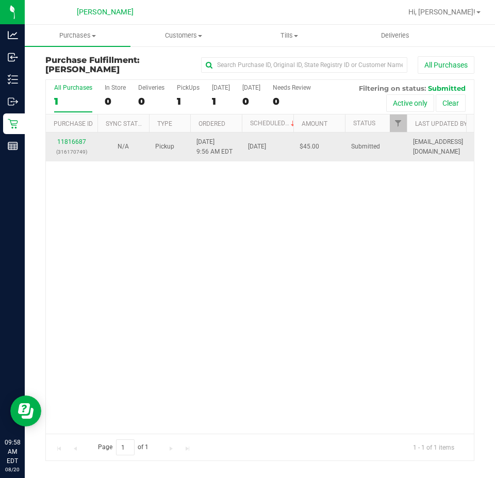
click at [90, 154] on p "(316170749)" at bounding box center [71, 152] width 39 height 10
click at [83, 141] on link "11816687" at bounding box center [71, 141] width 29 height 7
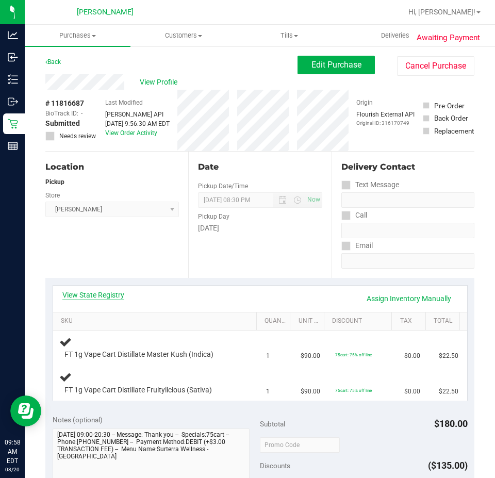
click at [97, 297] on link "View State Registry" at bounding box center [93, 295] width 62 height 10
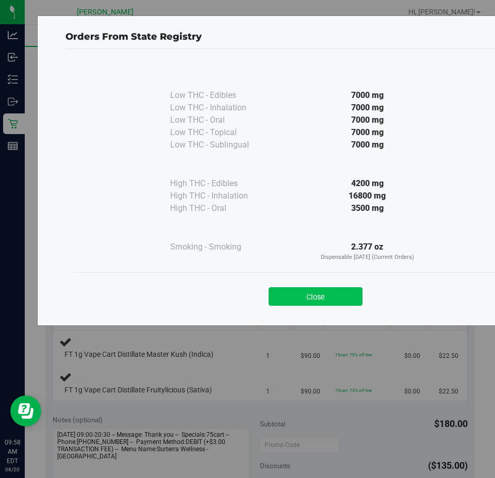
click at [324, 296] on button "Close" at bounding box center [316, 296] width 94 height 19
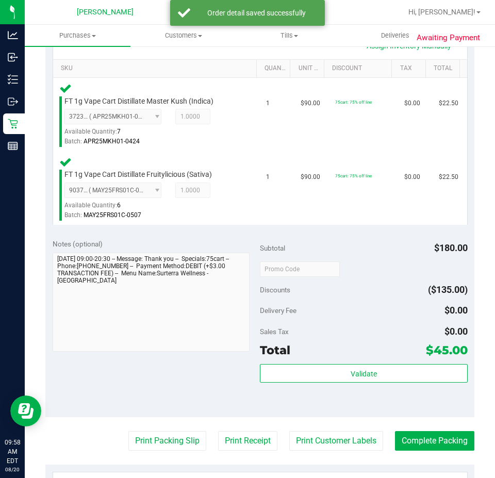
scroll to position [253, 0]
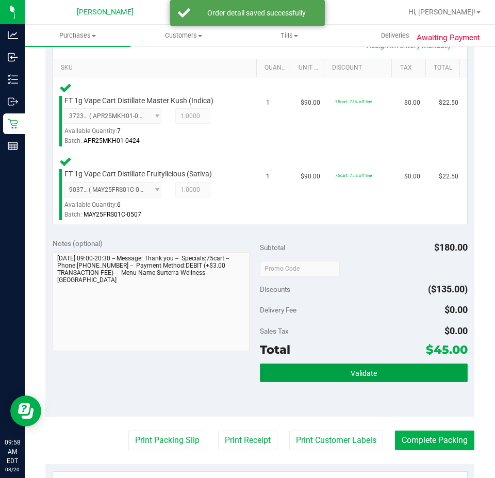
click at [362, 369] on span "Validate" at bounding box center [363, 373] width 26 height 8
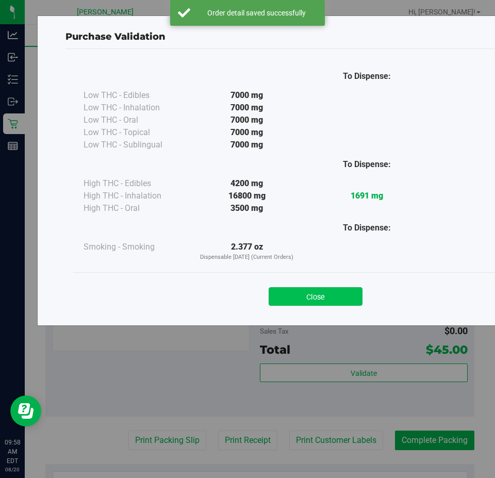
click at [316, 301] on button "Close" at bounding box center [316, 296] width 94 height 19
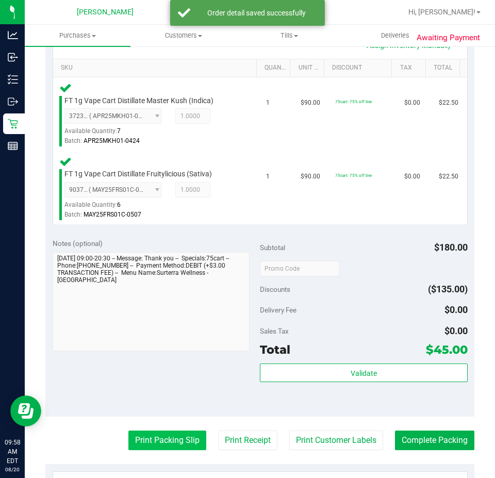
click at [160, 440] on button "Print Packing Slip" at bounding box center [167, 440] width 78 height 20
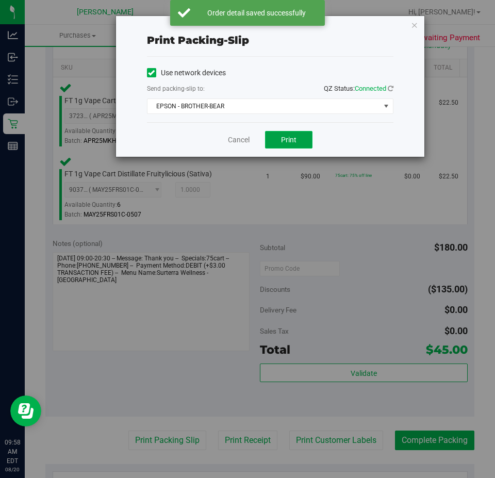
click at [303, 136] on button "Print" at bounding box center [288, 140] width 47 height 18
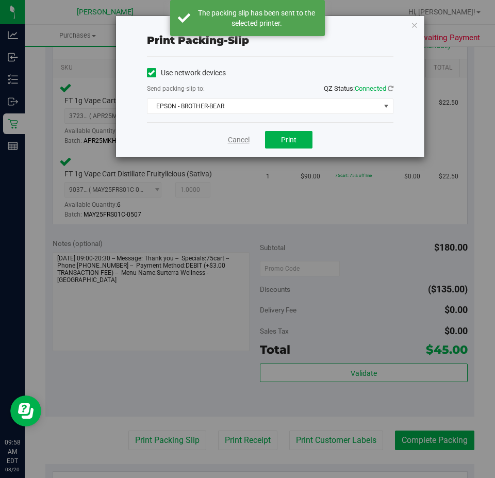
click at [241, 135] on link "Cancel" at bounding box center [239, 140] width 22 height 11
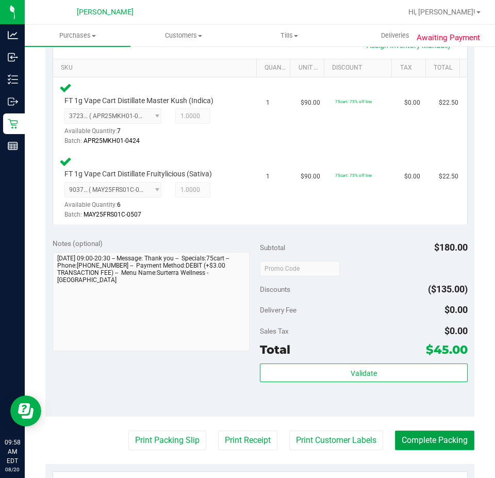
click at [425, 432] on button "Complete Packing" at bounding box center [434, 440] width 79 height 20
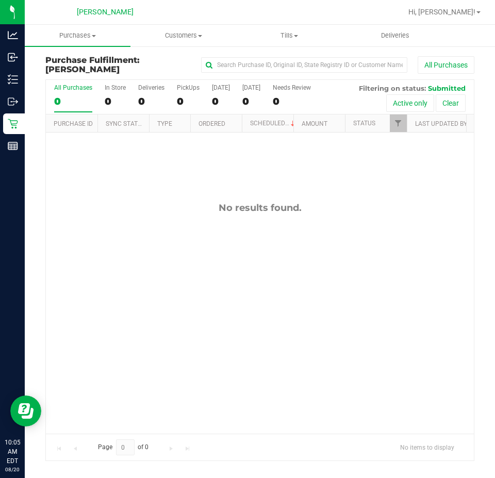
click at [179, 286] on div "No results found." at bounding box center [260, 317] width 428 height 371
click at [267, 287] on div "No results found." at bounding box center [260, 317] width 428 height 371
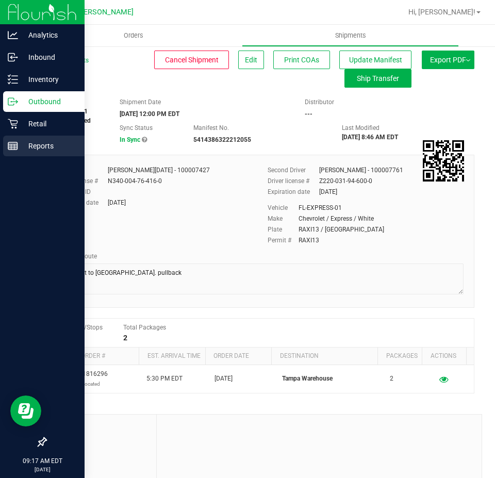
click at [20, 157] on link "Reports" at bounding box center [42, 147] width 85 height 22
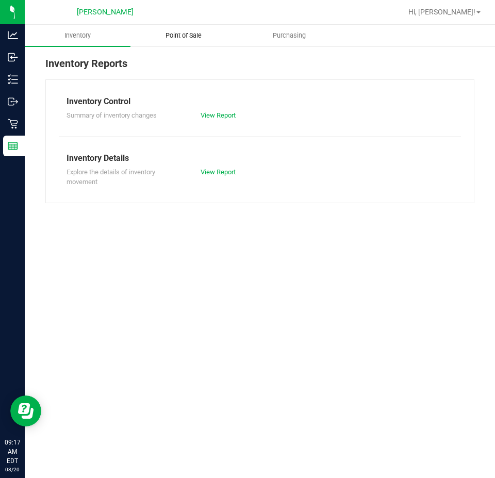
click at [189, 26] on uib-tab-heading "Point of Sale" at bounding box center [183, 35] width 105 height 21
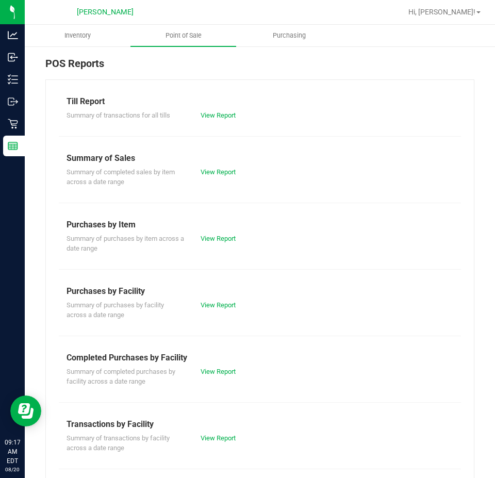
click at [225, 376] on div "View Report" at bounding box center [226, 371] width 67 height 10
click at [217, 370] on link "View Report" at bounding box center [217, 371] width 35 height 8
